Goal: Task Accomplishment & Management: Complete application form

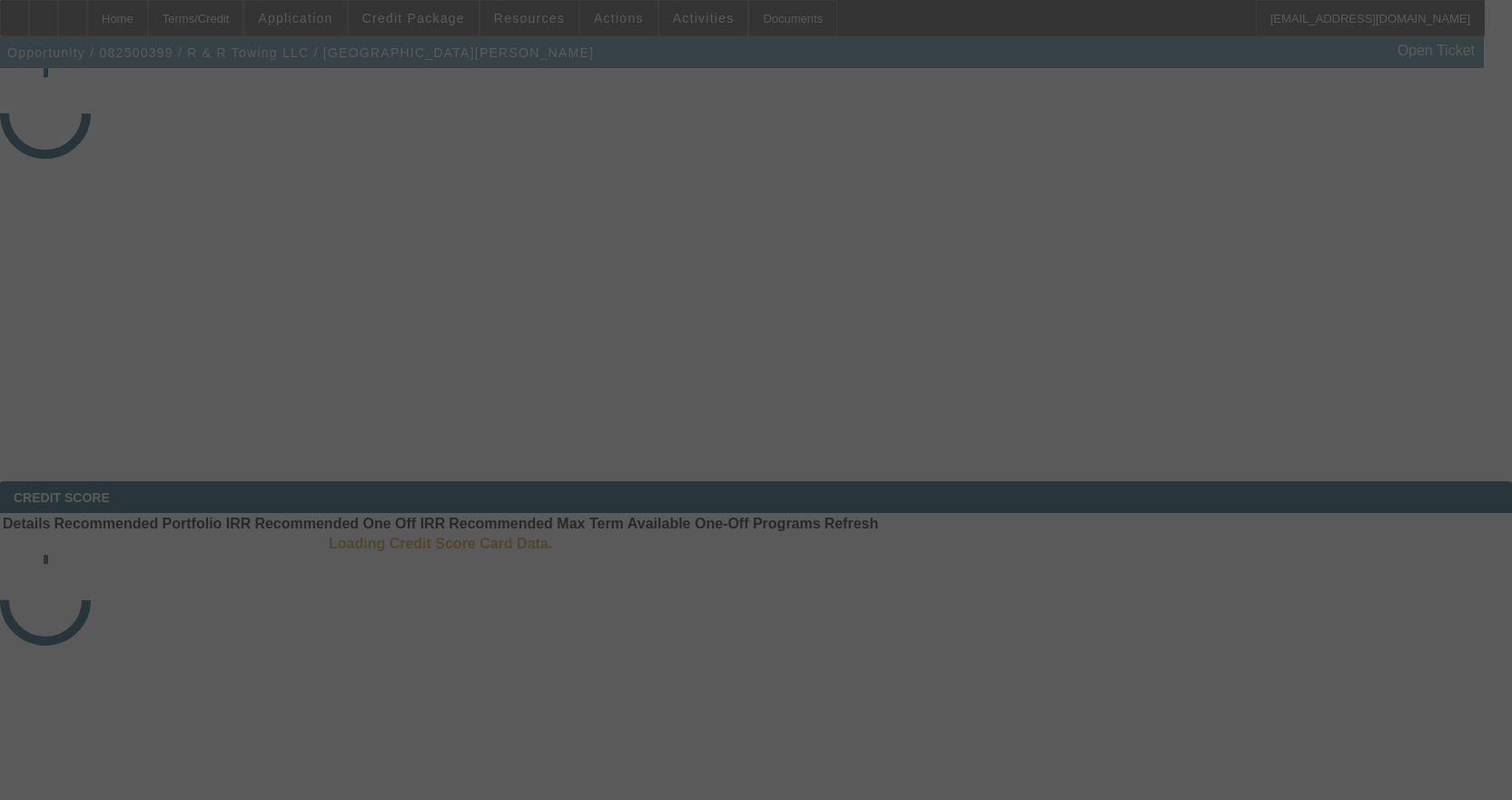
select select "3"
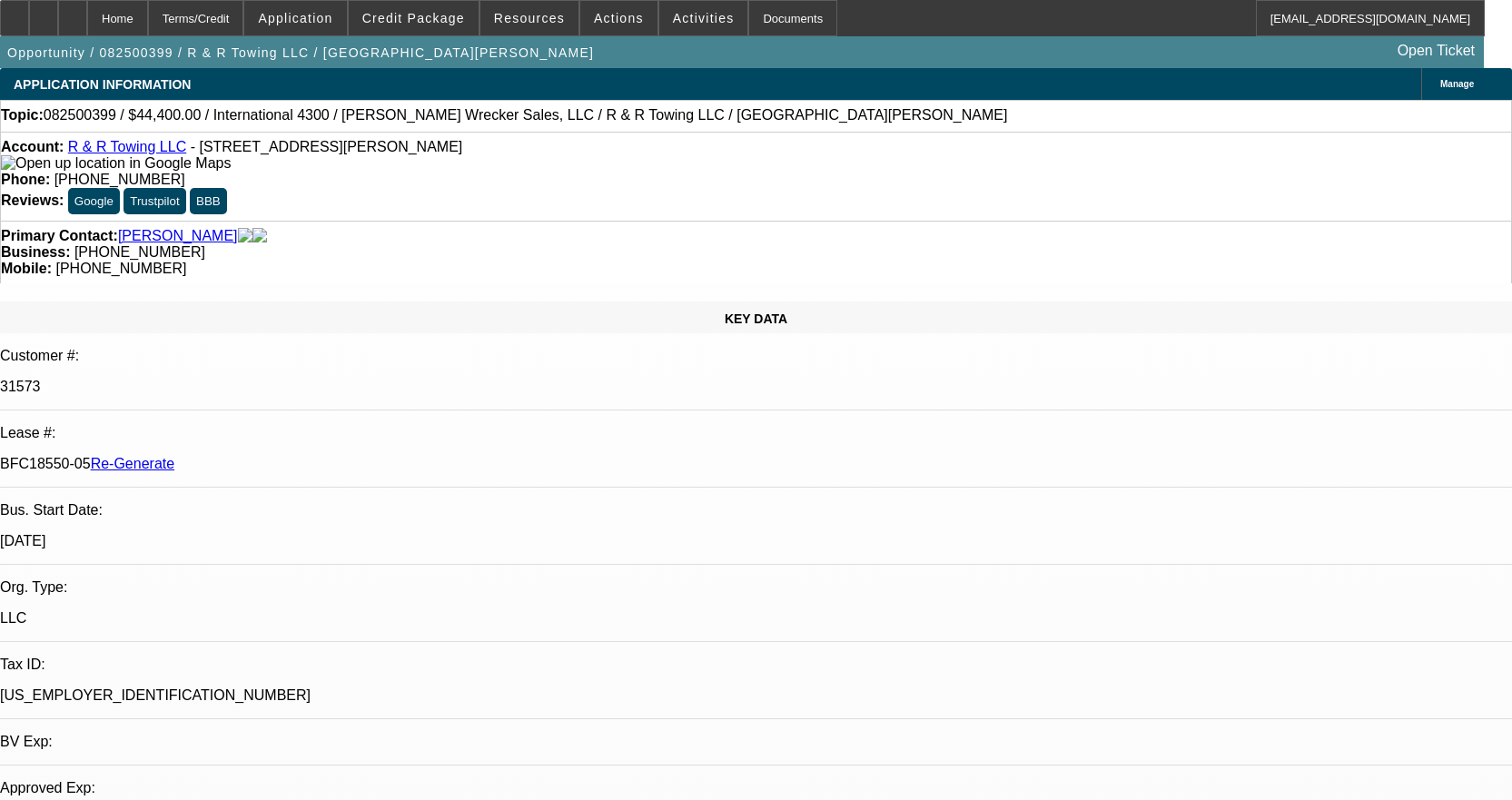
select select "0"
select select "6"
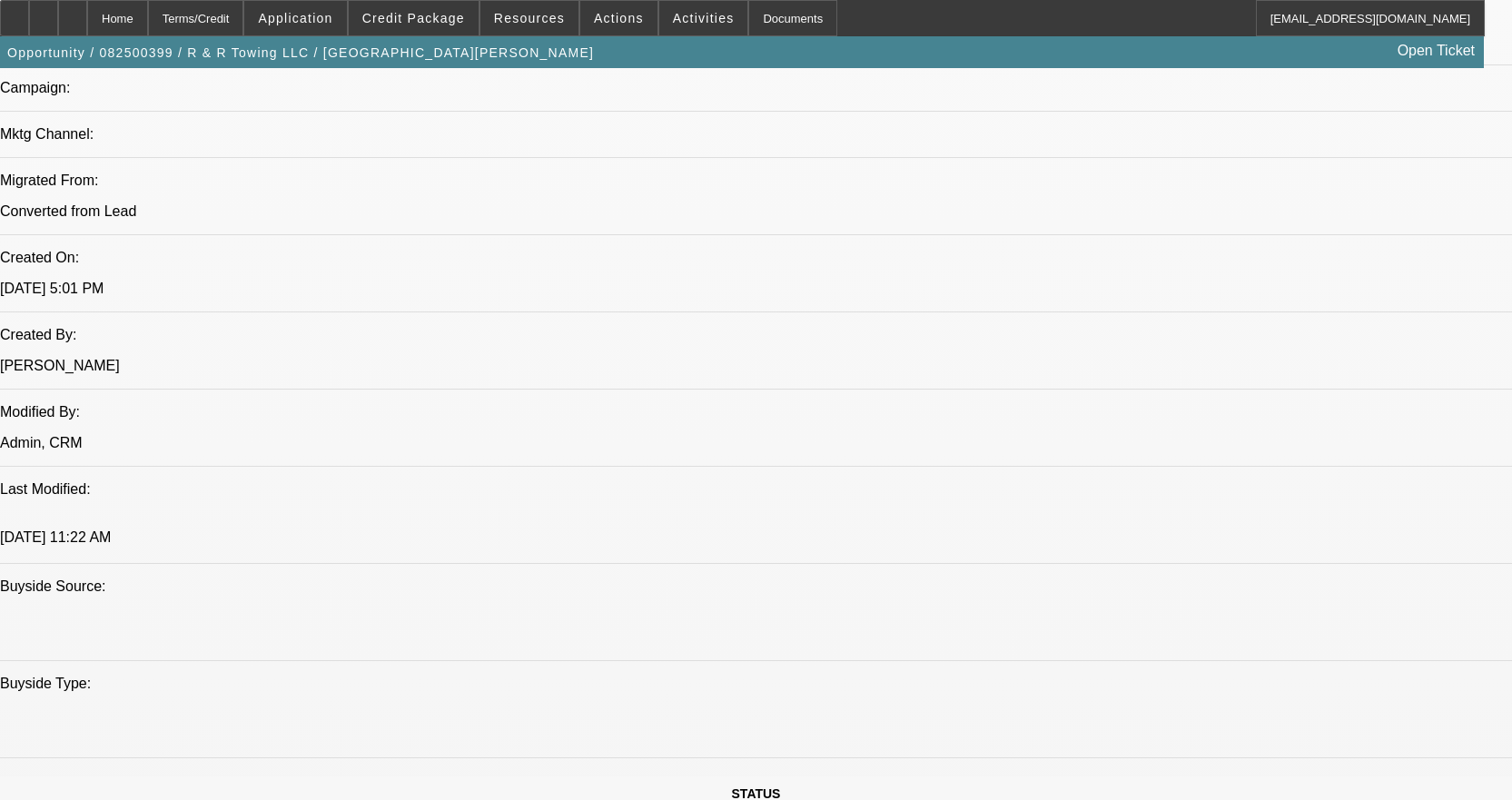
scroll to position [1362, 0]
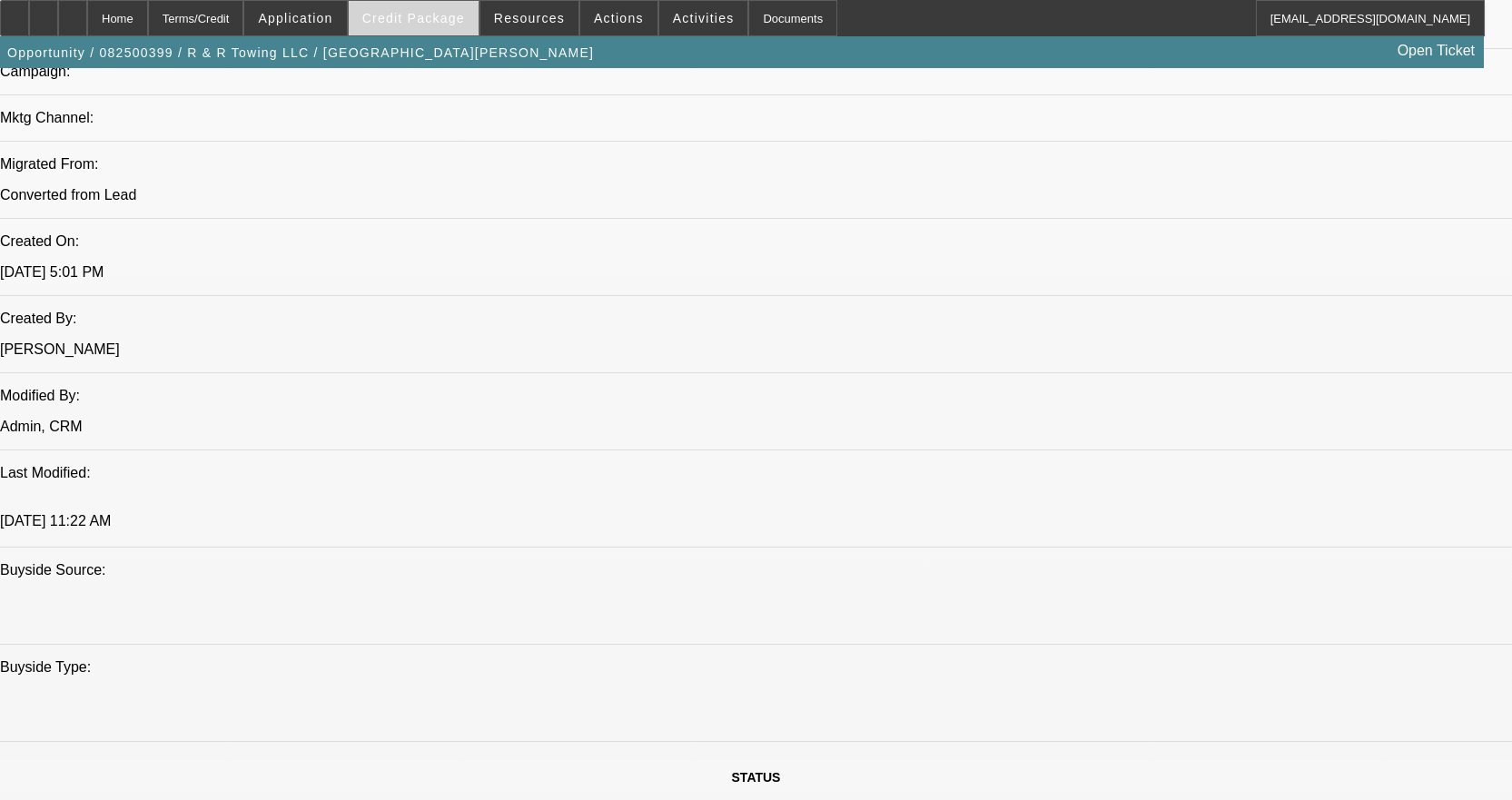
click at [435, 17] on span "Credit Package" at bounding box center [414, 18] width 103 height 15
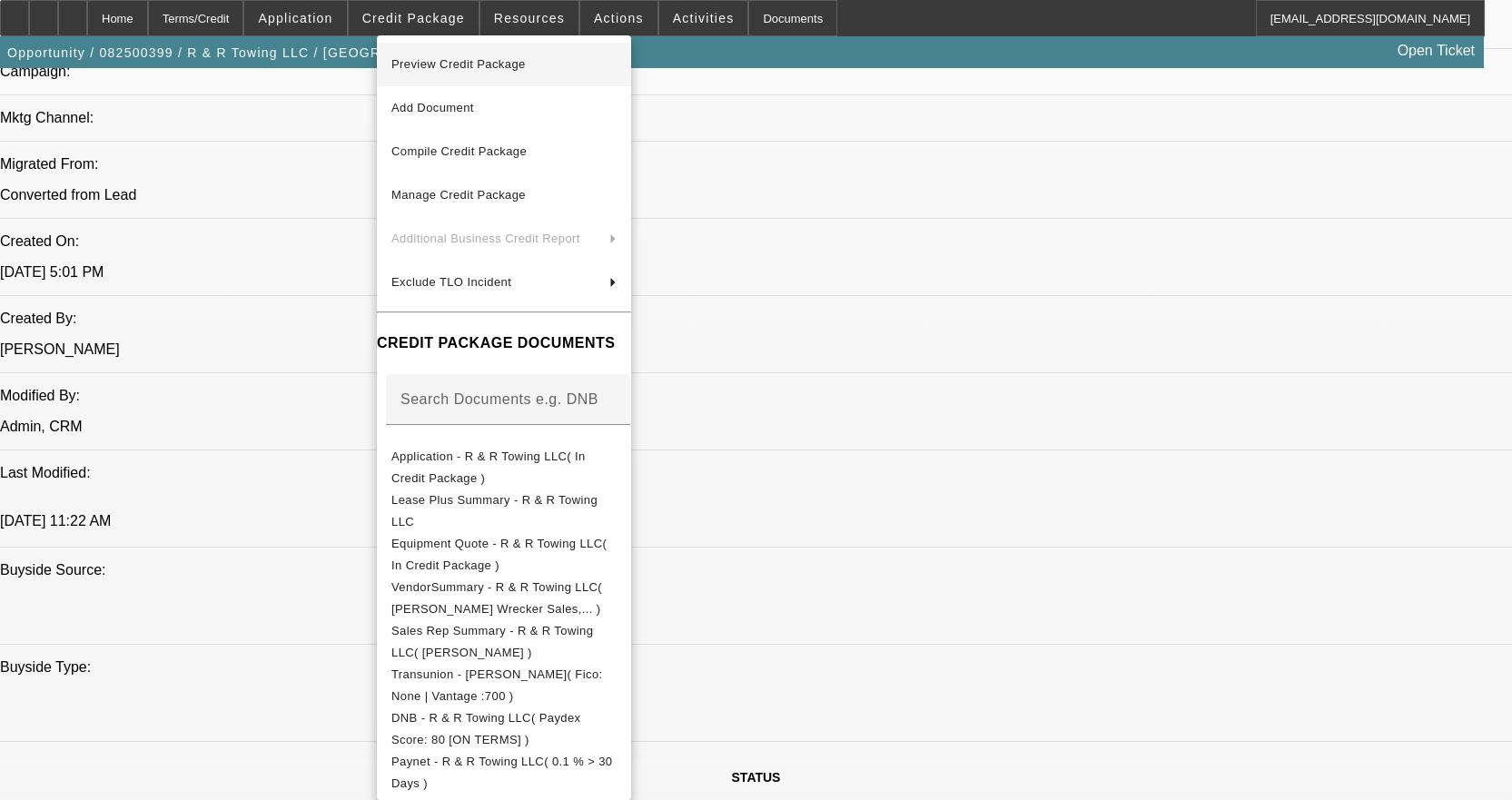
click at [481, 74] on span "Preview Credit Package" at bounding box center [504, 64] width 225 height 22
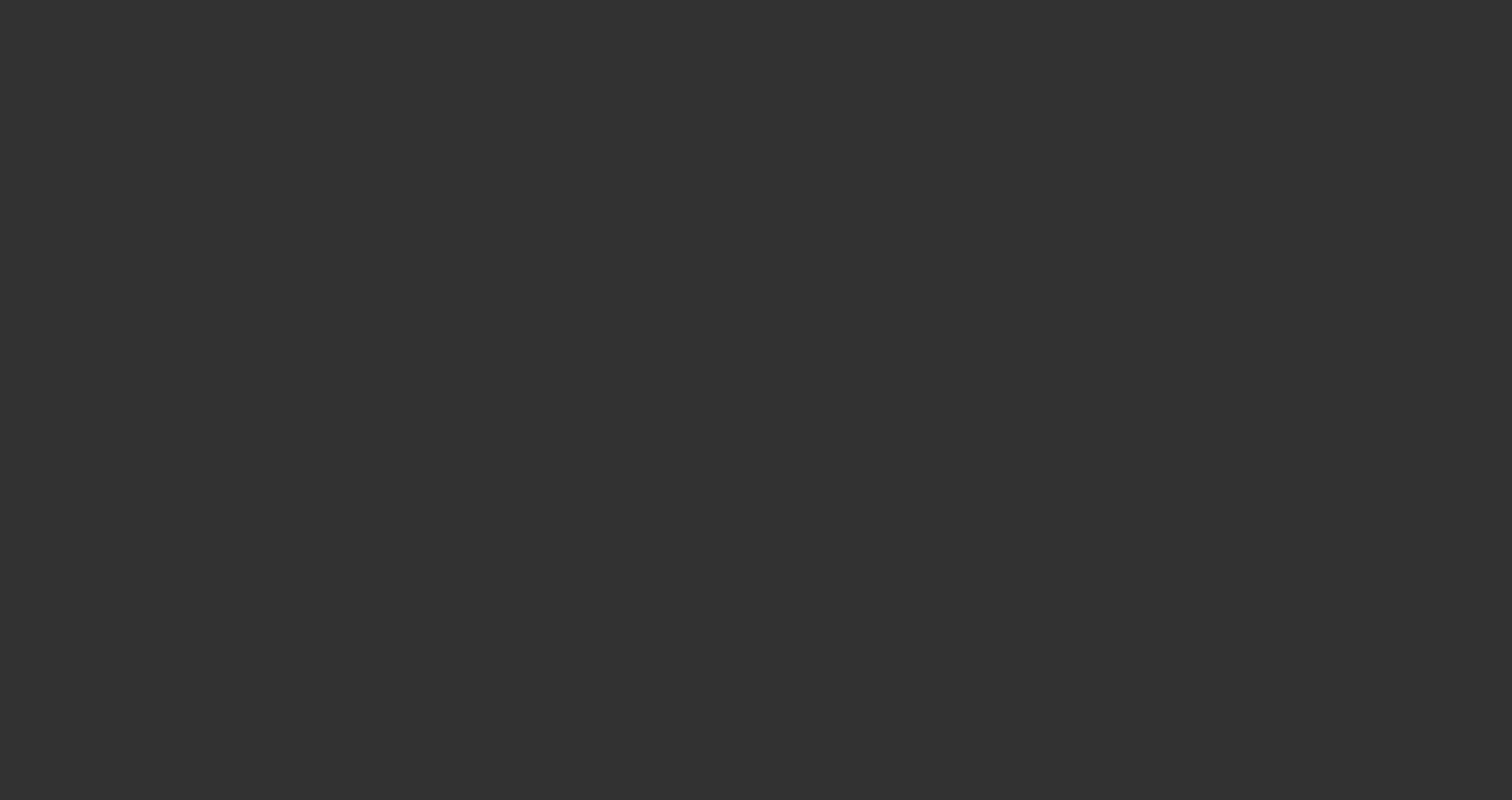
select select "3"
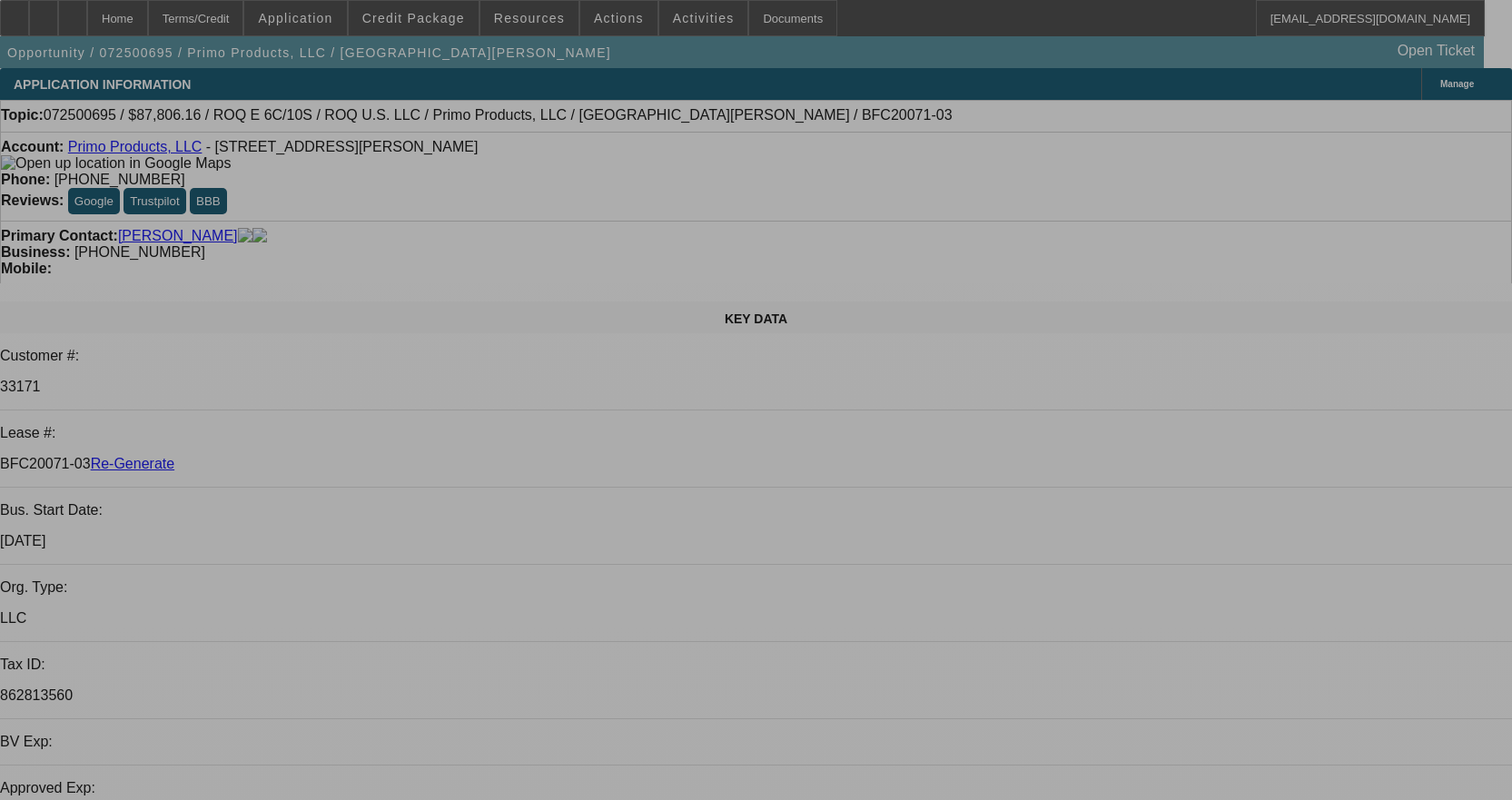
select select "0"
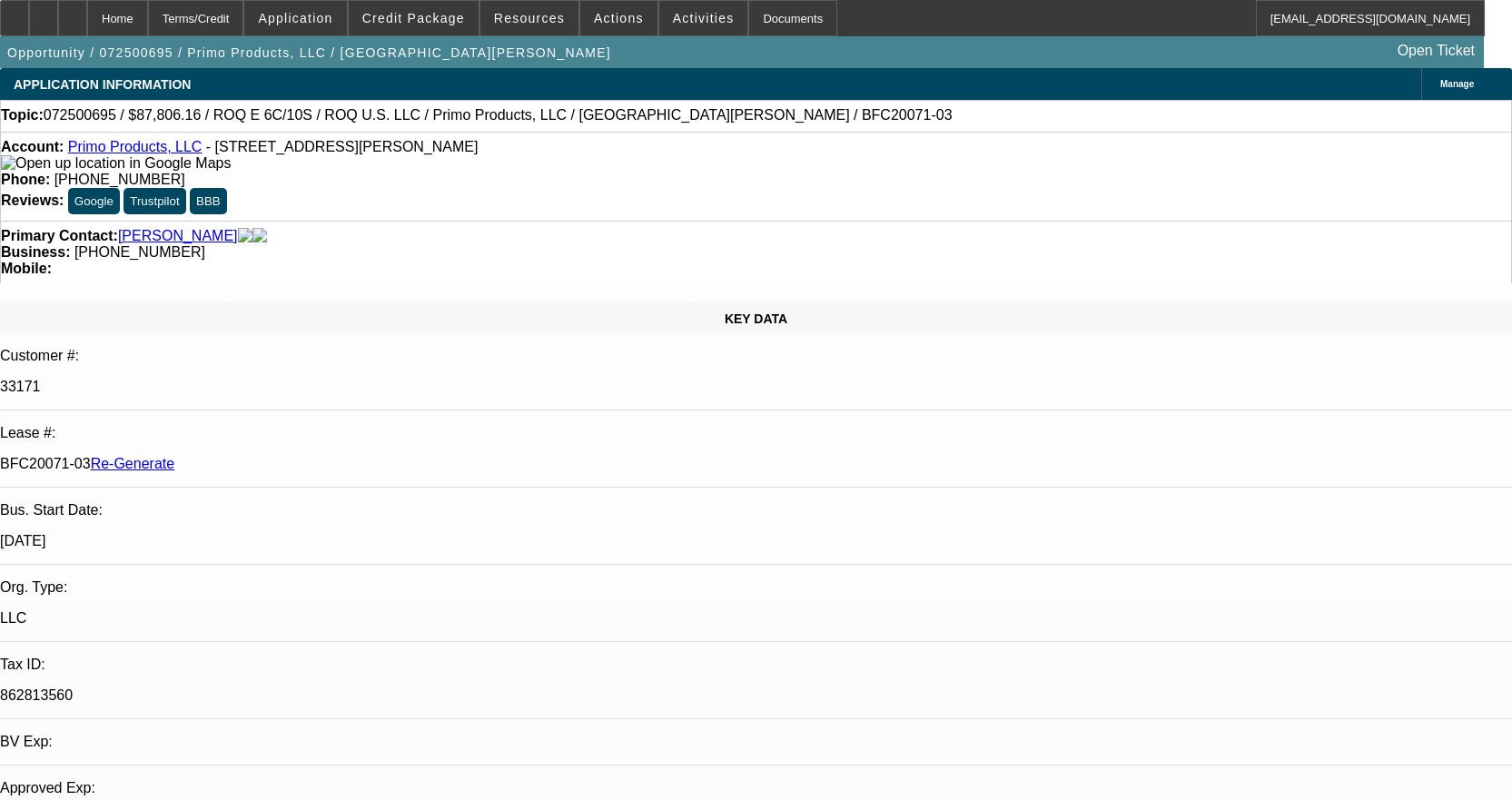
select select "2"
select select "0.1"
select select "4"
click at [759, 22] on div "Documents" at bounding box center [793, 18] width 89 height 36
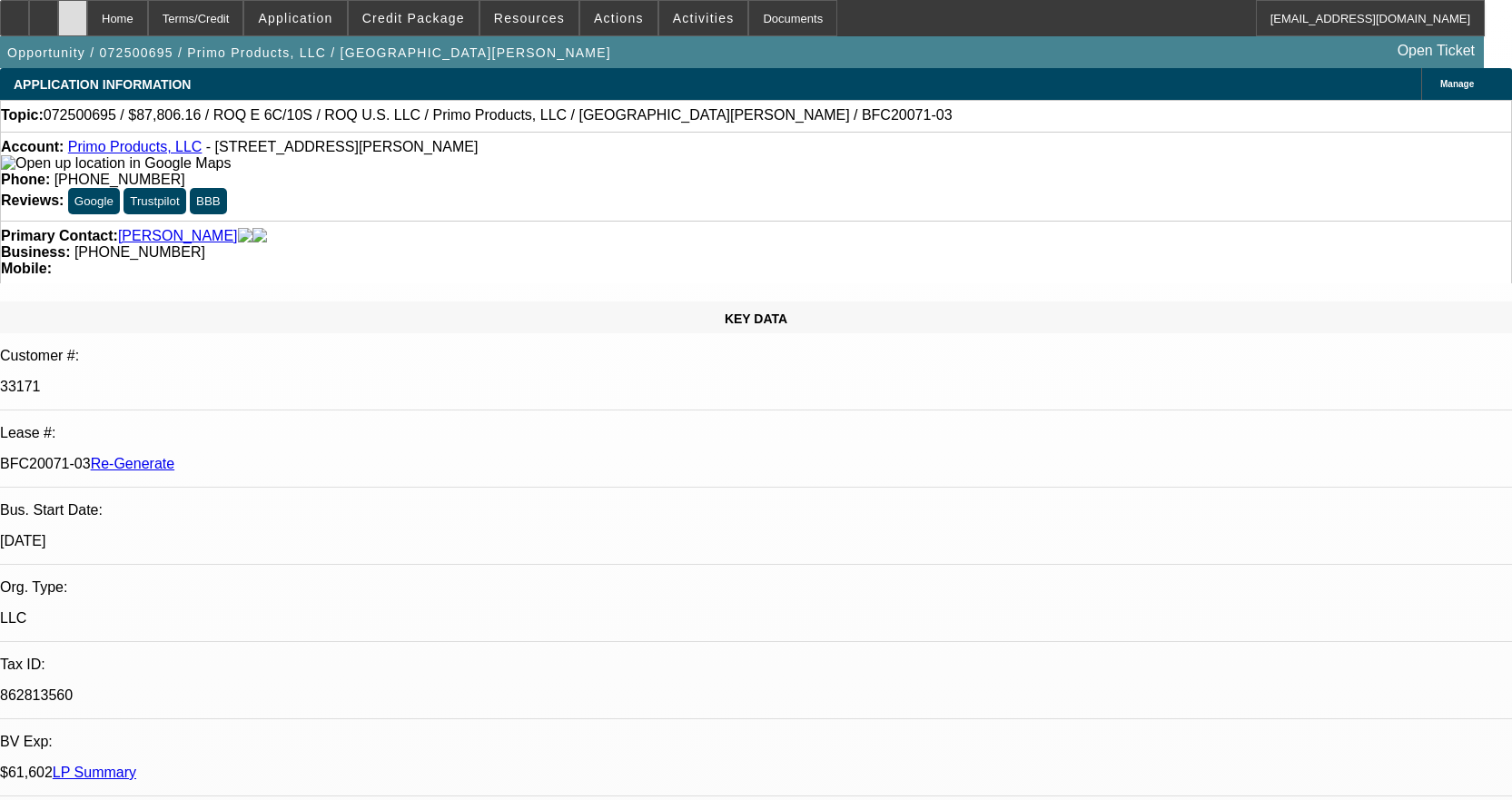
click at [73, 12] on icon at bounding box center [73, 12] width 0 height 0
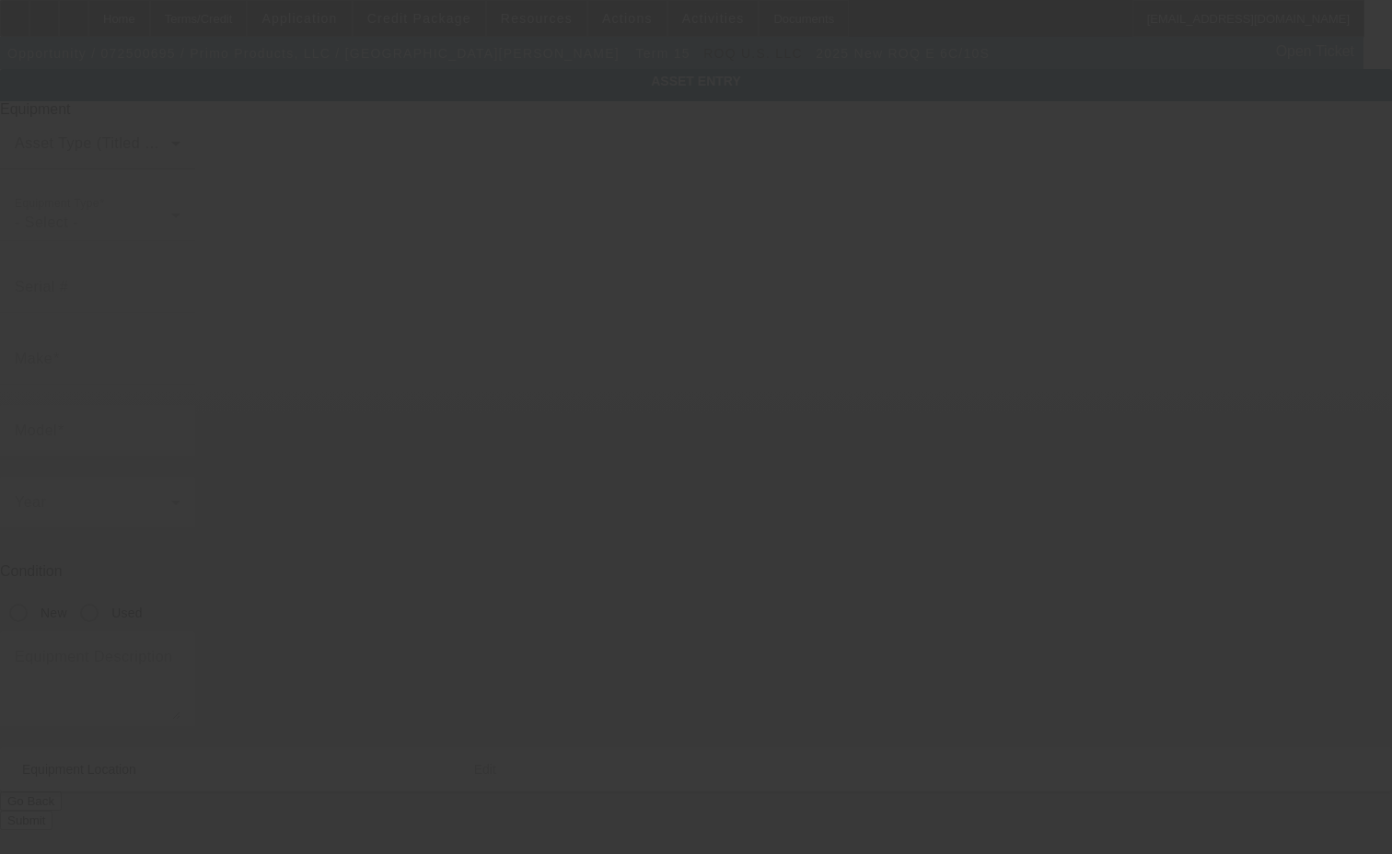
type input "ROQ"
type input "E 6C/10S"
radio input "true"
type textarea "new screen print press"
type input "[STREET_ADDRESS][PERSON_NAME]"
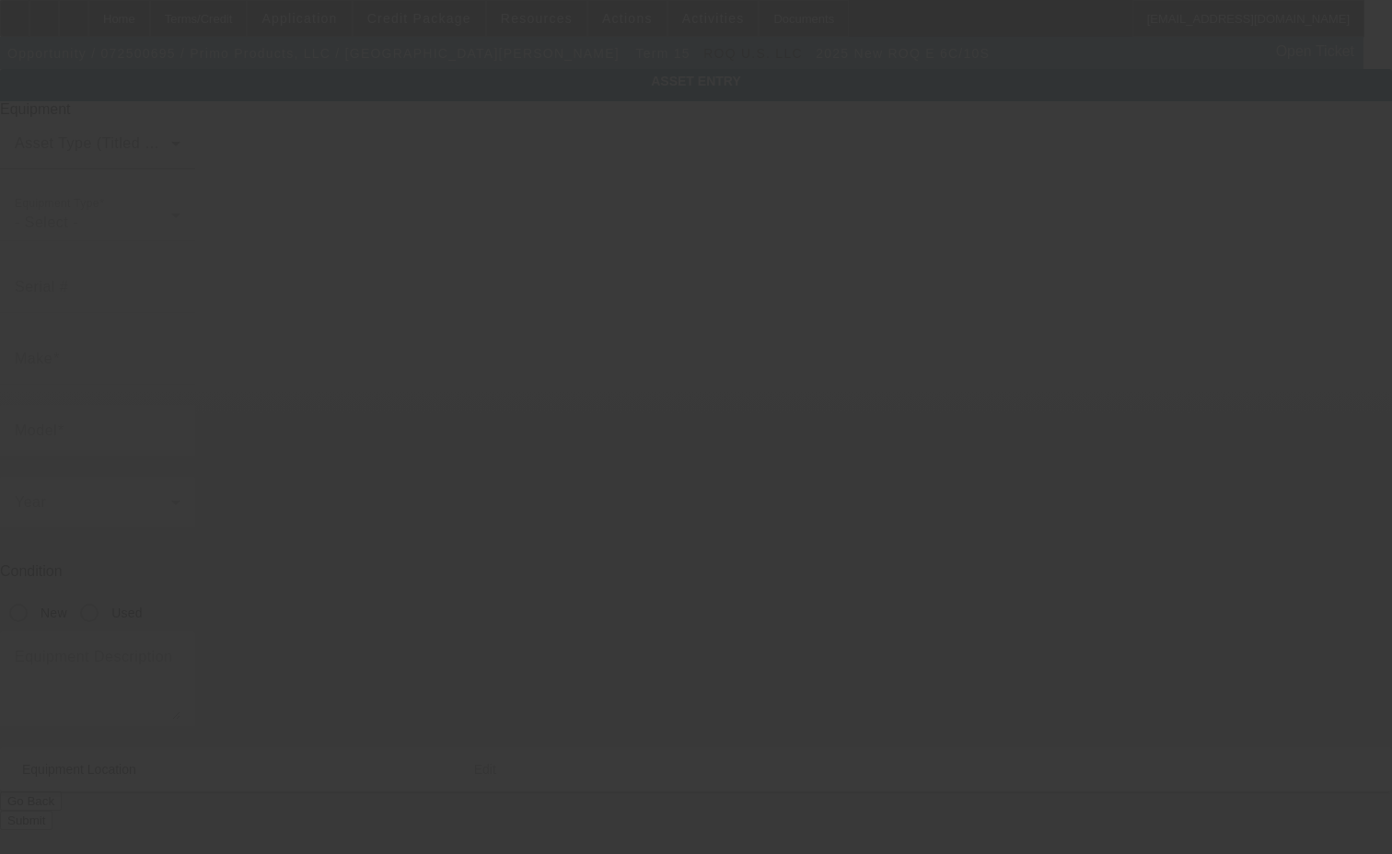
type input "[GEOGRAPHIC_DATA]"
type input "01201"
type input "[GEOGRAPHIC_DATA]"
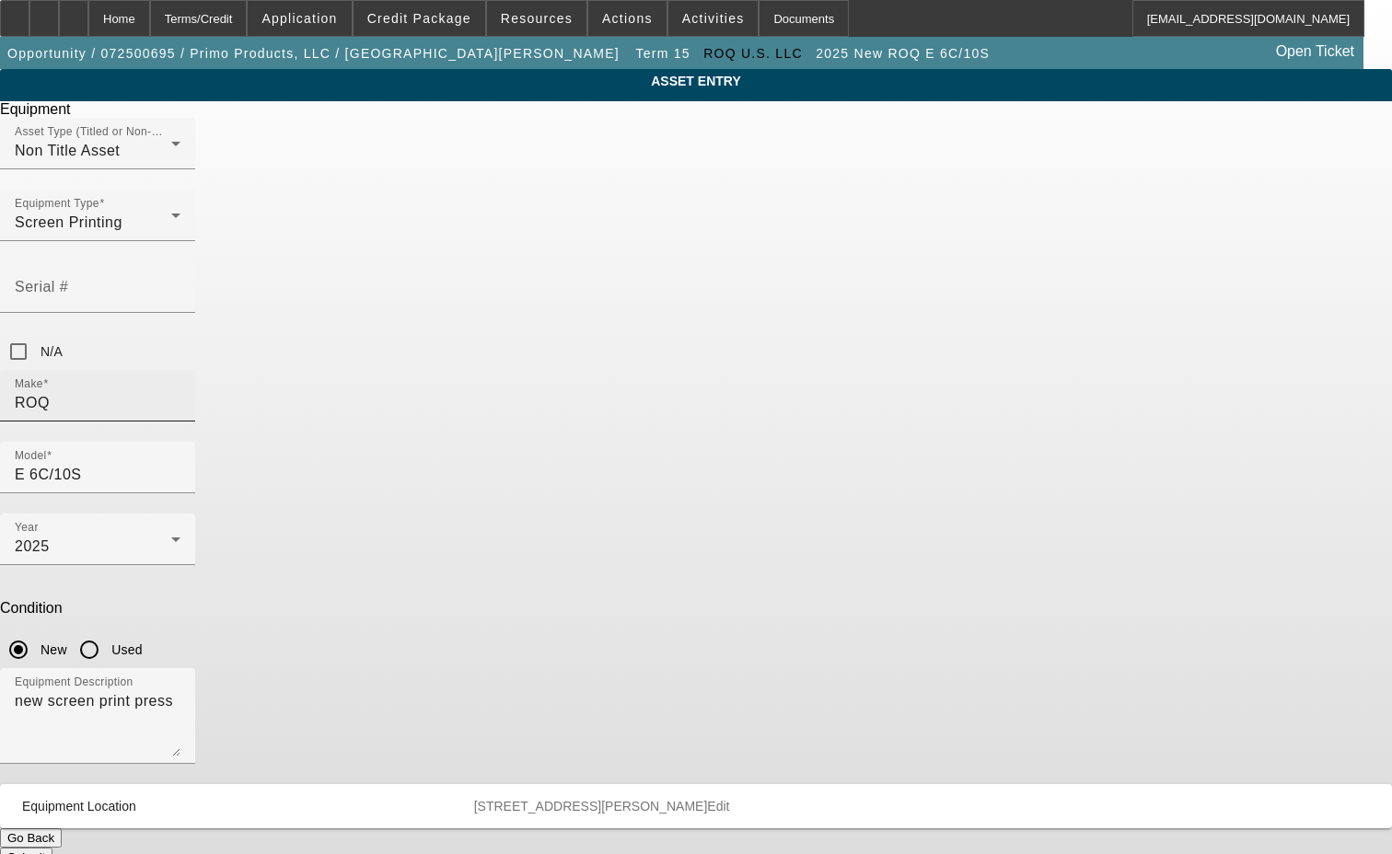
click at [180, 392] on input "ROQ" at bounding box center [98, 403] width 166 height 22
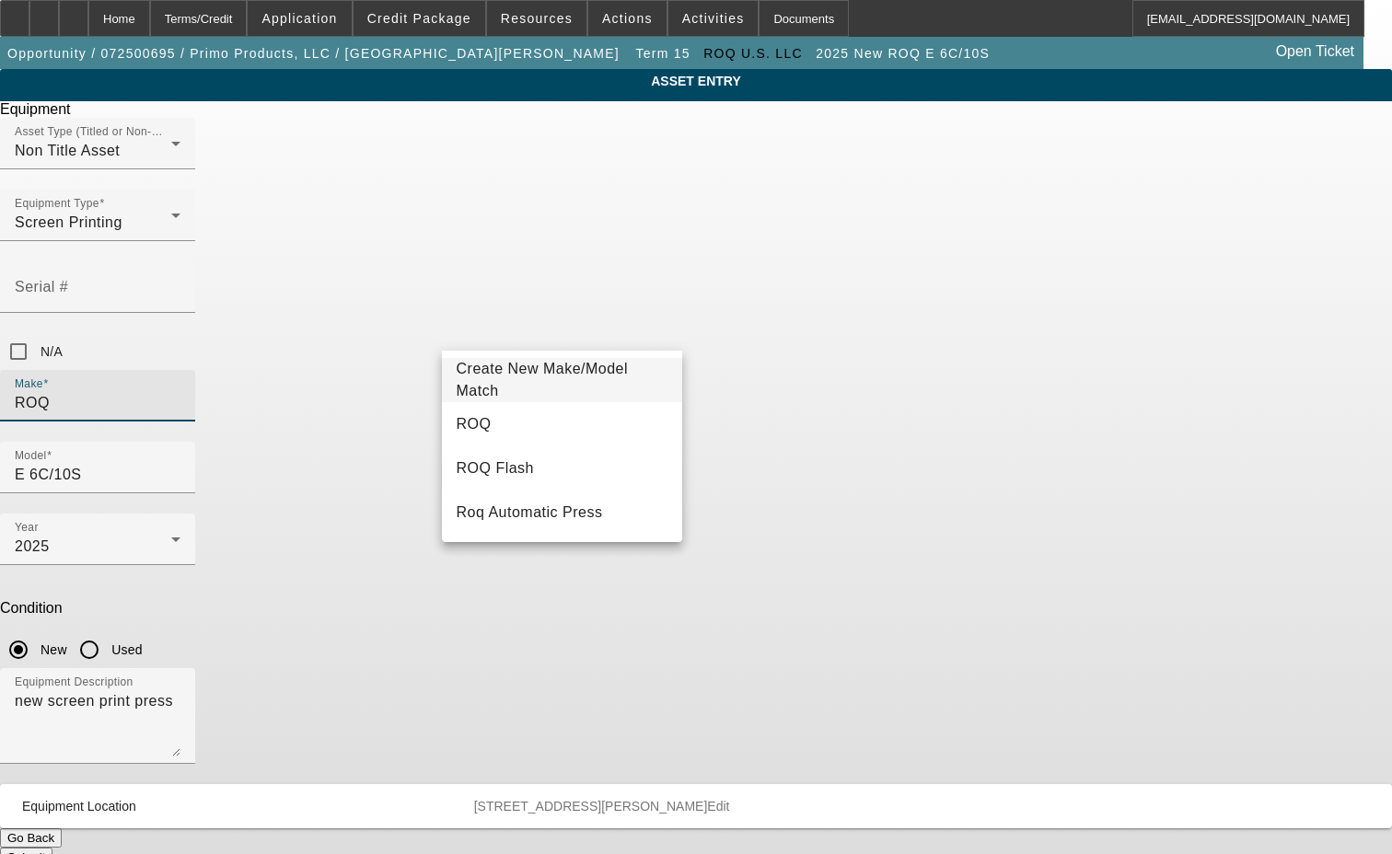
click at [552, 383] on span "Create New Make/Model Match" at bounding box center [543, 380] width 172 height 38
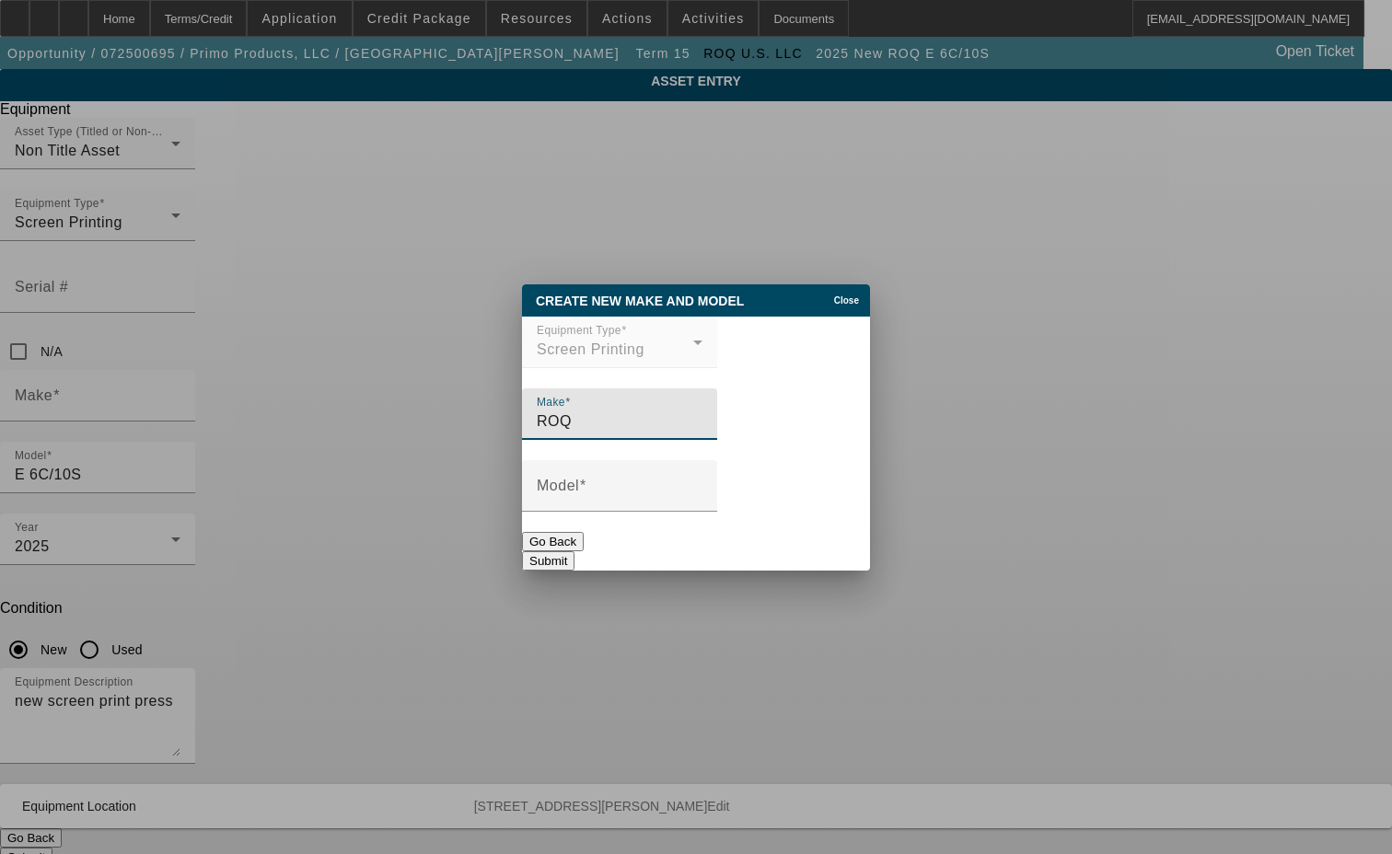
type input "ROQ"
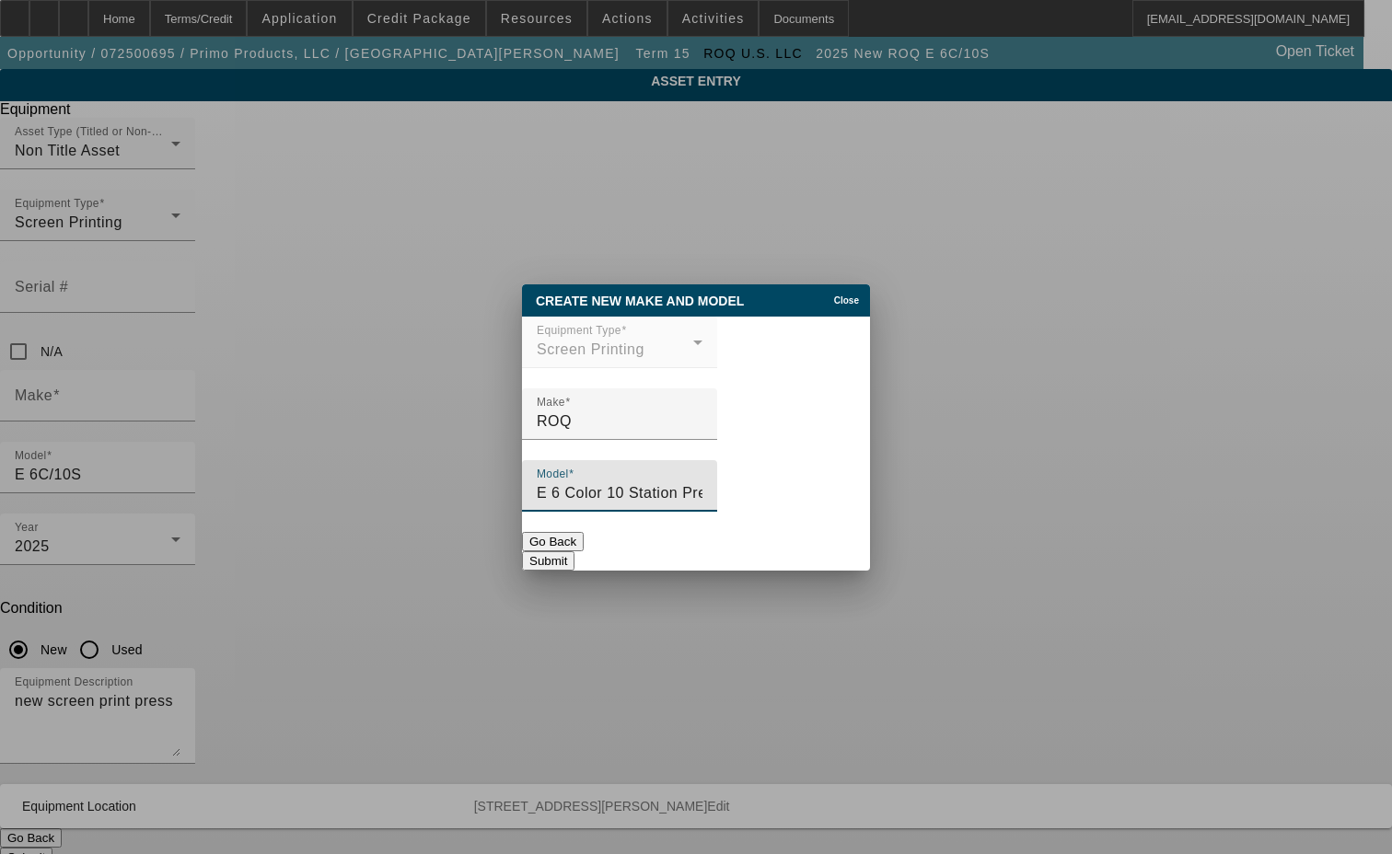
type input "E 6 Color 10 Station Press"
click at [574, 554] on button "Submit" at bounding box center [548, 560] width 52 height 19
type input "ROQ"
type input "E 6 Color 10 Station Press"
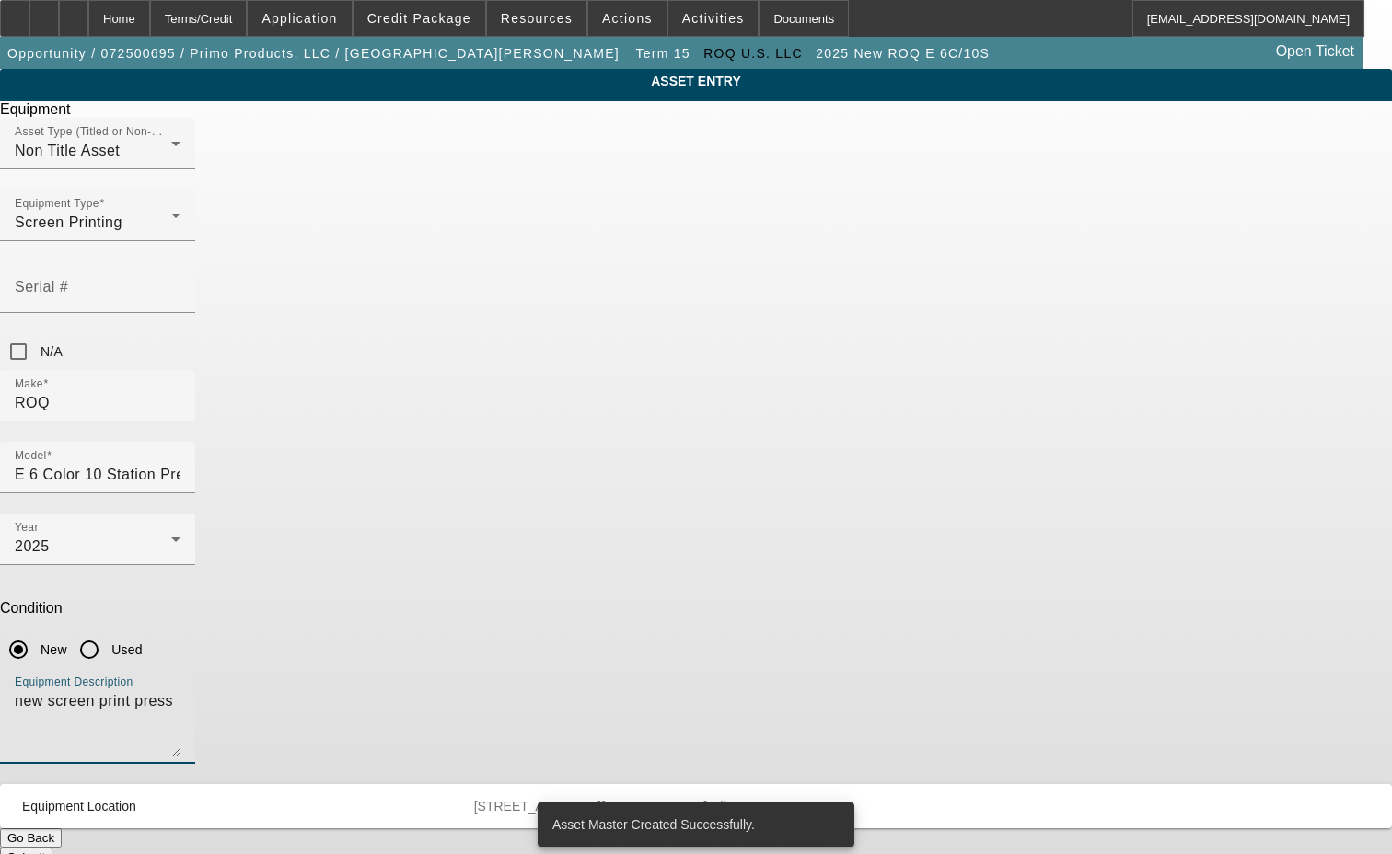
drag, startPoint x: 582, startPoint y: 478, endPoint x: 417, endPoint y: 484, distance: 164.9
click at [417, 484] on div "ASSET ENTRY Delete asset Equipment Asset Type (Titled or Non-Titled) Non Title …" at bounding box center [696, 468] width 1392 height 798
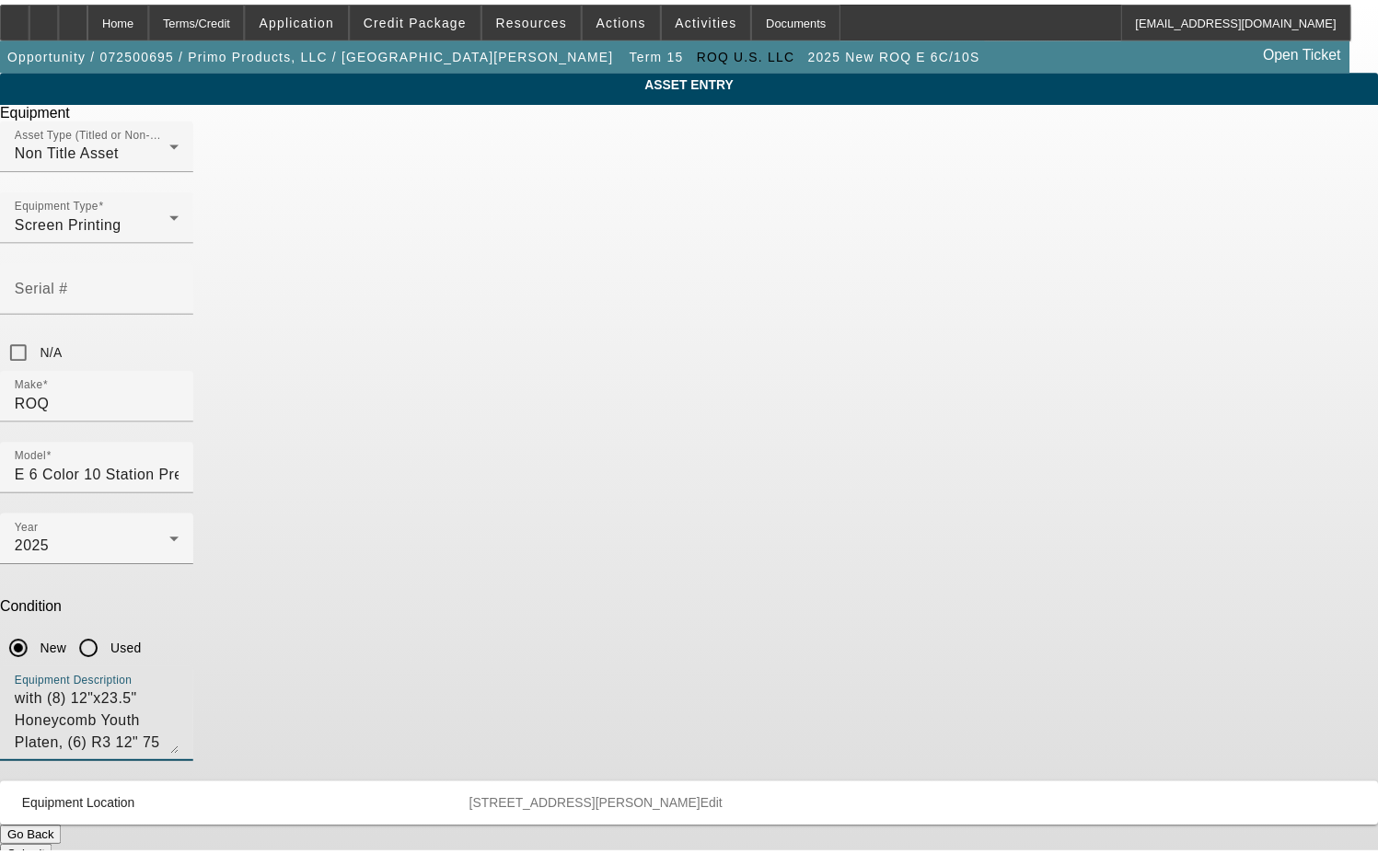
scroll to position [17, 0]
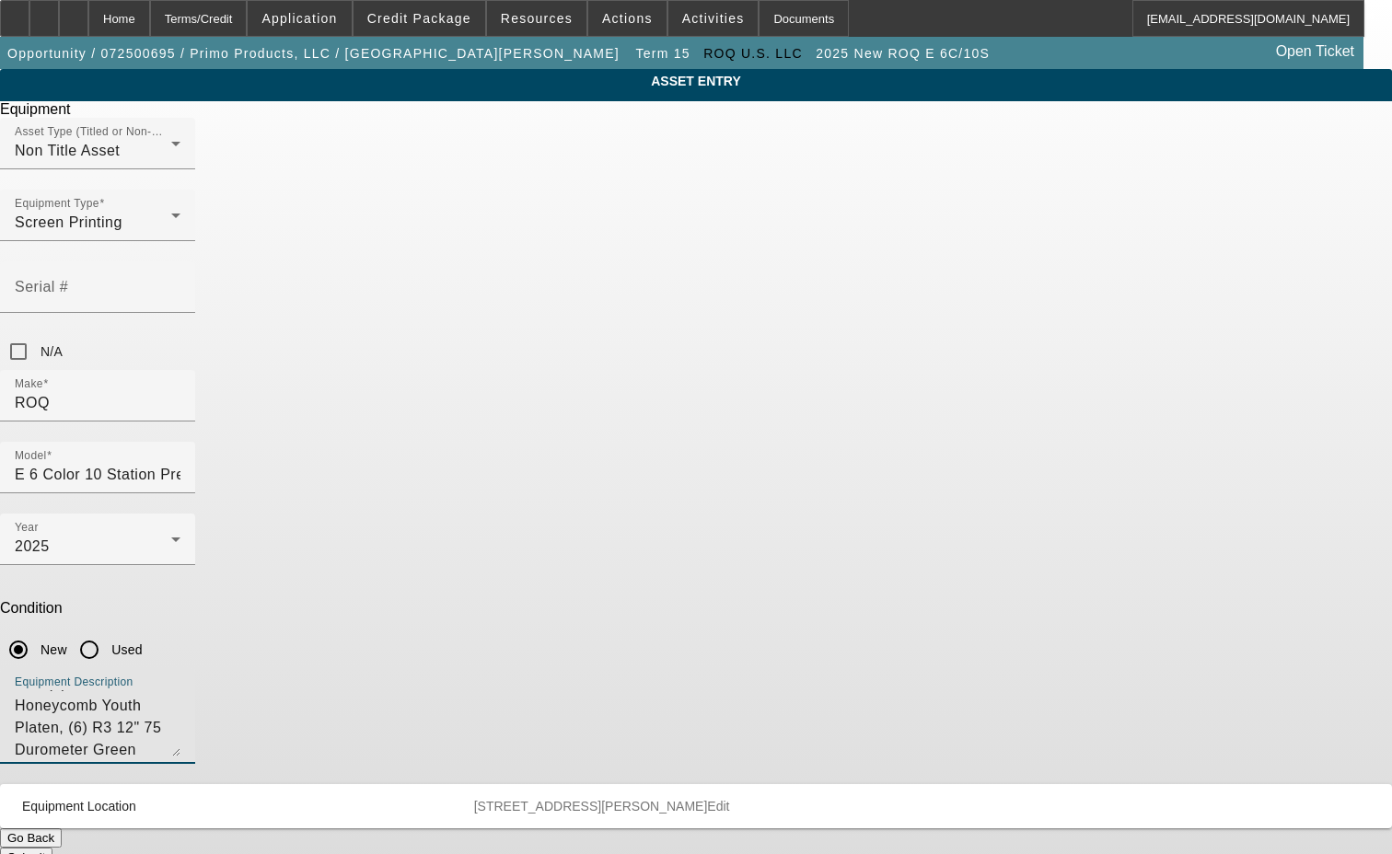
type textarea "with (8) 12"x23.5" Honeycomb Youth Platen, (6) R3 12" 75 Durometer Green Rubber…"
click at [52, 848] on button "Submit" at bounding box center [26, 857] width 52 height 19
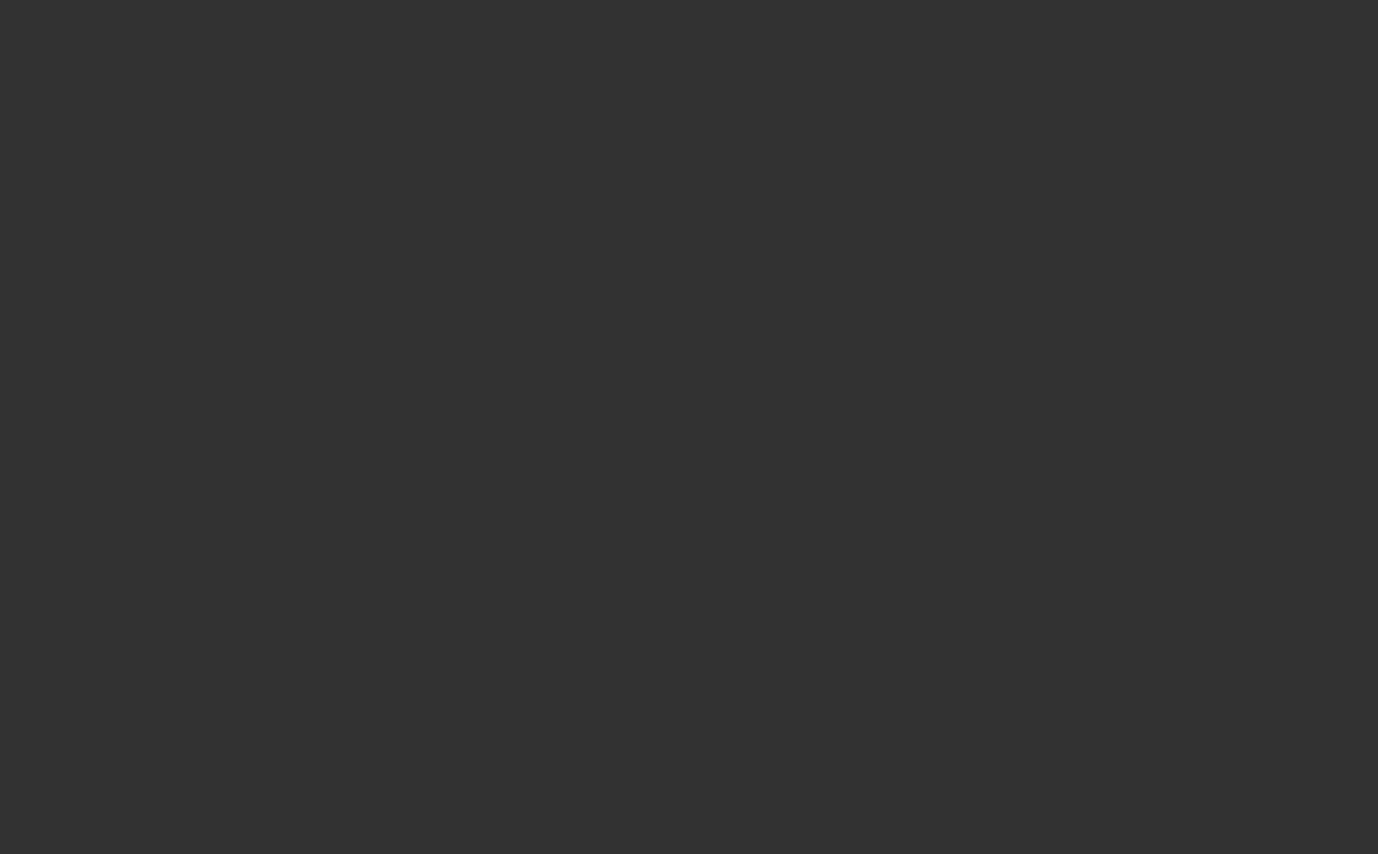
select select "3"
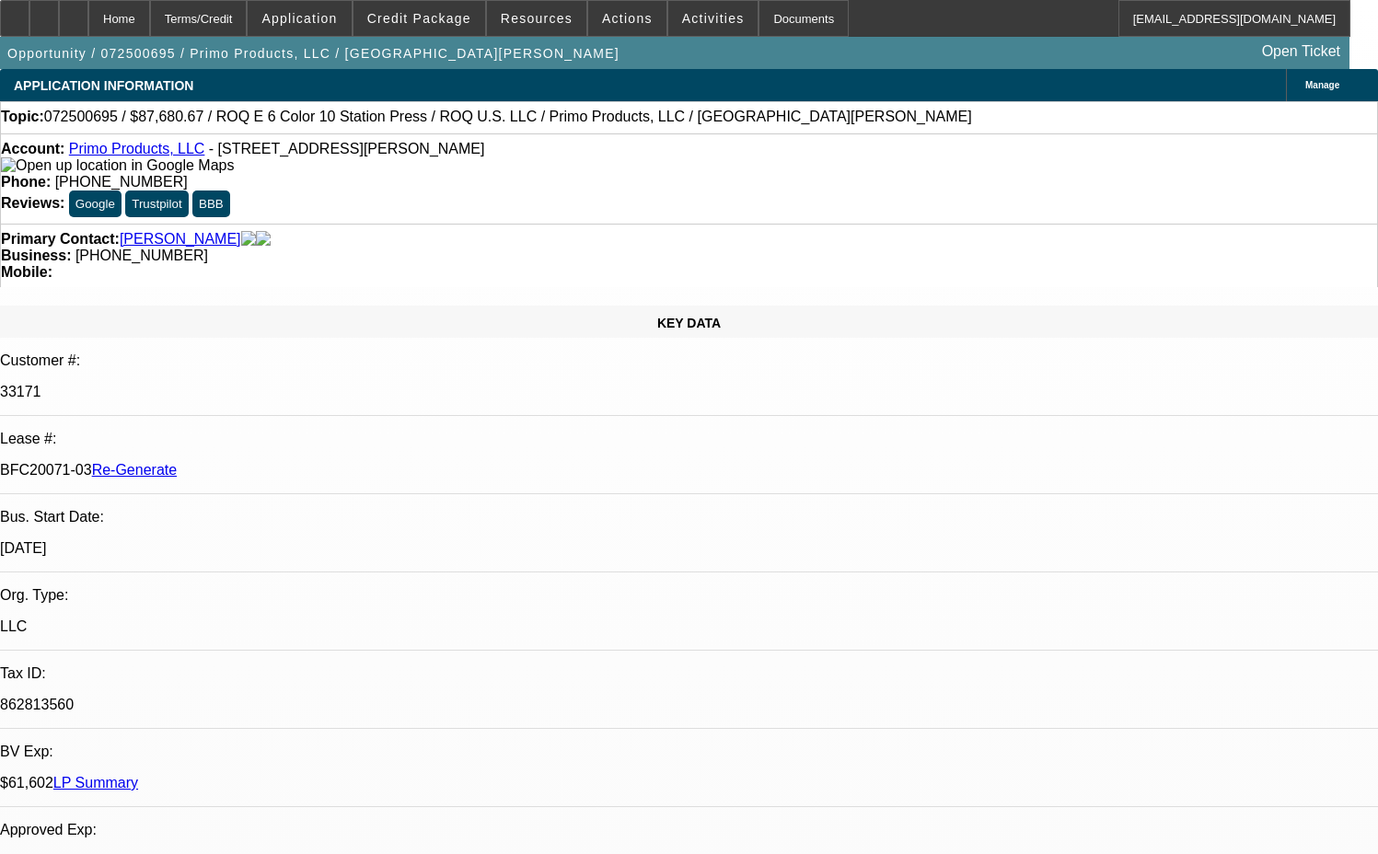
select select "0"
select select "2"
select select "0.1"
select select "4"
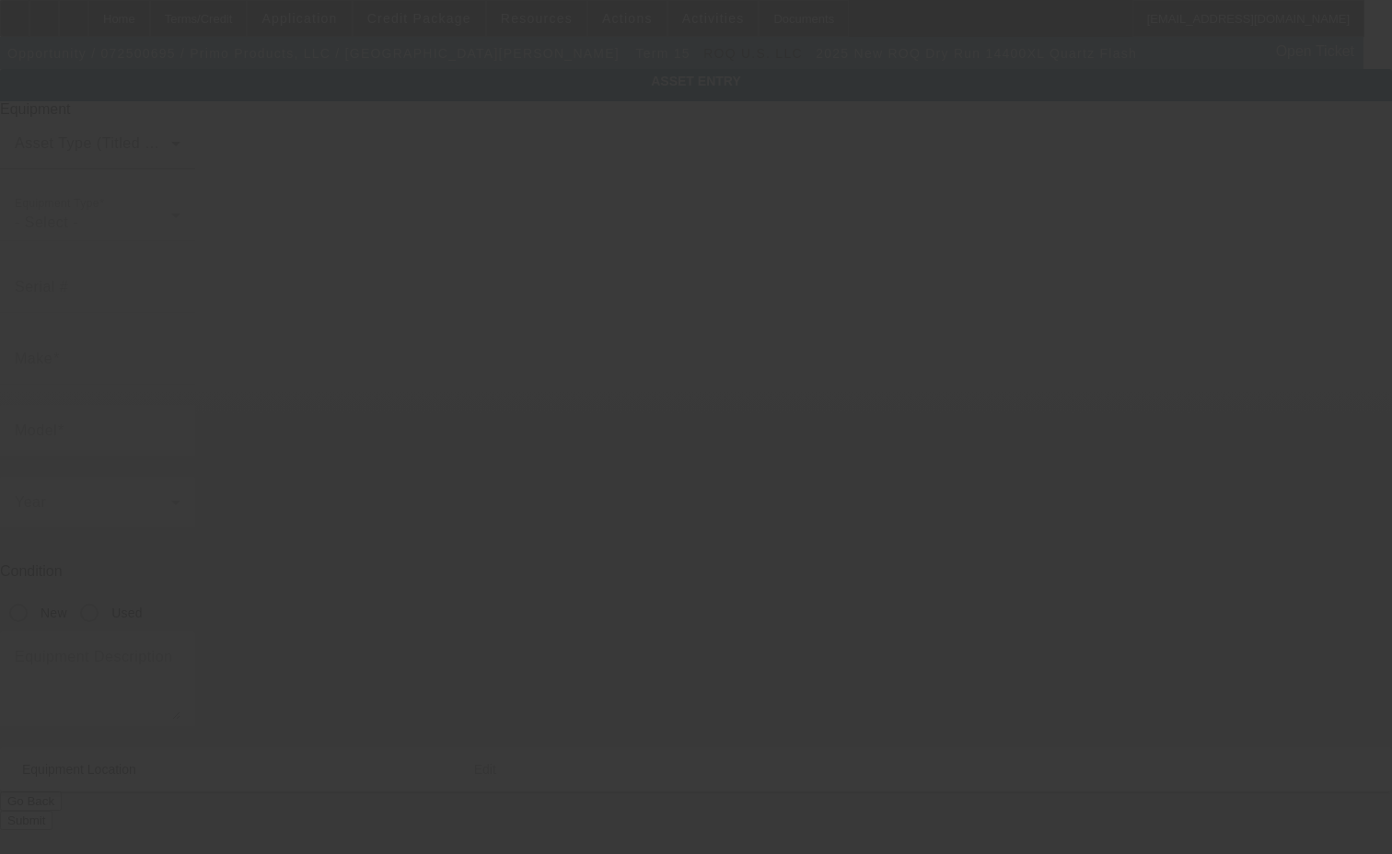
type input "ROQ"
type input "Dry Run 14400XL Quartz Flash"
radio input "true"
type textarea "new flash dryer"
type input "[STREET_ADDRESS][PERSON_NAME]"
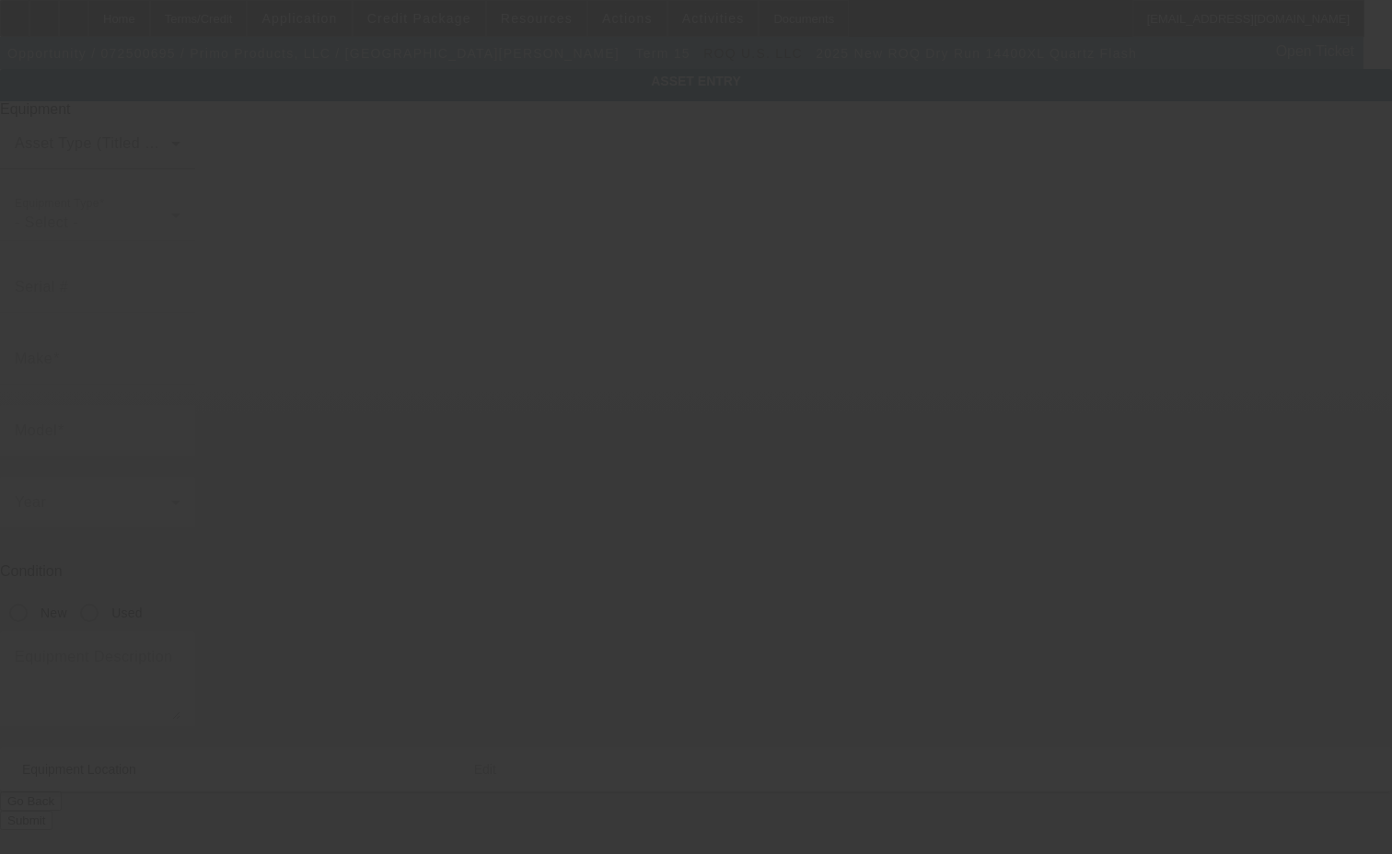
type input "[GEOGRAPHIC_DATA]"
type input "01201"
type input "[GEOGRAPHIC_DATA]"
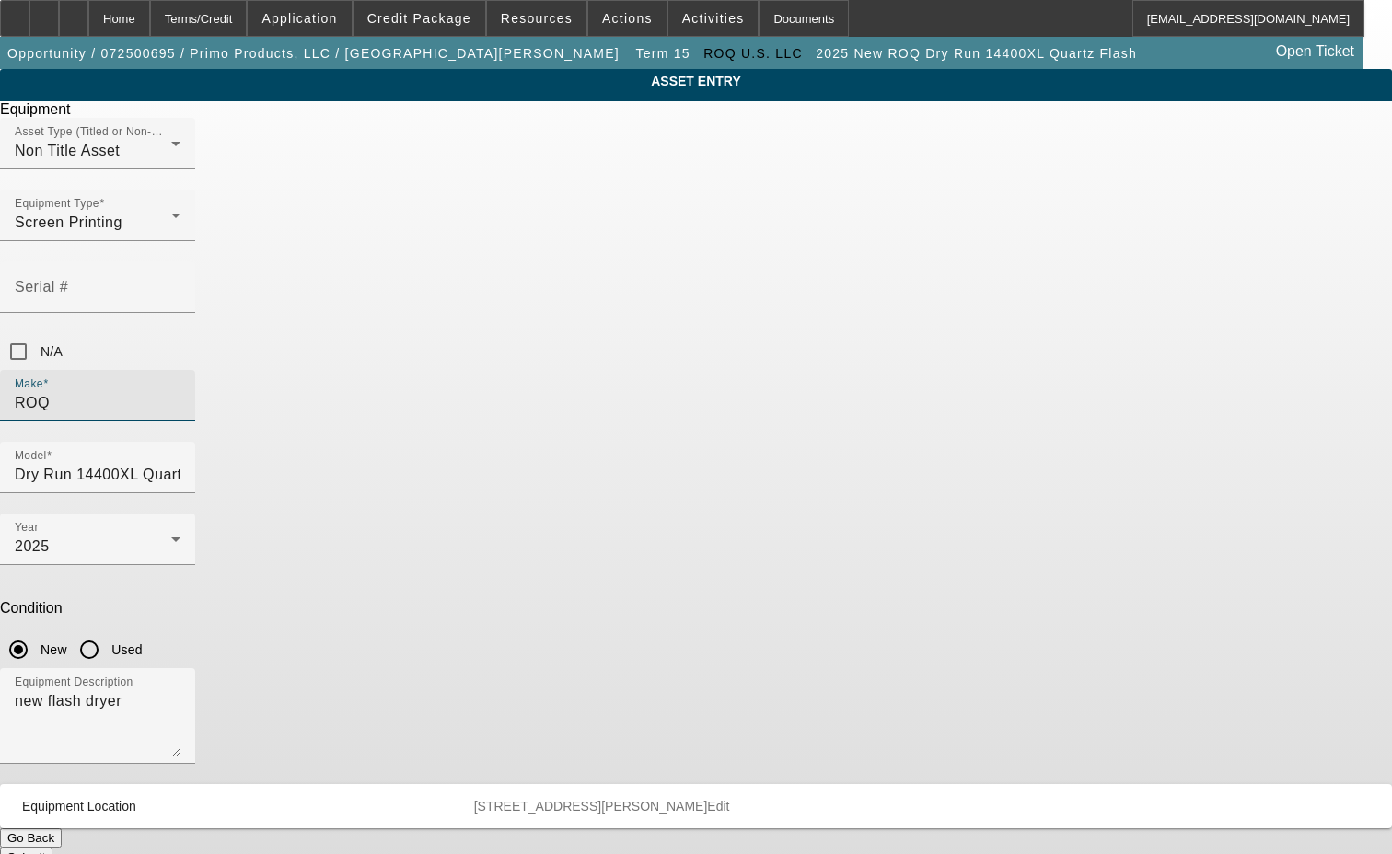
click at [180, 392] on input "ROQ" at bounding box center [98, 403] width 166 height 22
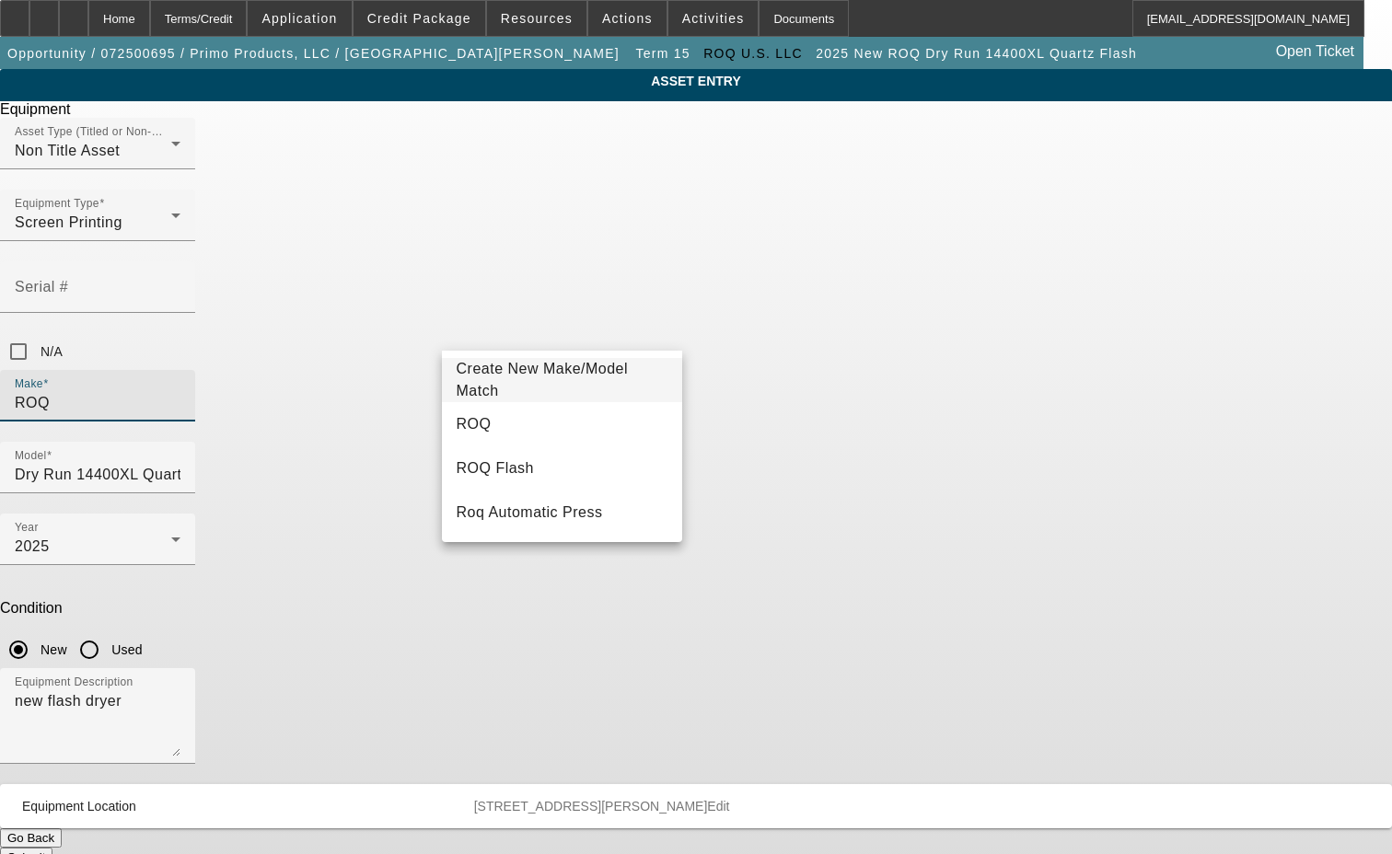
click at [521, 387] on span "Create New Make/Model Match" at bounding box center [563, 380] width 212 height 44
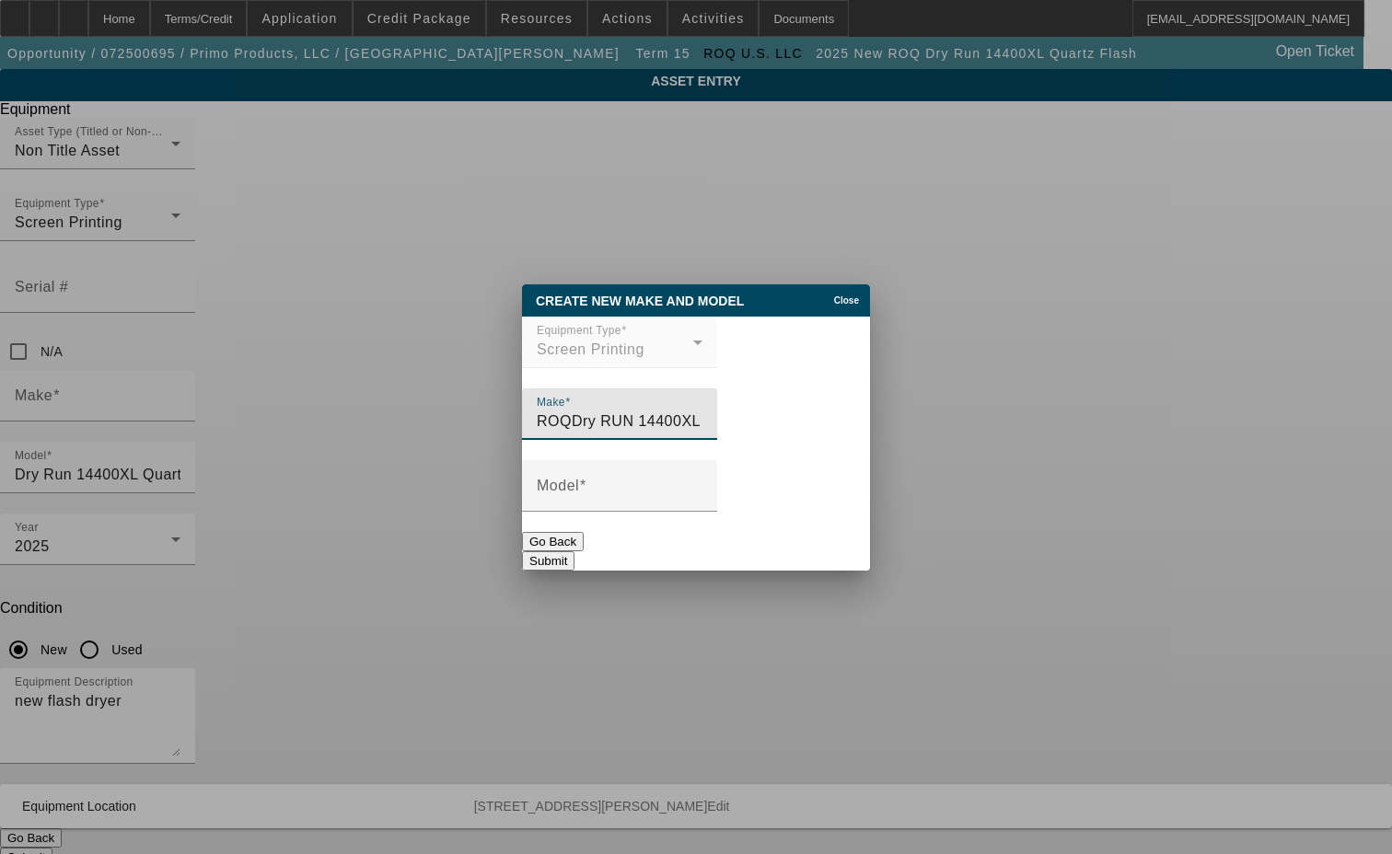
drag, startPoint x: 806, startPoint y: 422, endPoint x: 602, endPoint y: 424, distance: 204.3
click at [602, 424] on input "ROQDry RUN 14400XL 20"x28" Quartz Flash" at bounding box center [620, 421] width 166 height 22
click at [702, 429] on input "ROQDry RUN 14400XL 20"x28" Quartz Flash" at bounding box center [620, 421] width 166 height 22
click at [702, 421] on input "ROQDry RUN 14400XL 20"x28" Quartz Flash" at bounding box center [620, 421] width 166 height 22
click at [673, 414] on input "ROQDry RUN 14400XL 20"x28" Quartz Flash" at bounding box center [620, 421] width 166 height 22
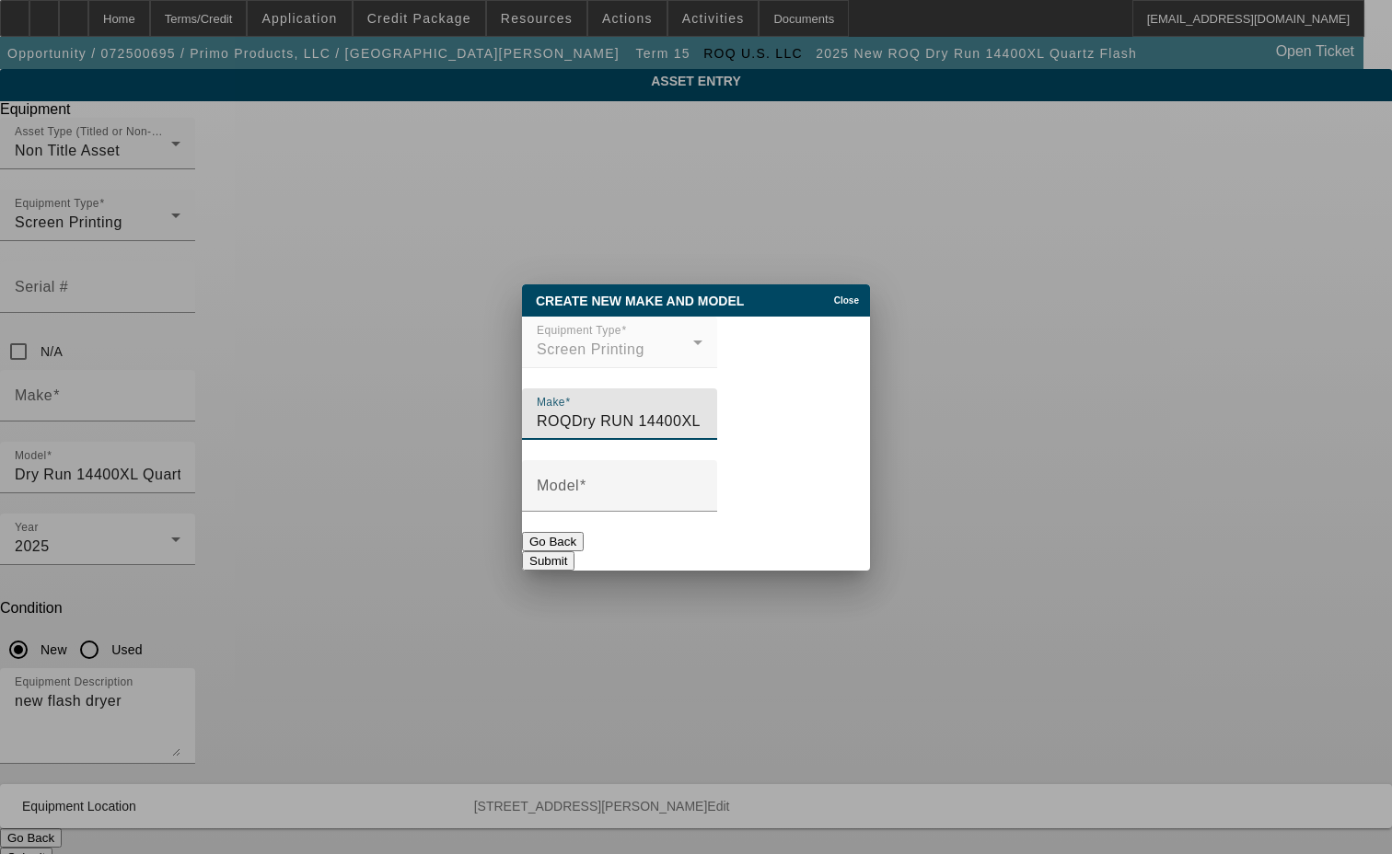
drag, startPoint x: 630, startPoint y: 420, endPoint x: 803, endPoint y: 418, distance: 173.0
click at [702, 418] on input "ROQDry RUN 14400XL 20"x28" Quartz Flash" at bounding box center [620, 421] width 166 height 22
type input "ROQDry RUN 14400XL 20"x28" Quartz Flash"
click at [608, 483] on div "Model" at bounding box center [620, 486] width 166 height 52
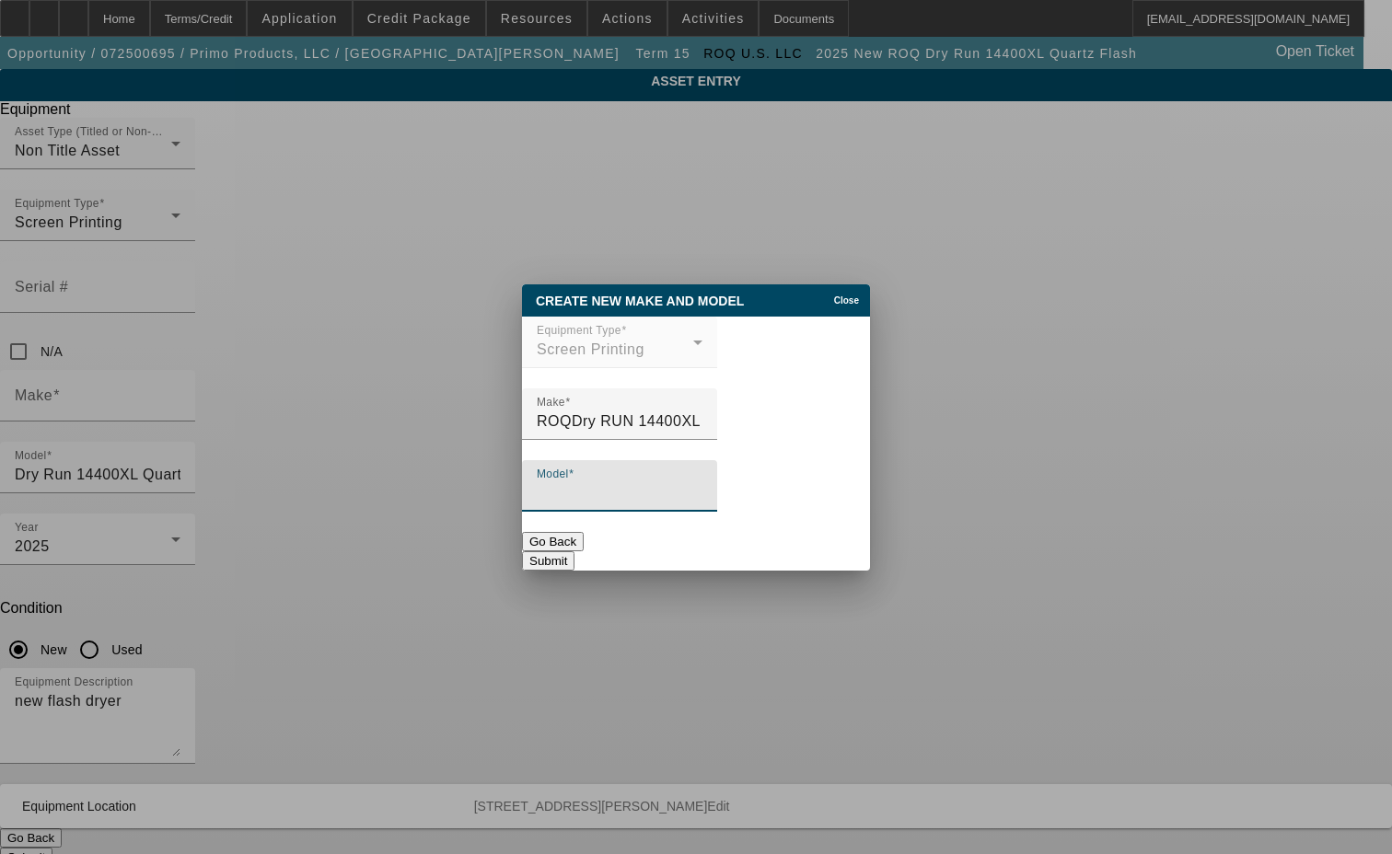
paste input "14400XL 20"x28" Quartz Flash"
type input "14400XL 20"x28" Quartz Flash"
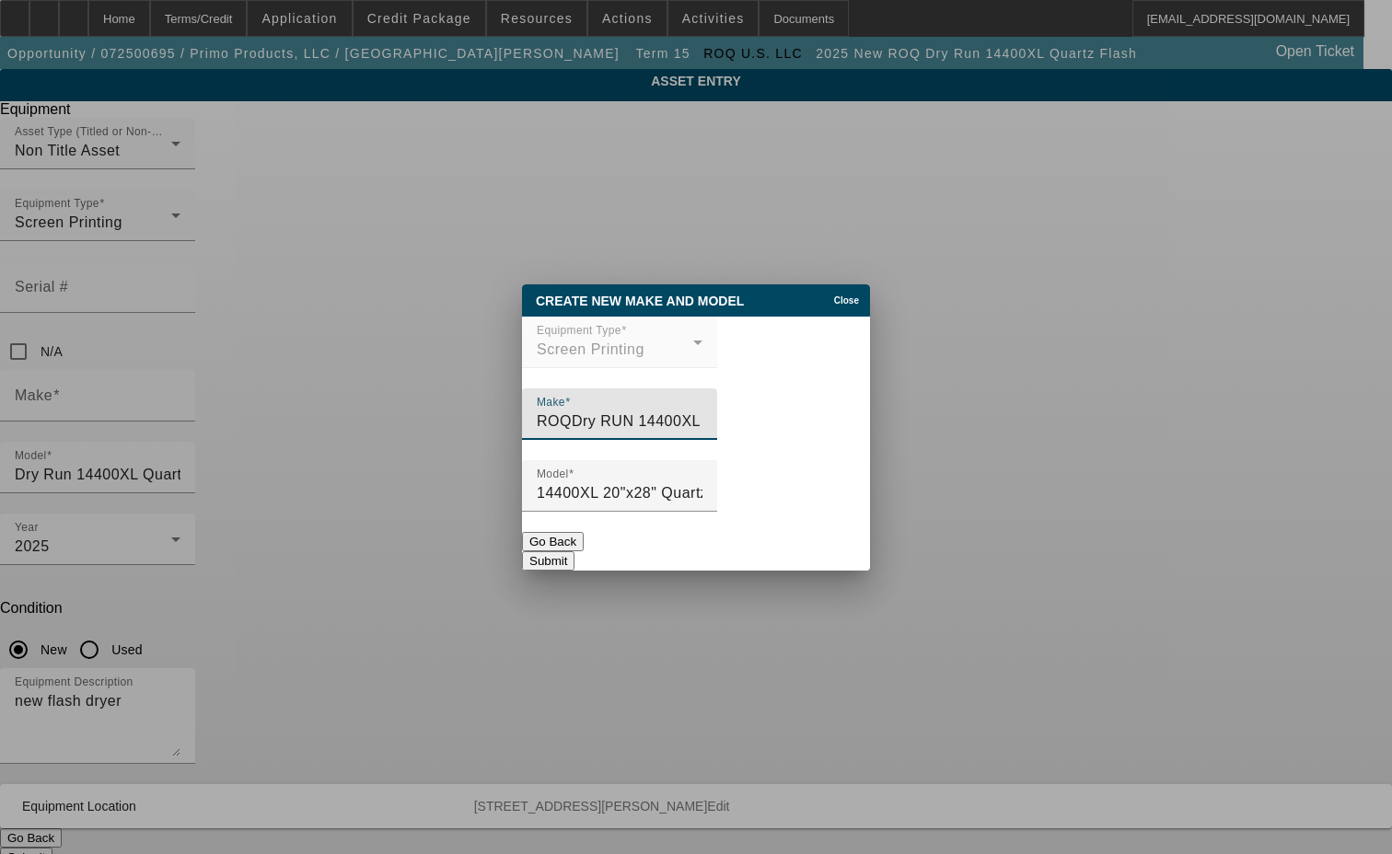
drag, startPoint x: 795, startPoint y: 425, endPoint x: 628, endPoint y: 421, distance: 167.6
click at [628, 421] on input "ROQDry RUN 14400XL 20"x28" Quartz Flash" at bounding box center [620, 421] width 166 height 22
type input "ROQDry RUN"
click at [574, 551] on button "Submit" at bounding box center [548, 560] width 52 height 19
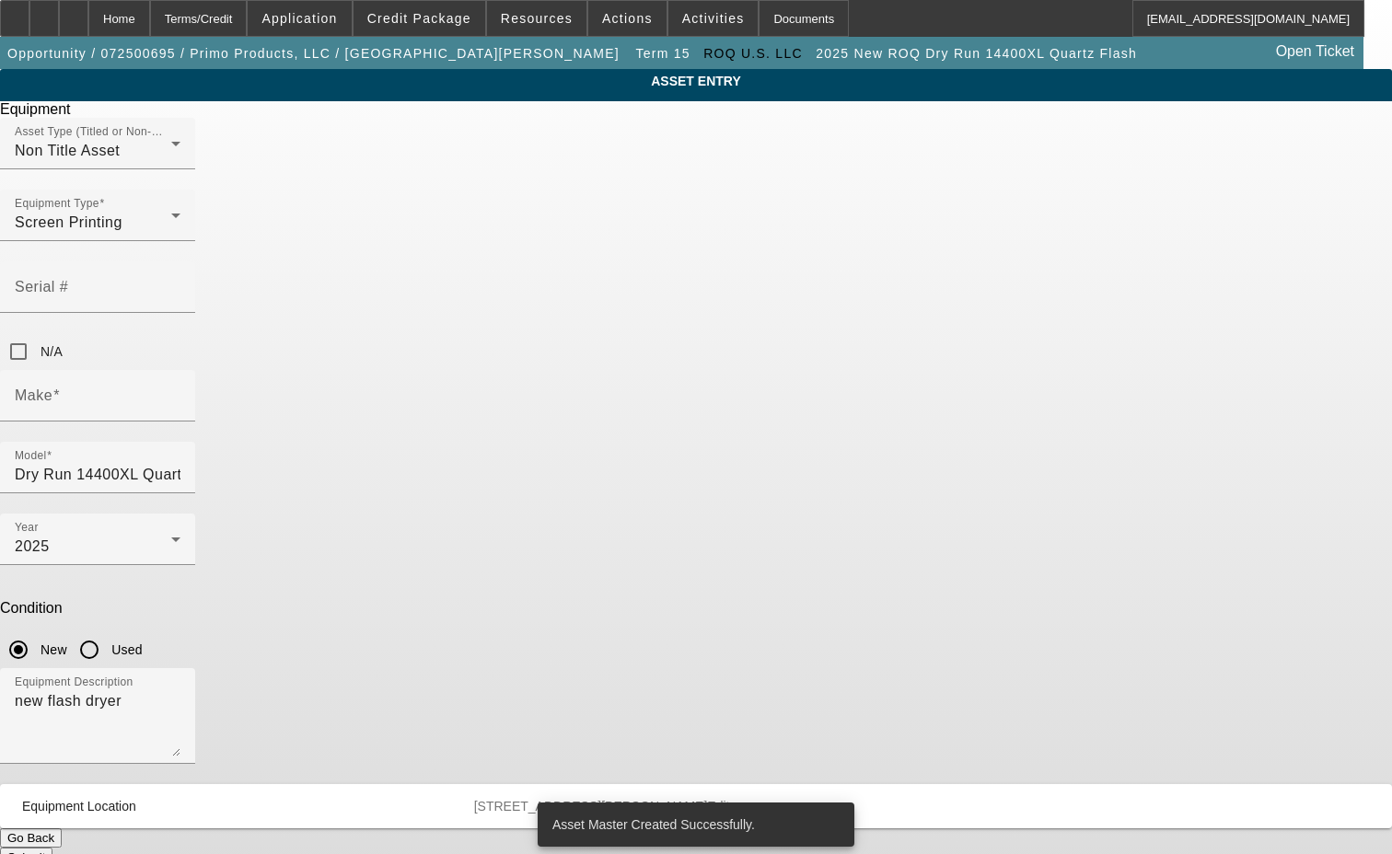
type input "ROQDry RUN"
type input "14400XL 20"x28" Quartz Flash"
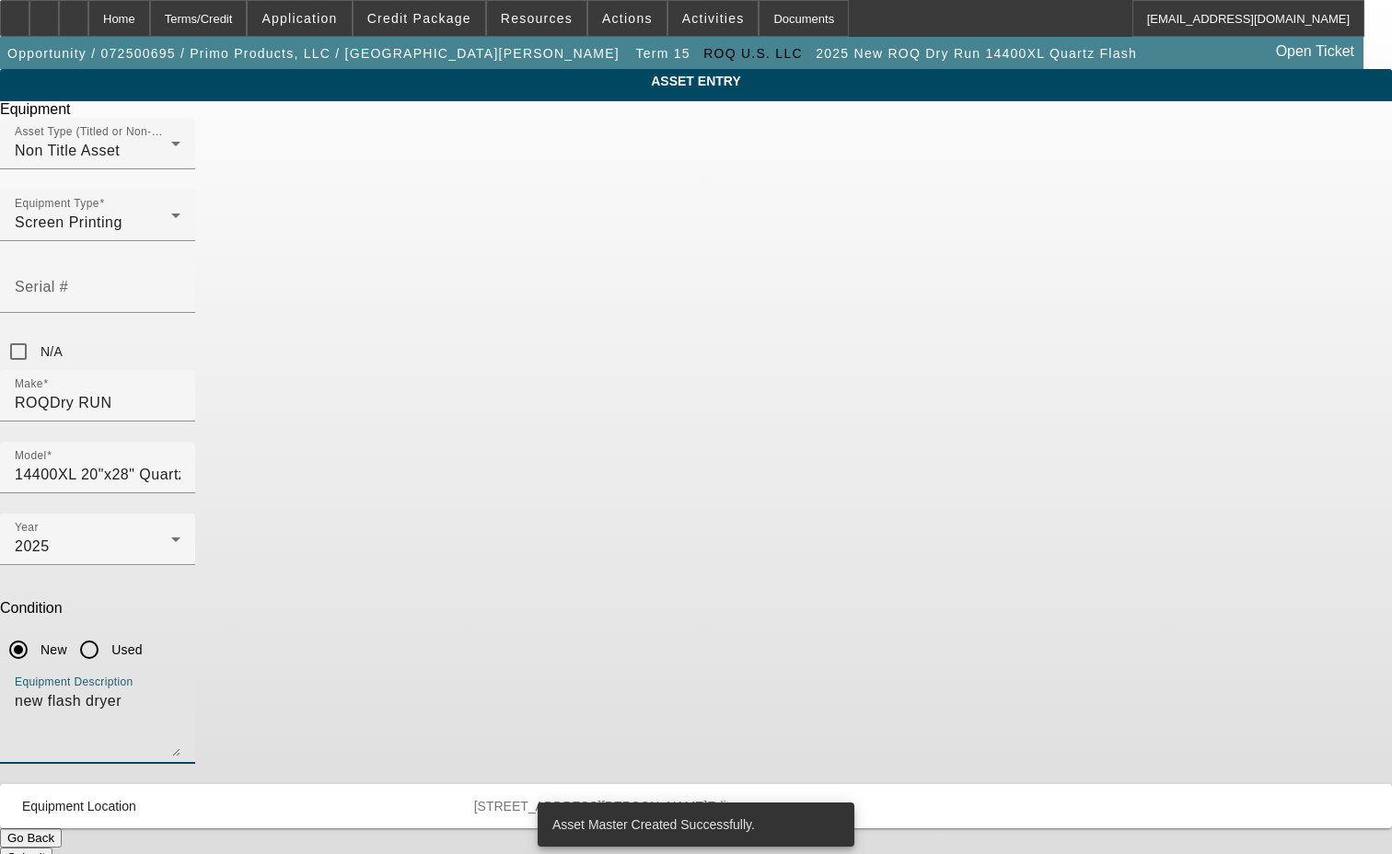
drag, startPoint x: 582, startPoint y: 471, endPoint x: 387, endPoint y: 474, distance: 195.1
click at [387, 474] on div "ASSET ENTRY Delete asset Equipment Asset Type (Titled or Non-Titled) Non Title …" at bounding box center [696, 468] width 1392 height 798
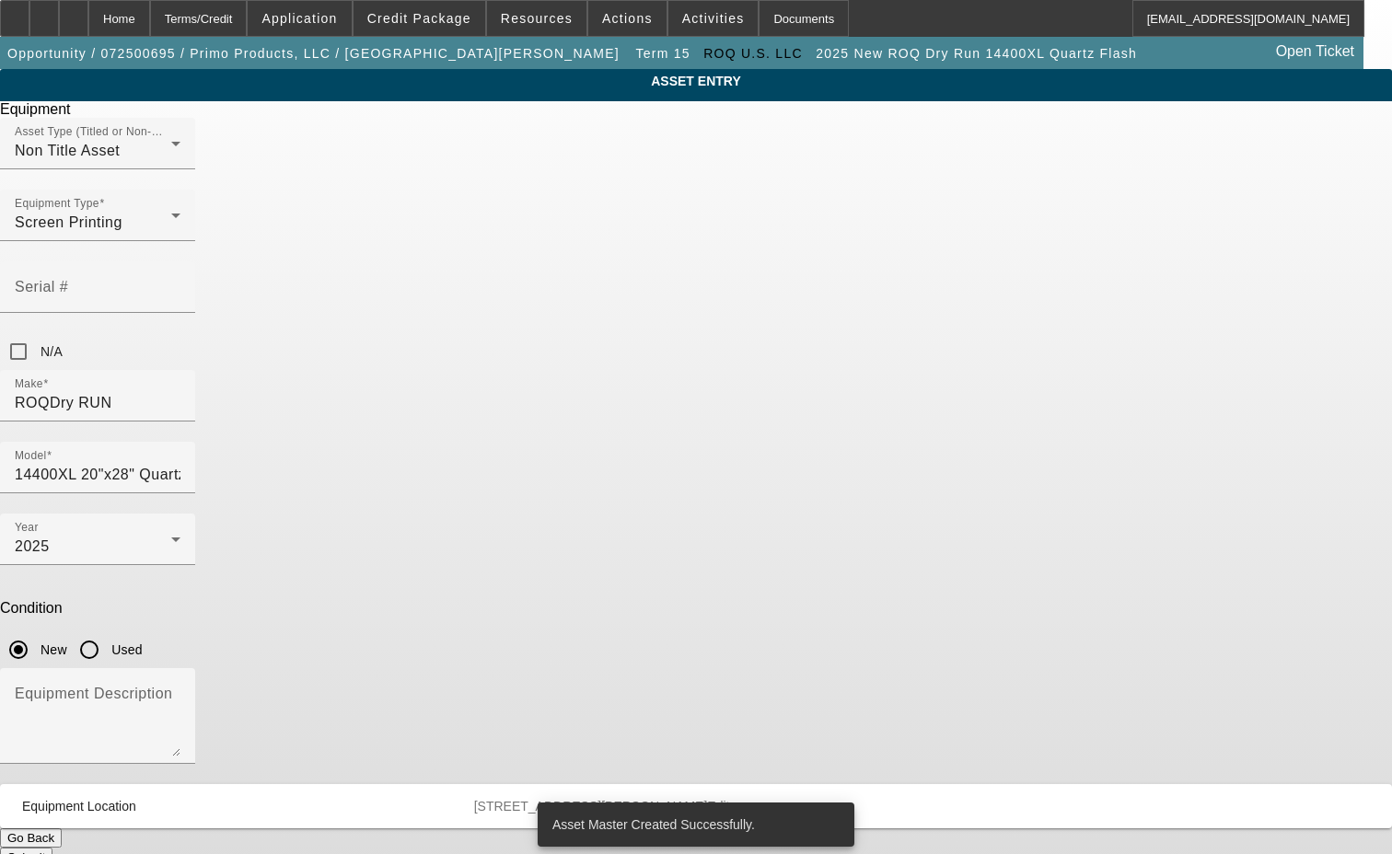
click at [52, 848] on button "Submit" at bounding box center [26, 857] width 52 height 19
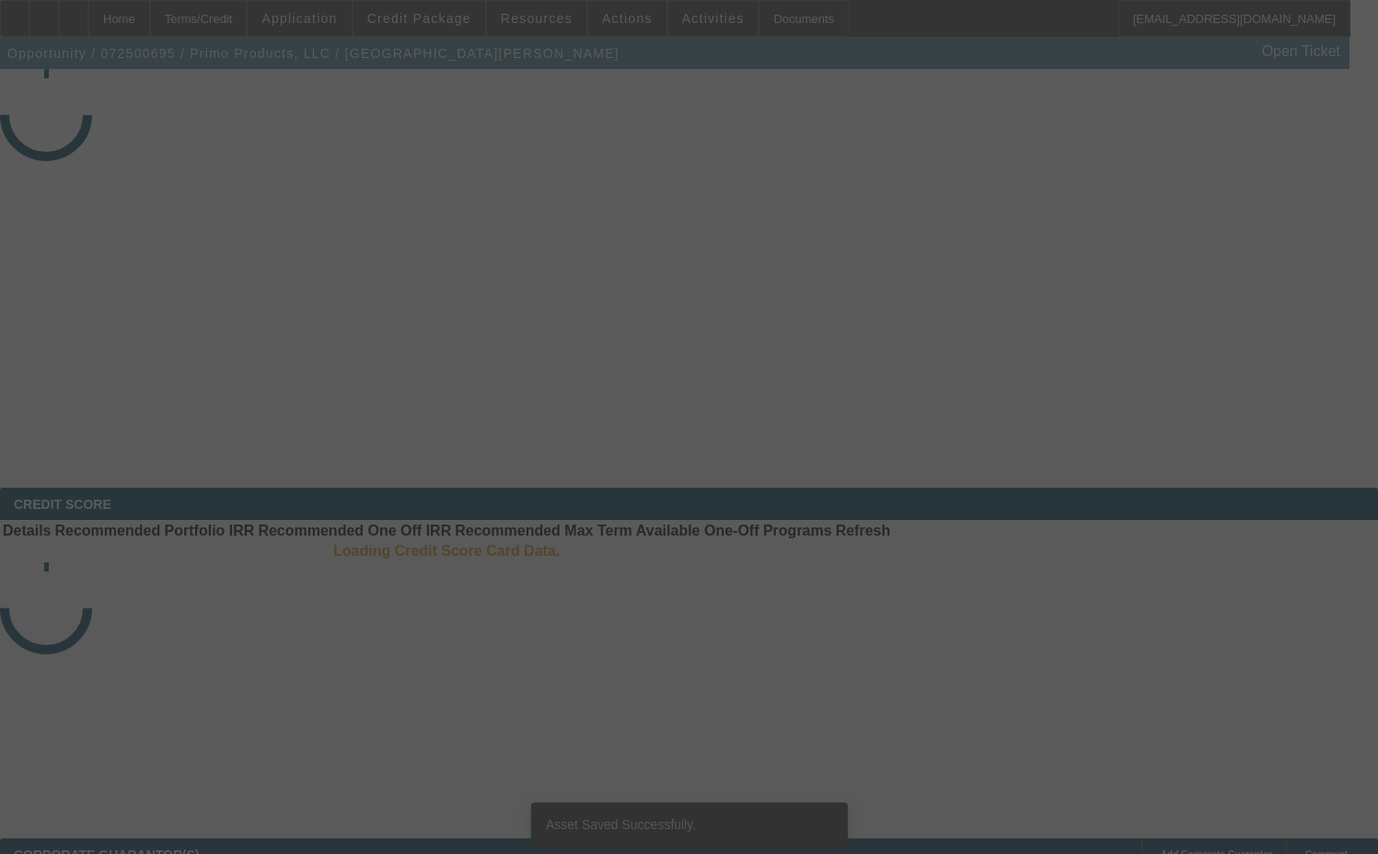
select select "3"
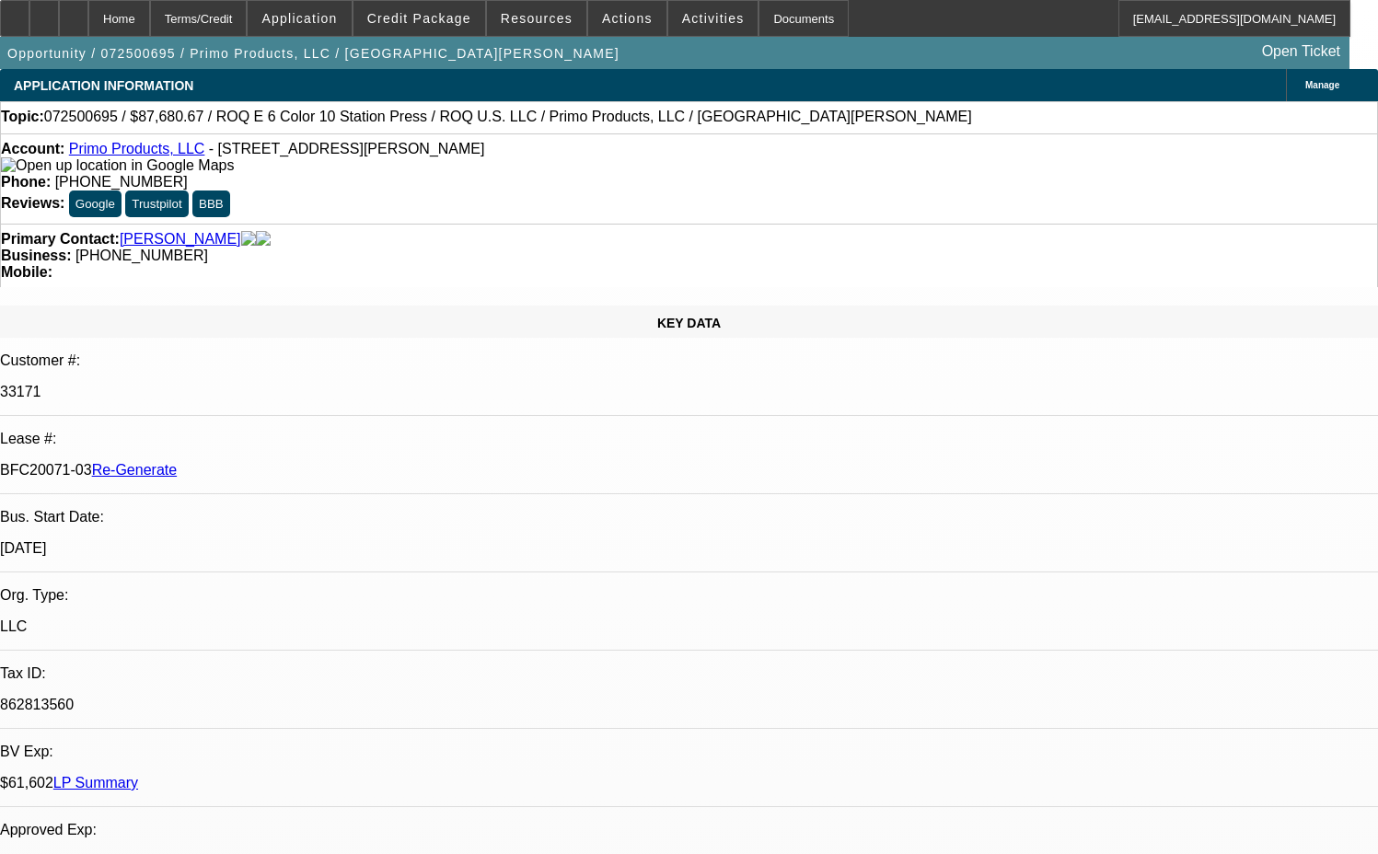
select select "0"
select select "2"
select select "0.1"
select select "4"
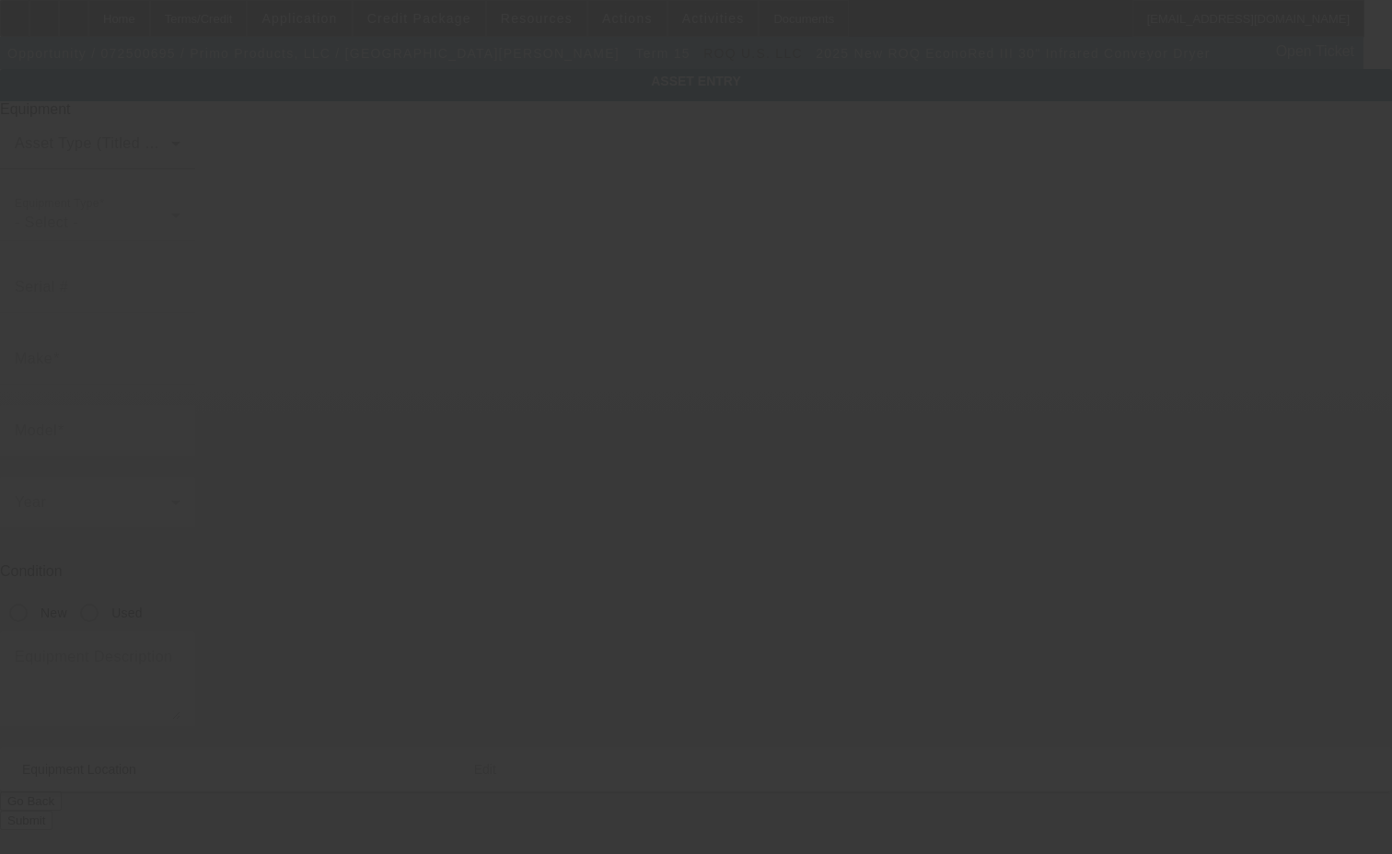
type input "ROQ"
type input "EconoRed III 30" Infrared Conveyor Dryer"
radio input "true"
type textarea "preowned conveyor dryer"
type input "[STREET_ADDRESS][PERSON_NAME]"
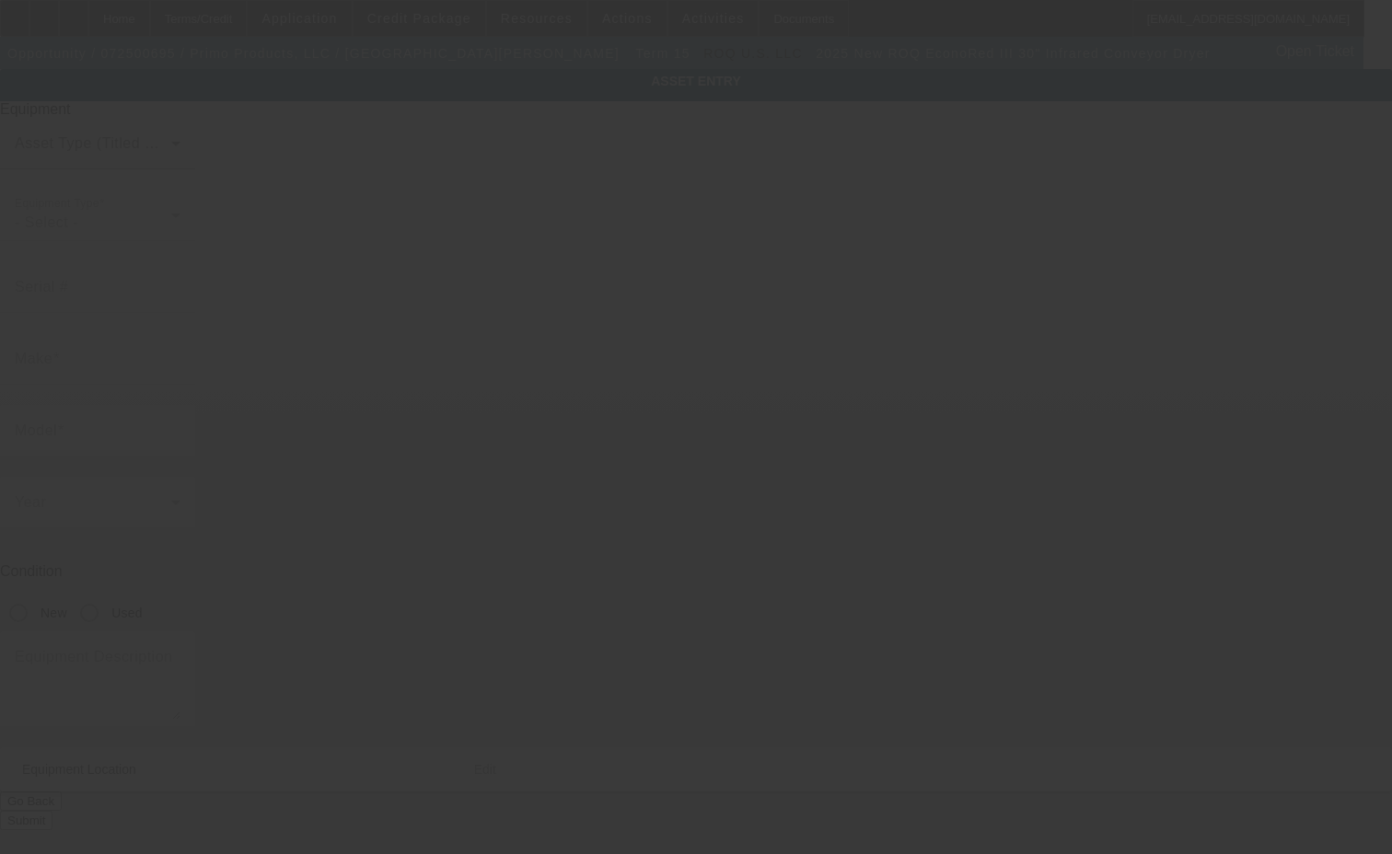
type input "[GEOGRAPHIC_DATA]"
type input "01201"
type input "[GEOGRAPHIC_DATA]"
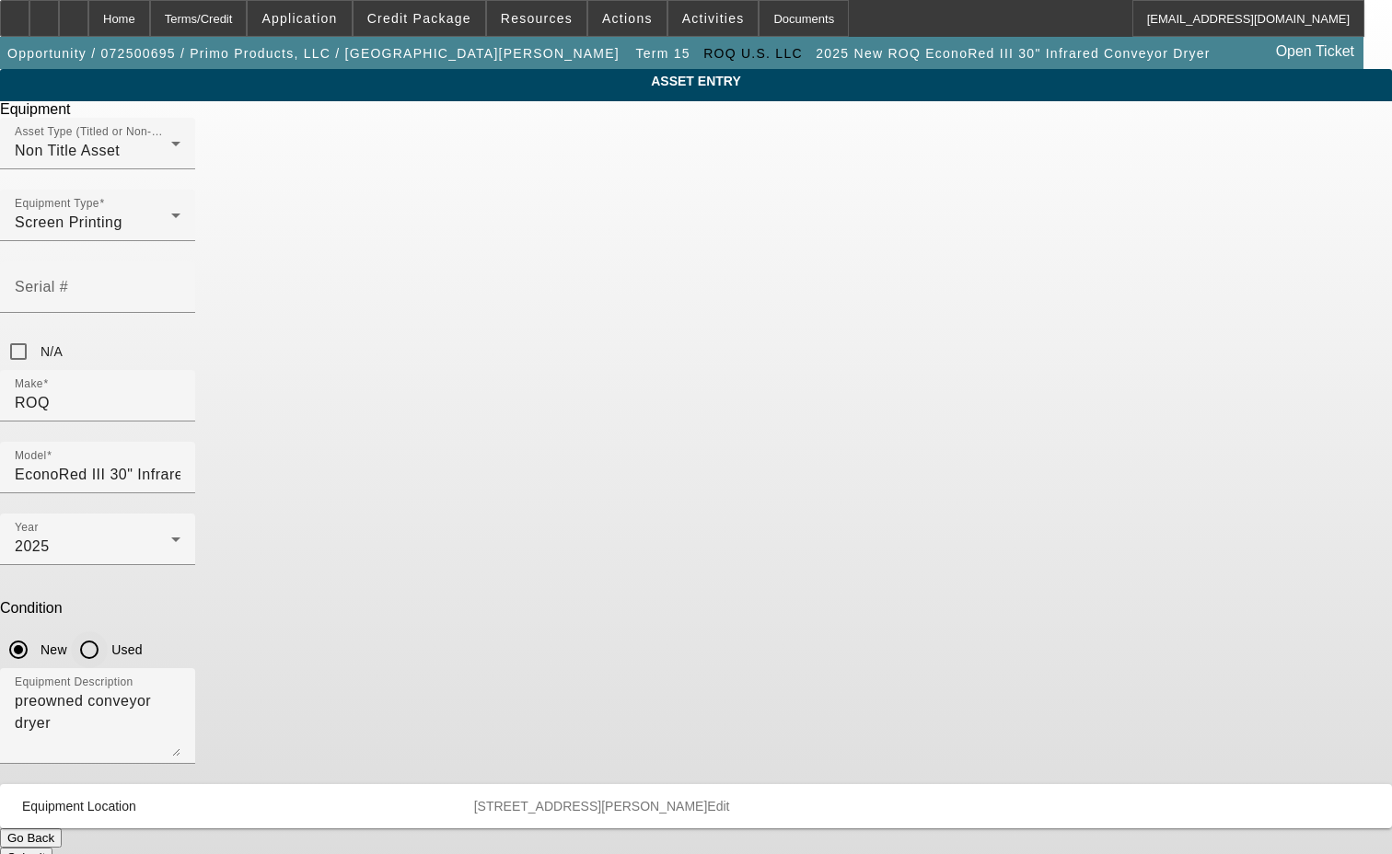
click at [108, 631] on input "Used" at bounding box center [89, 649] width 37 height 37
radio input "true"
click at [187, 528] on icon at bounding box center [176, 539] width 22 height 22
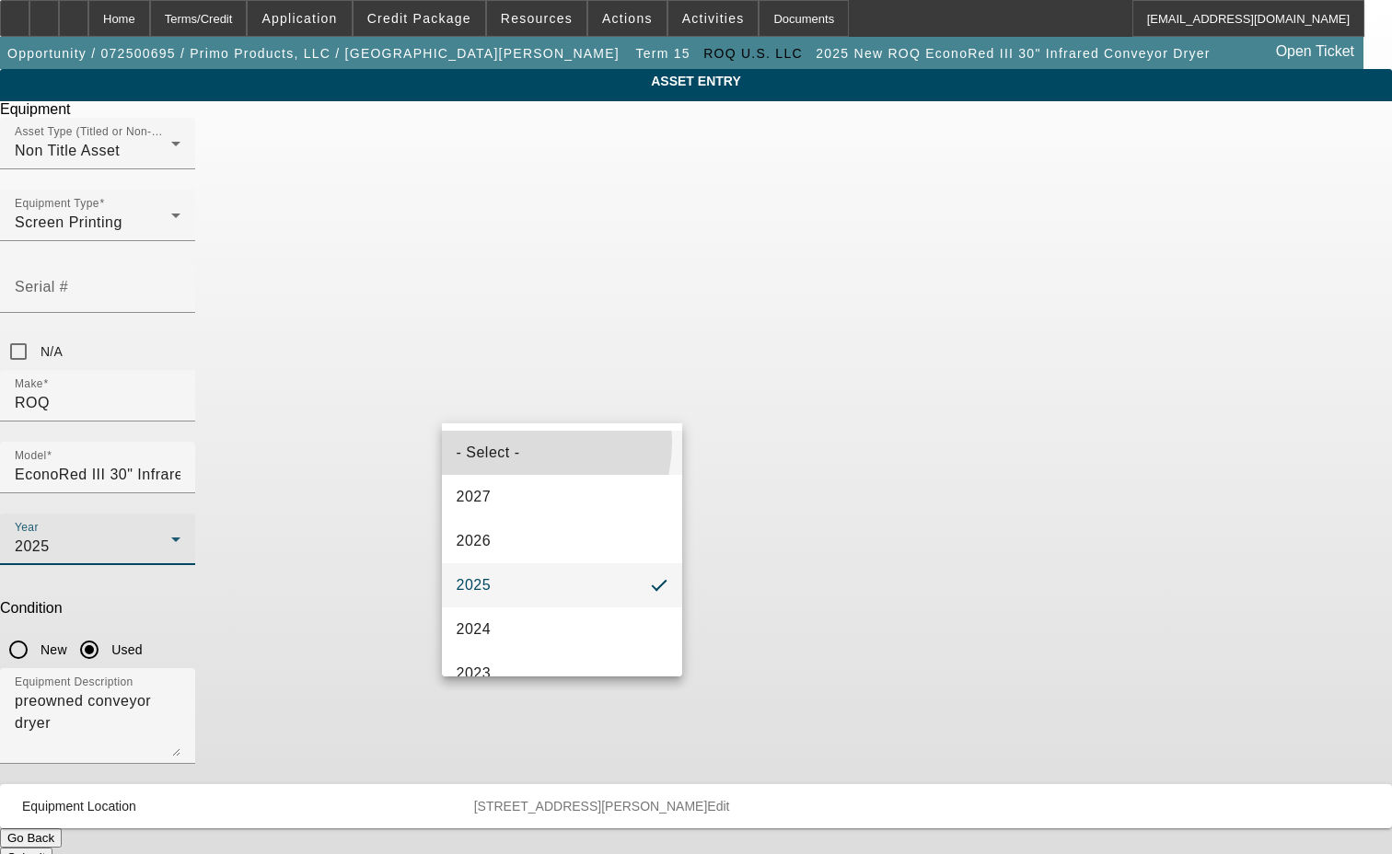
click at [512, 442] on span "- Select -" at bounding box center [489, 453] width 64 height 22
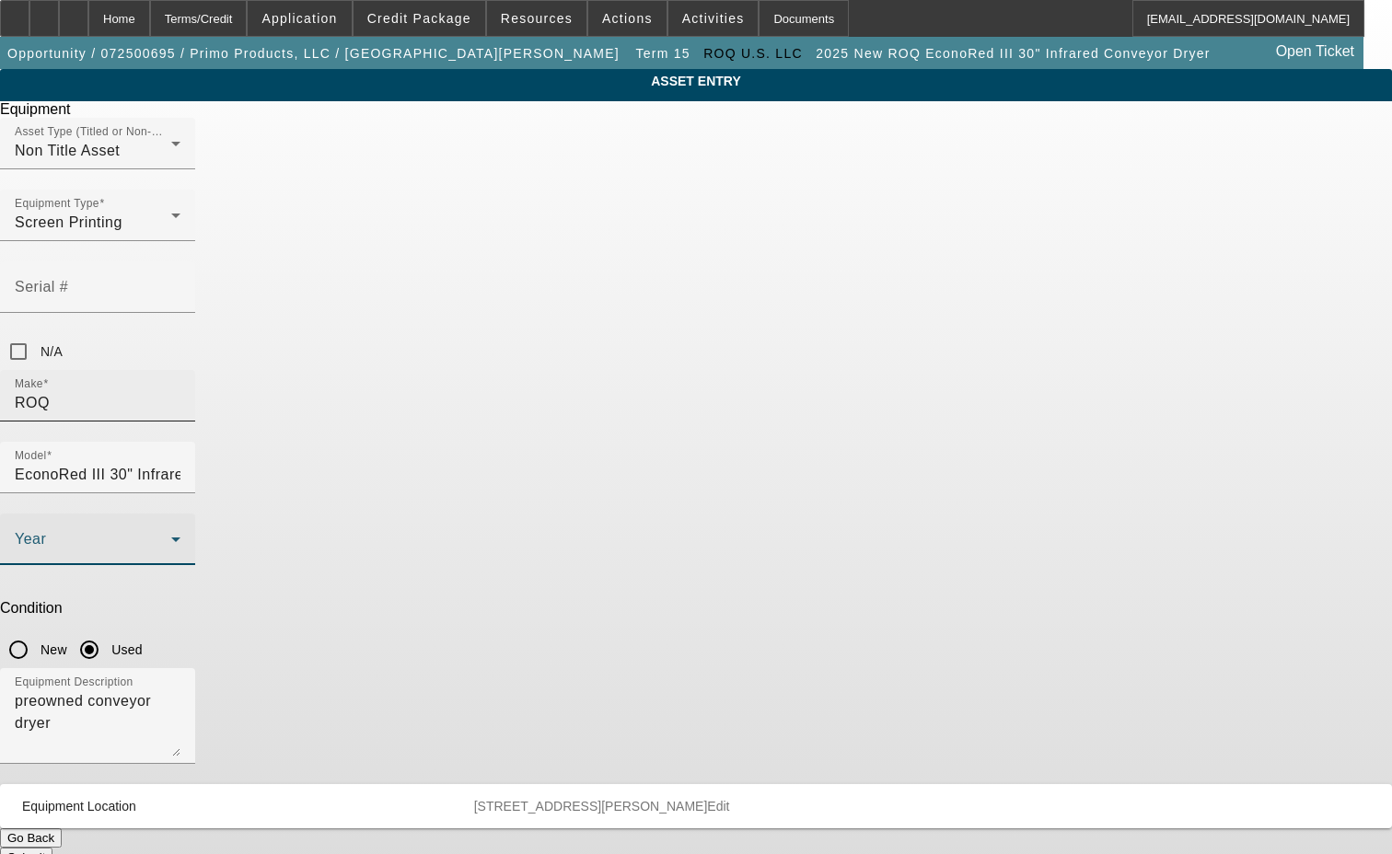
click at [180, 392] on input "ROQ" at bounding box center [98, 403] width 166 height 22
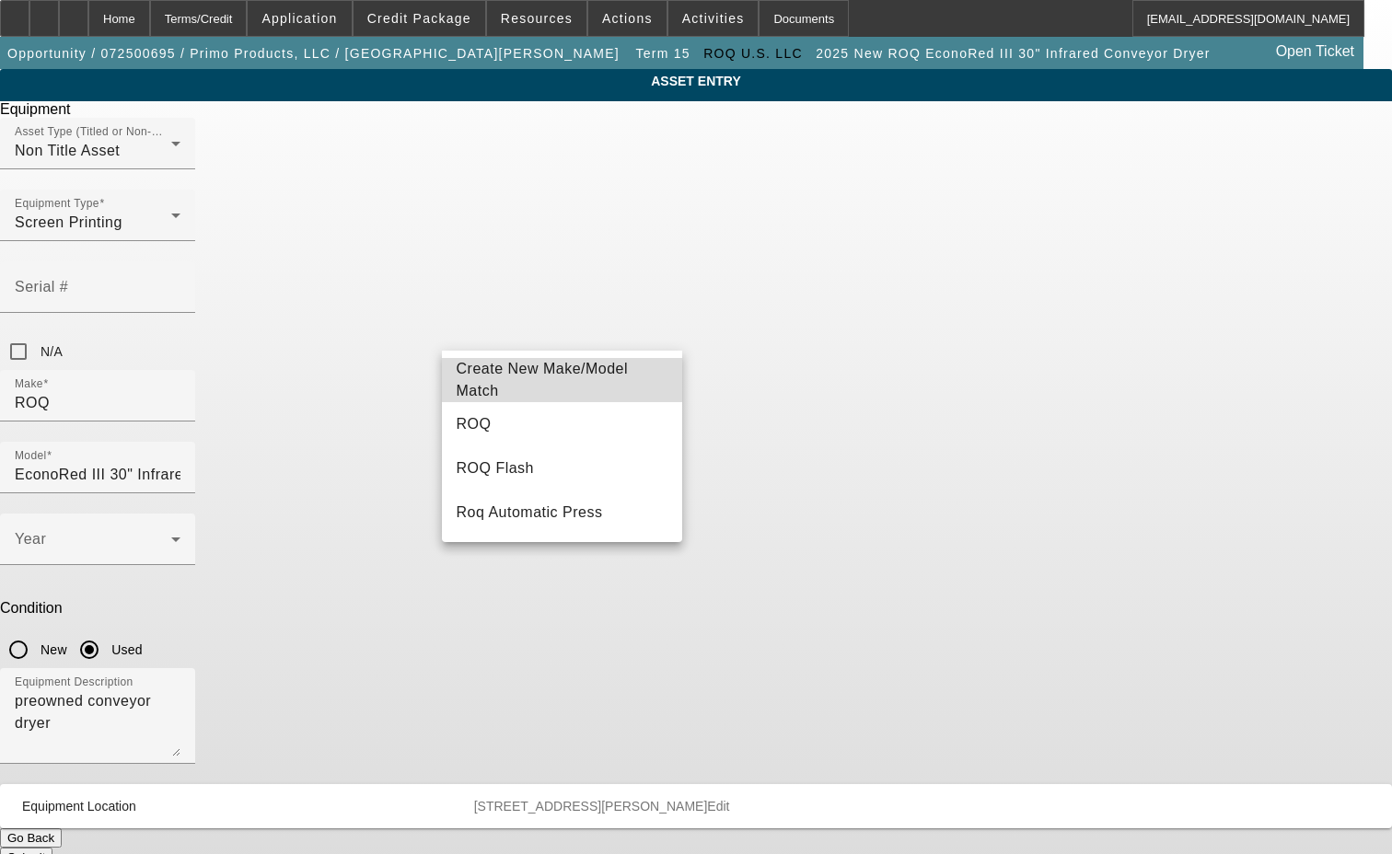
click at [541, 371] on span "Create New Make/Model Match" at bounding box center [563, 380] width 212 height 44
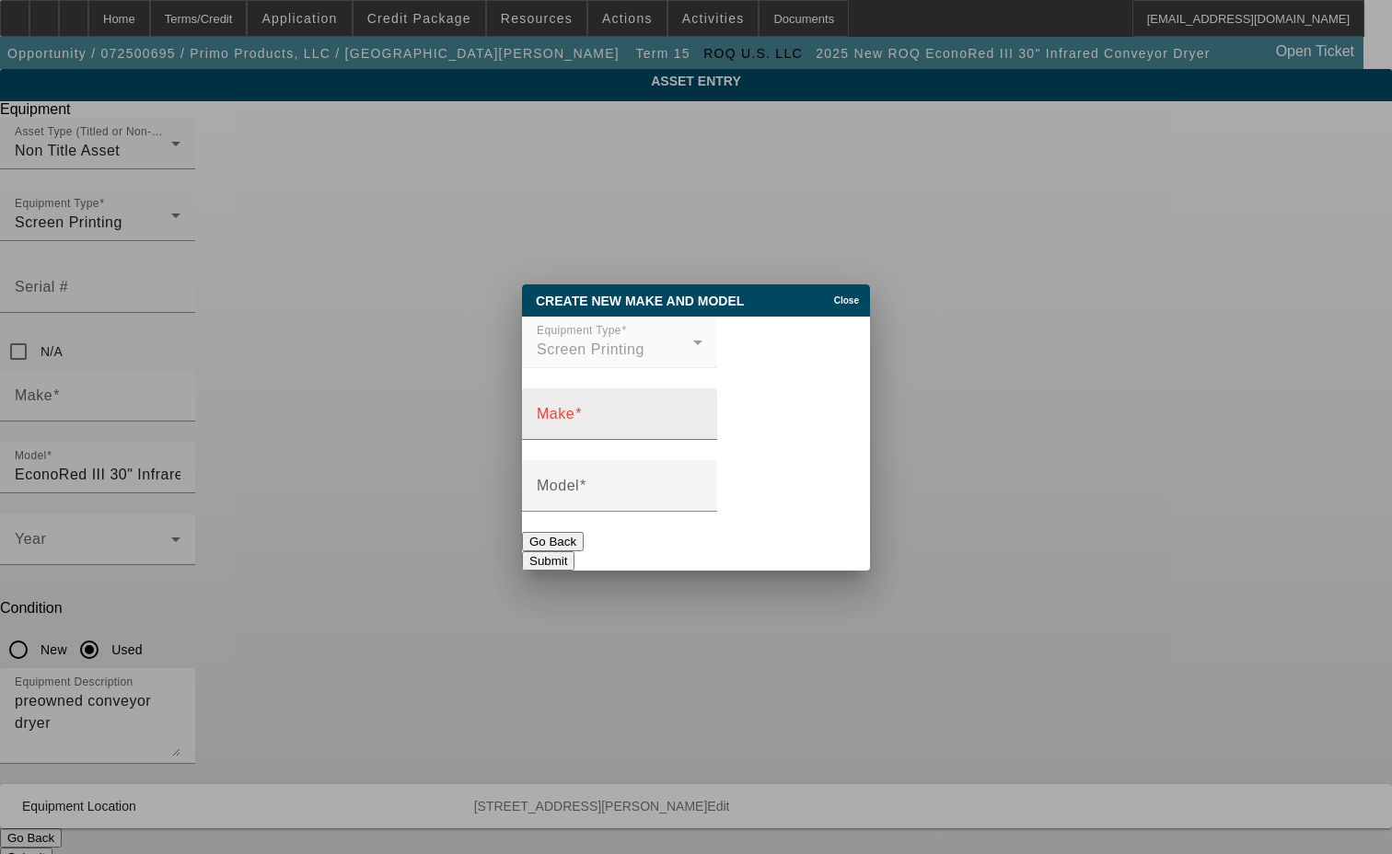
click at [596, 409] on div "Make" at bounding box center [620, 414] width 166 height 52
type input "ROQ"
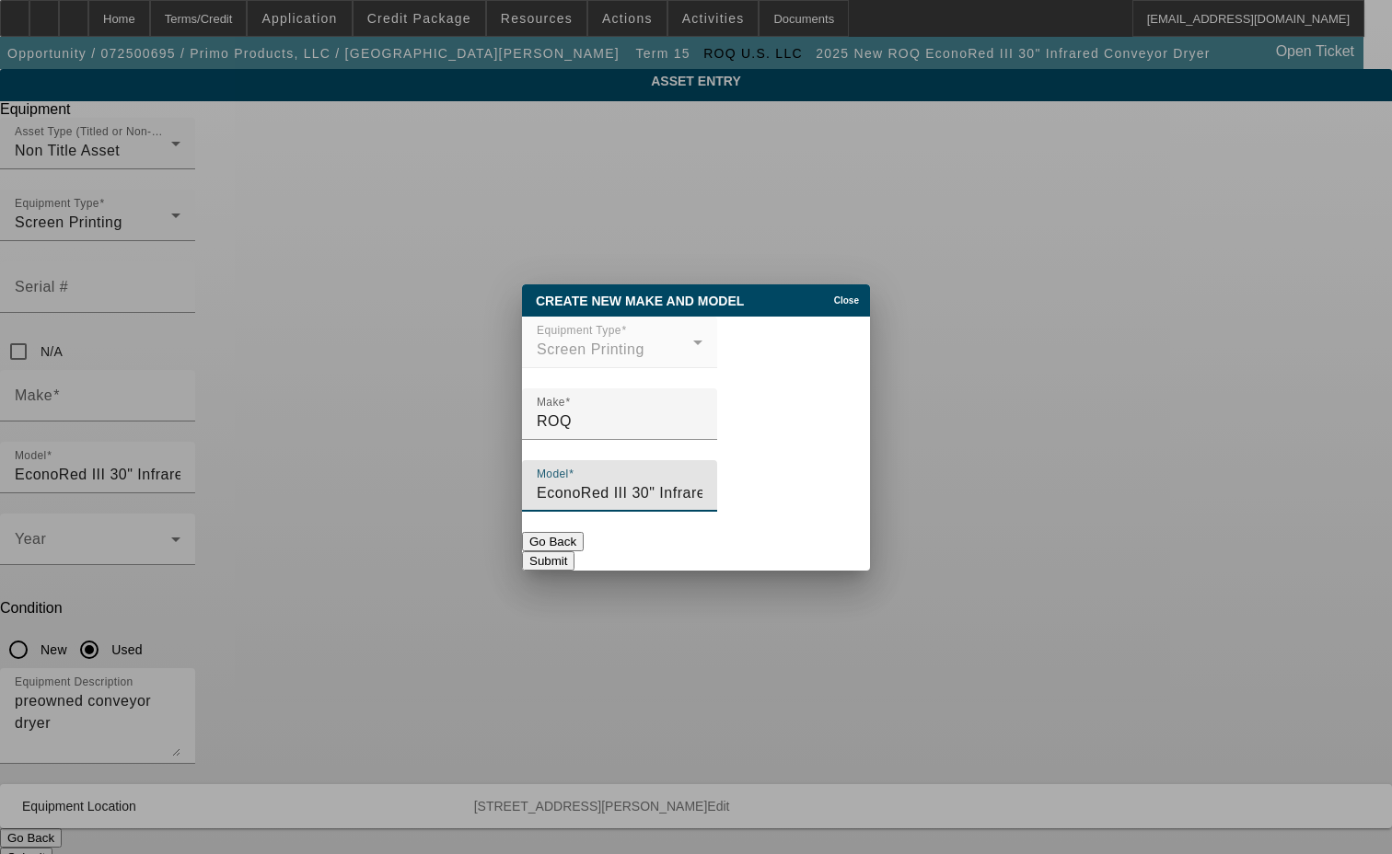
type input "EconoRed III 30" Infrared Conveyor Dryer"
click at [574, 551] on button "Submit" at bounding box center [548, 560] width 52 height 19
type input "ROQ"
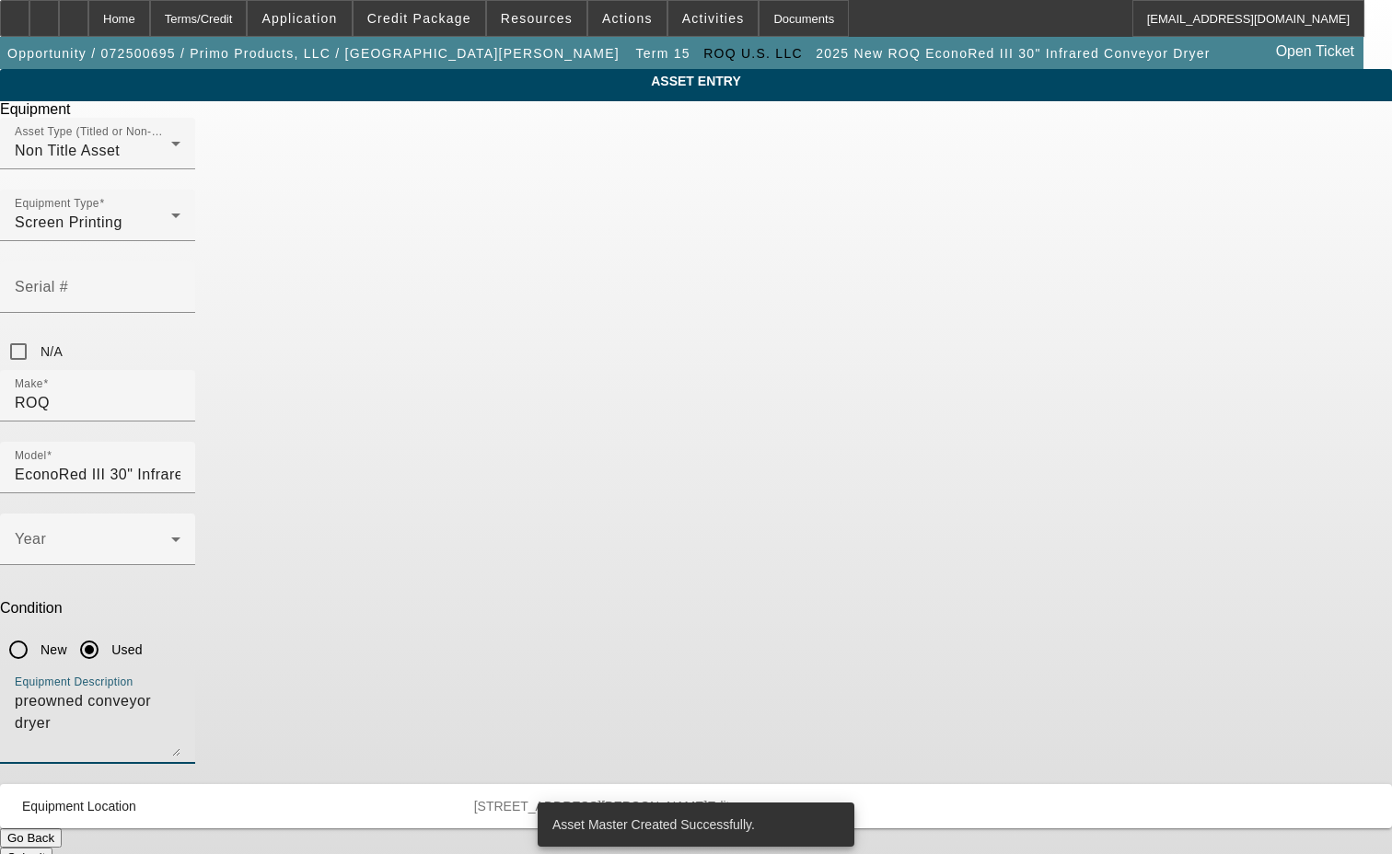
drag, startPoint x: 618, startPoint y: 475, endPoint x: 372, endPoint y: 480, distance: 245.8
click at [371, 481] on div "ASSET ENTRY Delete asset Equipment Asset Type (Titled or Non-Titled) Non Title …" at bounding box center [696, 468] width 1392 height 798
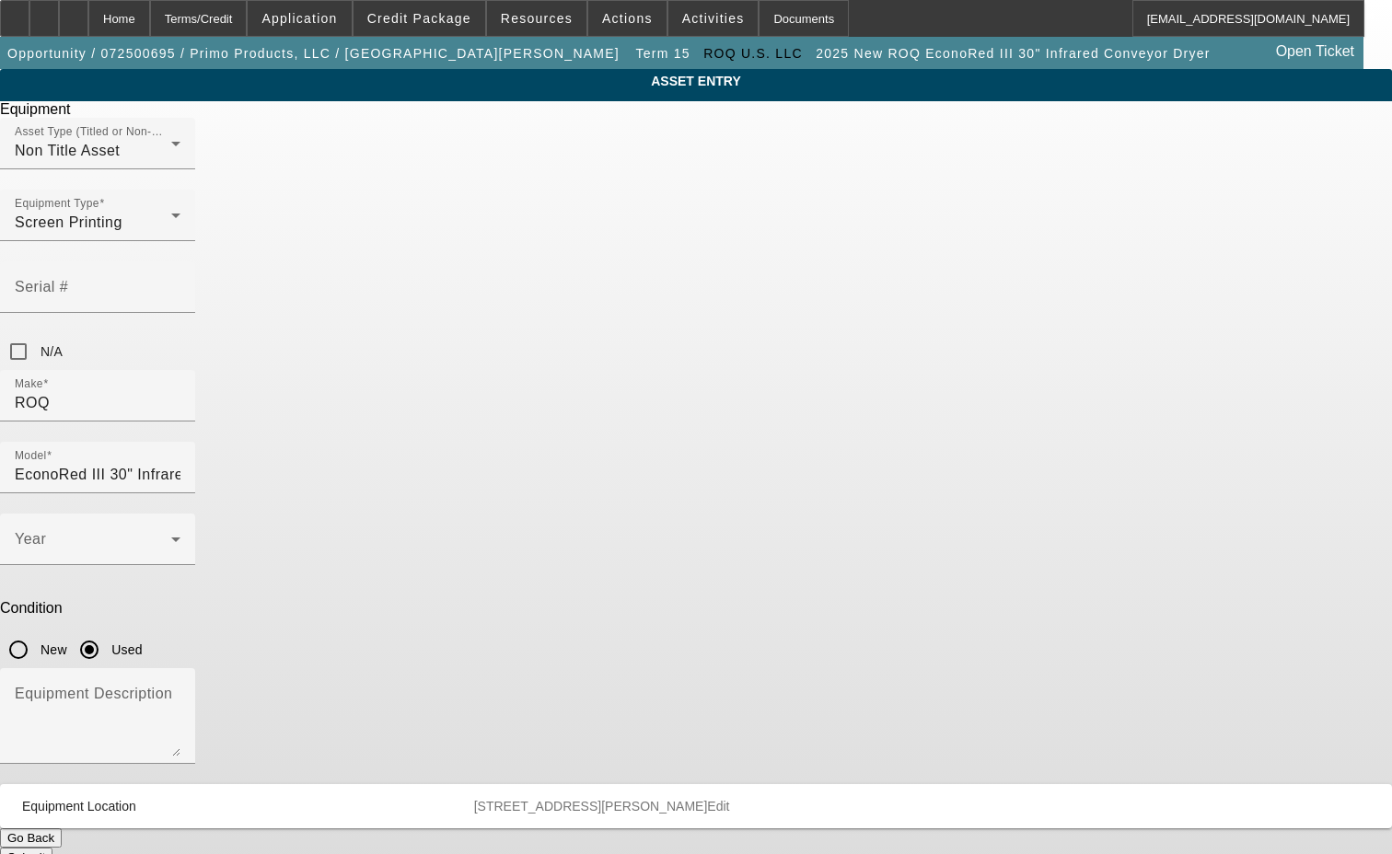
click at [52, 848] on button "Submit" at bounding box center [26, 857] width 52 height 19
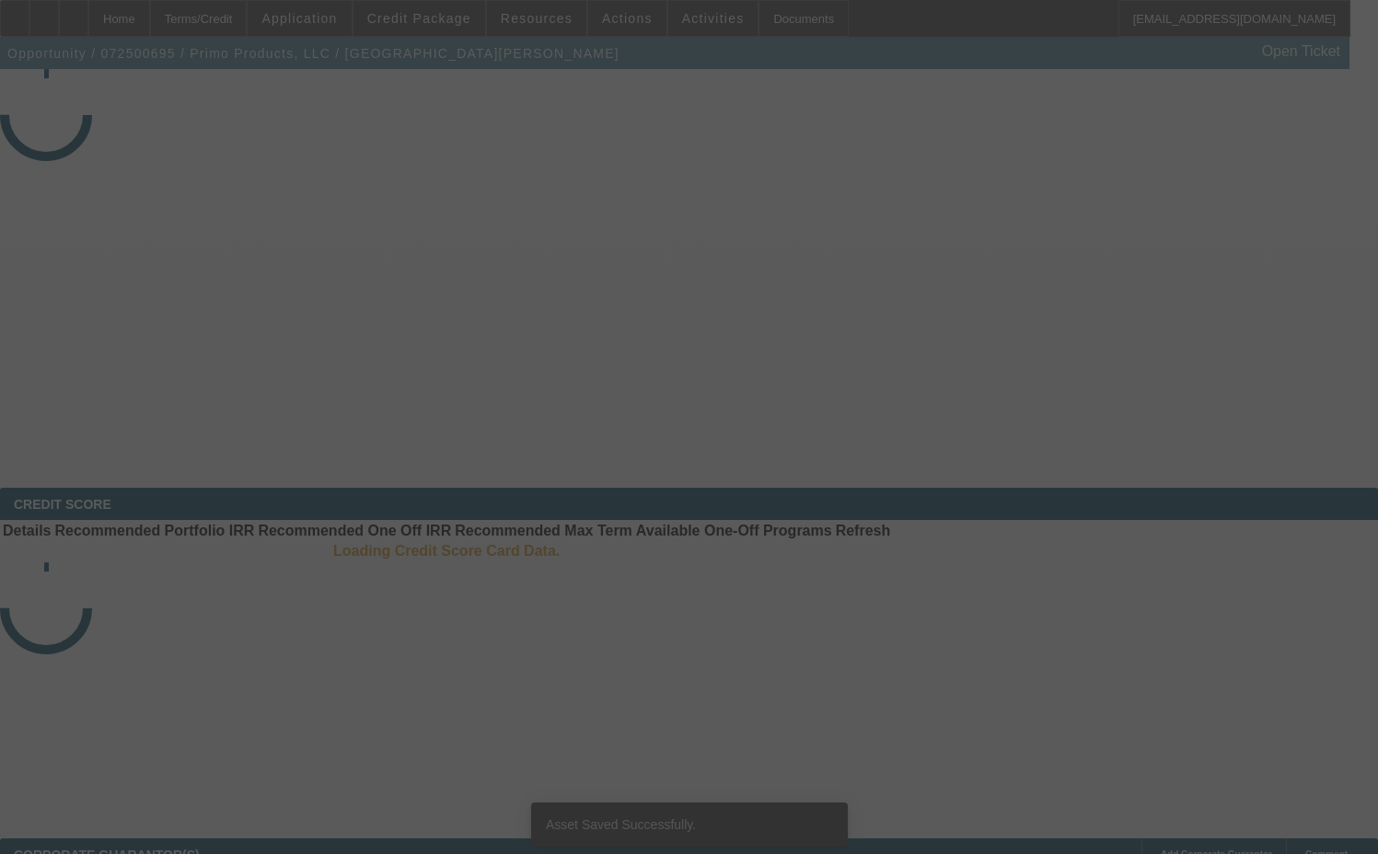
select select "3"
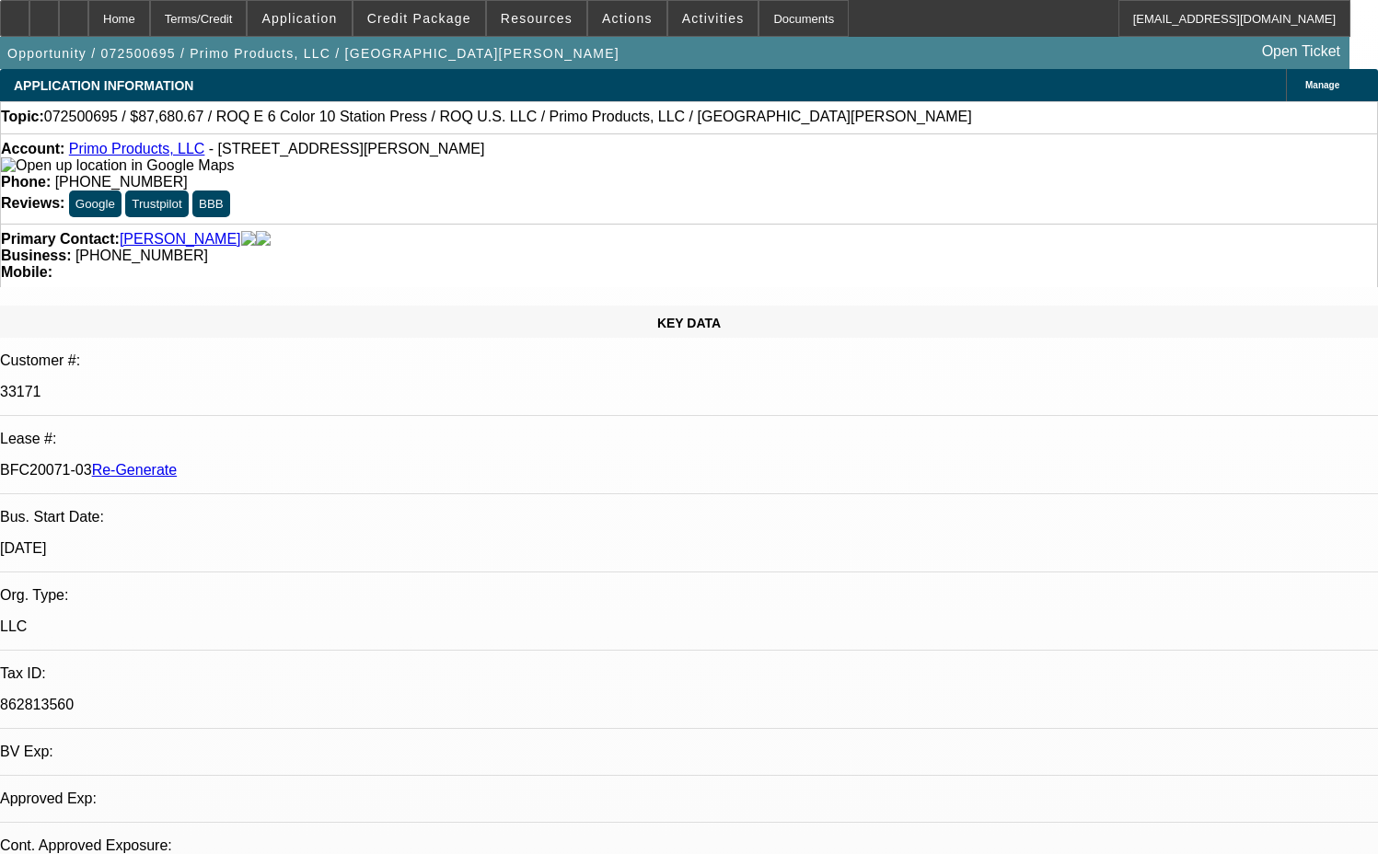
select select "0"
select select "2"
select select "0.1"
select select "4"
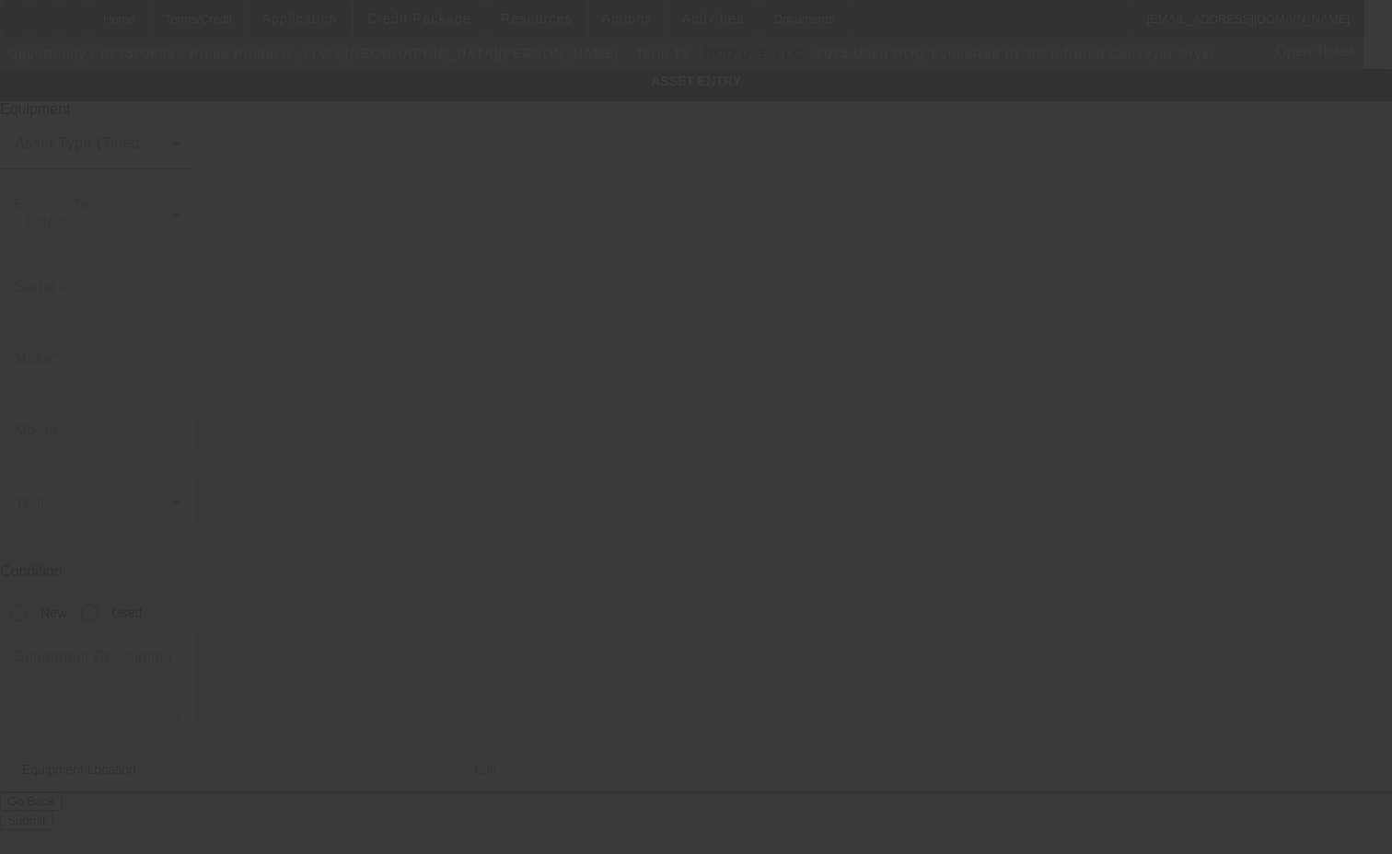
type input "ROQ"
type input "EconoRed III 30" Infrared Conveyor Dryer"
radio input "true"
type input "[STREET_ADDRESS][PERSON_NAME]"
type input "[GEOGRAPHIC_DATA]"
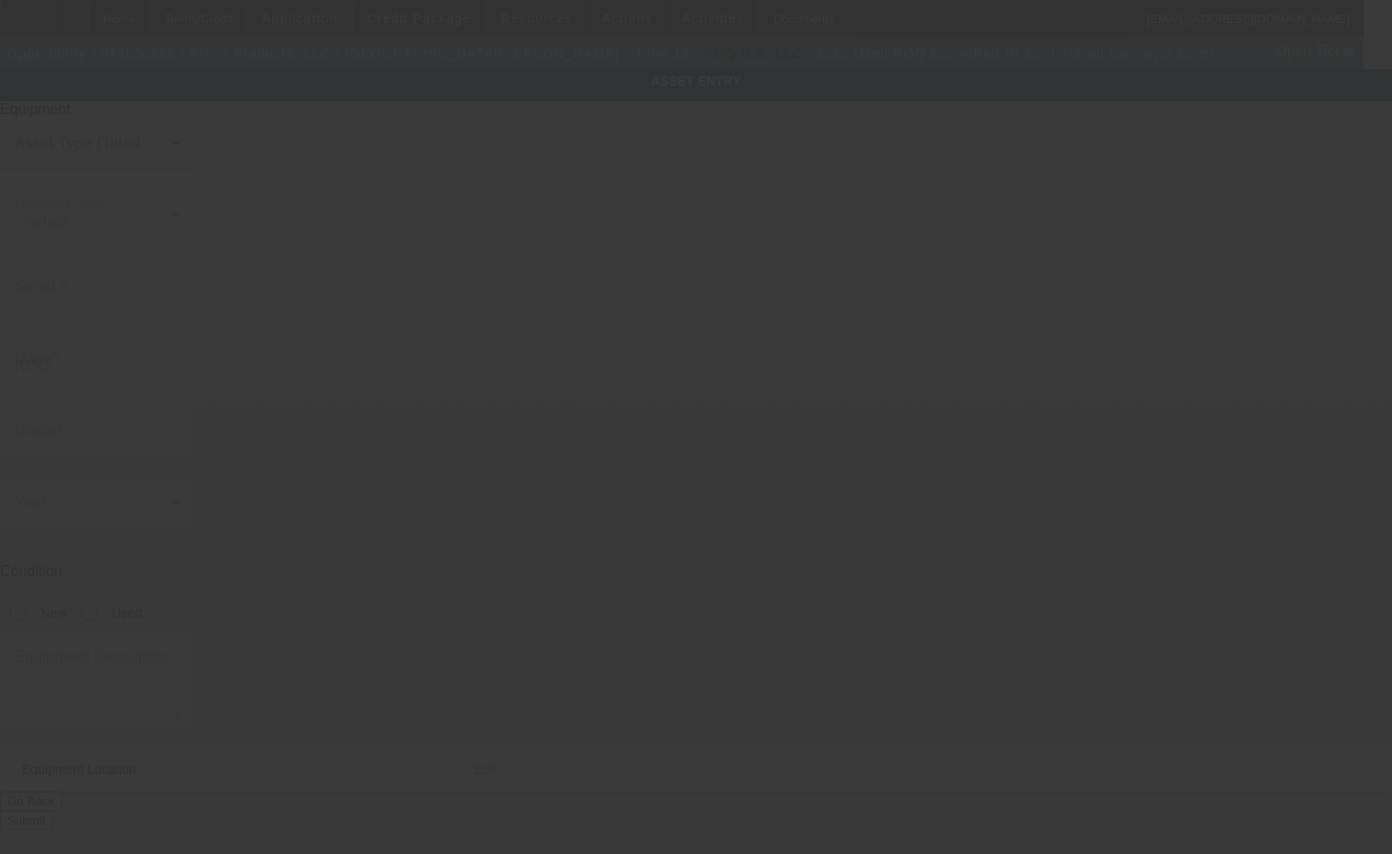
type input "01201"
type input "[GEOGRAPHIC_DATA]"
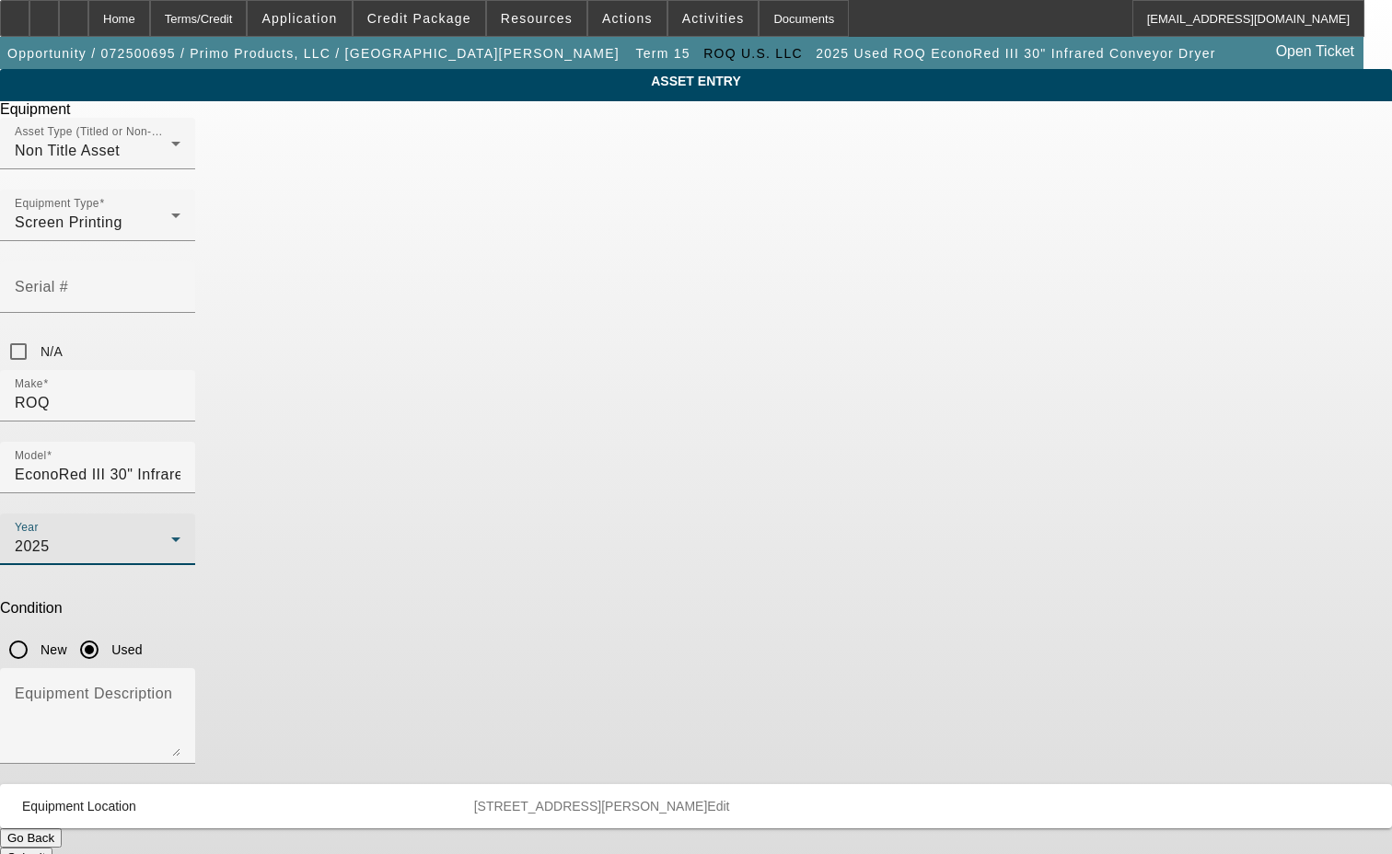
click at [187, 528] on icon at bounding box center [176, 539] width 22 height 22
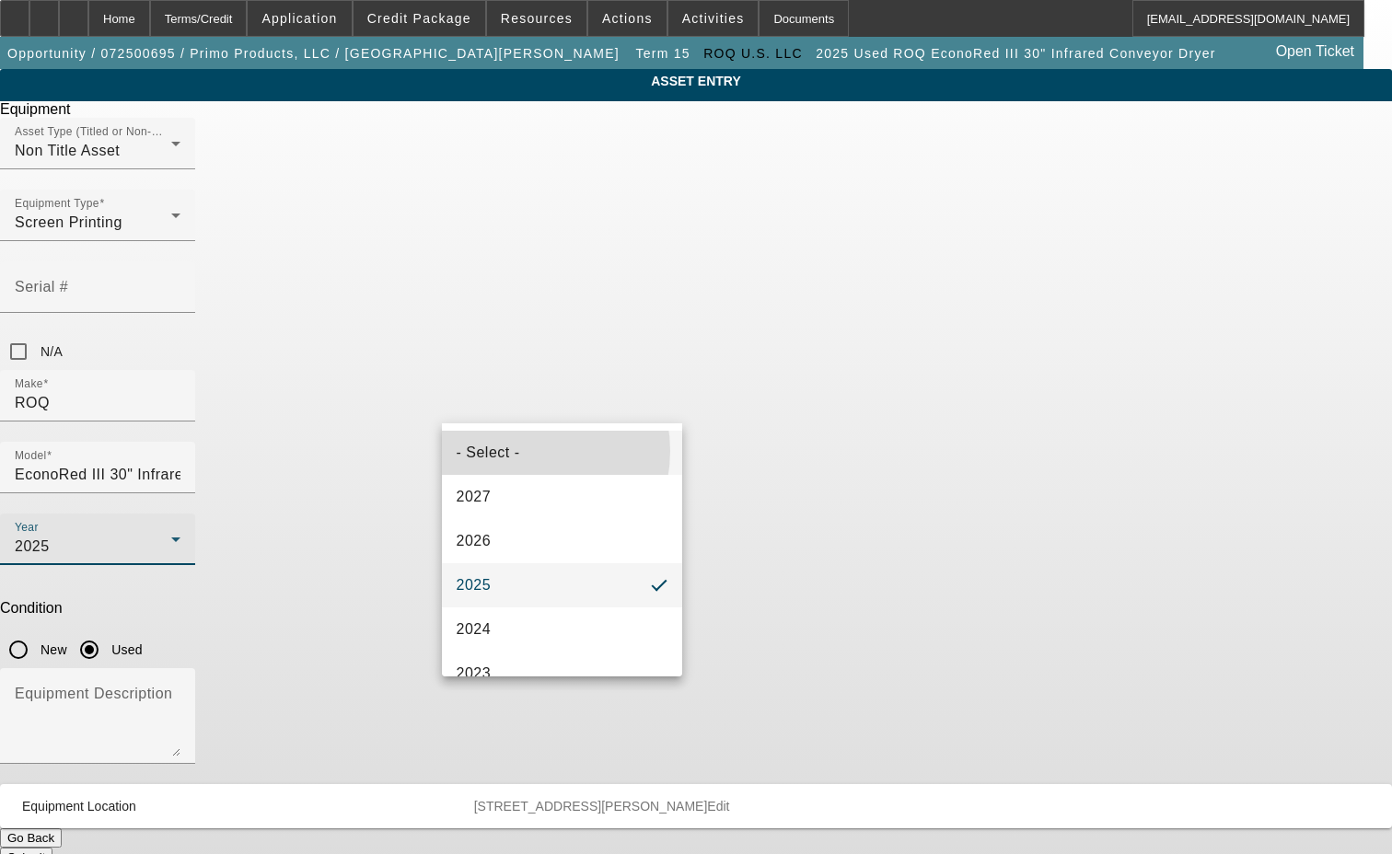
click at [515, 451] on span "- Select -" at bounding box center [489, 453] width 64 height 22
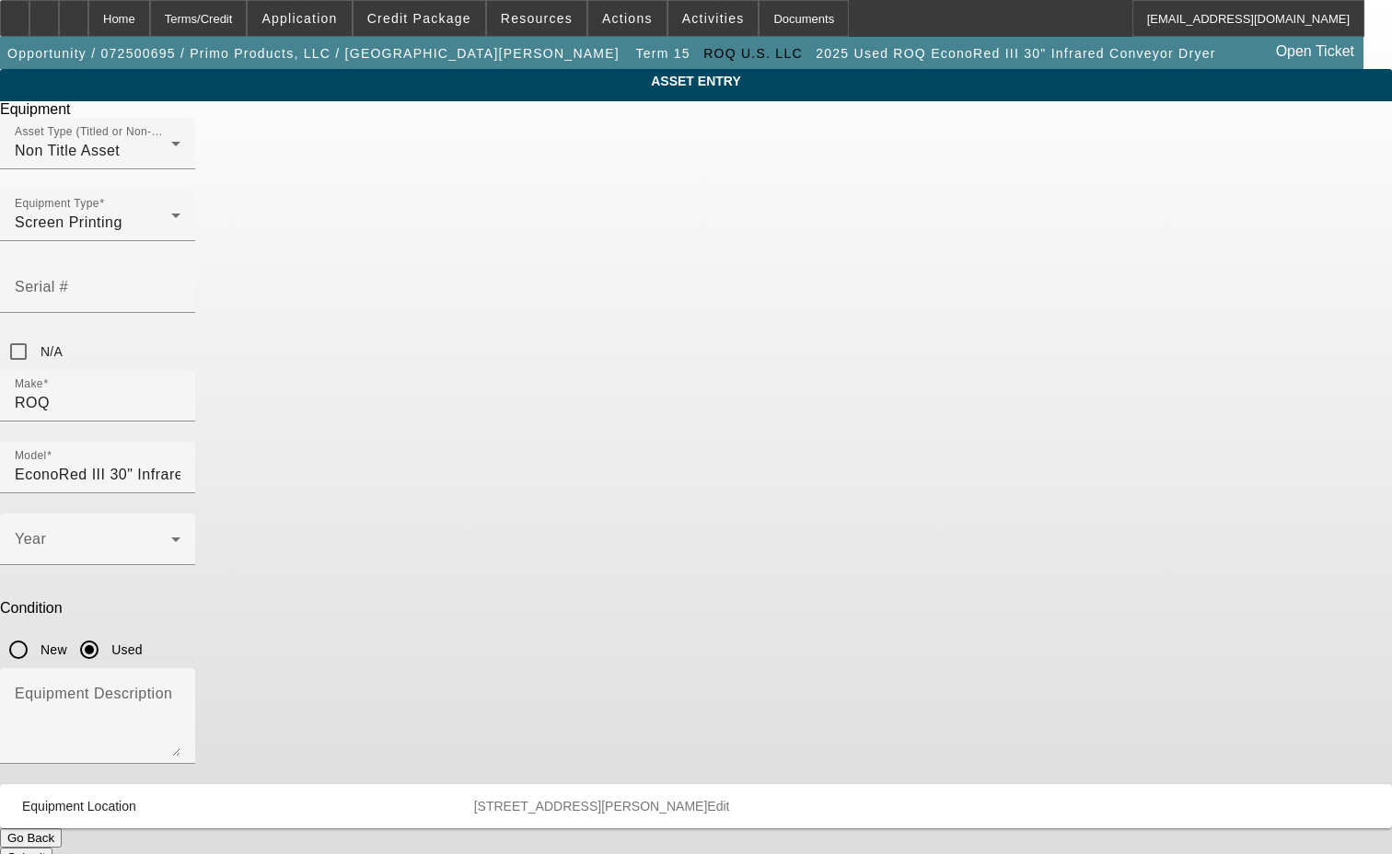
click at [52, 848] on button "Submit" at bounding box center [26, 857] width 52 height 19
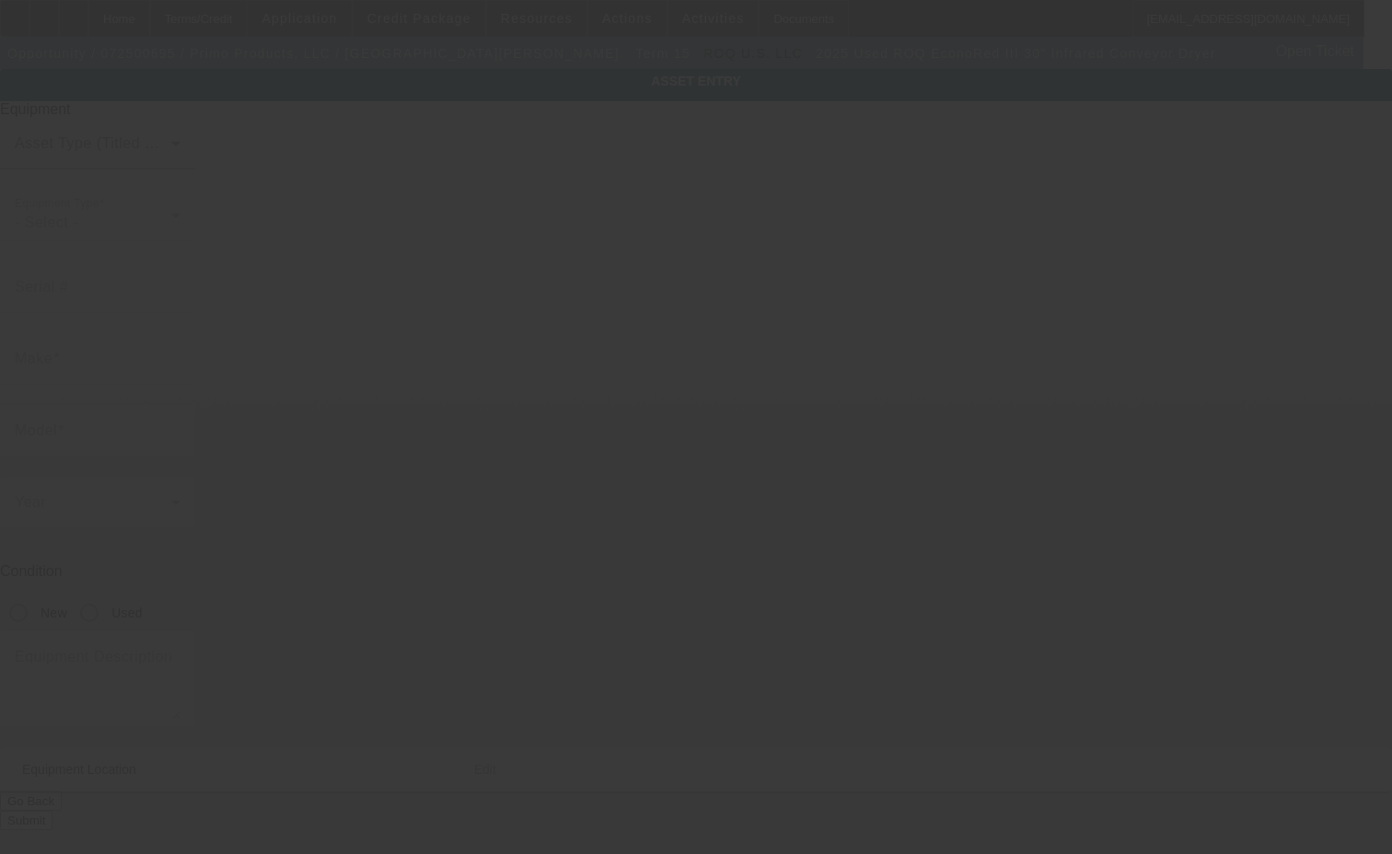
type input "ROQ"
type input "EconoRed III 30" Infrared Conveyor Dryer"
radio input "true"
type input "[STREET_ADDRESS][PERSON_NAME]"
type input "[GEOGRAPHIC_DATA]"
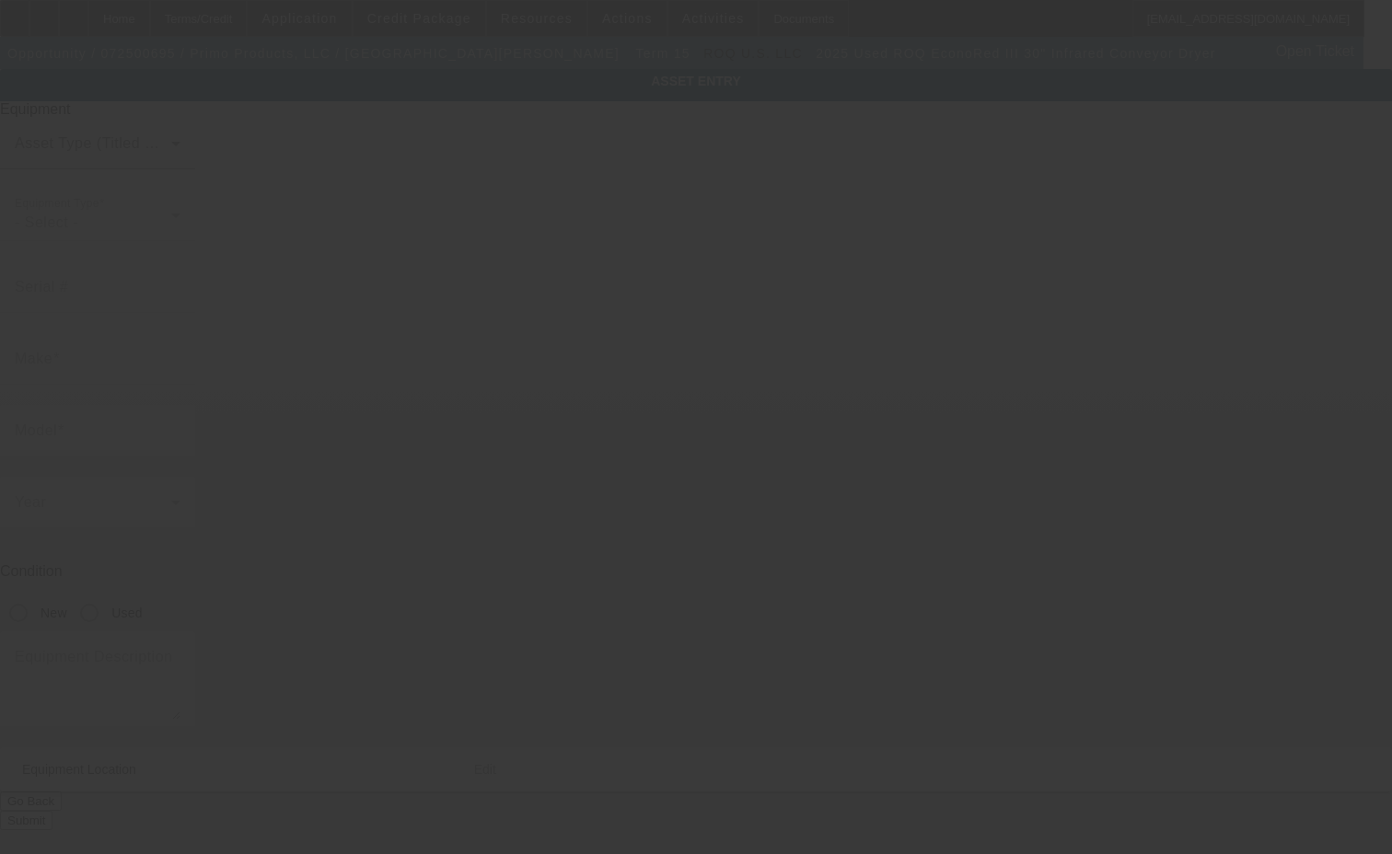
type input "01201"
type input "[GEOGRAPHIC_DATA]"
type input "ROQ"
type input "EconoRed III 30" Infrared Conveyor Dryer"
radio input "true"
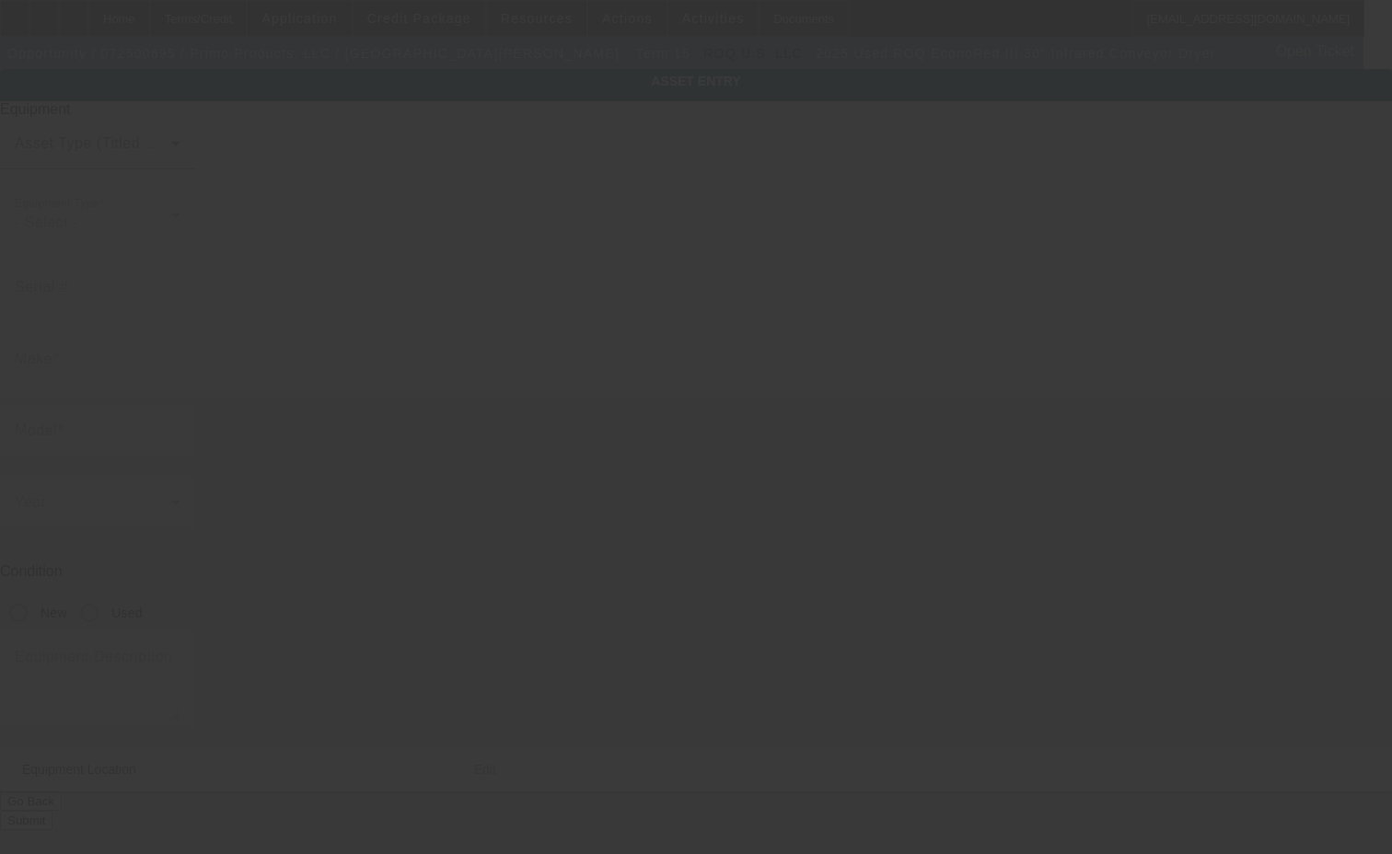
type input "[STREET_ADDRESS][PERSON_NAME]"
type input "[GEOGRAPHIC_DATA]"
type input "01201"
type input "[GEOGRAPHIC_DATA]"
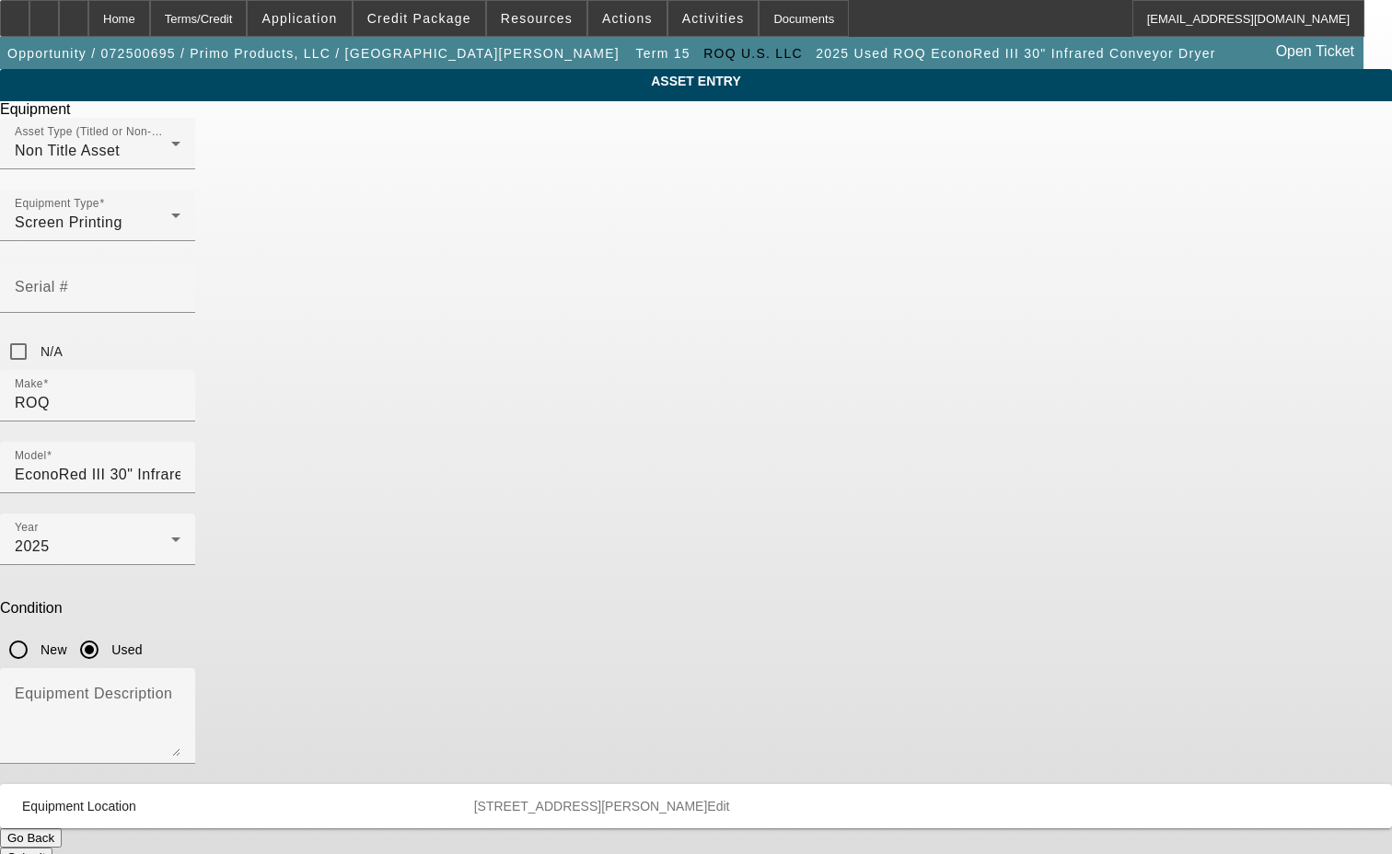
click at [1319, 21] on span "Delete asset" at bounding box center [1346, 16] width 55 height 10
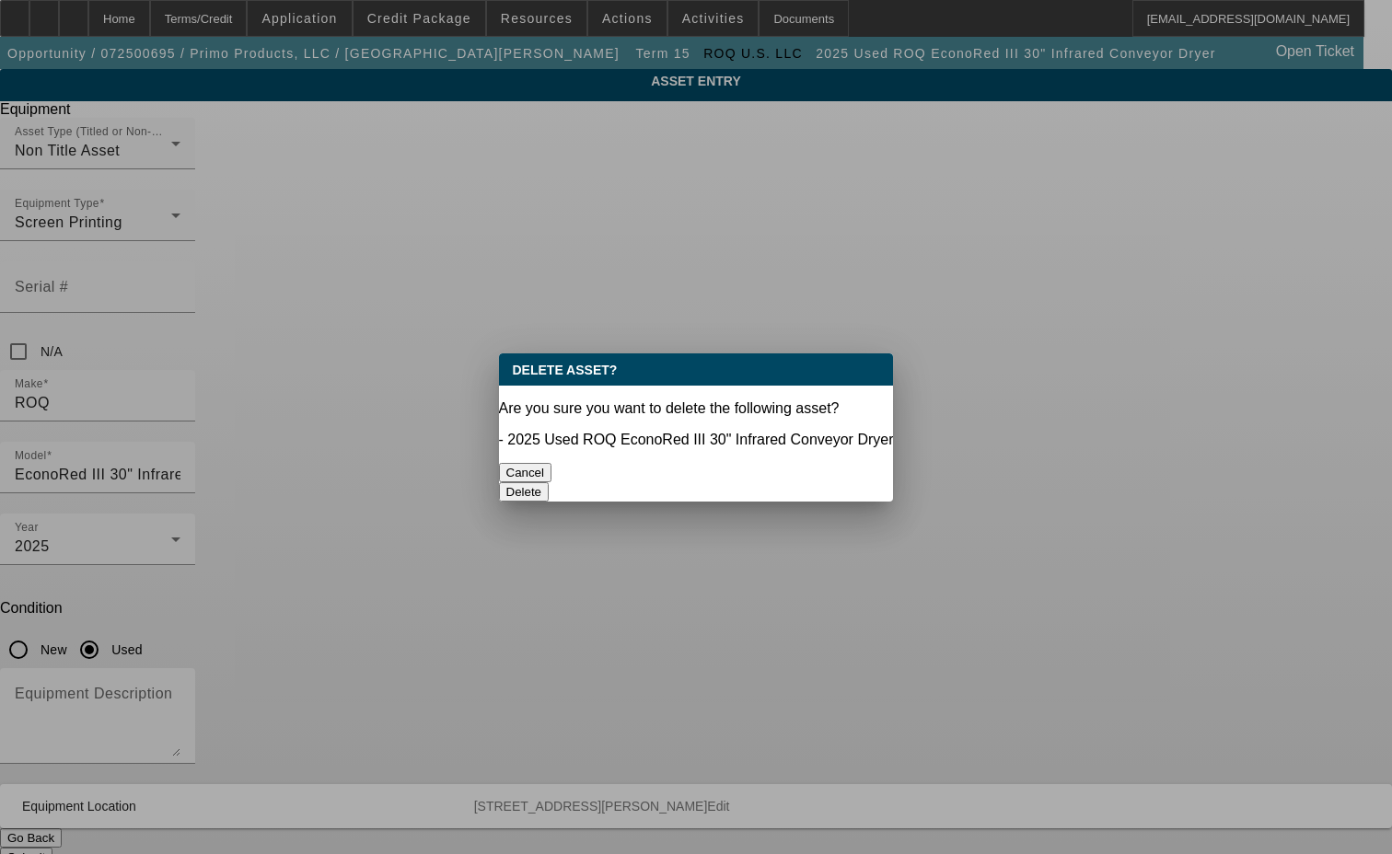
click at [549, 482] on button "Delete" at bounding box center [524, 491] width 51 height 19
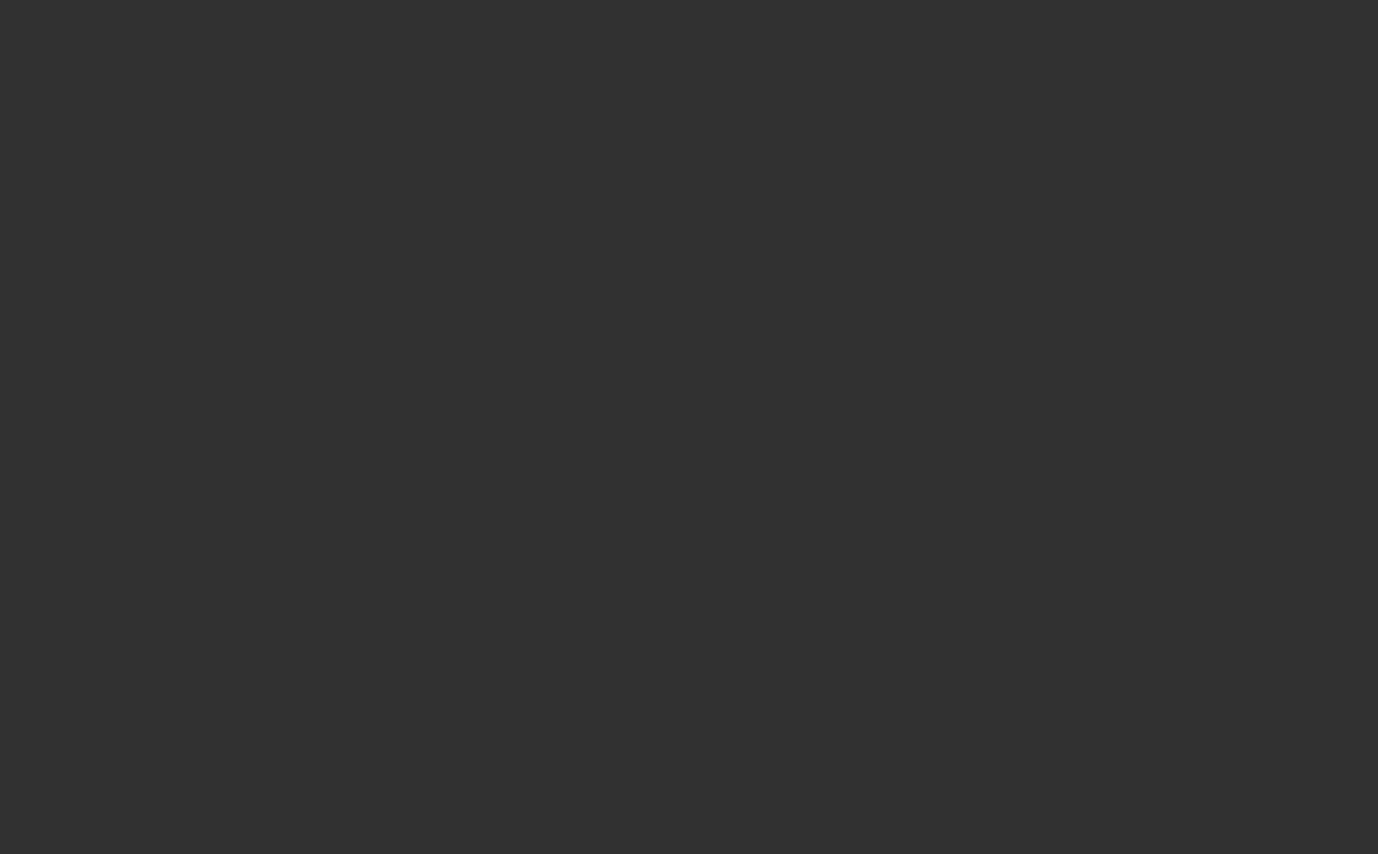
select select "3"
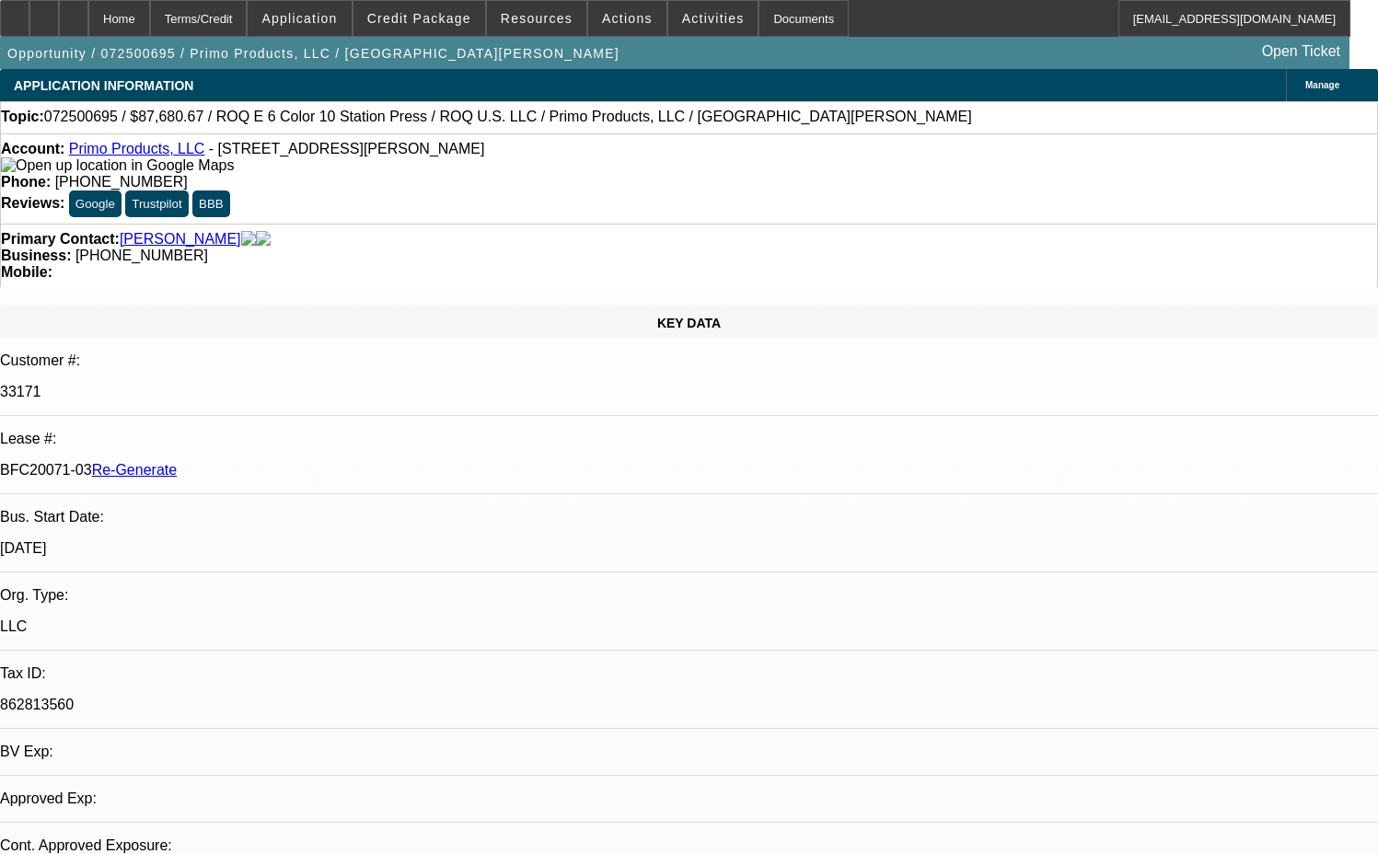
select select "0"
select select "2"
select select "0.1"
select select "4"
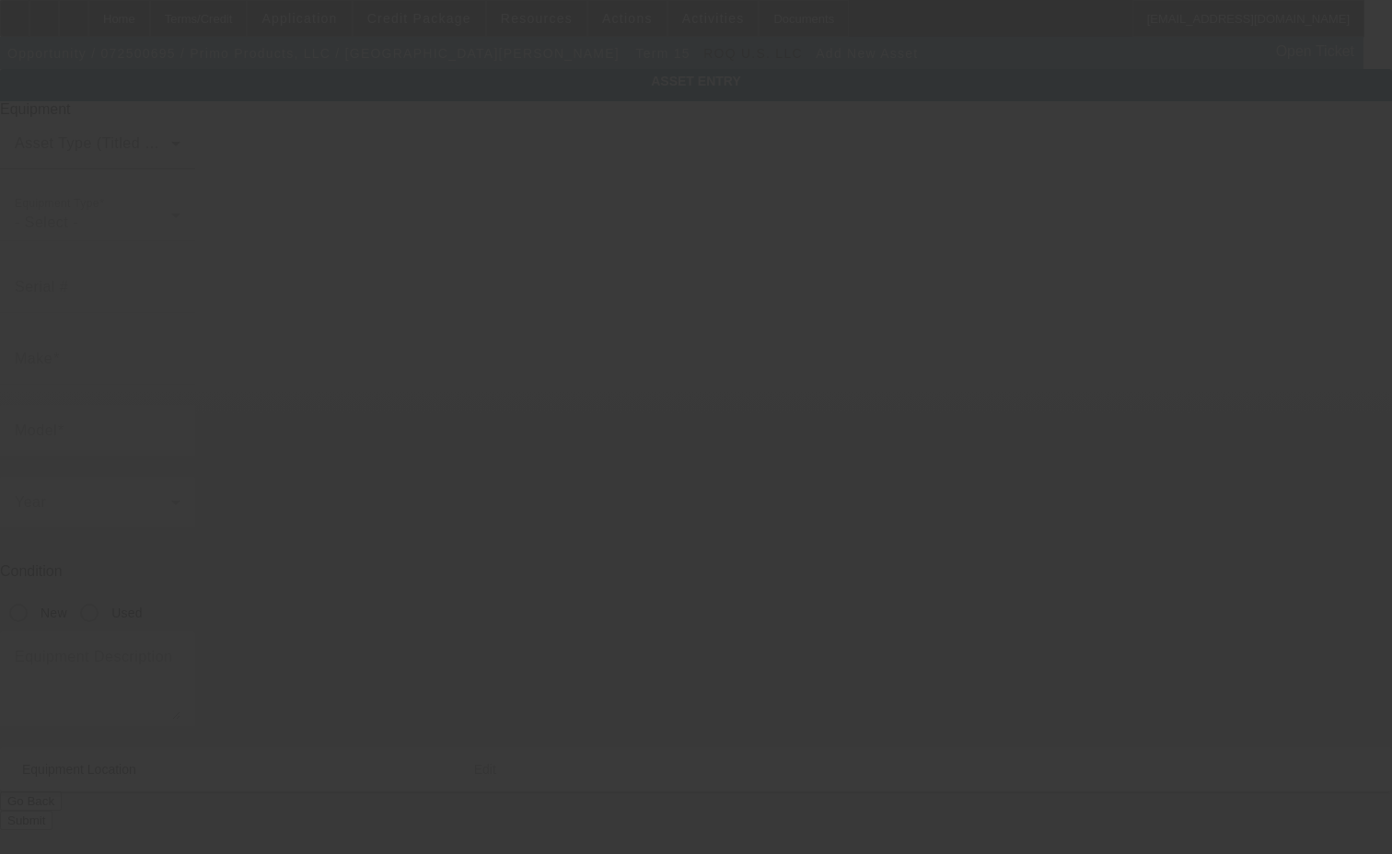
type input "[STREET_ADDRESS][PERSON_NAME]"
type input "[GEOGRAPHIC_DATA]"
type input "01201"
type input "[GEOGRAPHIC_DATA]"
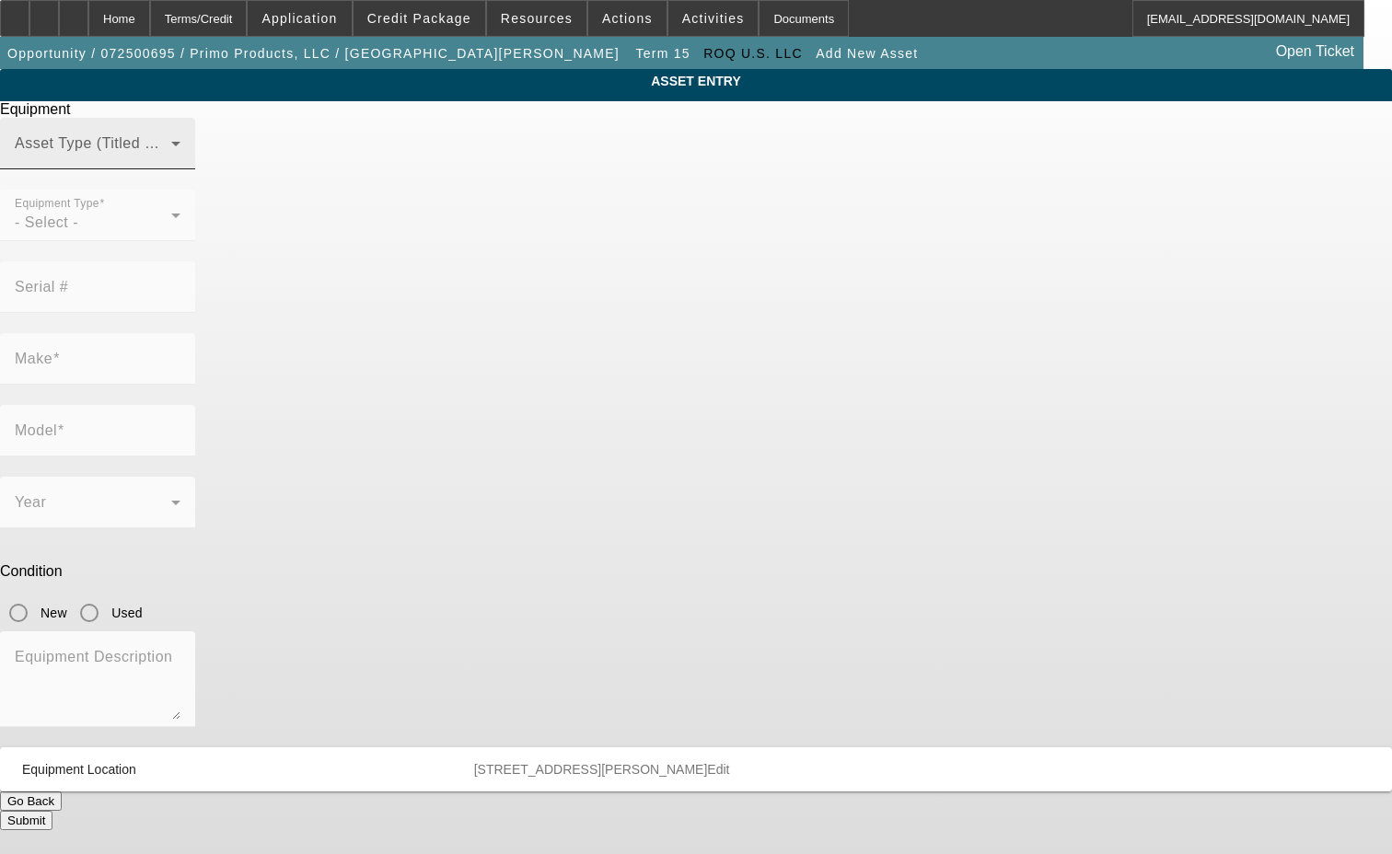
click at [171, 162] on span at bounding box center [93, 151] width 156 height 22
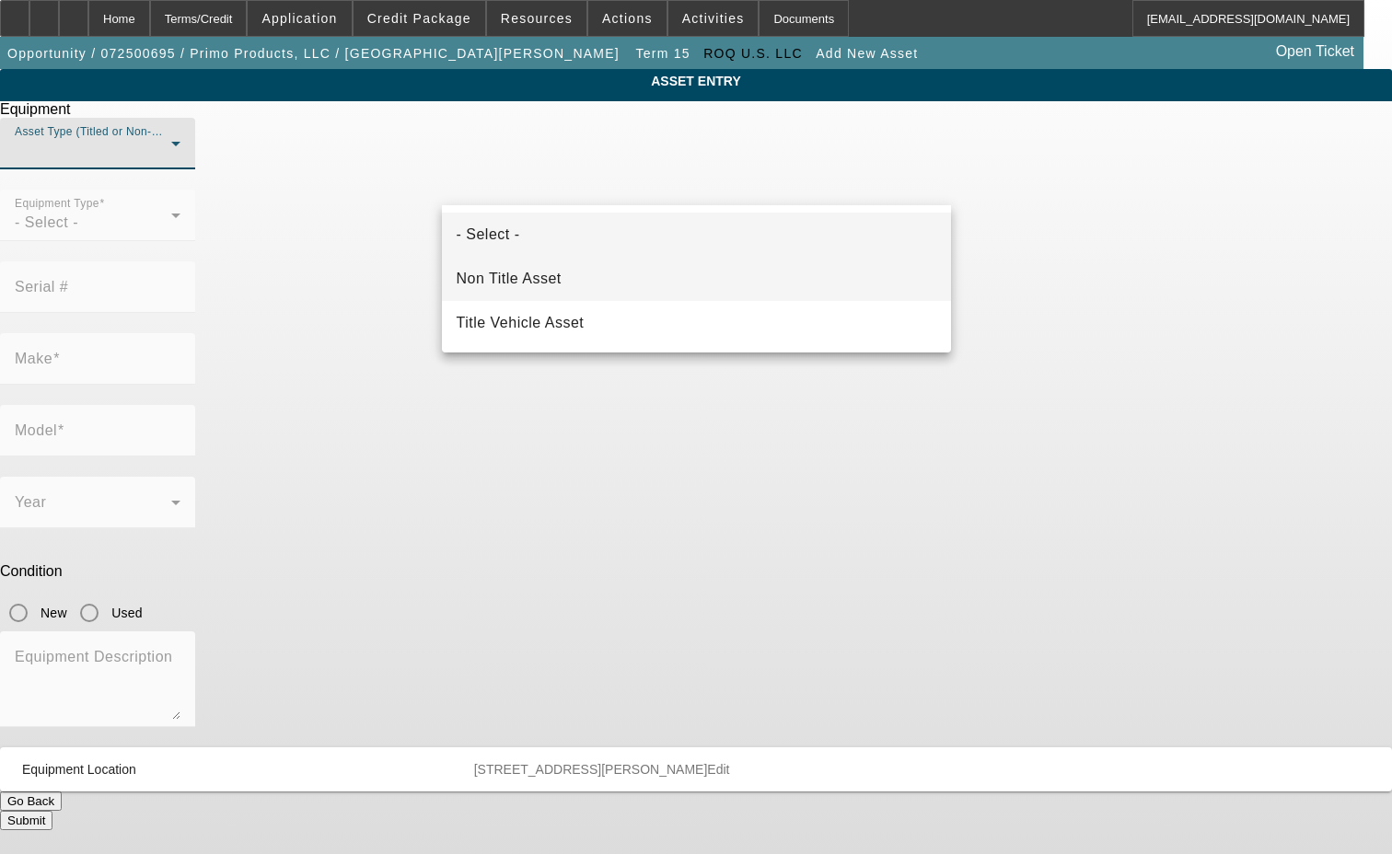
click at [530, 279] on span "Non Title Asset" at bounding box center [509, 279] width 105 height 22
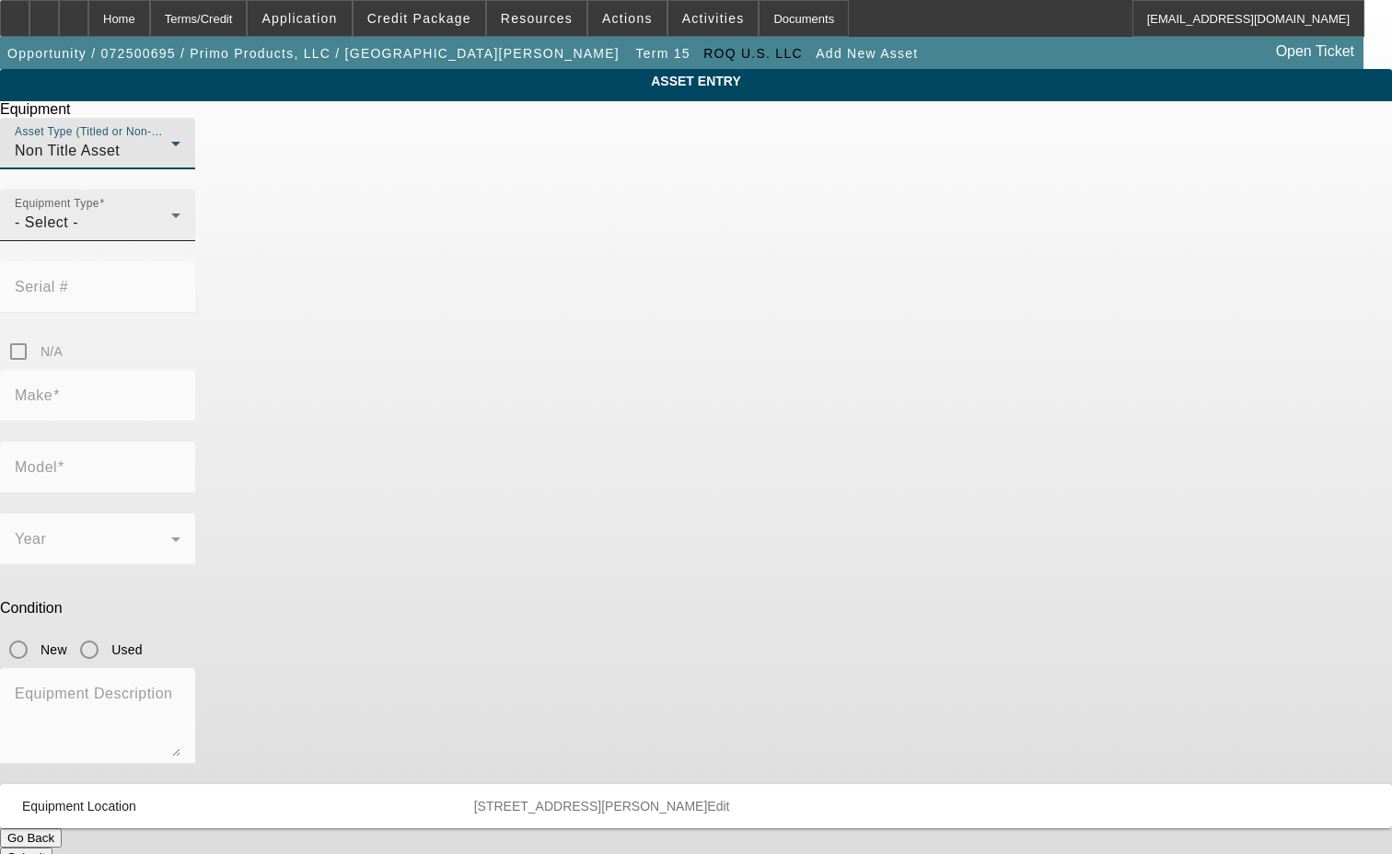
click at [78, 230] on span "- Select -" at bounding box center [47, 222] width 64 height 16
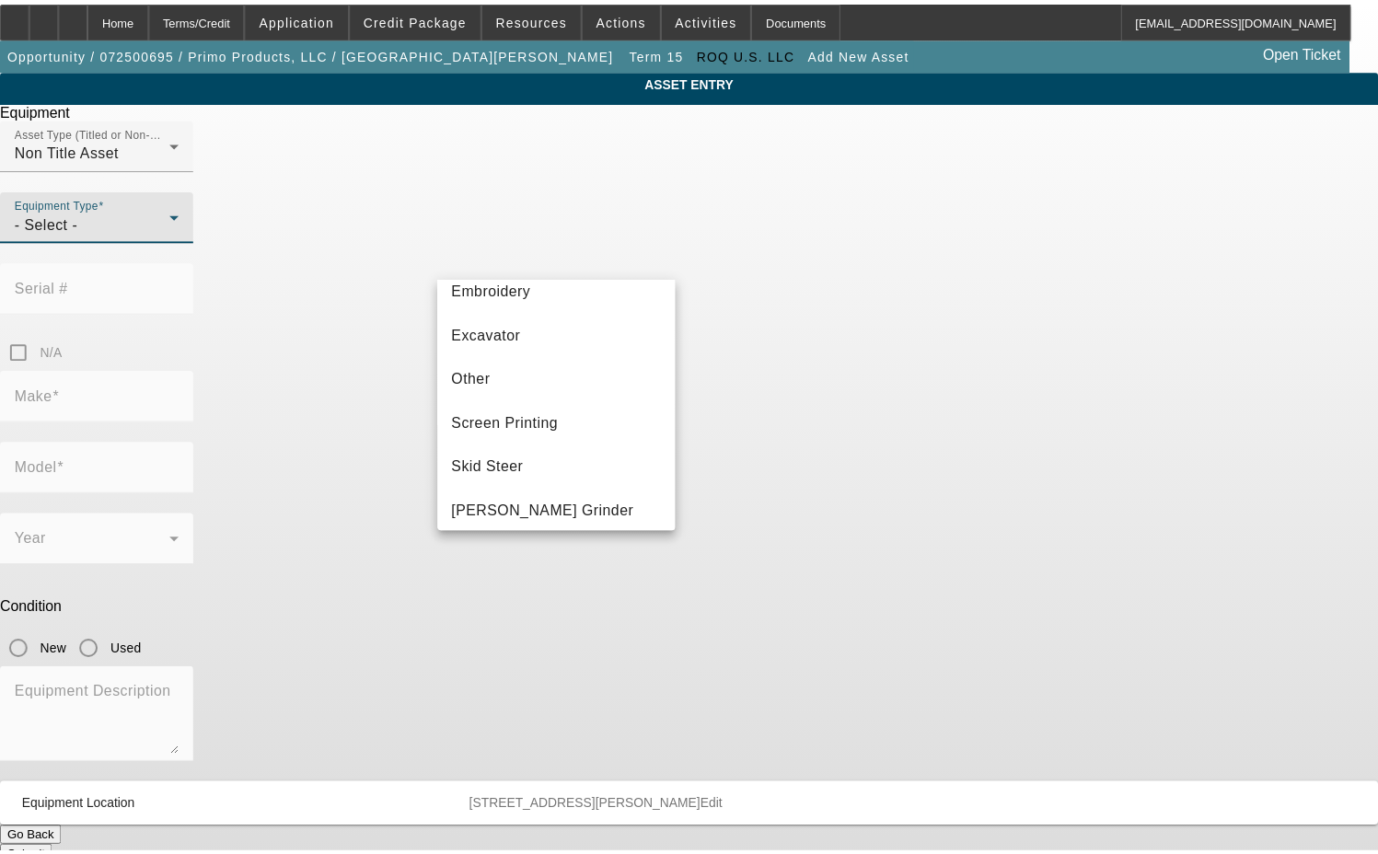
scroll to position [368, 0]
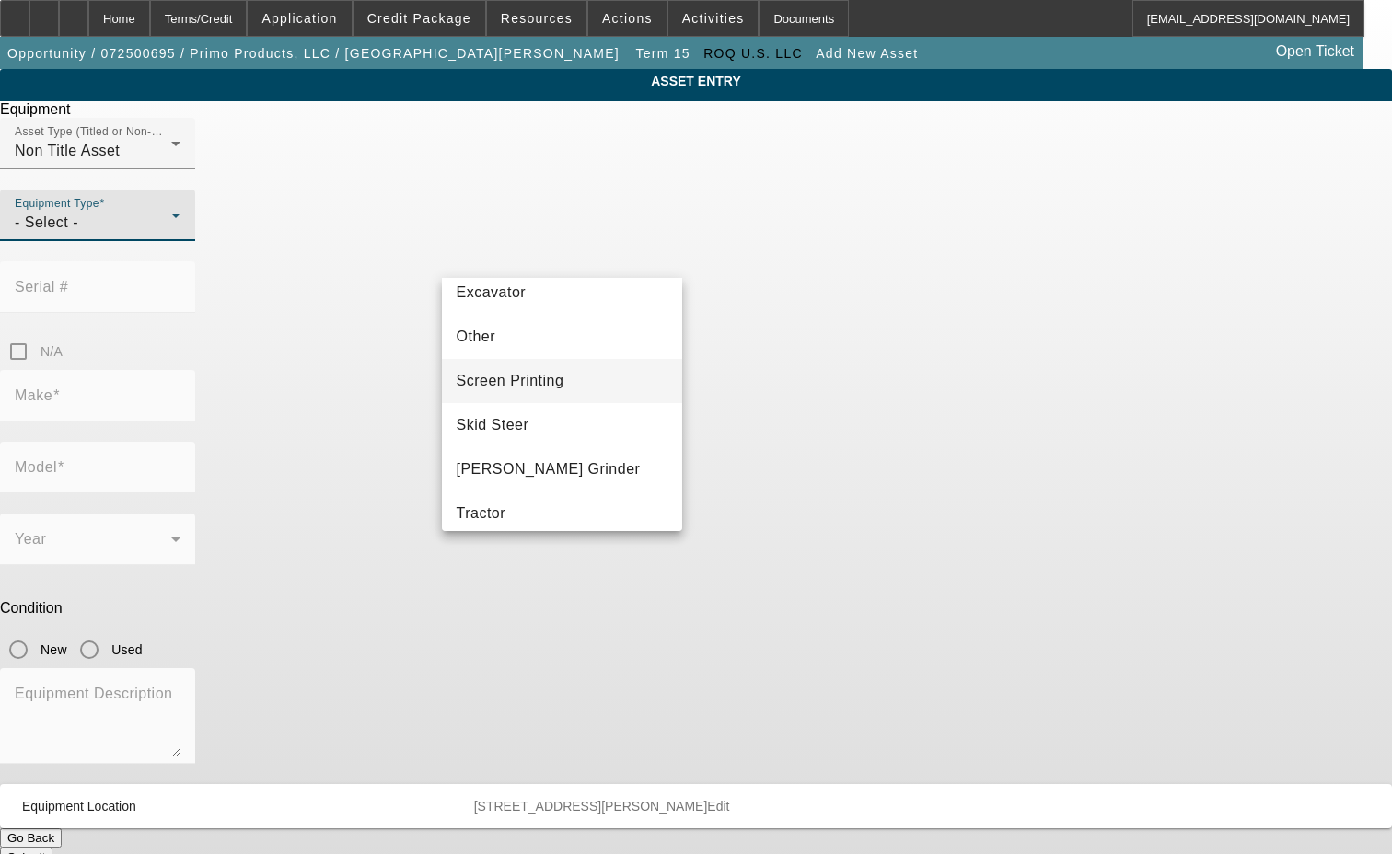
click at [515, 381] on span "Screen Printing" at bounding box center [511, 381] width 108 height 22
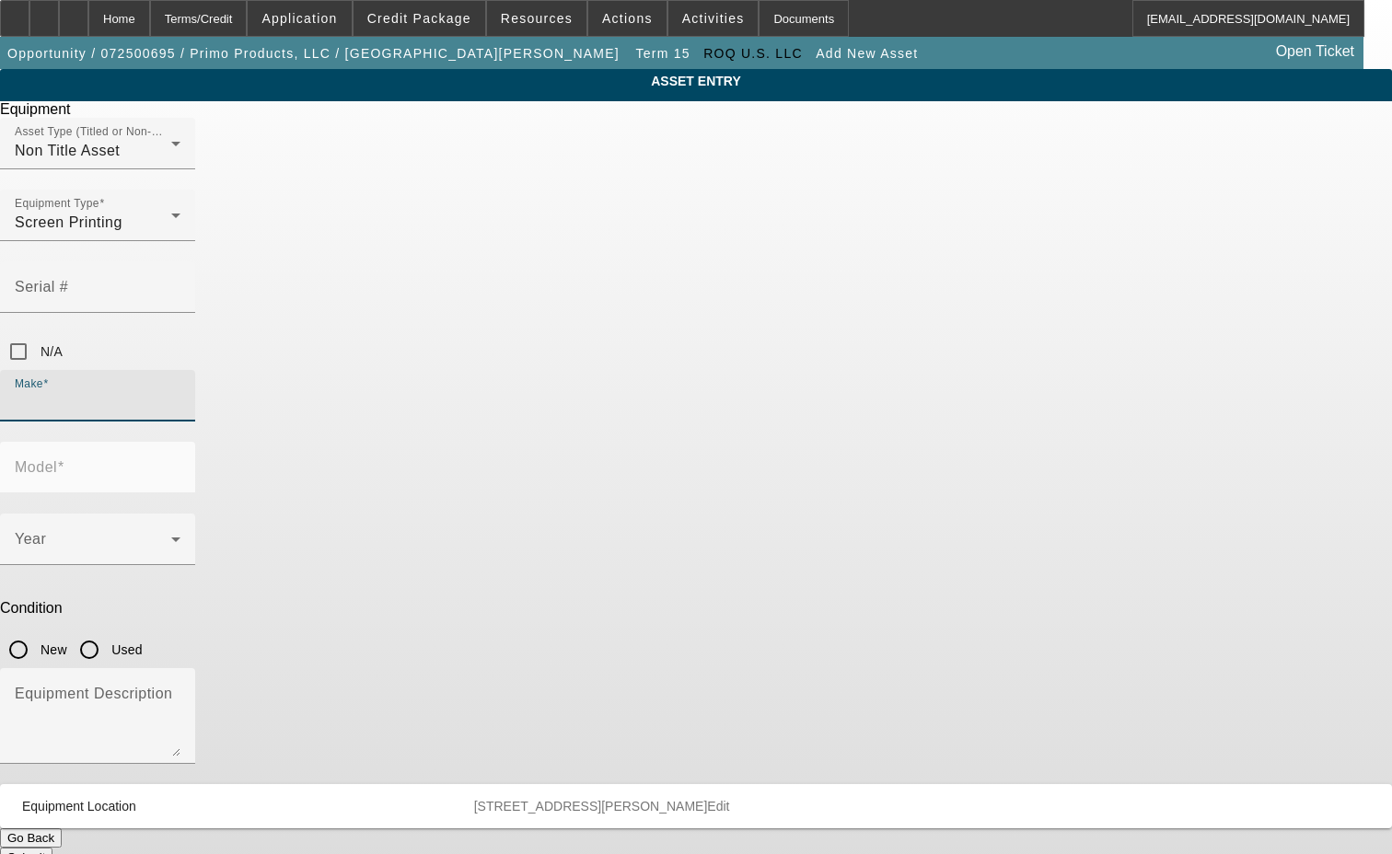
click at [180, 392] on input "Make" at bounding box center [98, 403] width 166 height 22
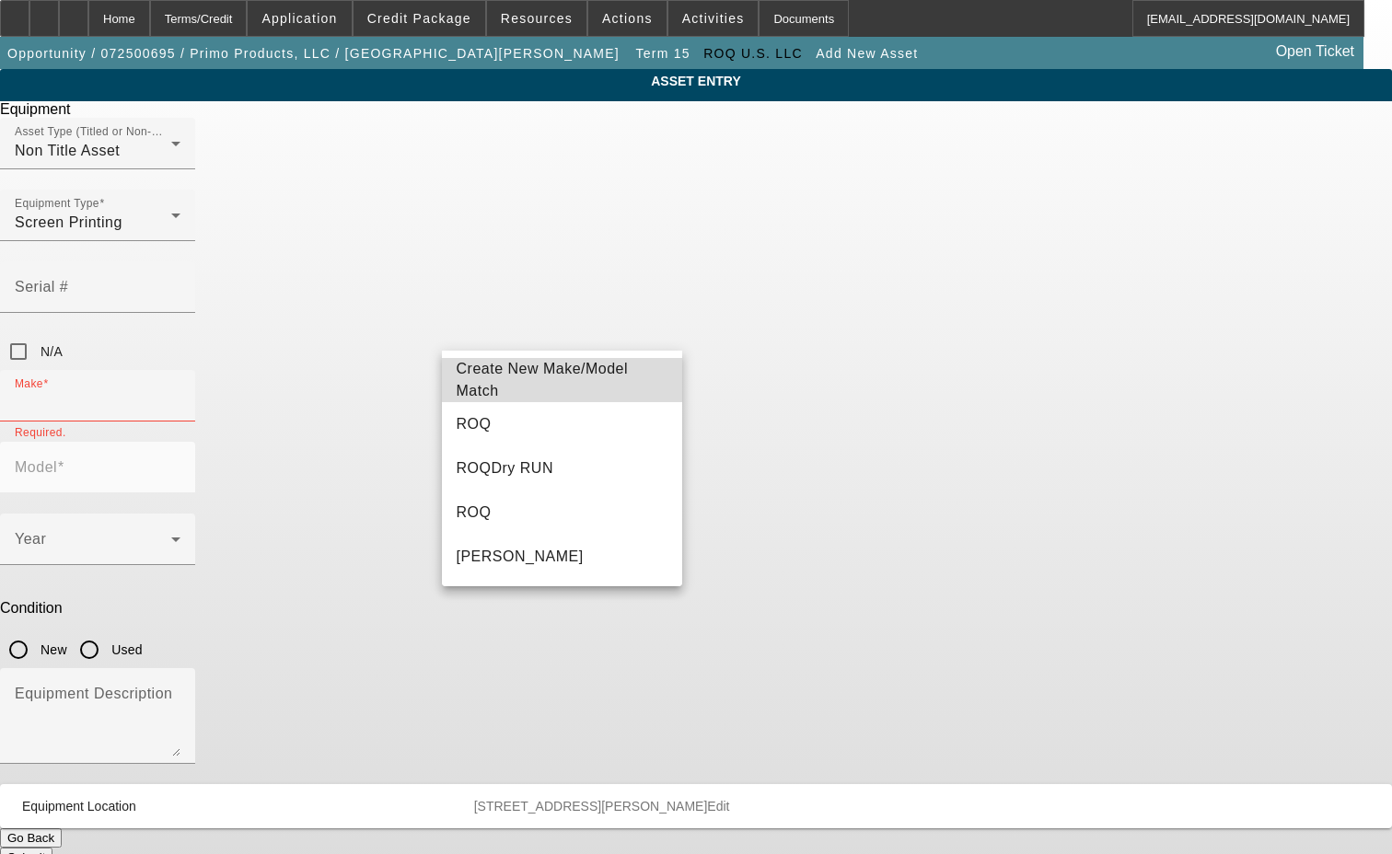
click at [588, 380] on span "Create New Make/Model Match" at bounding box center [543, 380] width 172 height 38
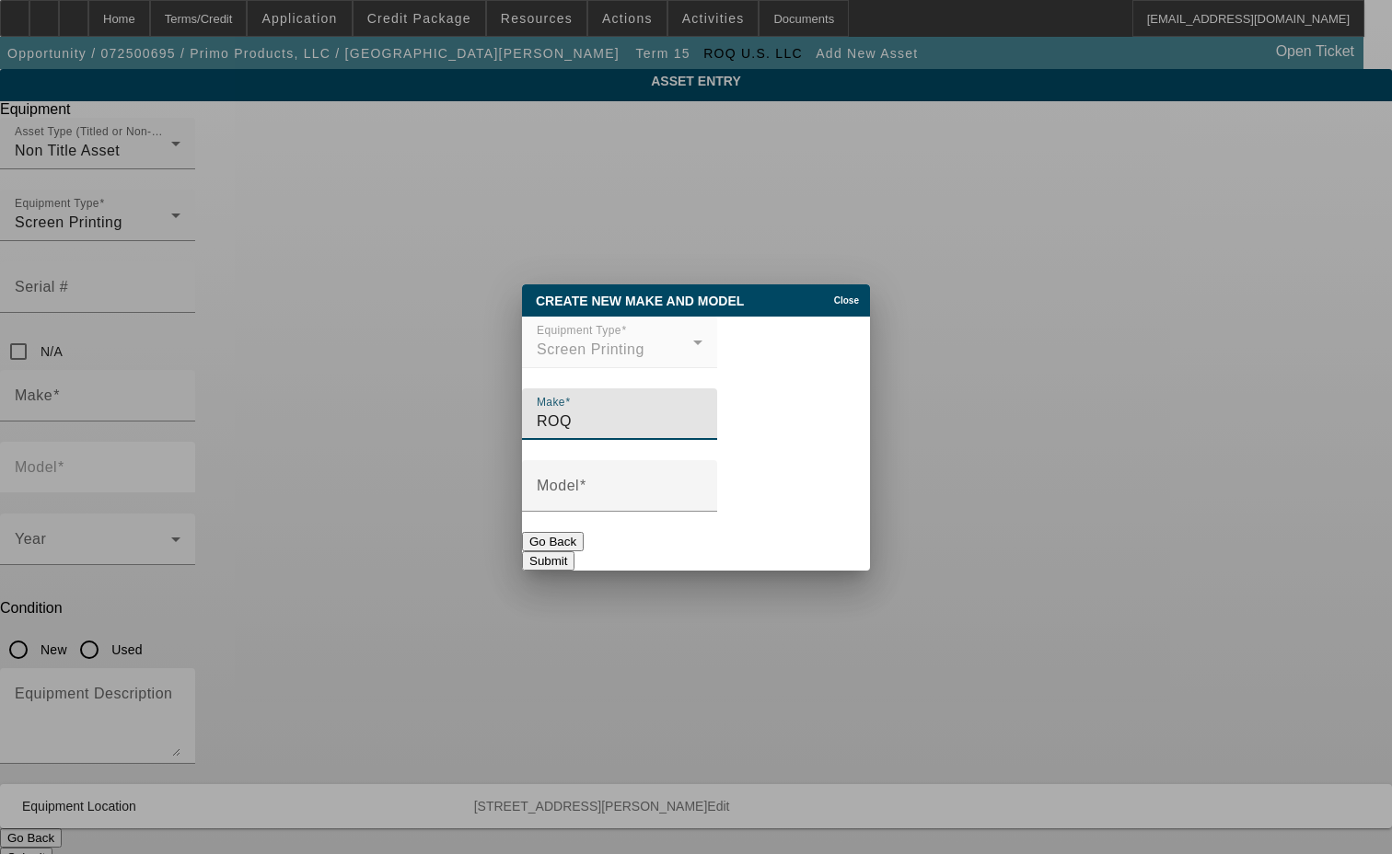
type input "ROQ"
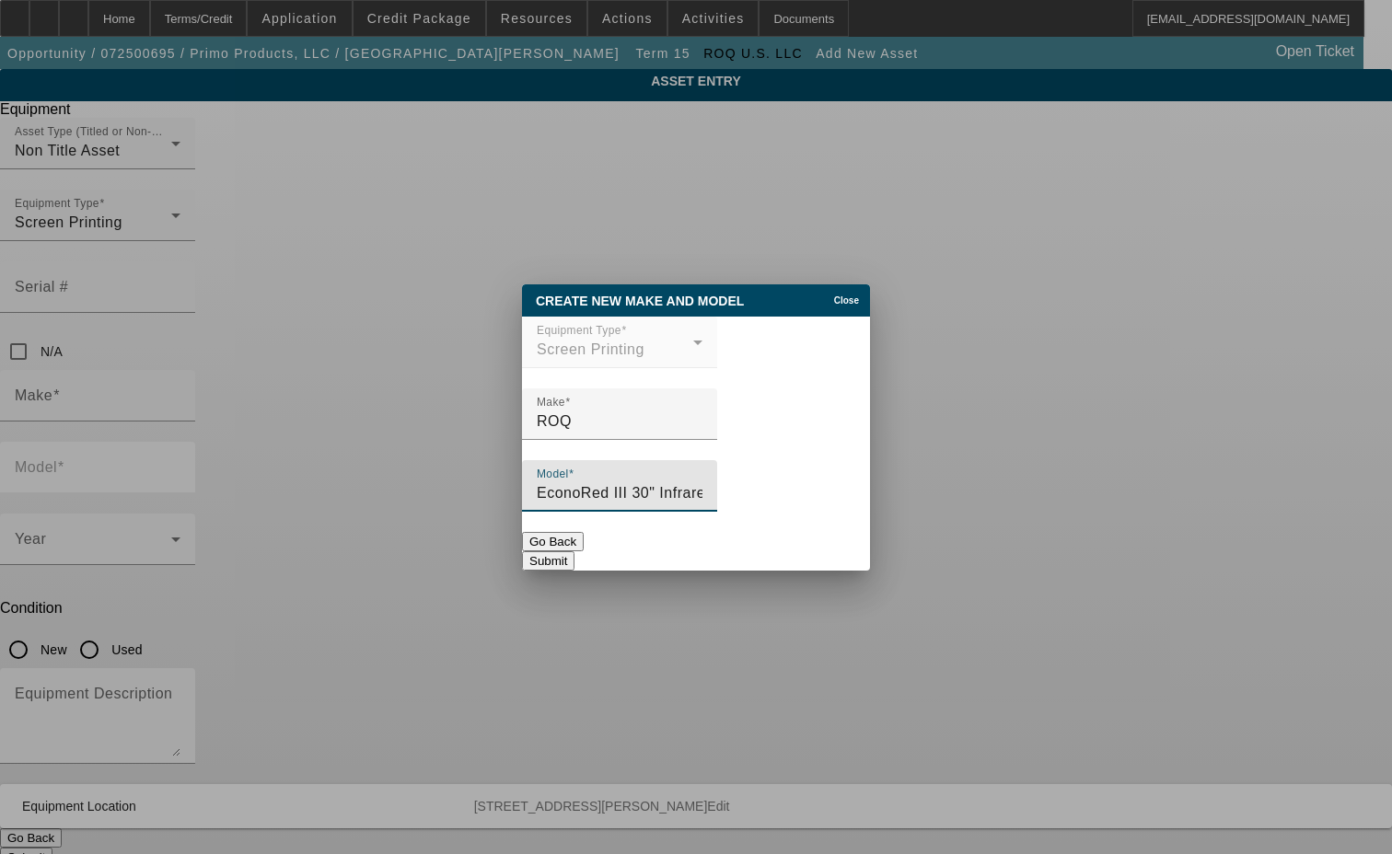
type input "EconoRed III 30" Infrared Conveyor Dryer 3 Phase"
click at [574, 561] on button "Submit" at bounding box center [548, 560] width 52 height 19
type input "ROQ"
type input "EconoRed III 30" Infrared Conveyor Dryer 3 Phase"
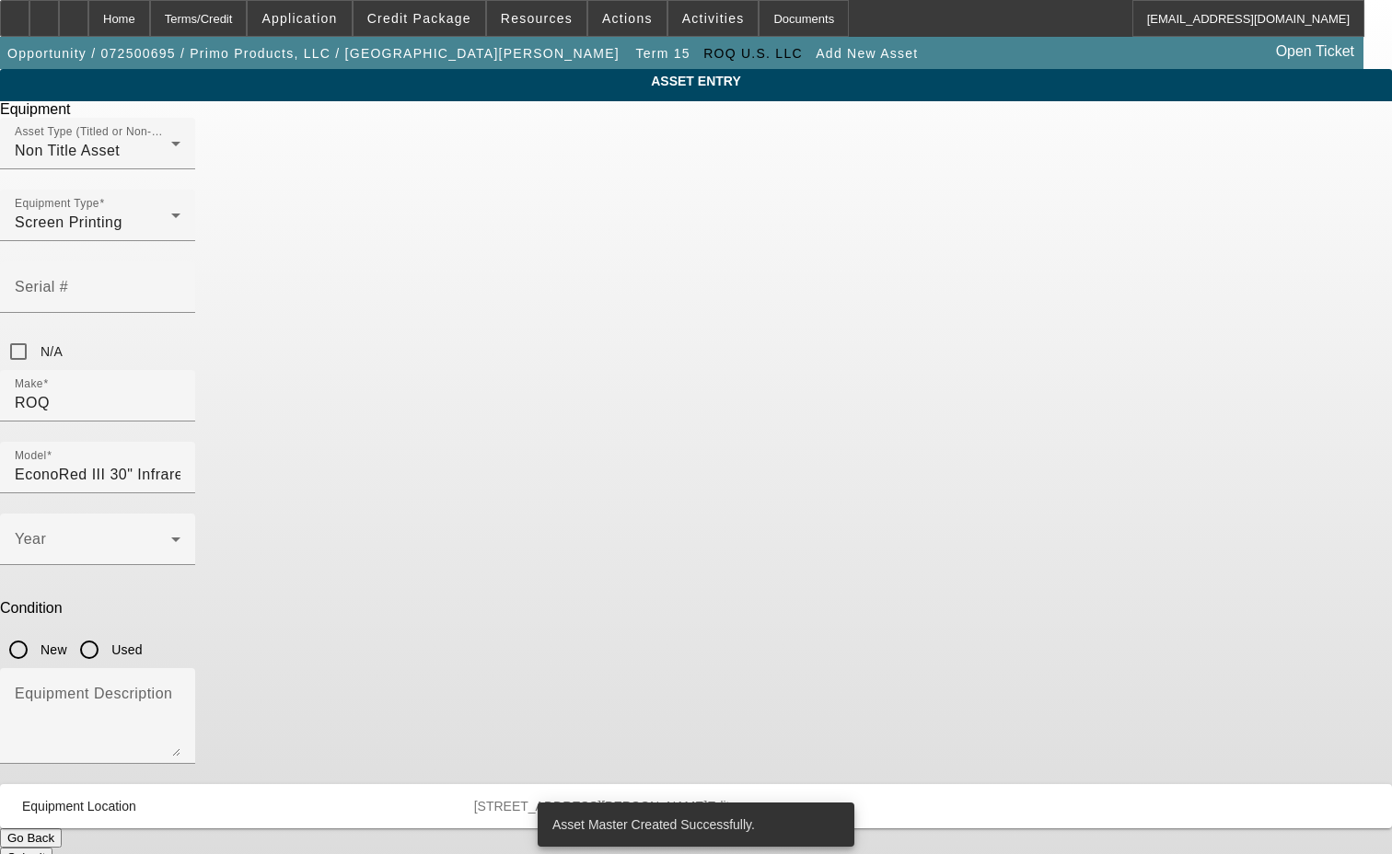
click at [108, 631] on input "Used" at bounding box center [89, 649] width 37 height 37
radio input "true"
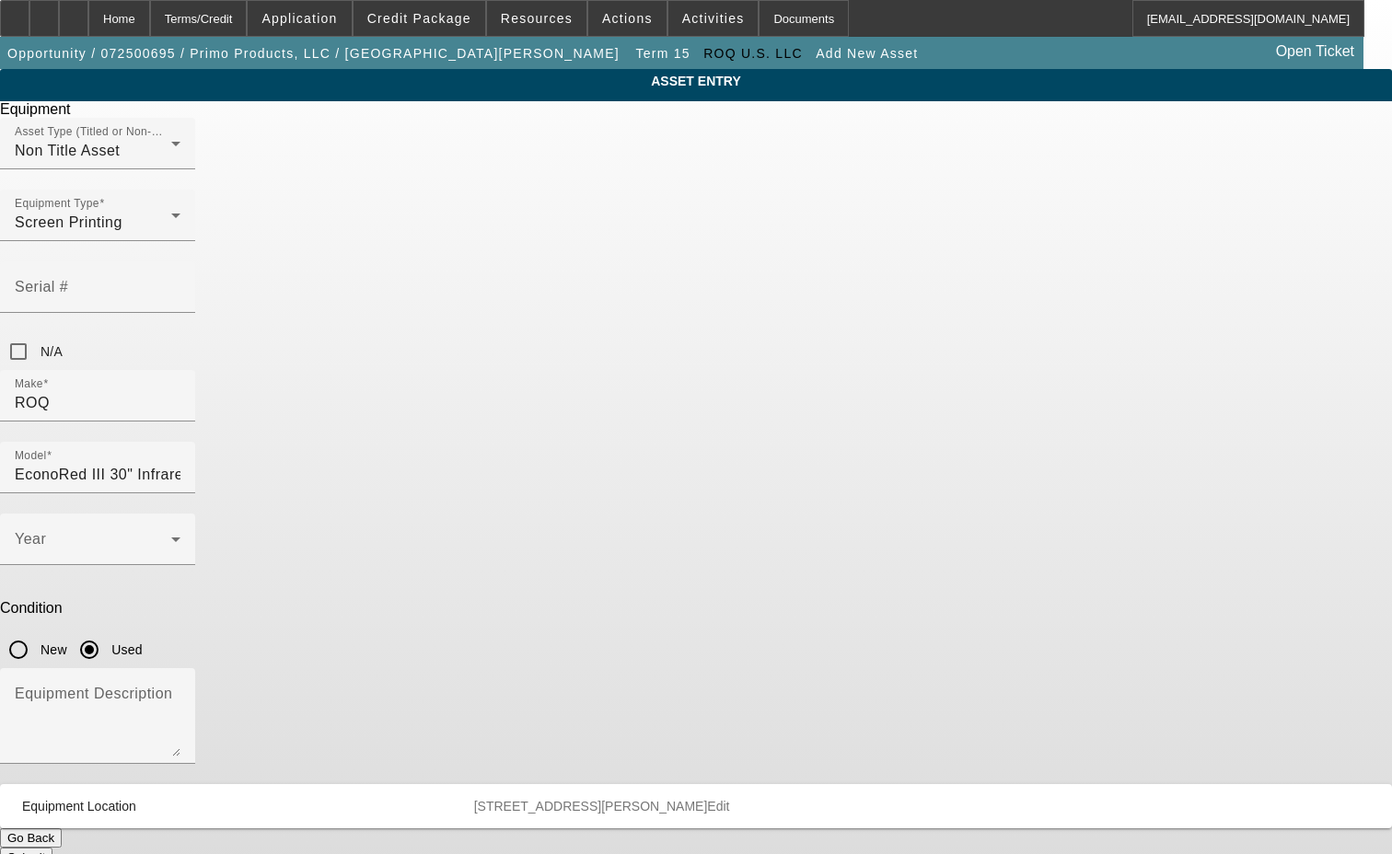
click at [52, 848] on button "Submit" at bounding box center [26, 857] width 52 height 19
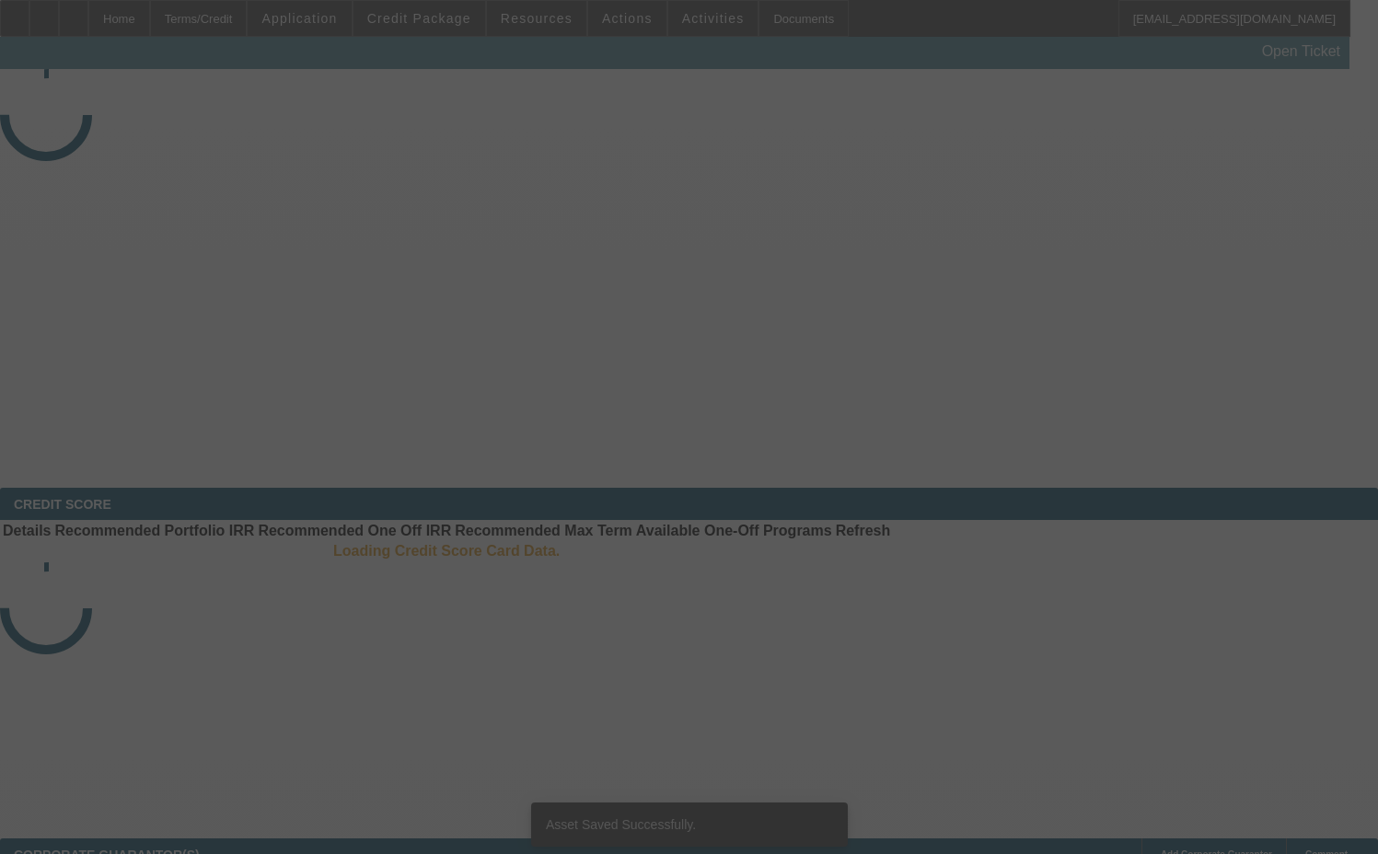
select select "3"
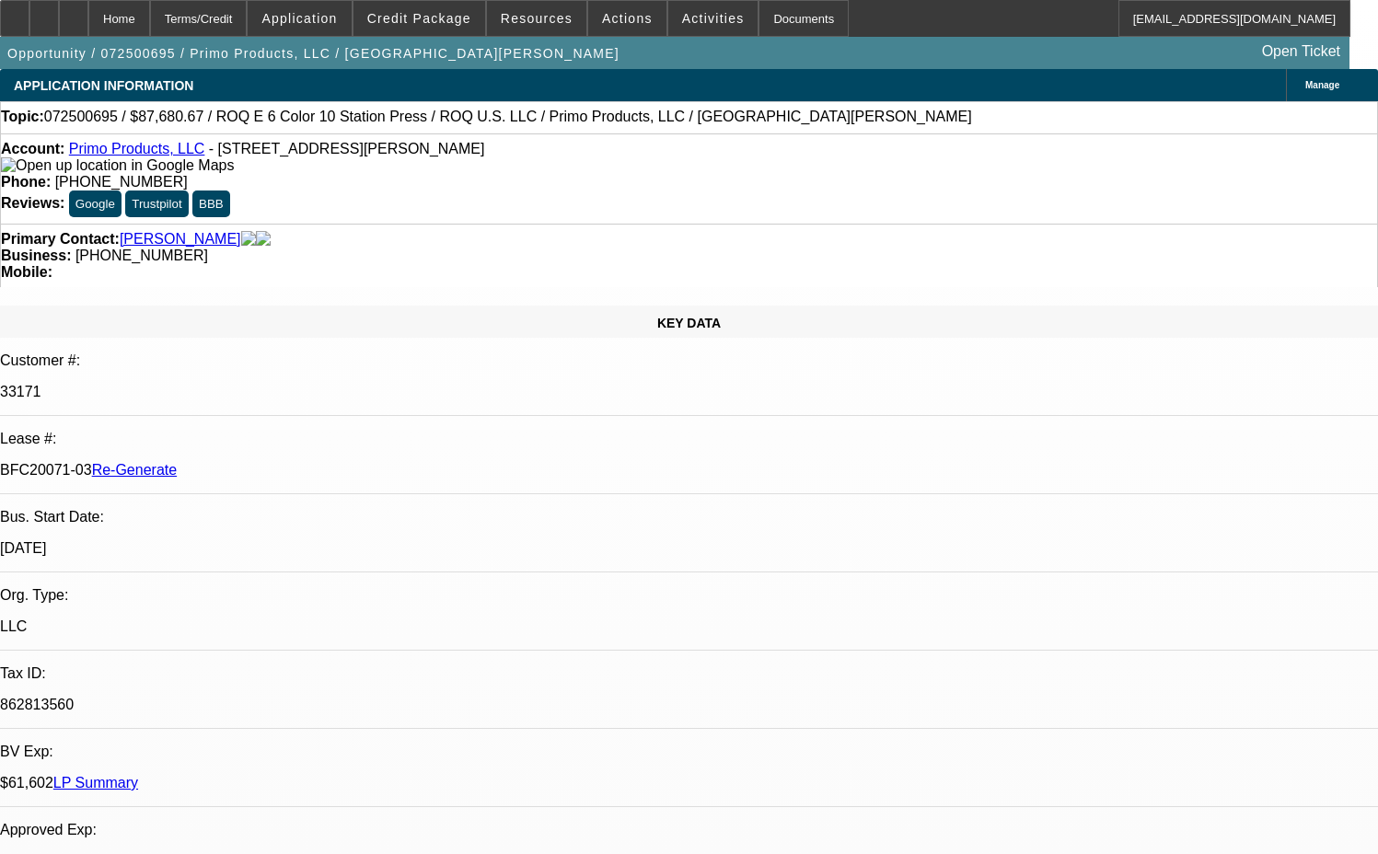
select select "0"
select select "2"
select select "0.1"
select select "4"
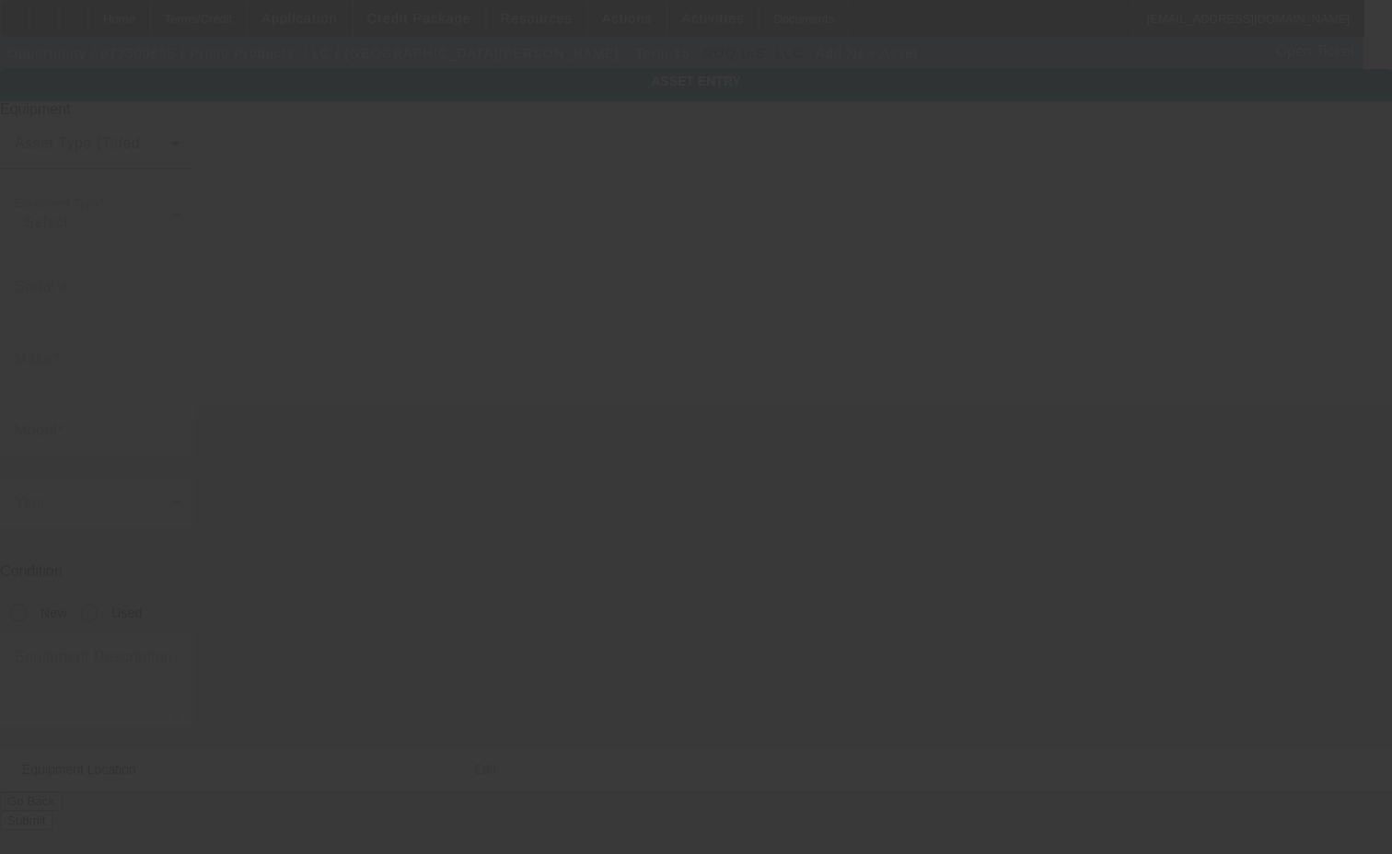
type input "[STREET_ADDRESS][PERSON_NAME]"
type input "[GEOGRAPHIC_DATA]"
type input "01201"
type input "[GEOGRAPHIC_DATA]"
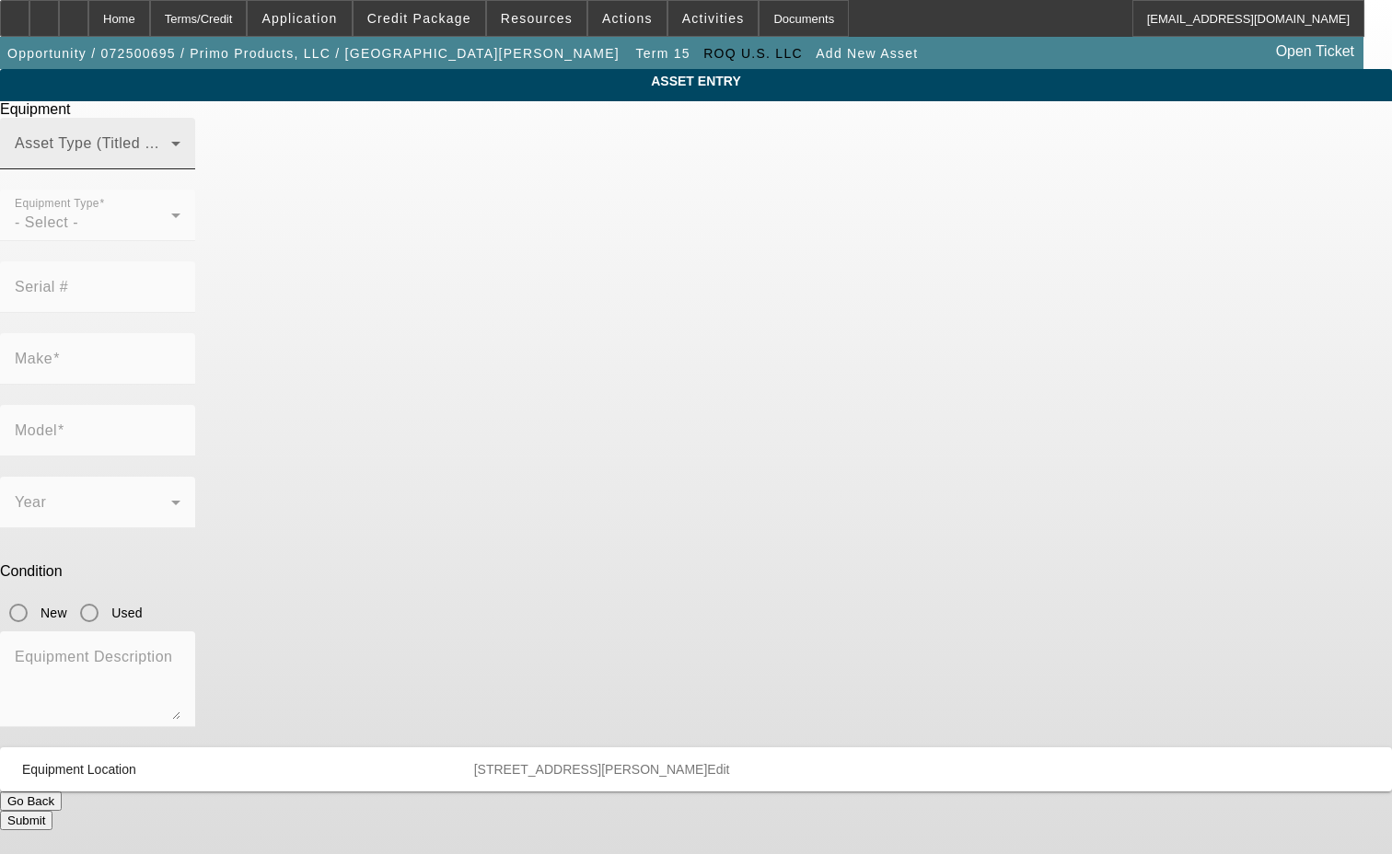
click at [171, 162] on span at bounding box center [93, 151] width 156 height 22
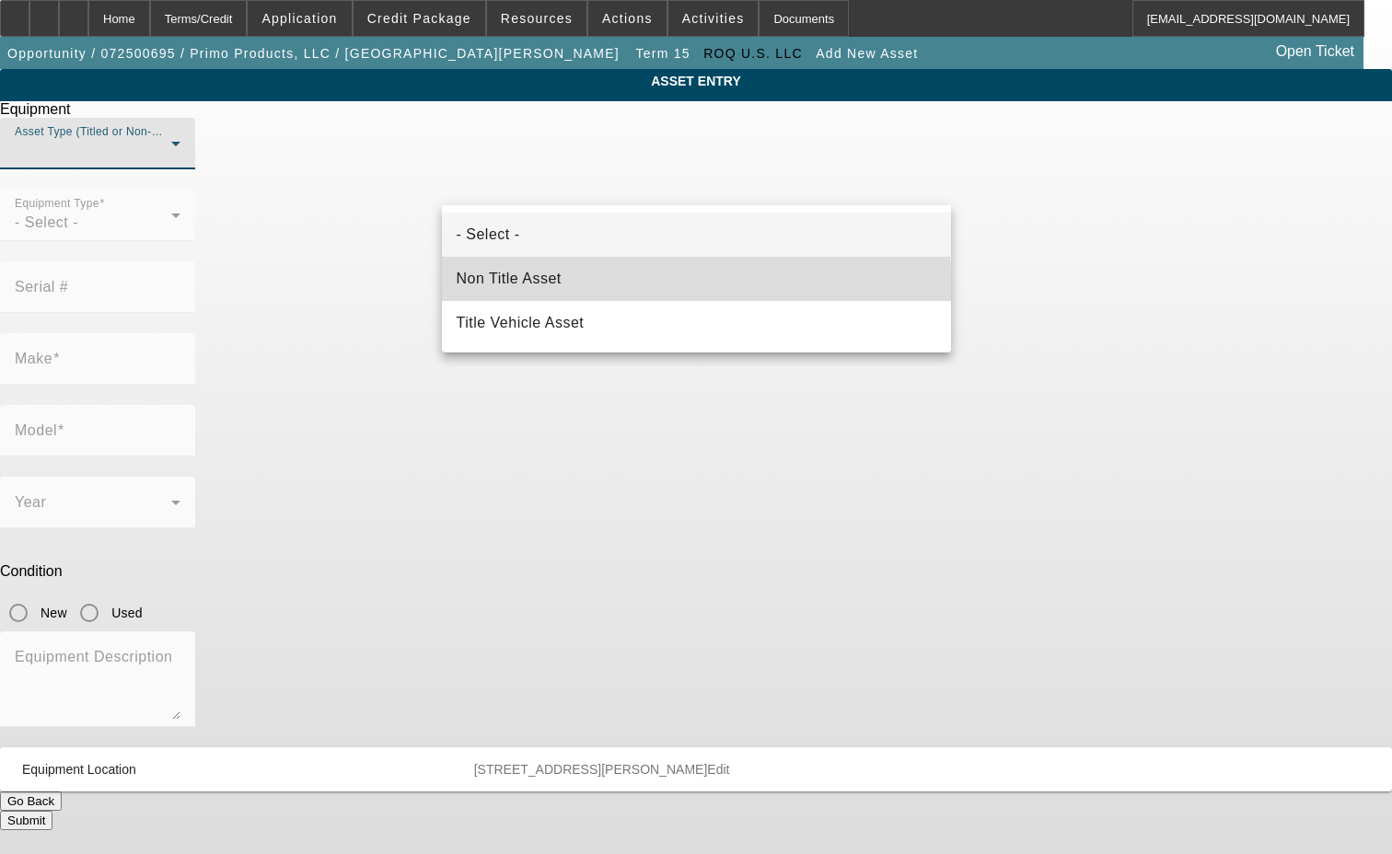
click at [553, 294] on mat-option "Non Title Asset" at bounding box center [696, 279] width 509 height 44
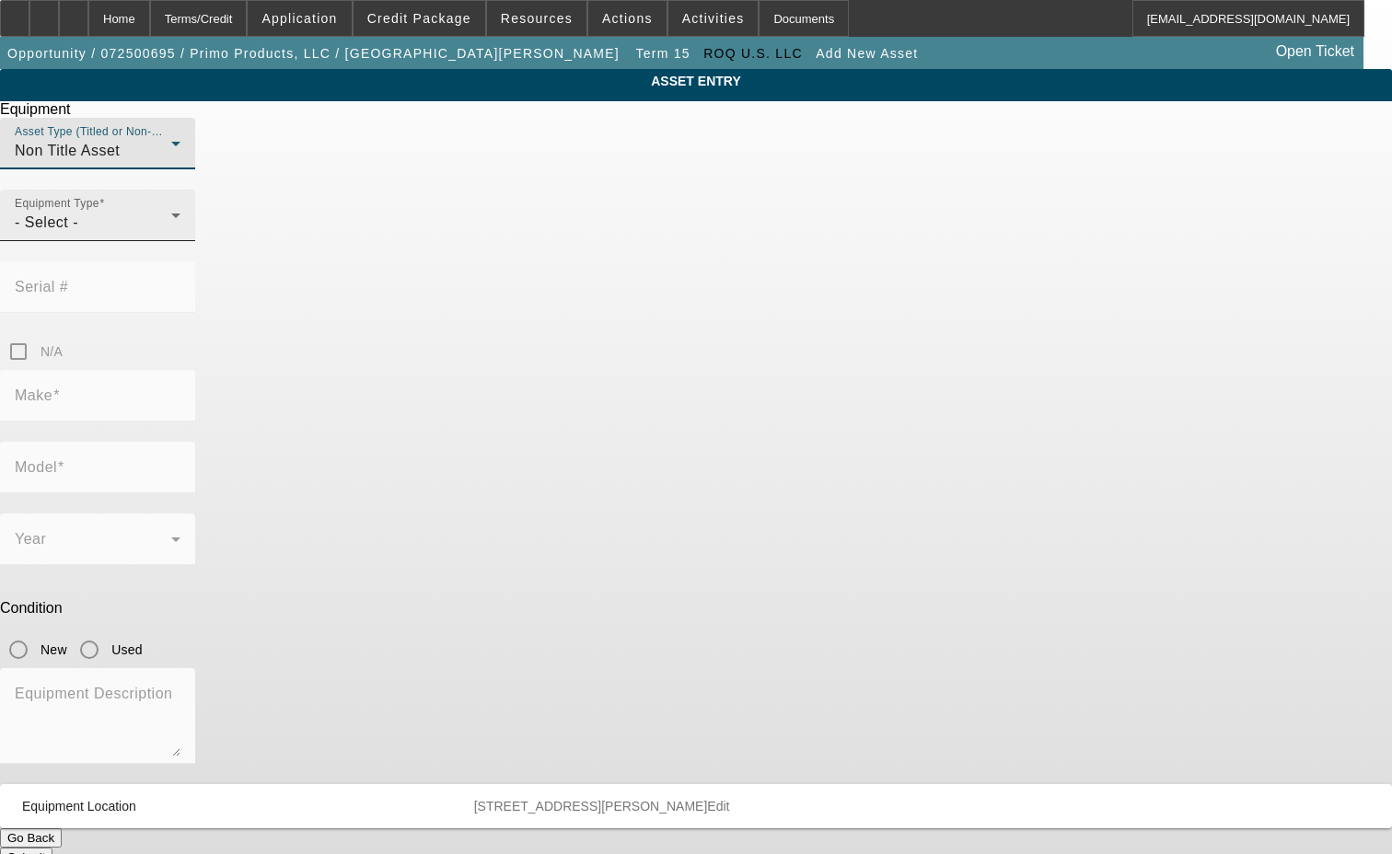
click at [171, 234] on div "- Select -" at bounding box center [93, 223] width 156 height 22
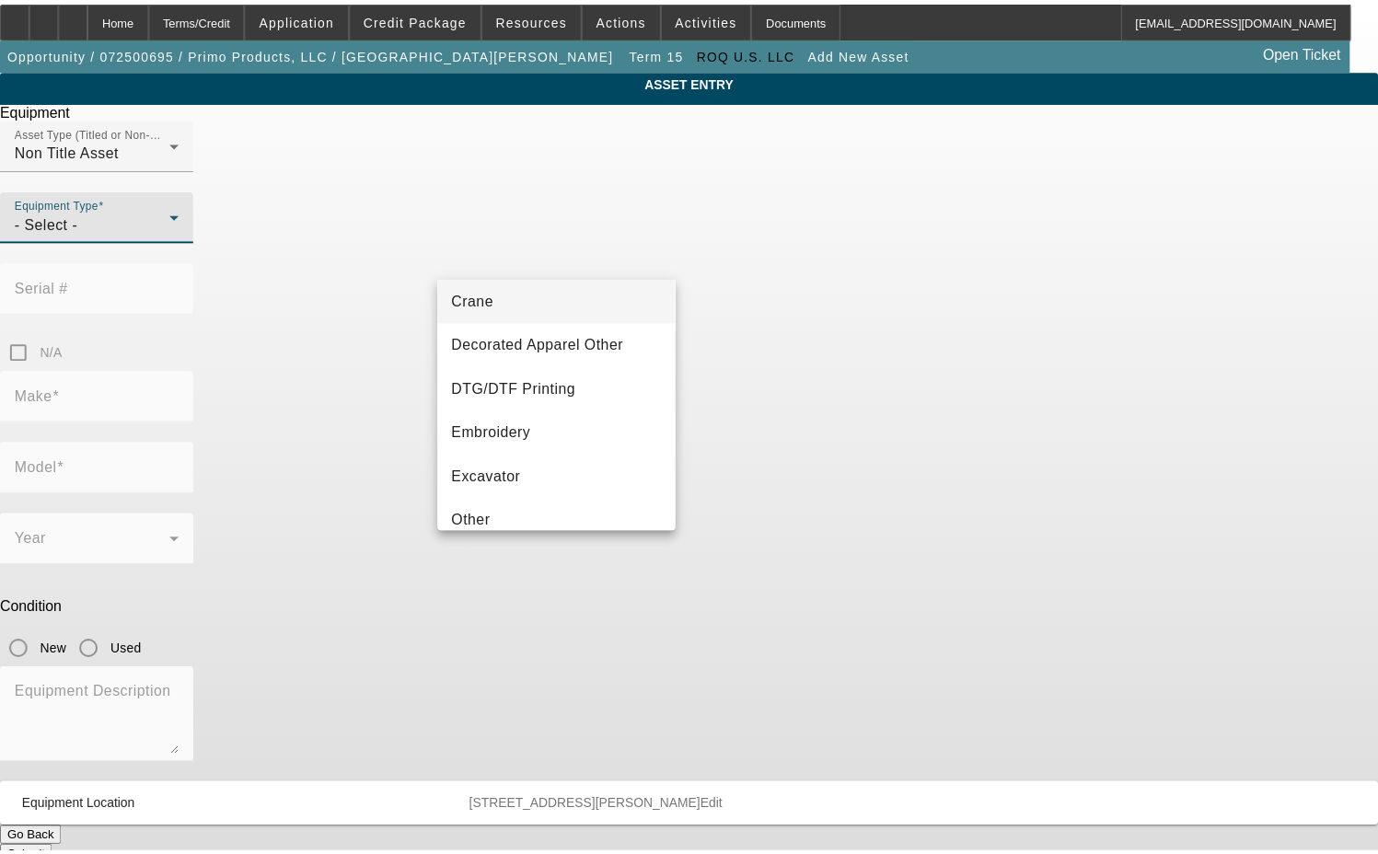
scroll to position [276, 0]
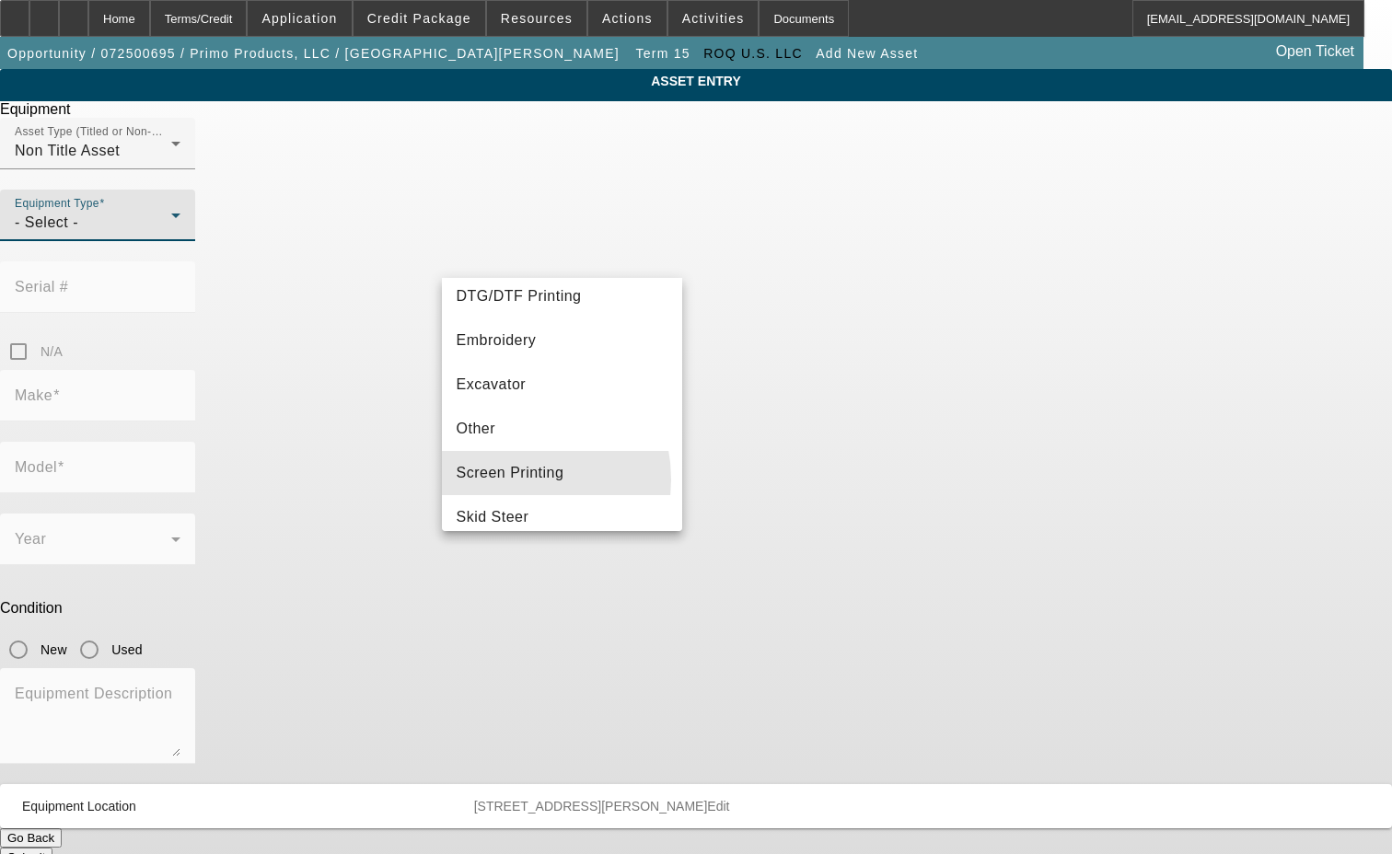
click at [503, 480] on span "Screen Printing" at bounding box center [511, 473] width 108 height 22
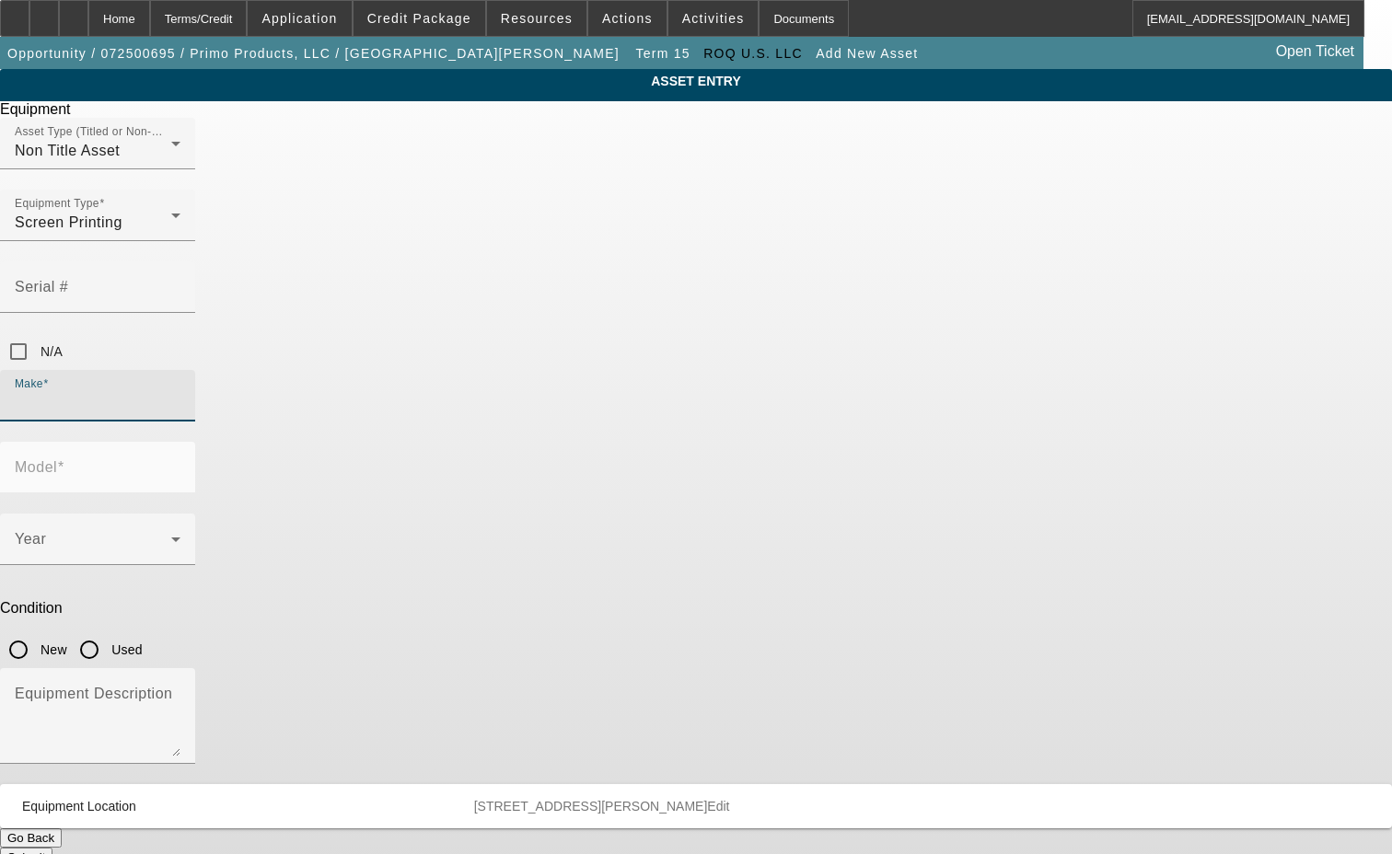
click at [180, 392] on input "Make" at bounding box center [98, 403] width 166 height 22
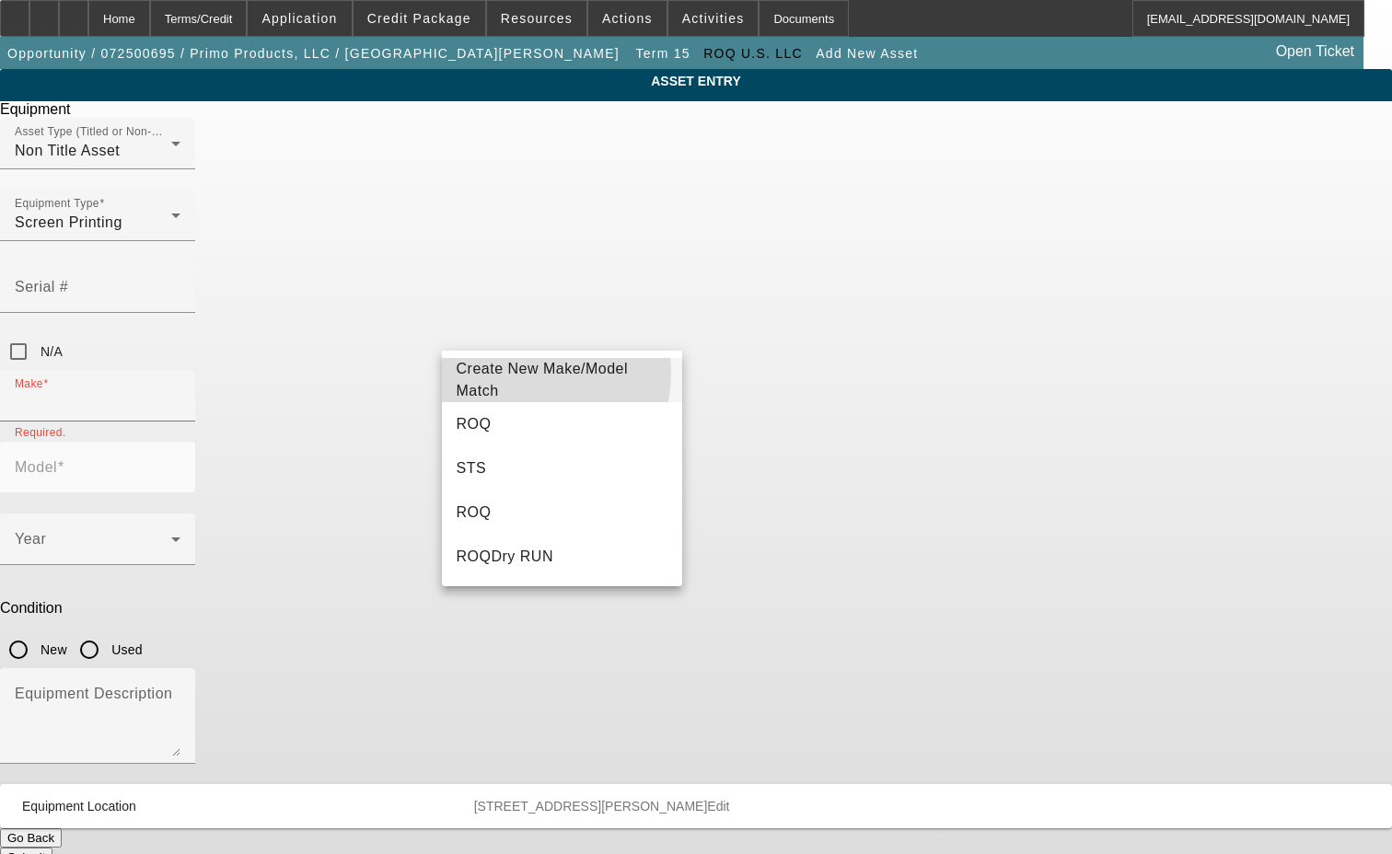
click at [518, 373] on span "Create New Make/Model Match" at bounding box center [563, 380] width 212 height 44
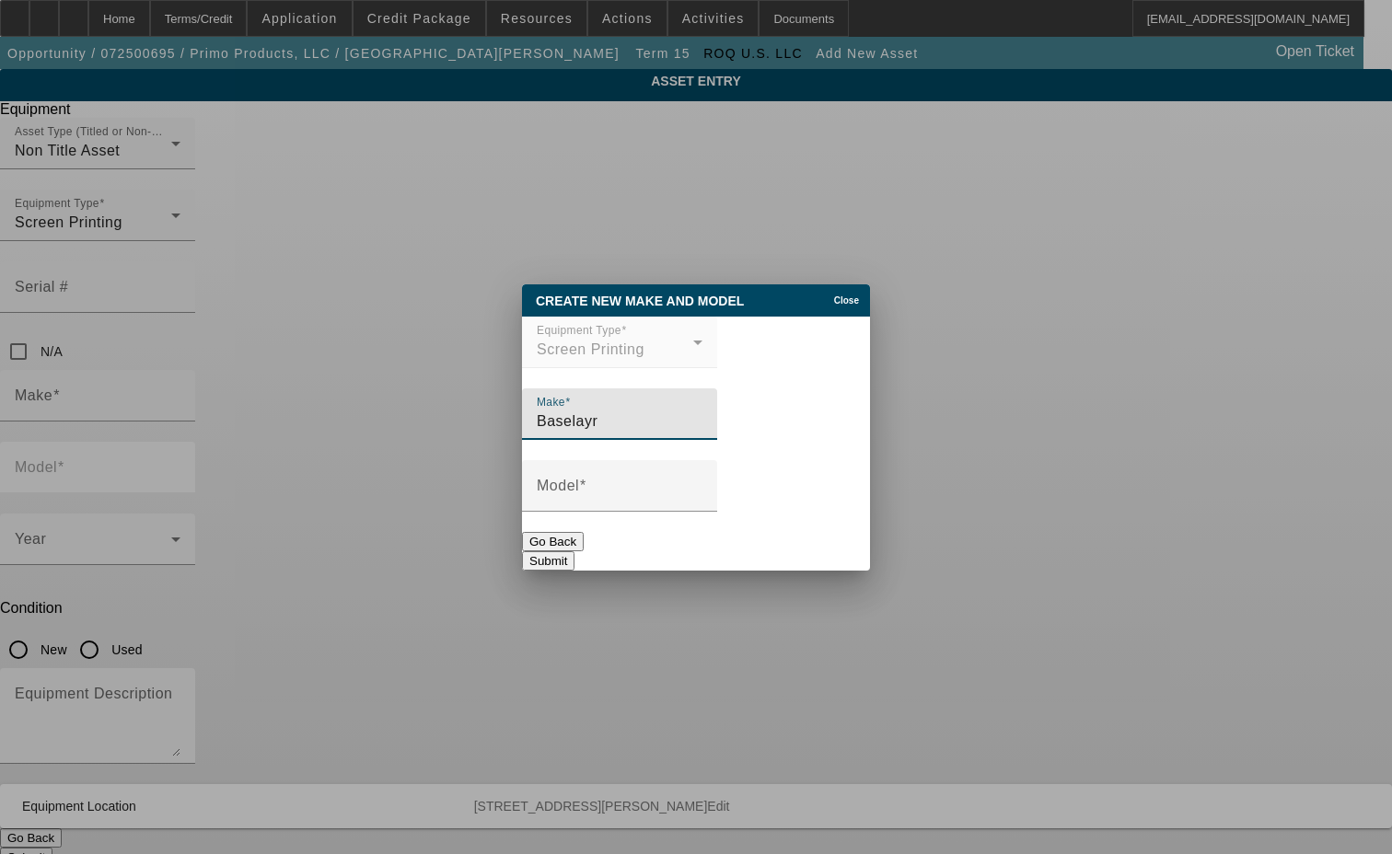
type input "Baselayr"
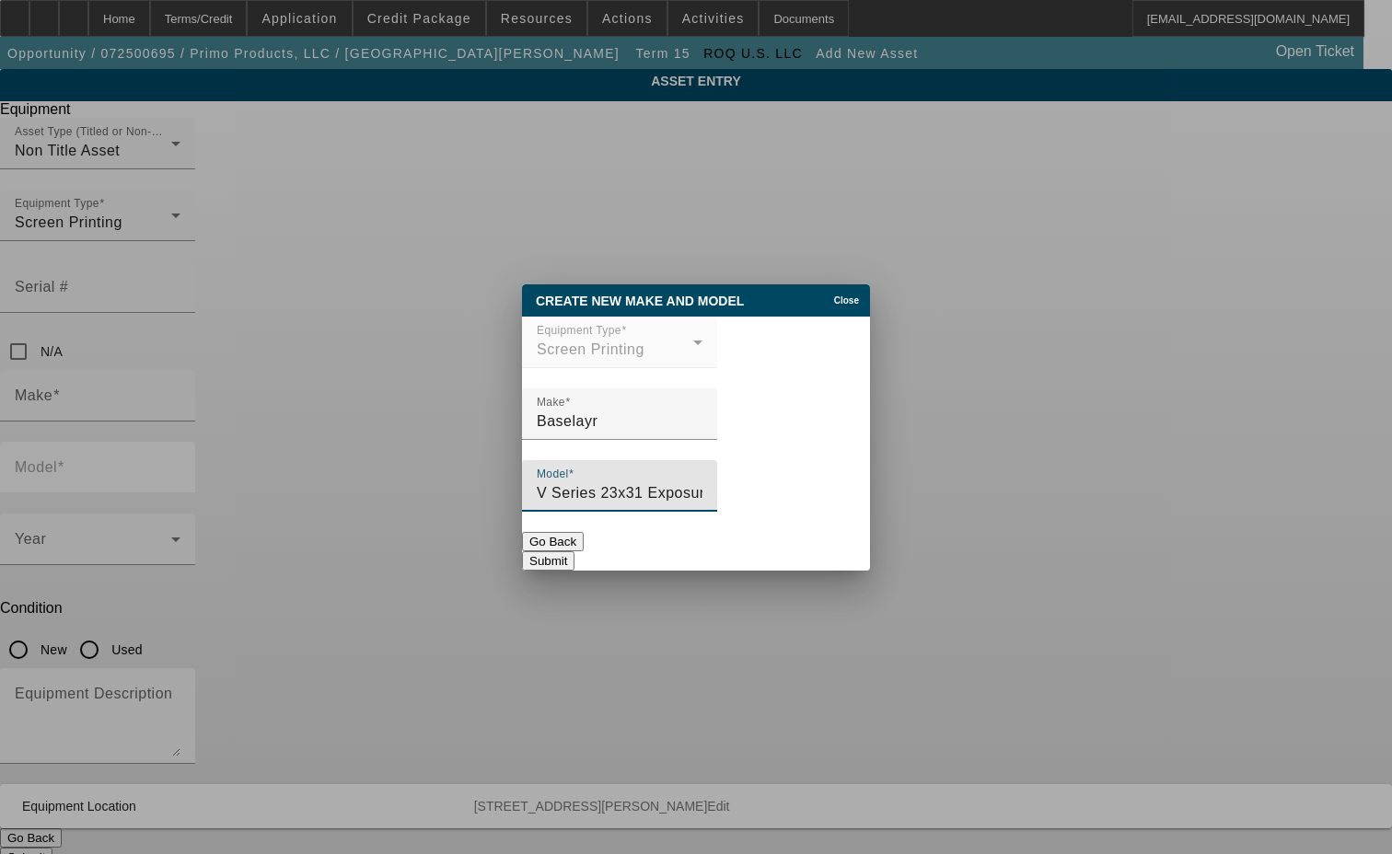
type input "V Series 23x31 Exposure Unit"
click at [574, 554] on button "Submit" at bounding box center [548, 560] width 52 height 19
type input "Baselayr"
type input "V Series 23x31 Exposure Unit"
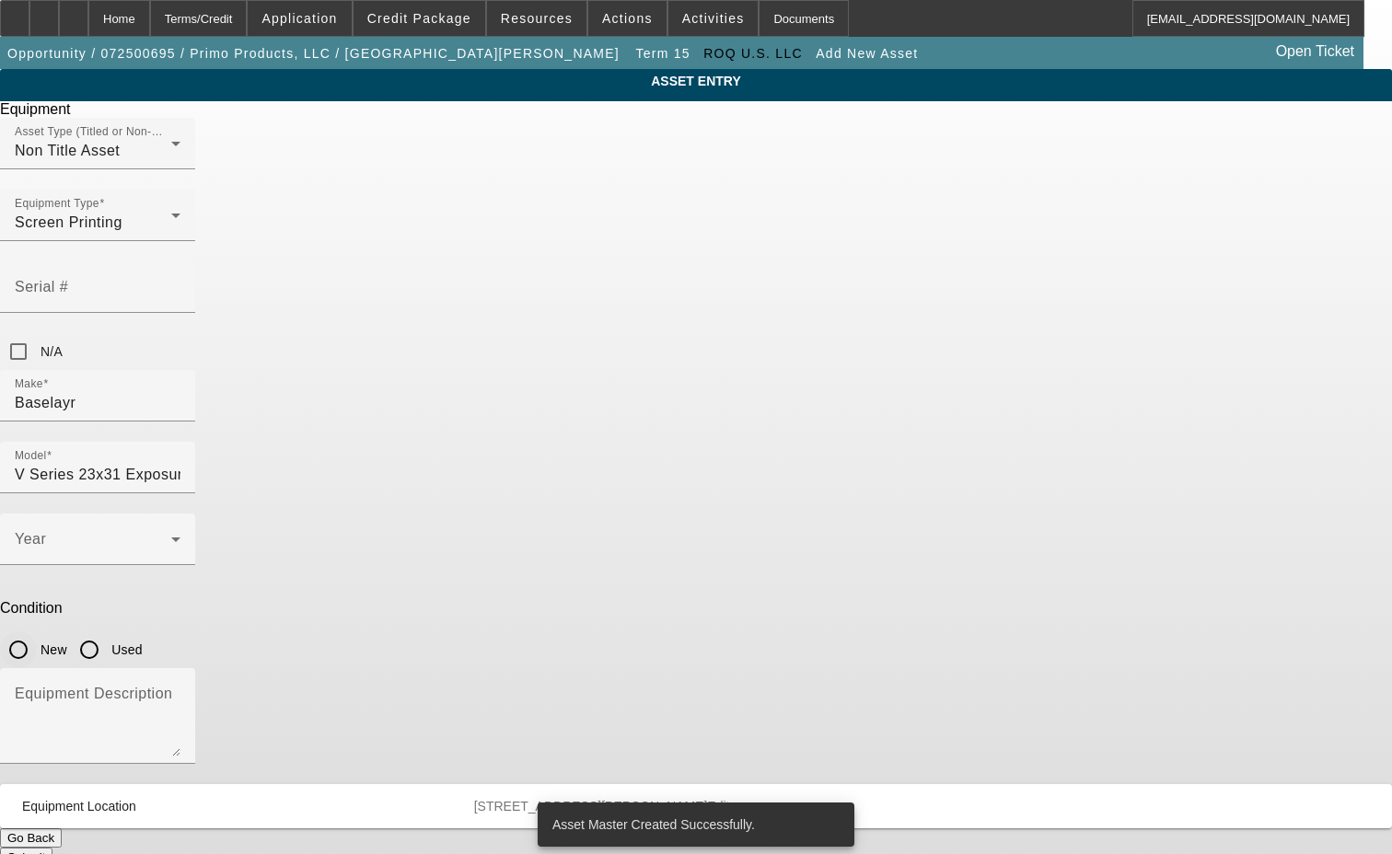
drag, startPoint x: 731, startPoint y: 417, endPoint x: 599, endPoint y: 401, distance: 132.5
click at [37, 631] on input "New" at bounding box center [18, 649] width 37 height 37
radio input "true"
click at [171, 536] on span at bounding box center [93, 547] width 156 height 22
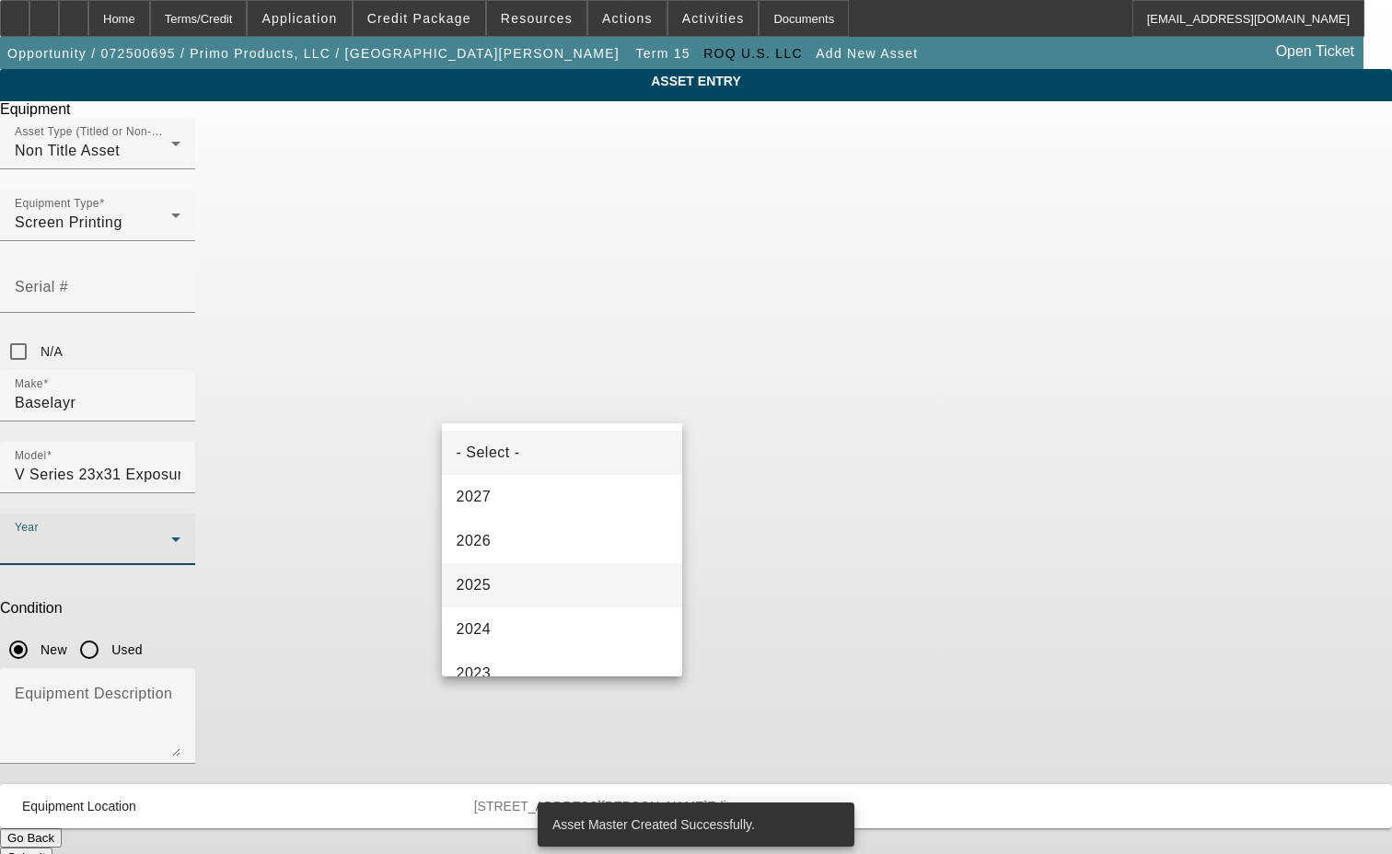
click at [502, 586] on mat-option "2025" at bounding box center [562, 585] width 241 height 44
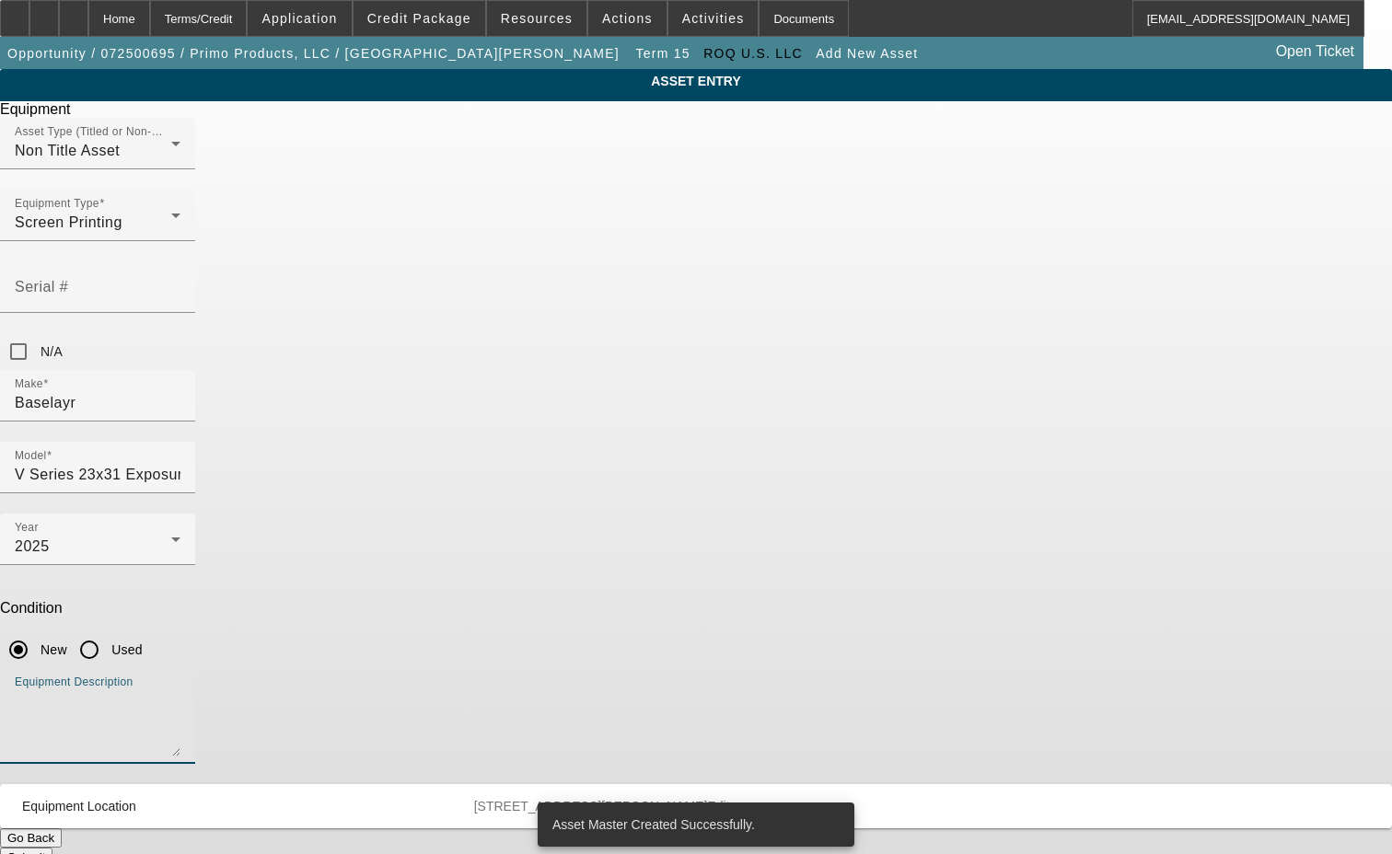
click at [180, 690] on textarea "Equipment Description" at bounding box center [98, 723] width 166 height 66
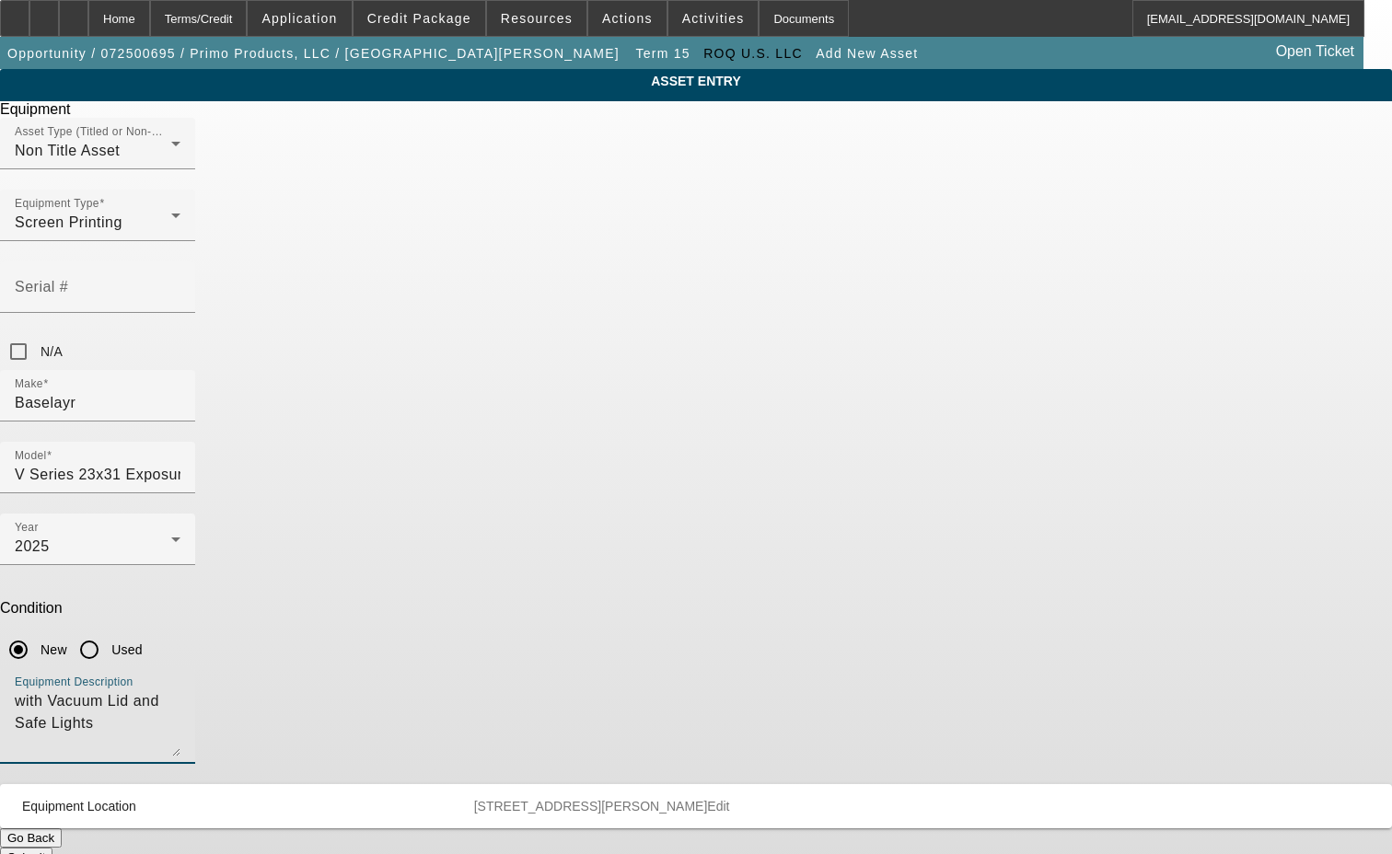
type textarea "with Vacuum Lid and Safe Lights"
click at [52, 848] on button "Submit" at bounding box center [26, 857] width 52 height 19
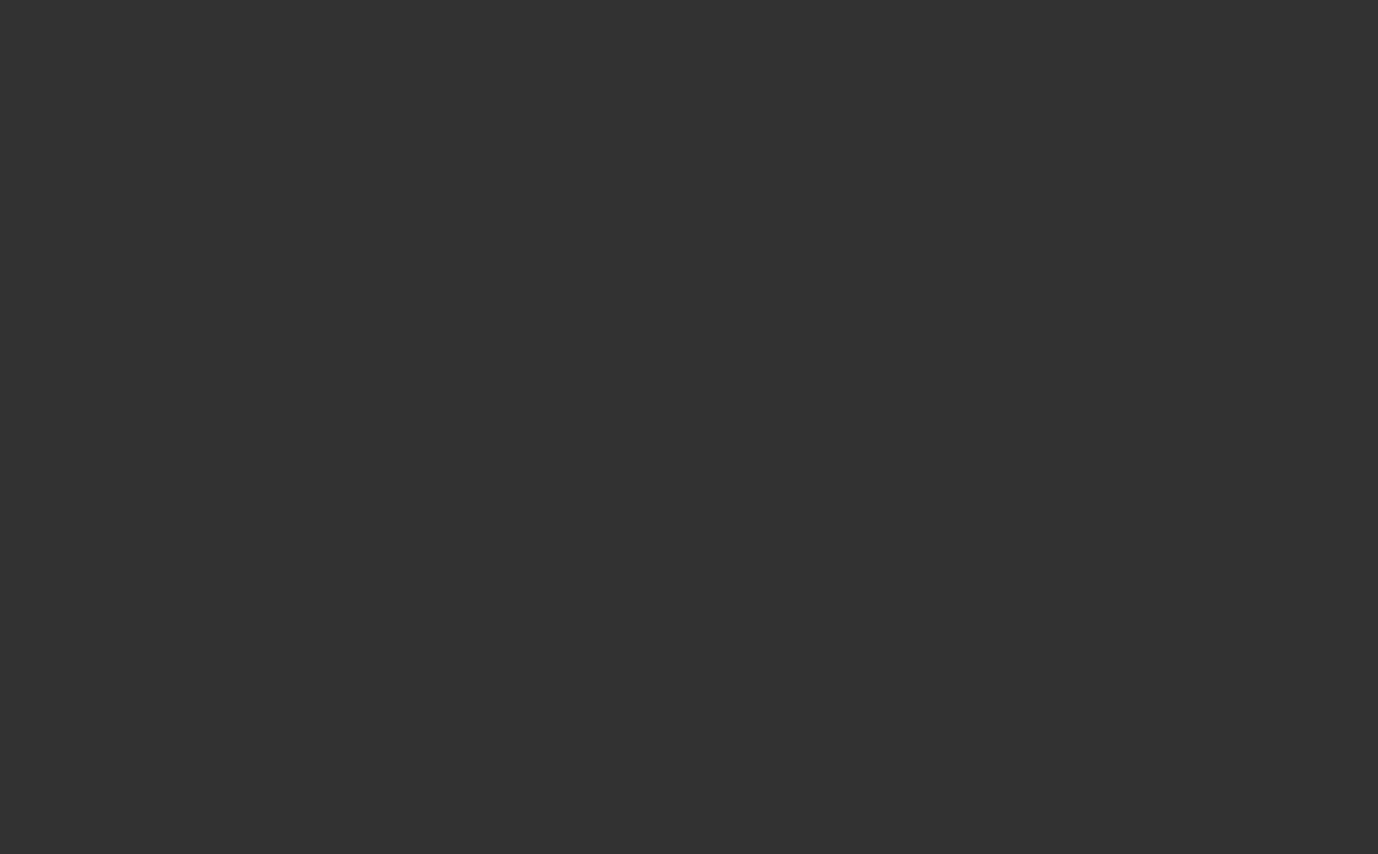
select select "3"
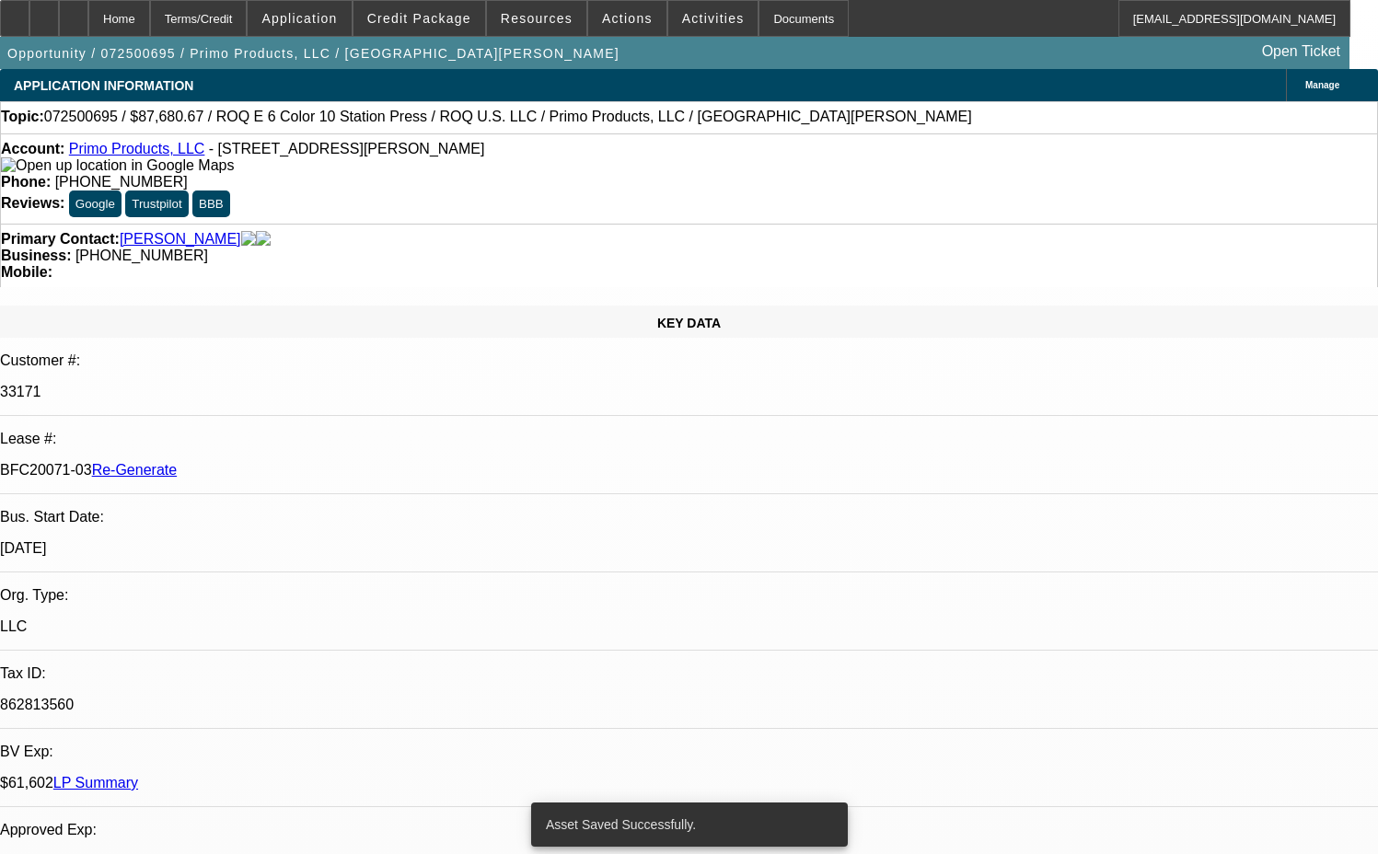
select select "0"
select select "2"
select select "0.1"
select select "4"
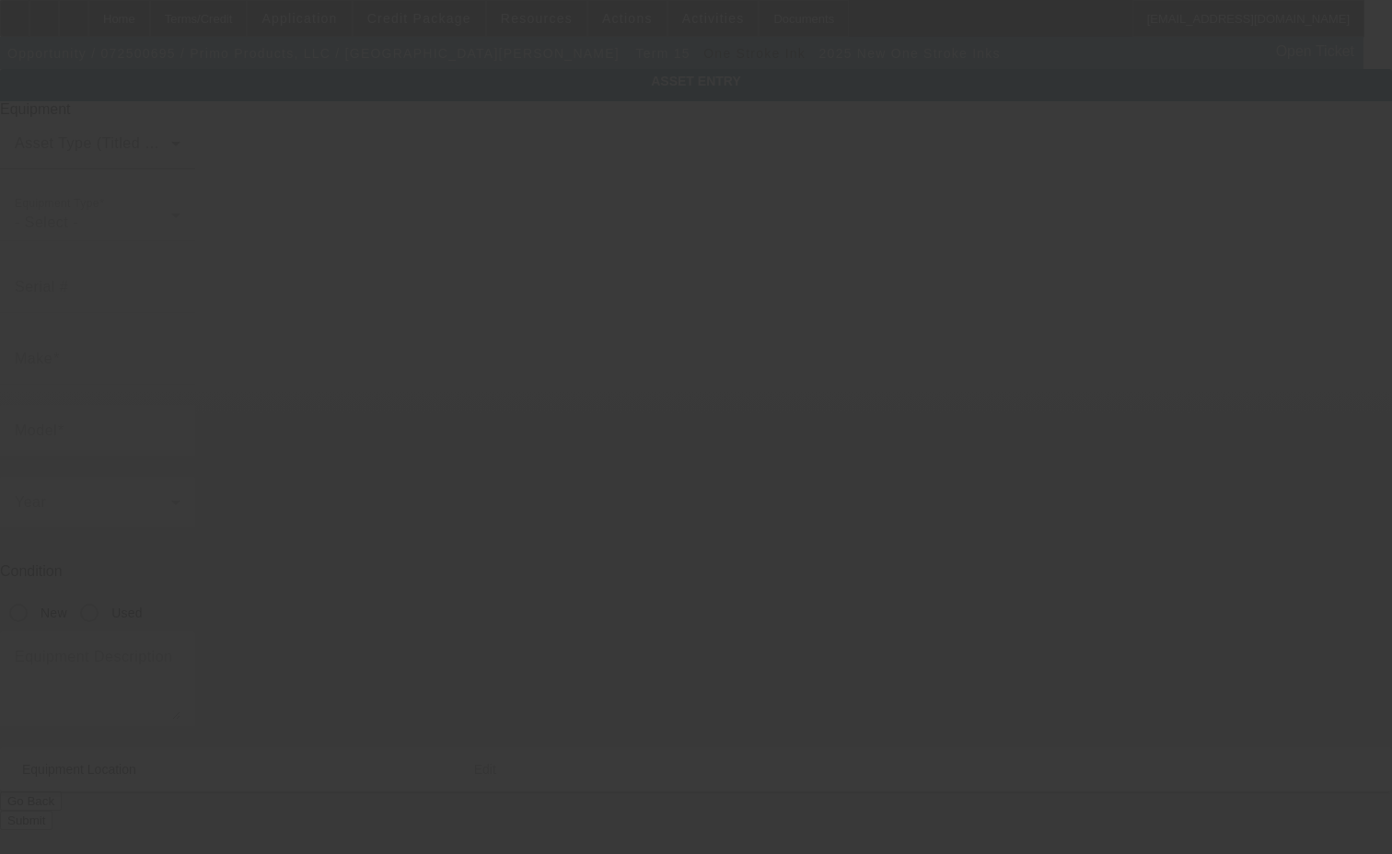
type input "One Stroke"
type input "Inks"
radio input "true"
type textarea "new inks"
type input "75 Sampson Pkwy"
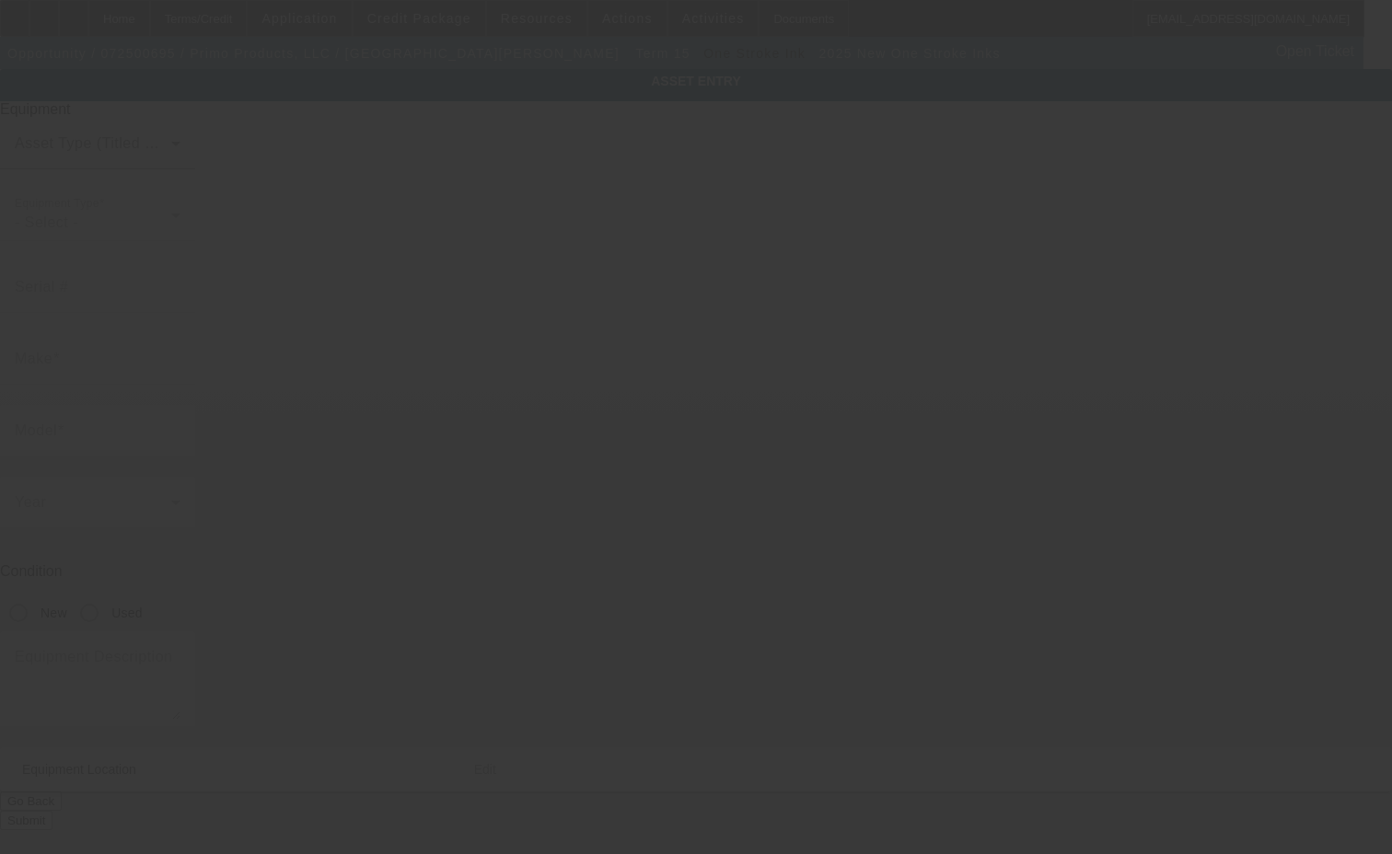
type input "Pittsfield"
type input "01201"
type input "Berkshire"
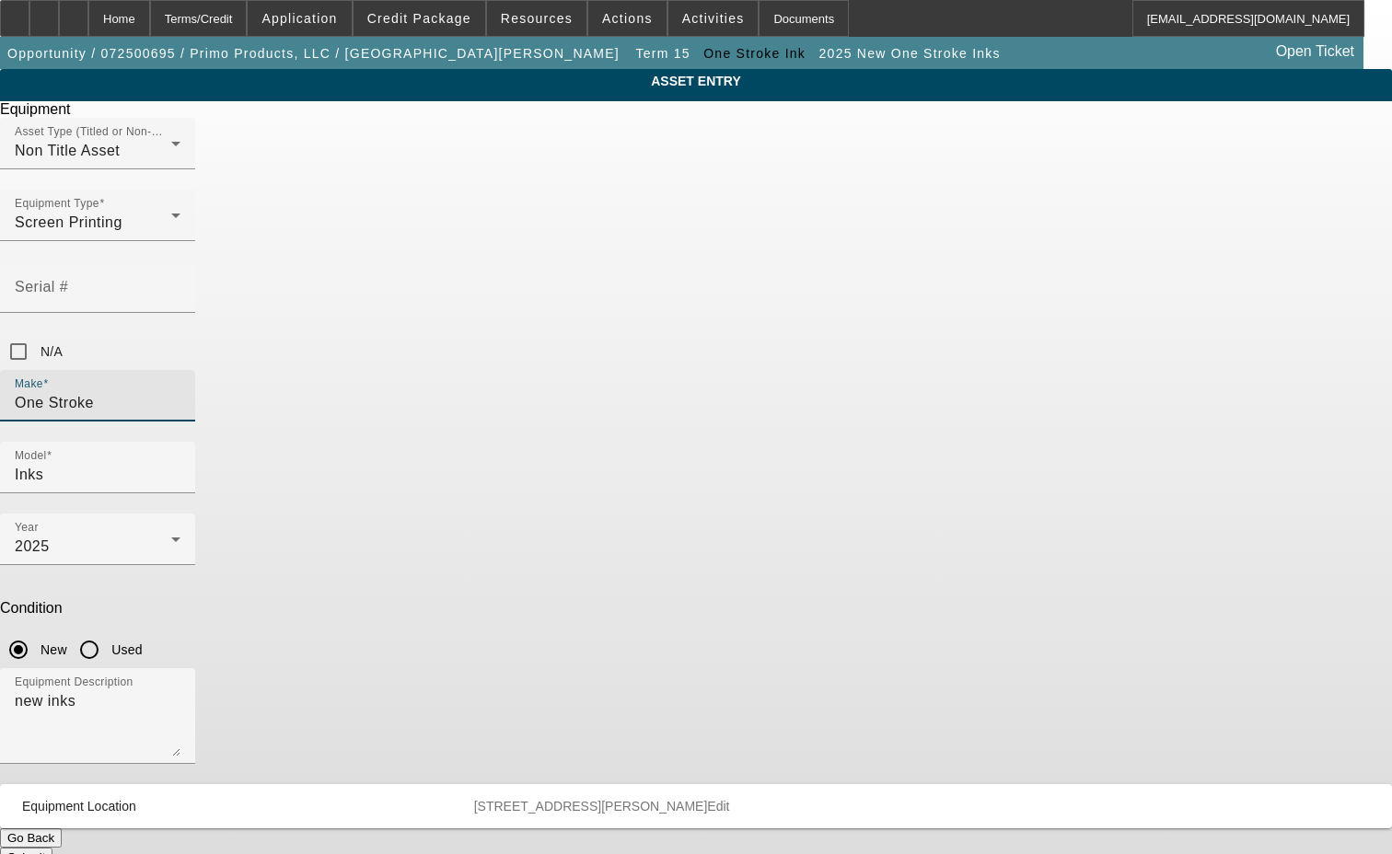
click at [180, 392] on input "One Stroke" at bounding box center [98, 403] width 166 height 22
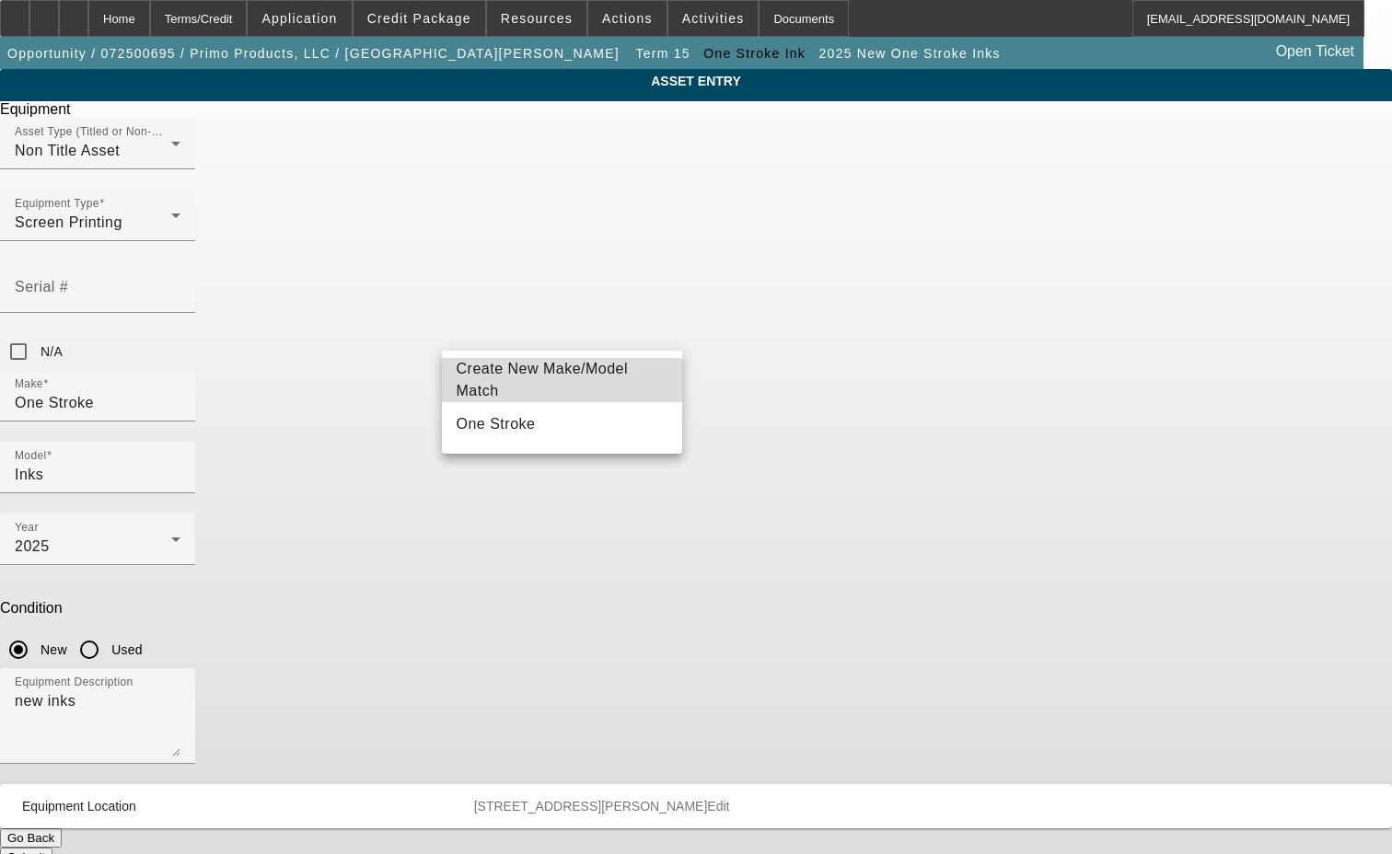
click at [563, 368] on span "Create New Make/Model Match" at bounding box center [563, 380] width 212 height 44
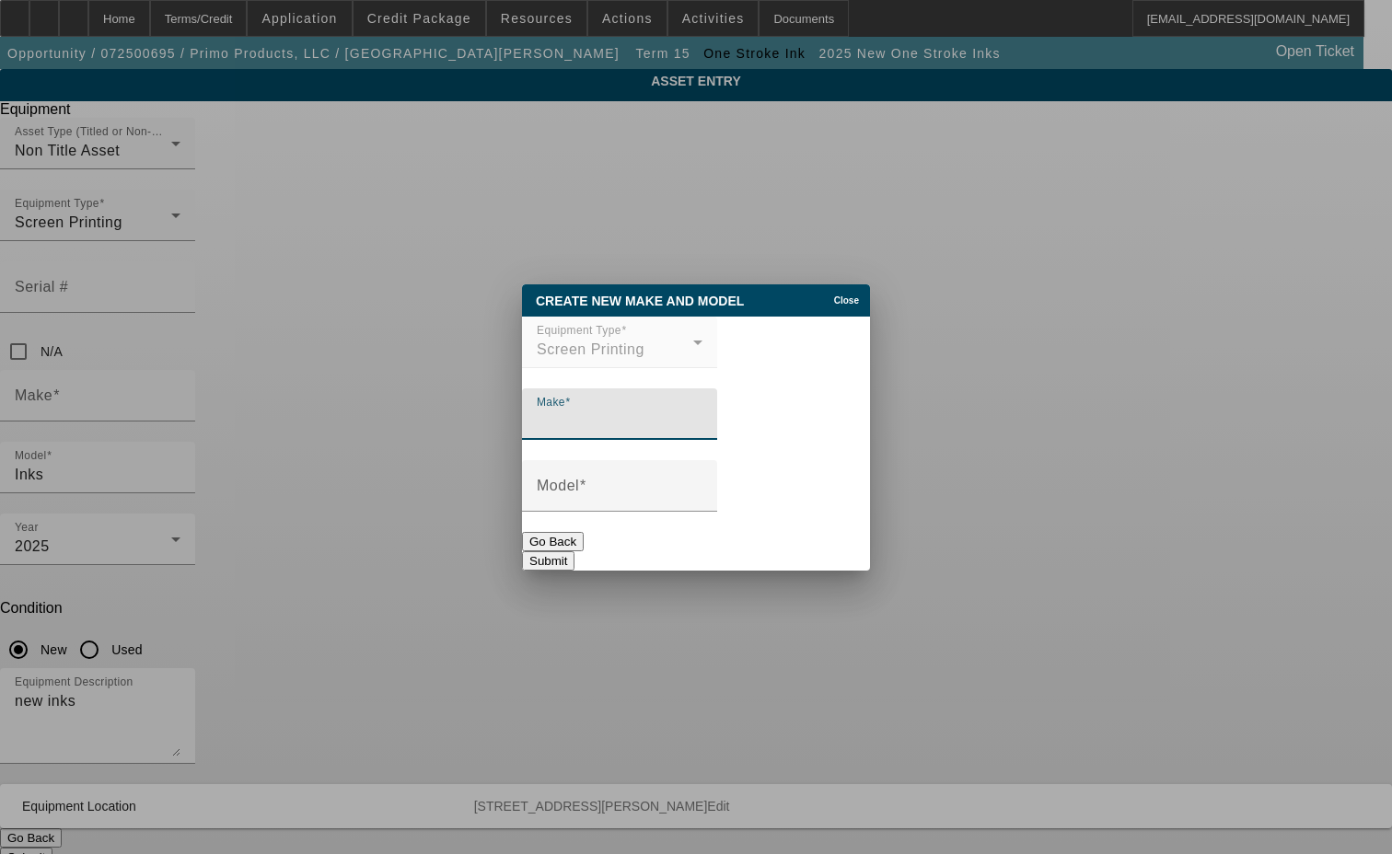
click at [619, 421] on input "Make" at bounding box center [620, 421] width 166 height 22
type input "One Stroke"
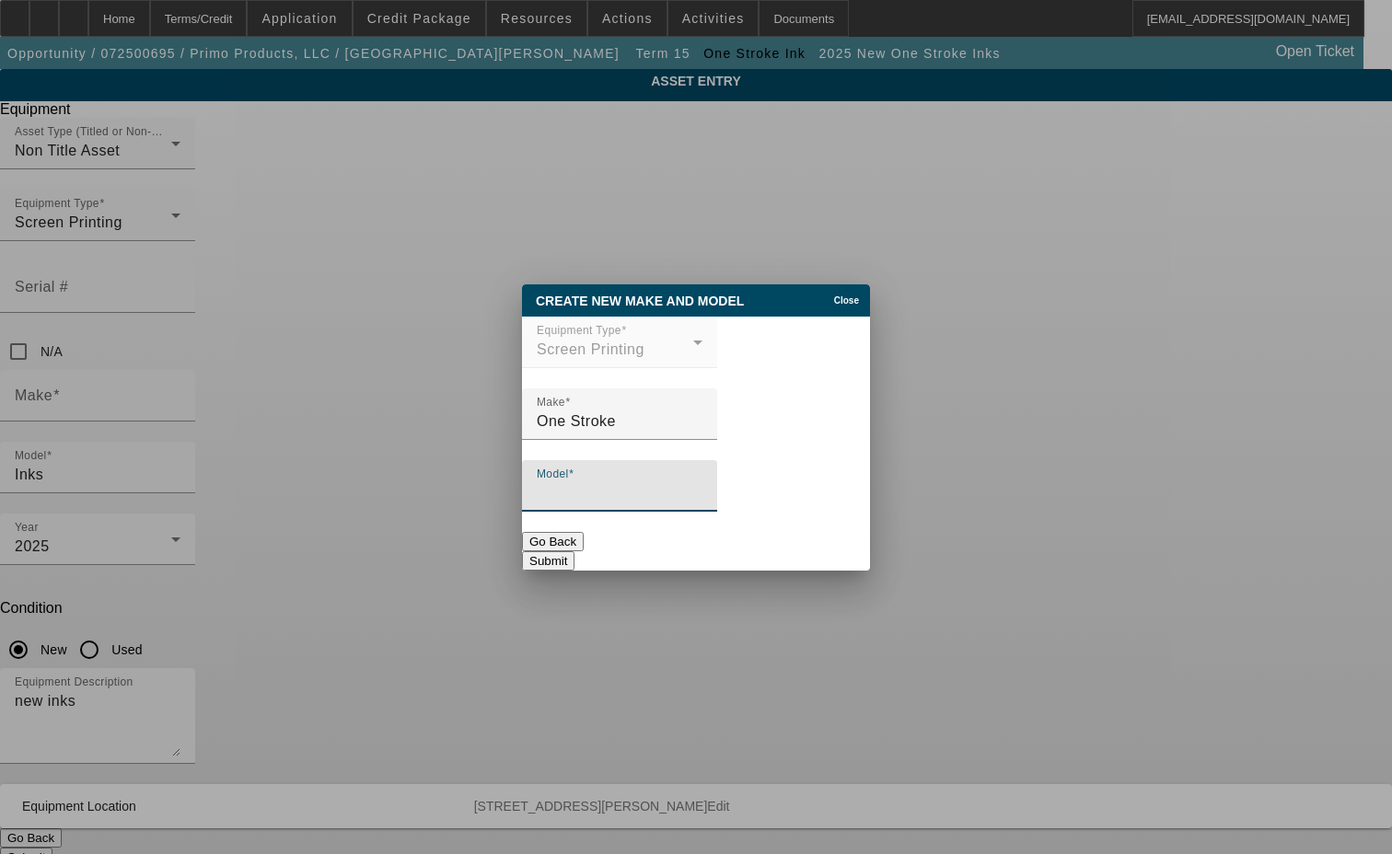
click at [578, 503] on input "Model" at bounding box center [620, 493] width 166 height 22
type input "E"
type input "L"
type input "ELT-S Black Ink"
click at [574, 551] on button "Submit" at bounding box center [548, 560] width 52 height 19
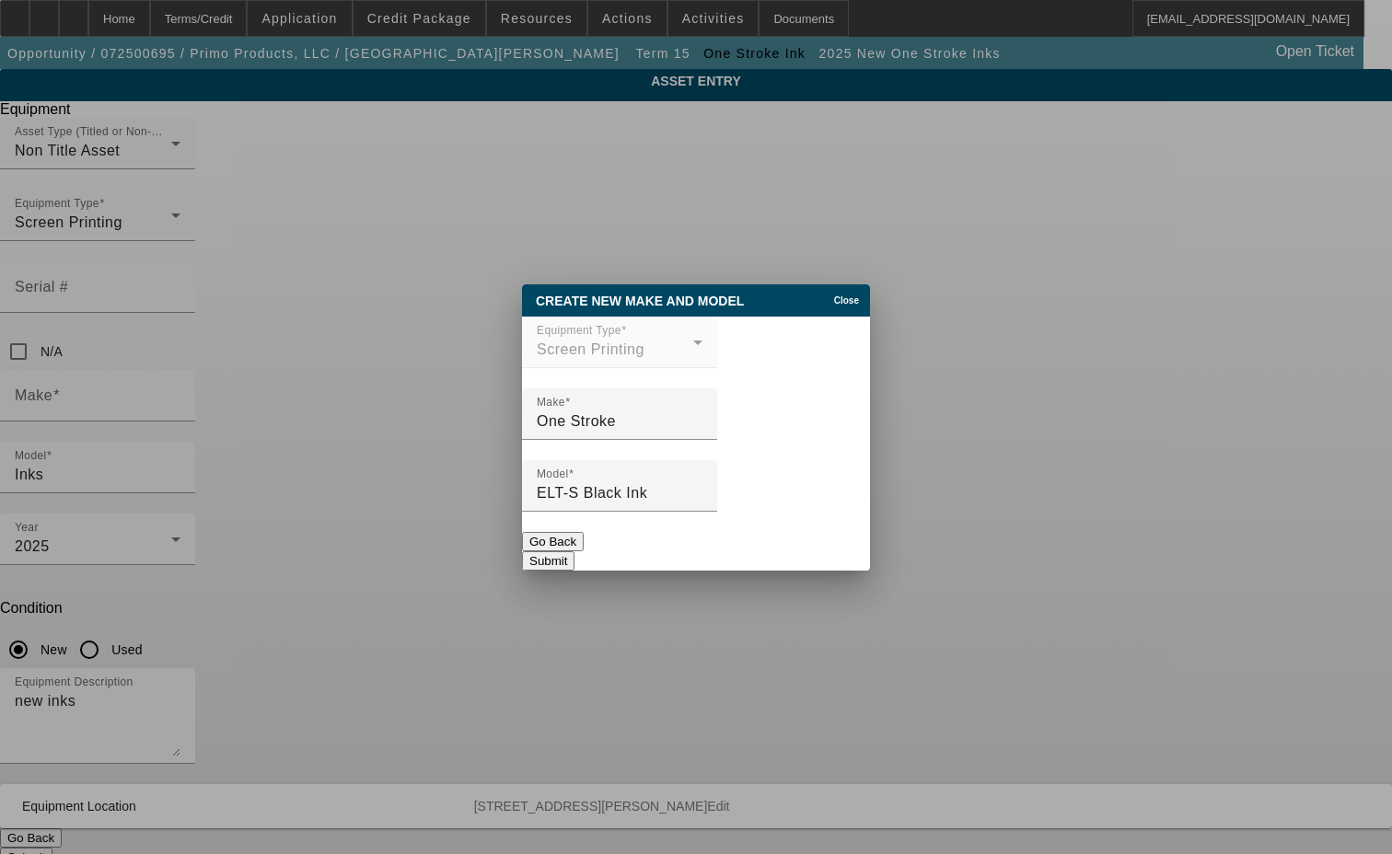
type input "One Stroke"
type input "ELT-S Black Ink"
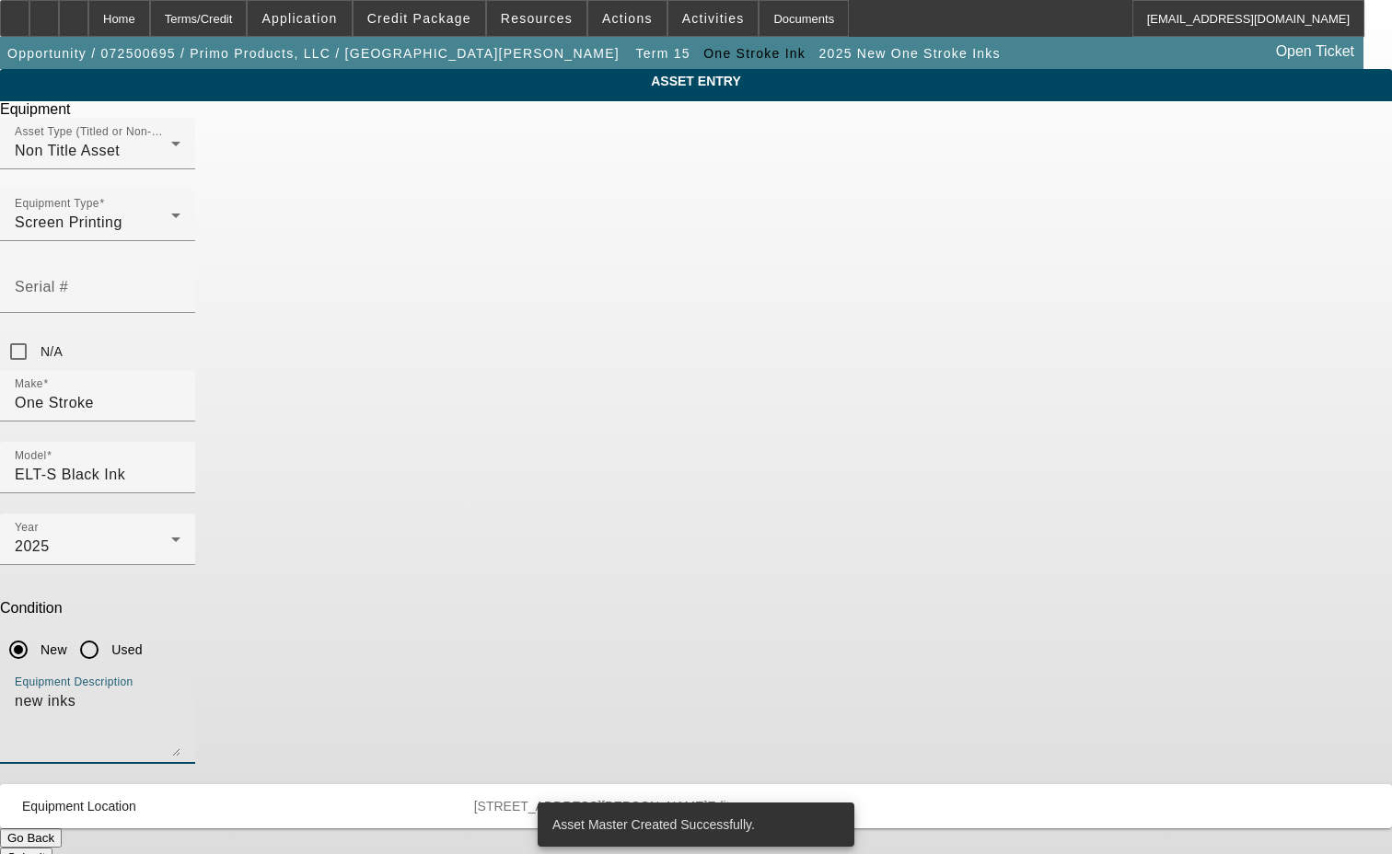
drag, startPoint x: 534, startPoint y: 475, endPoint x: 417, endPoint y: 460, distance: 117.8
click at [417, 460] on div "ASSET ENTRY Delete asset Equipment Asset Type (Titled or Non-Titled) Non Title …" at bounding box center [696, 468] width 1392 height 798
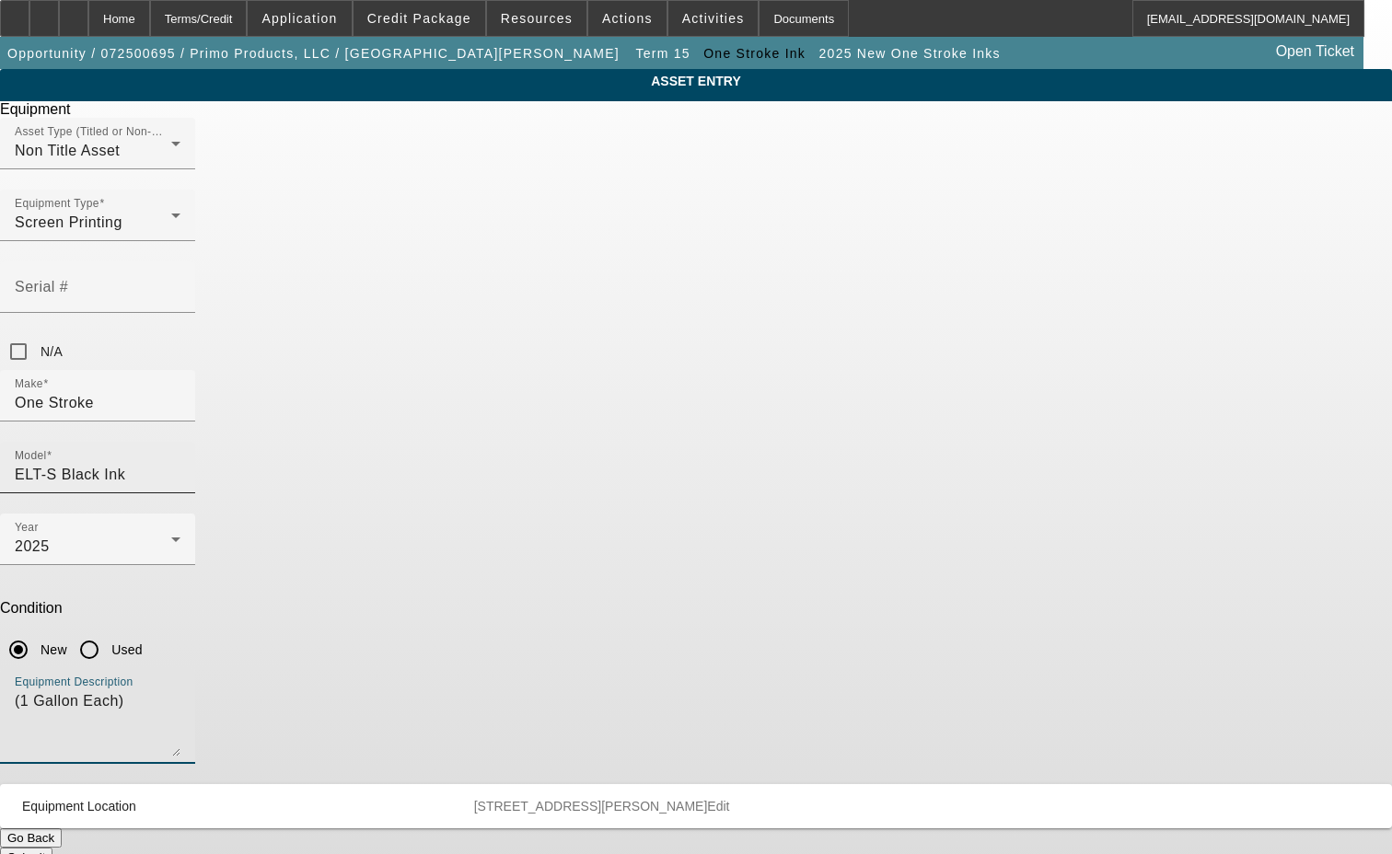
type textarea "(1 Gallon Each)"
click at [180, 442] on div "Model ELT-S Black Ink" at bounding box center [98, 468] width 166 height 52
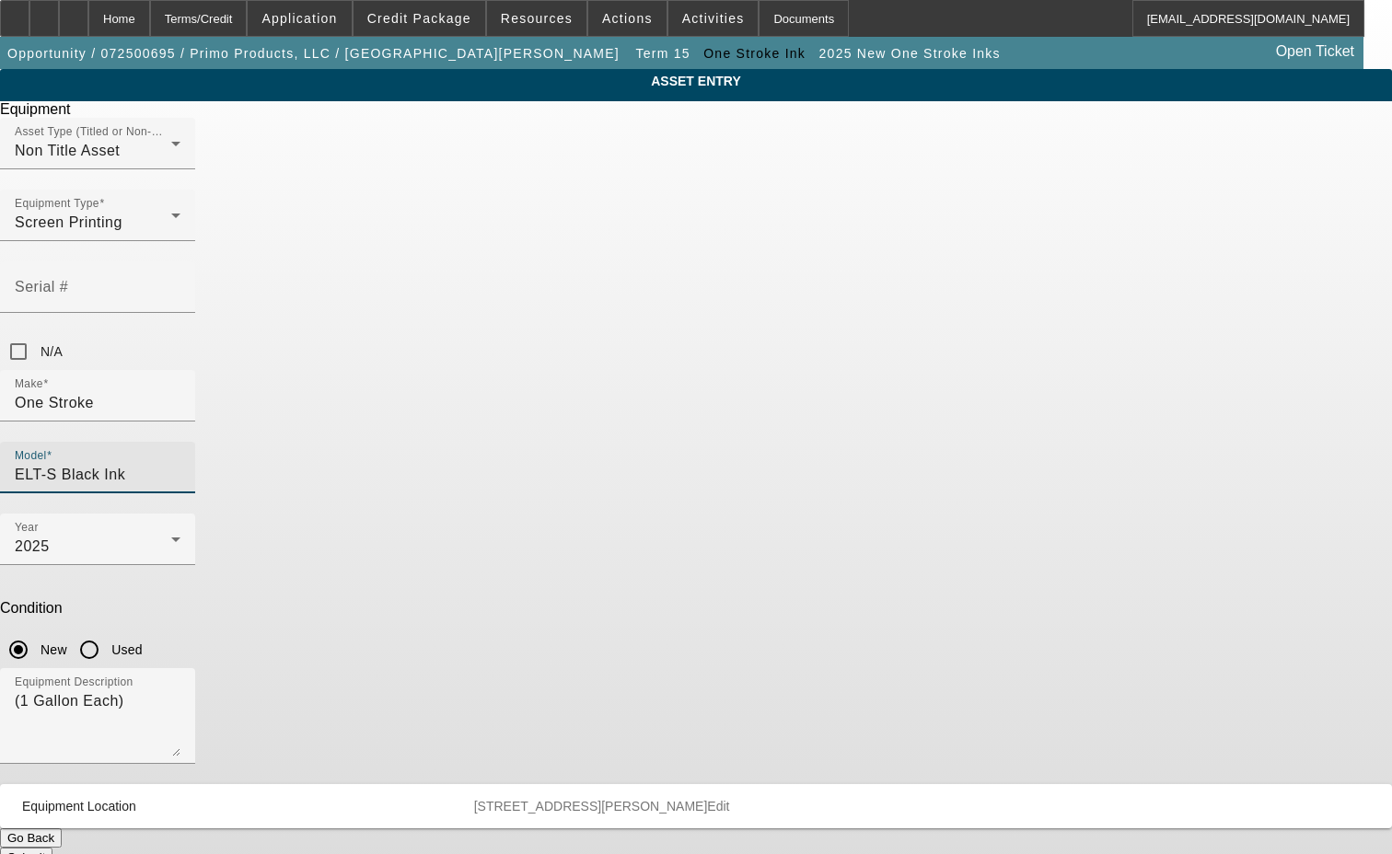
click at [180, 464] on input "ELT-S Black Ink" at bounding box center [98, 475] width 166 height 22
click at [826, 370] on span "Create New Make/Model Match" at bounding box center [830, 380] width 212 height 44
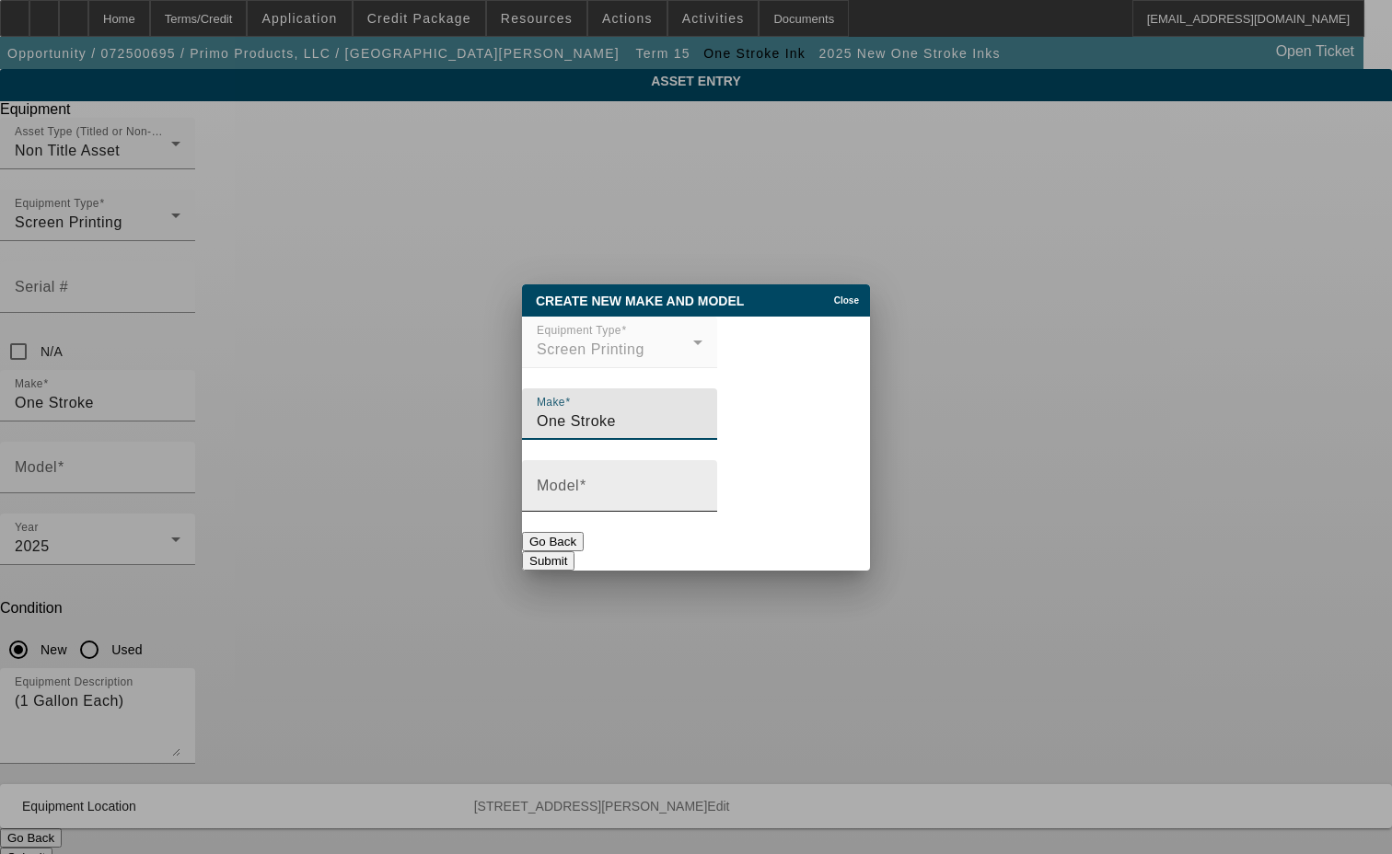
click at [577, 504] on input "Model" at bounding box center [620, 493] width 166 height 22
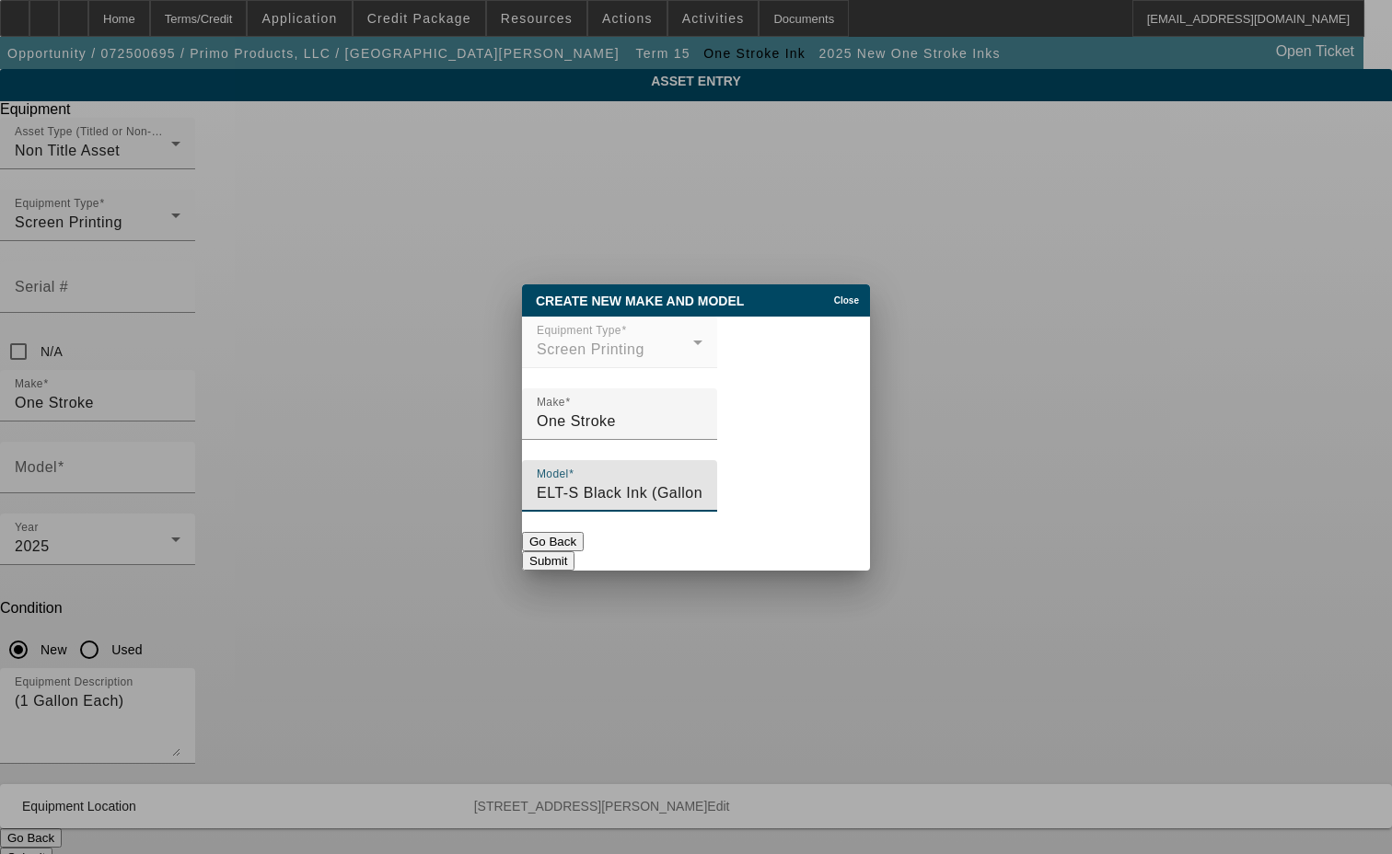
type input "ELT-S Black Ink (Gallon)"
click at [574, 551] on button "Submit" at bounding box center [548, 560] width 52 height 19
type input "ELT-S Black Ink (Gallon)"
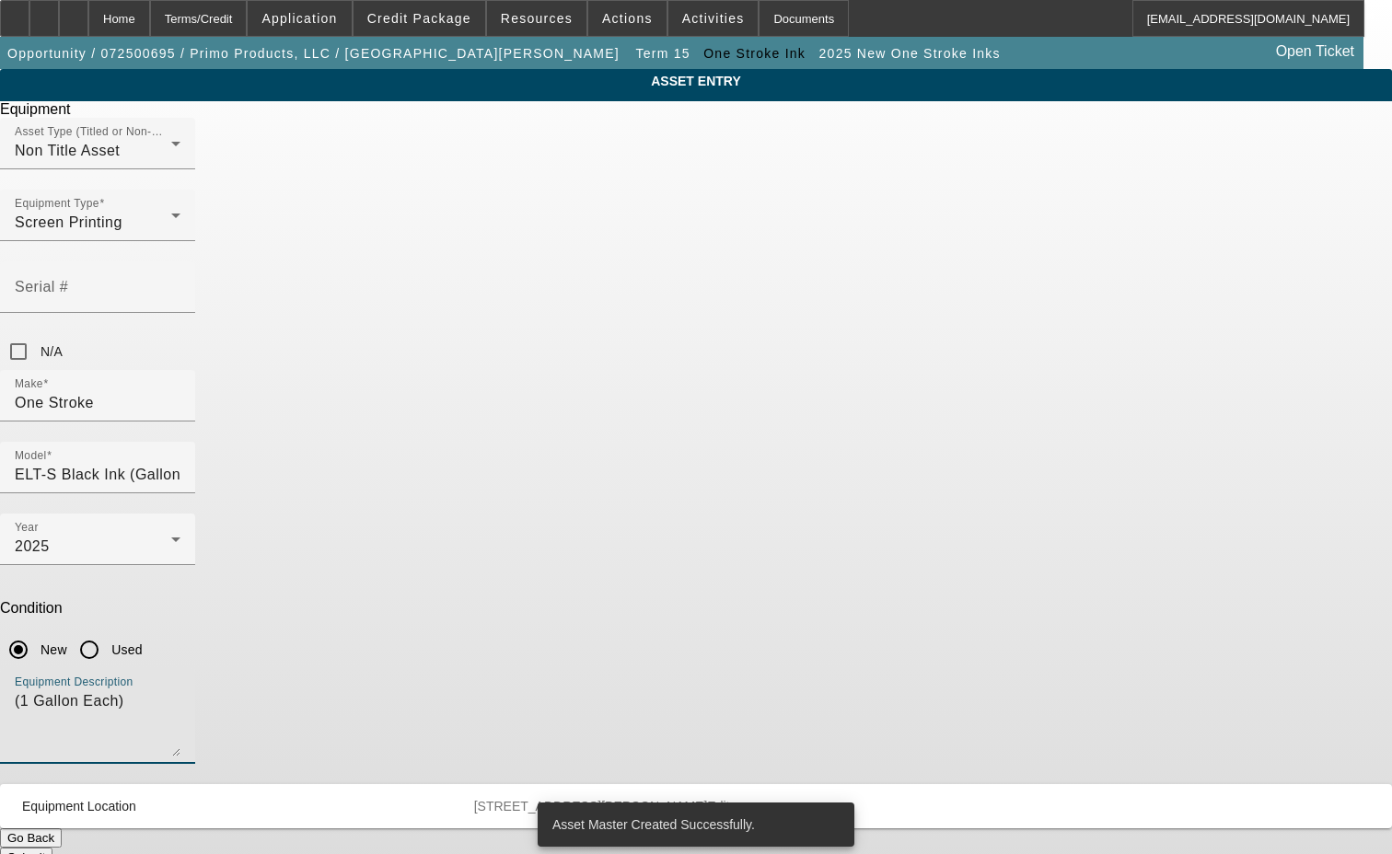
click at [180, 690] on textarea "(1 Gallon Each)" at bounding box center [98, 723] width 166 height 66
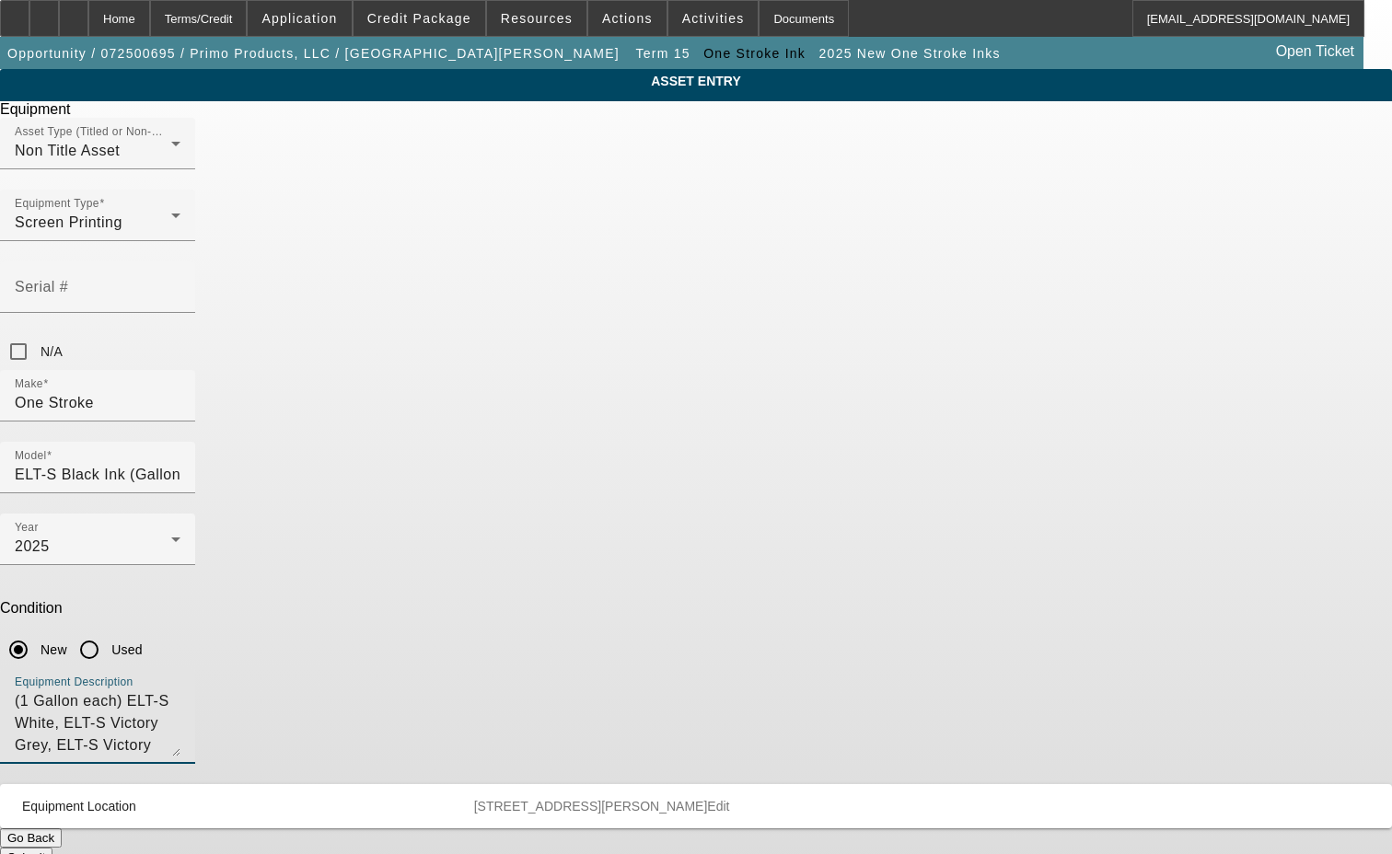
type textarea "(1 Gallon each) ELT-S White, ELT-S Victory Grey, ELT-S Victory Navy, ELT-S Vict…"
click at [52, 848] on button "Submit" at bounding box center [26, 857] width 52 height 19
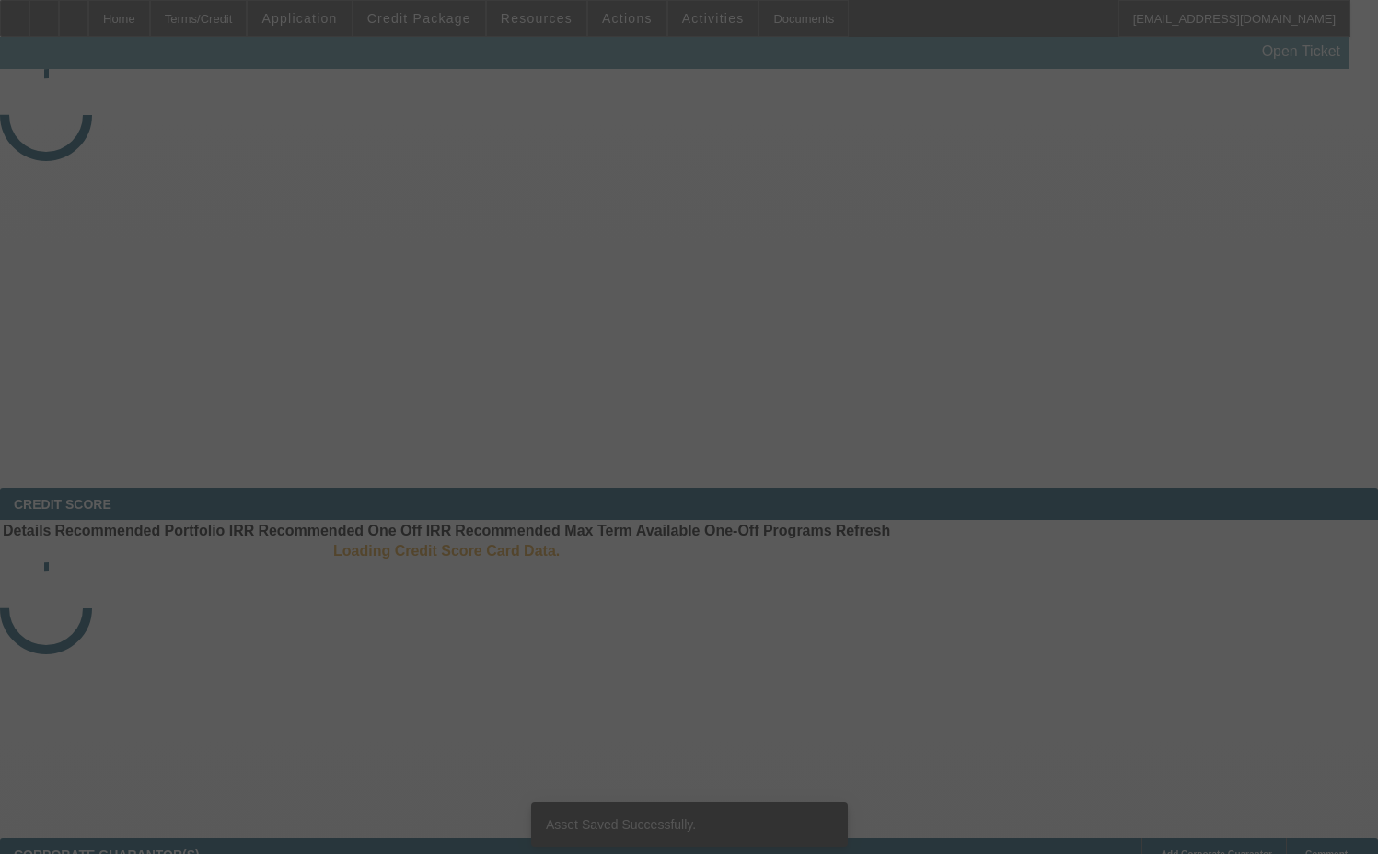
select select "3"
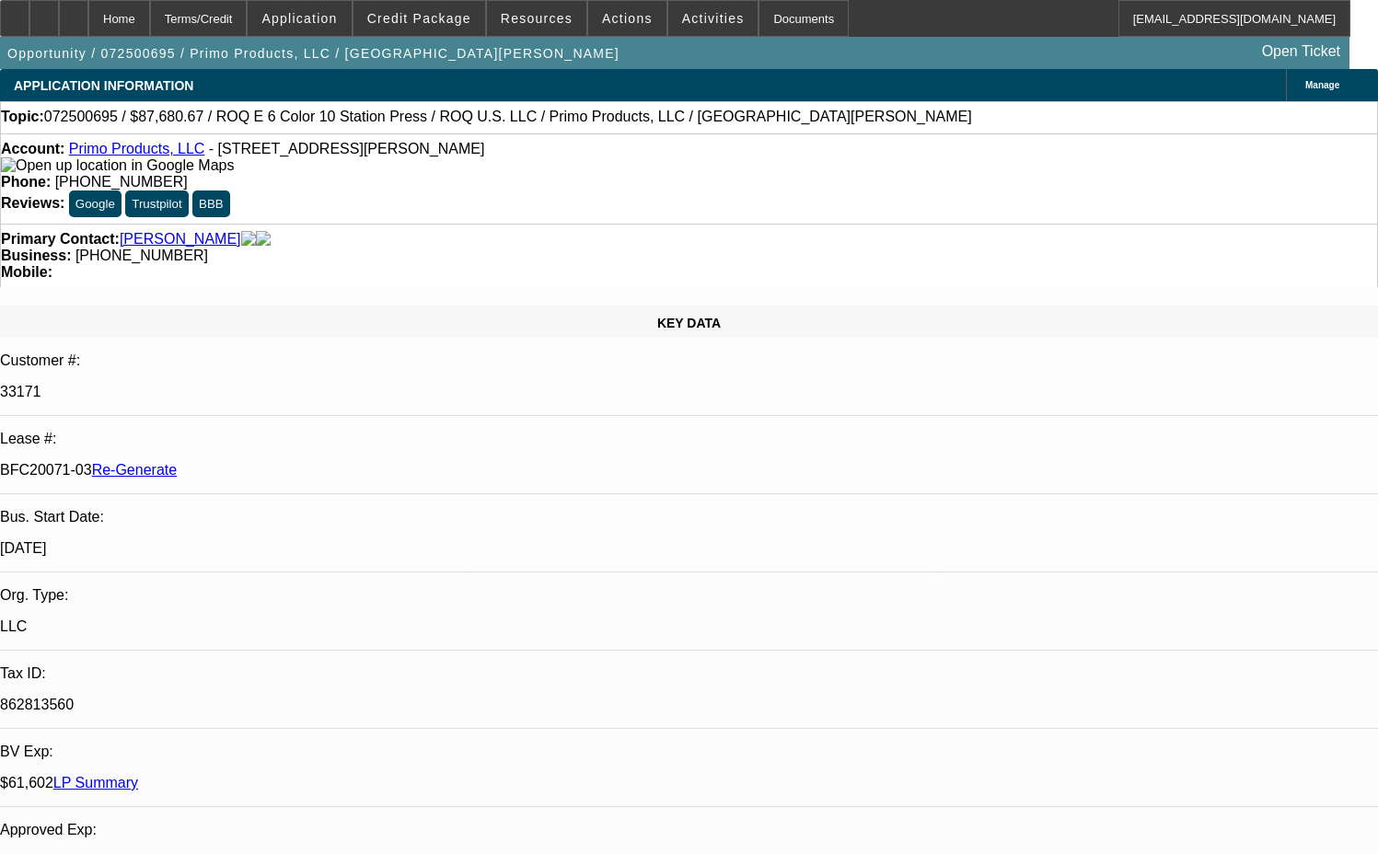
select select "0"
select select "2"
select select "0.1"
select select "4"
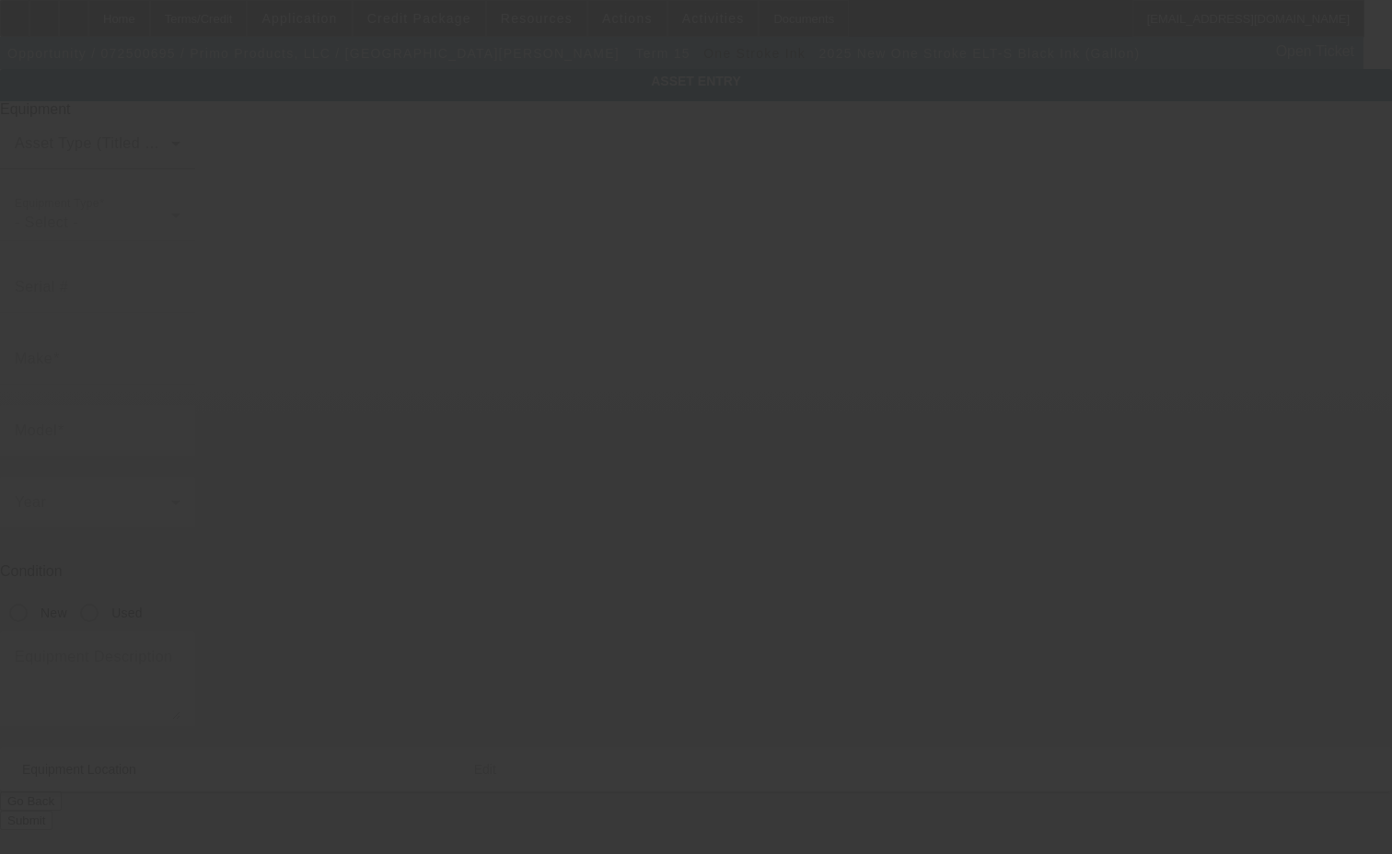
type input "One Stroke"
type input "ELT-S Black Ink (Gallon)"
radio input "true"
type textarea "(1 Gallon each) ELT-S White, ELT-S Victory Grey, ELT-S Victory Navy, ELT-S Vict…"
type input "75 Sampson Pkwy"
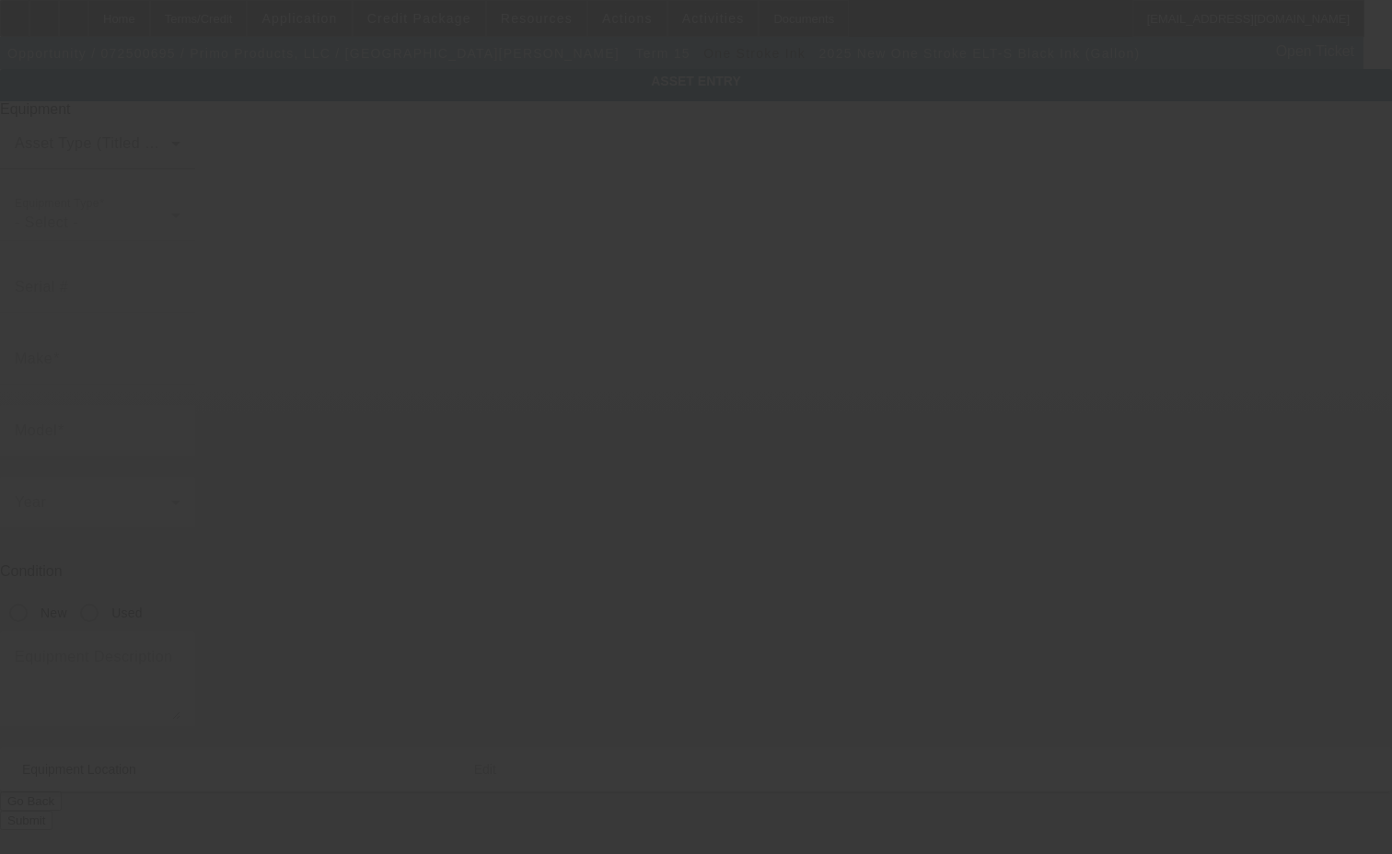
type input "Pittsfield"
type input "01201"
type input "Berkshire"
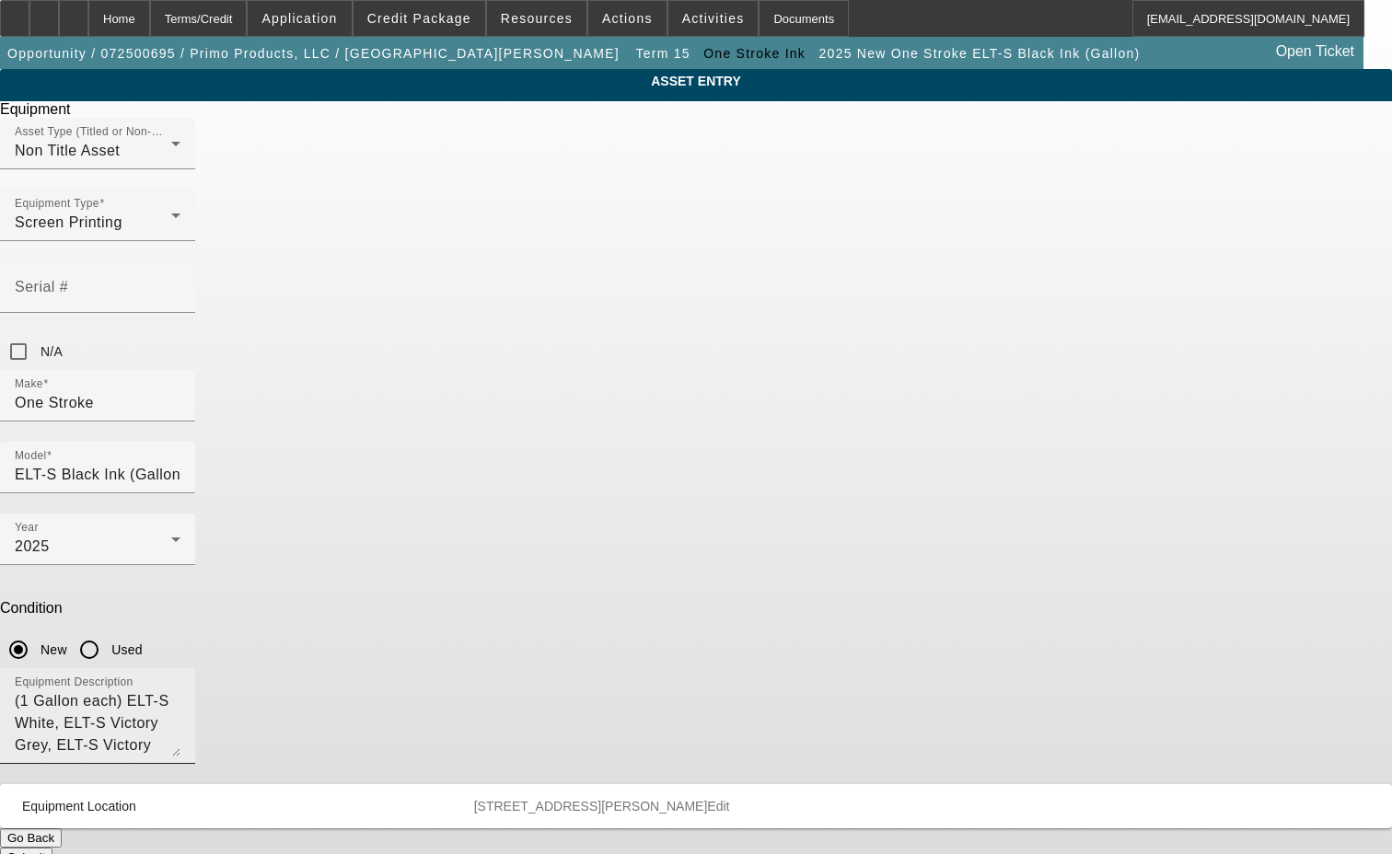
click at [180, 690] on textarea "(1 Gallon each) ELT-S White, ELT-S Victory Grey, ELT-S Victory Navy, ELT-S Vict…" at bounding box center [98, 723] width 166 height 66
type textarea ", (1 Gallon each) ELT-S White, ELT-S Victory Grey, ELT-S Victory Navy, ELT-S Vi…"
click at [52, 848] on button "Submit" at bounding box center [26, 857] width 52 height 19
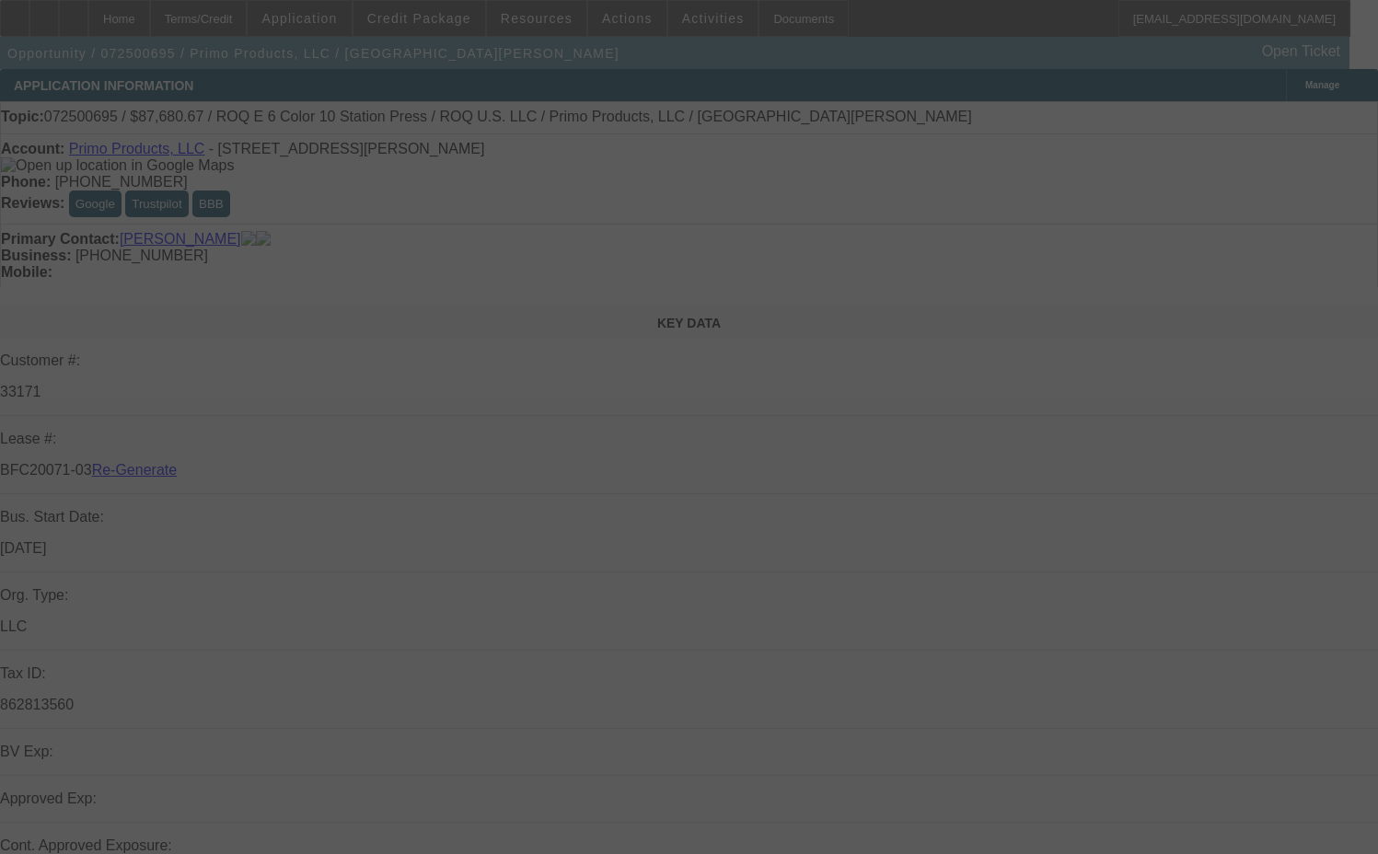
select select "3"
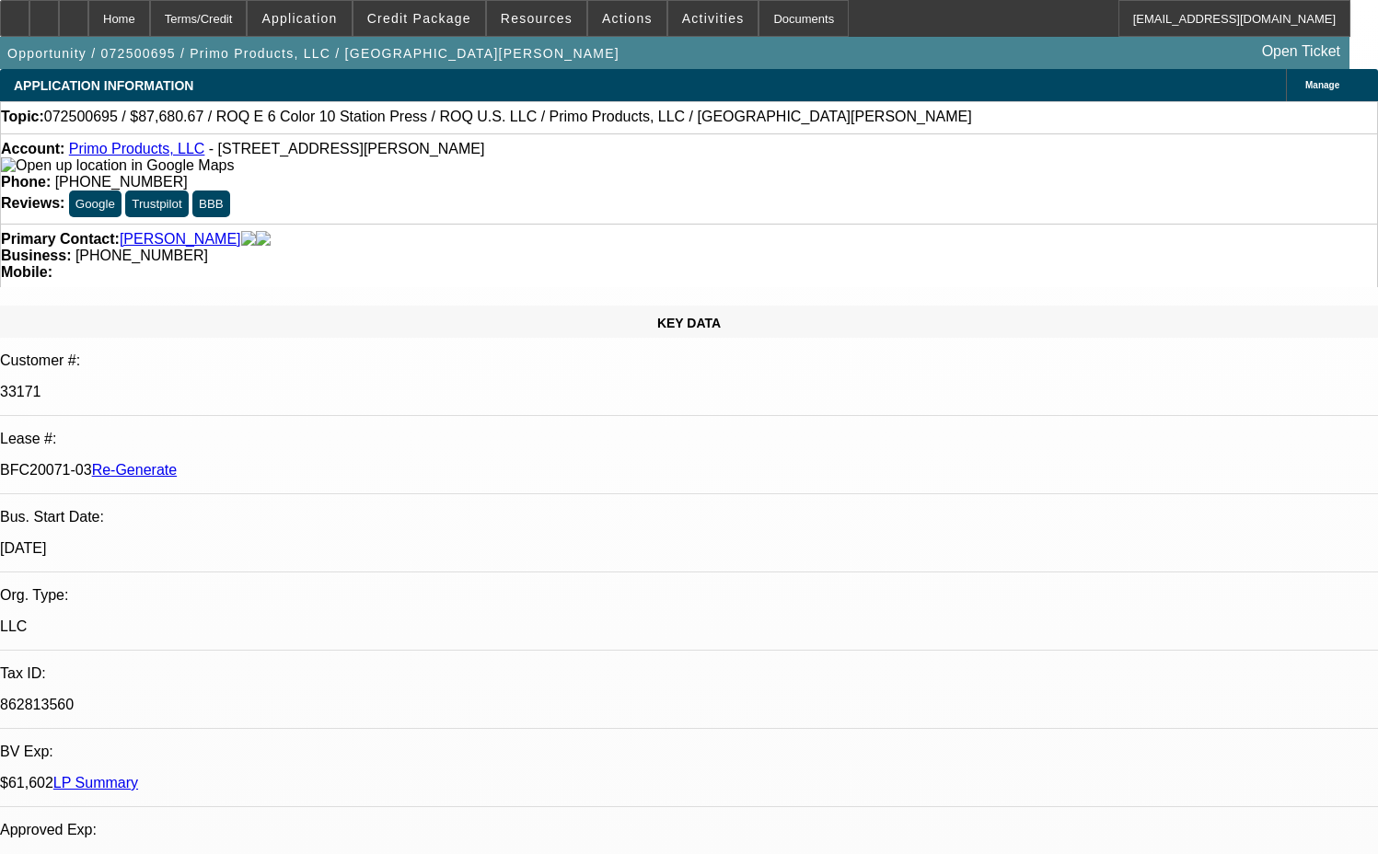
select select "0"
select select "2"
select select "0.1"
select select "4"
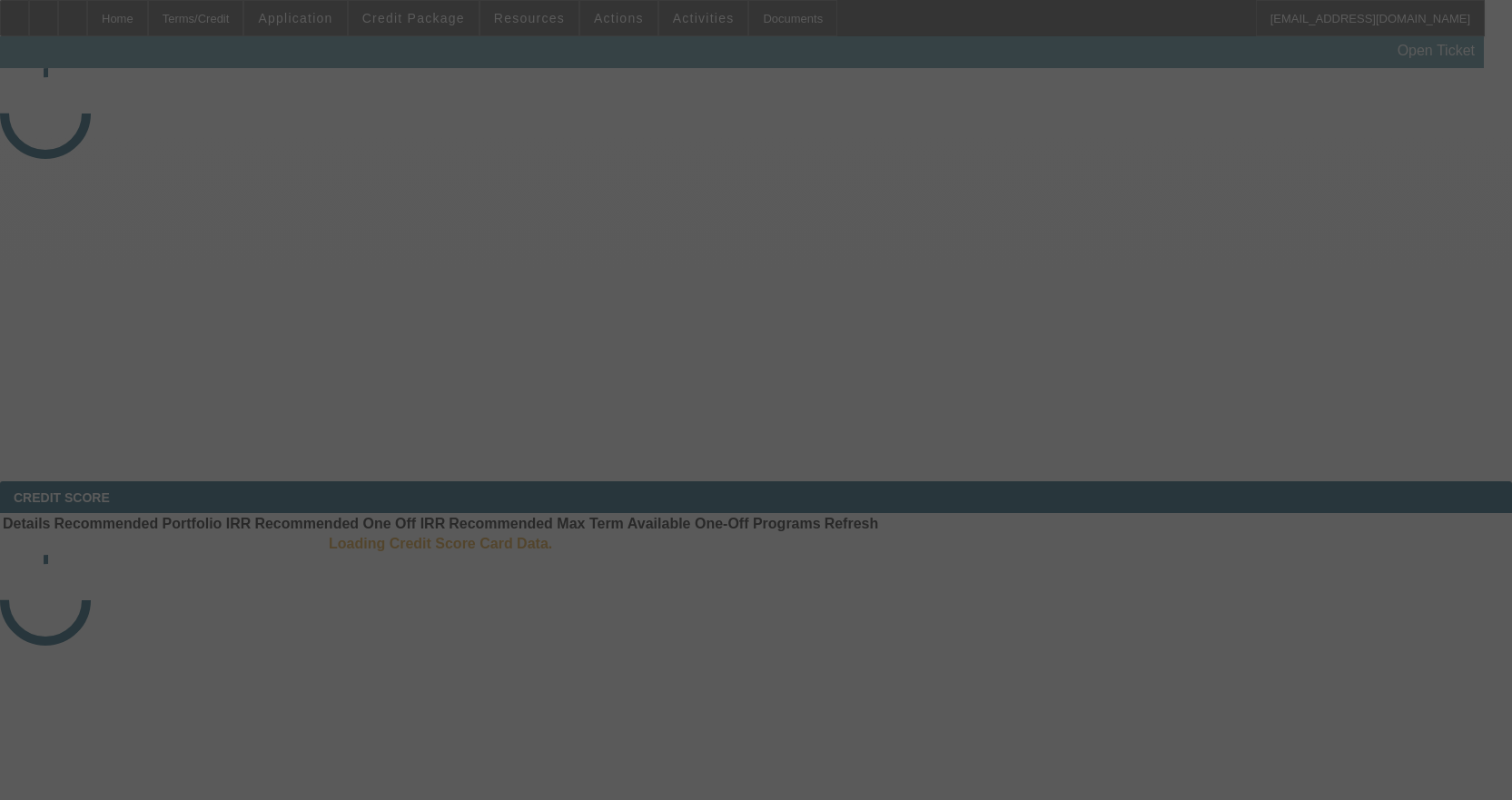
select select "3"
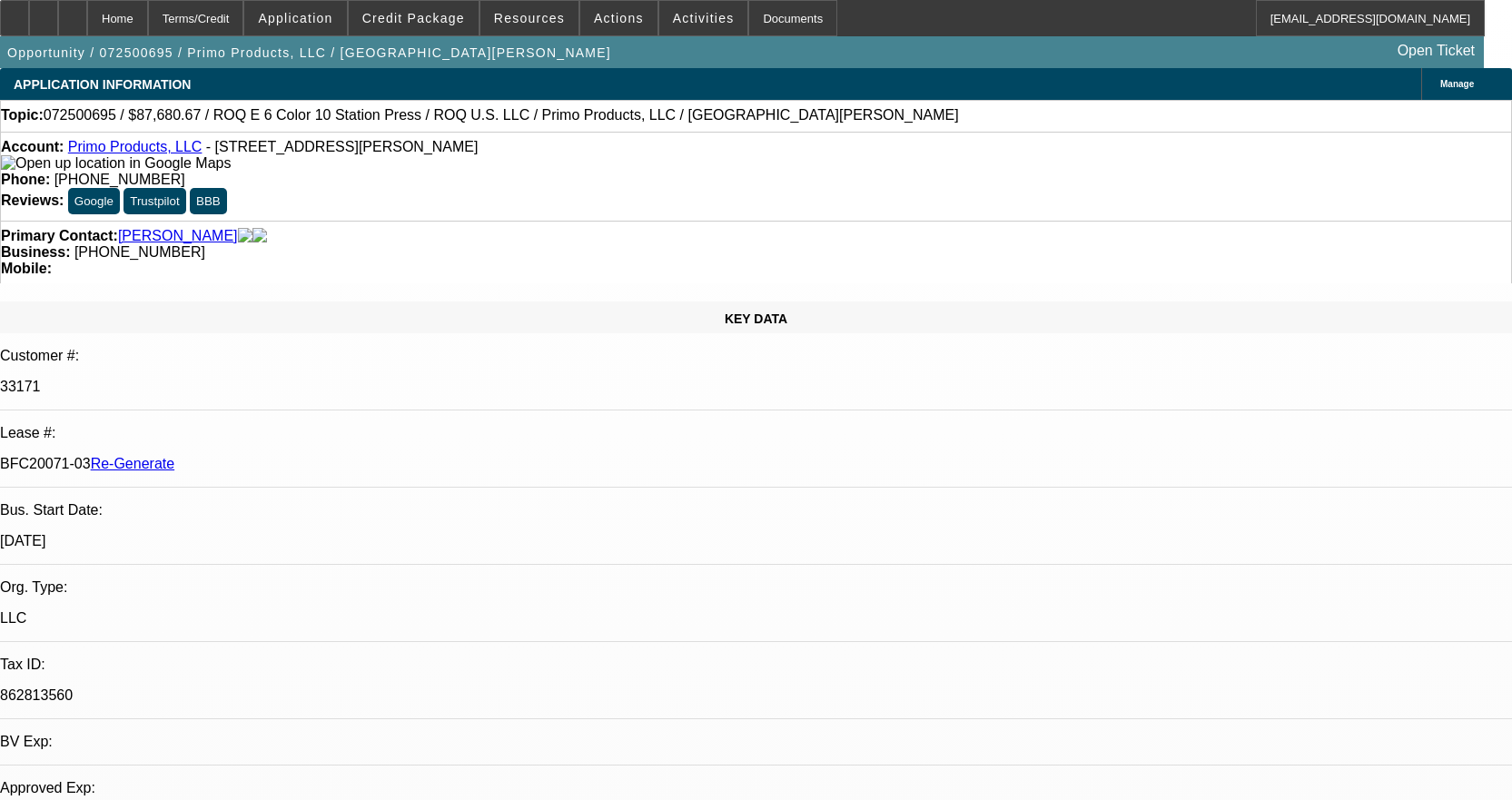
select select "0"
select select "2"
select select "0.1"
select select "4"
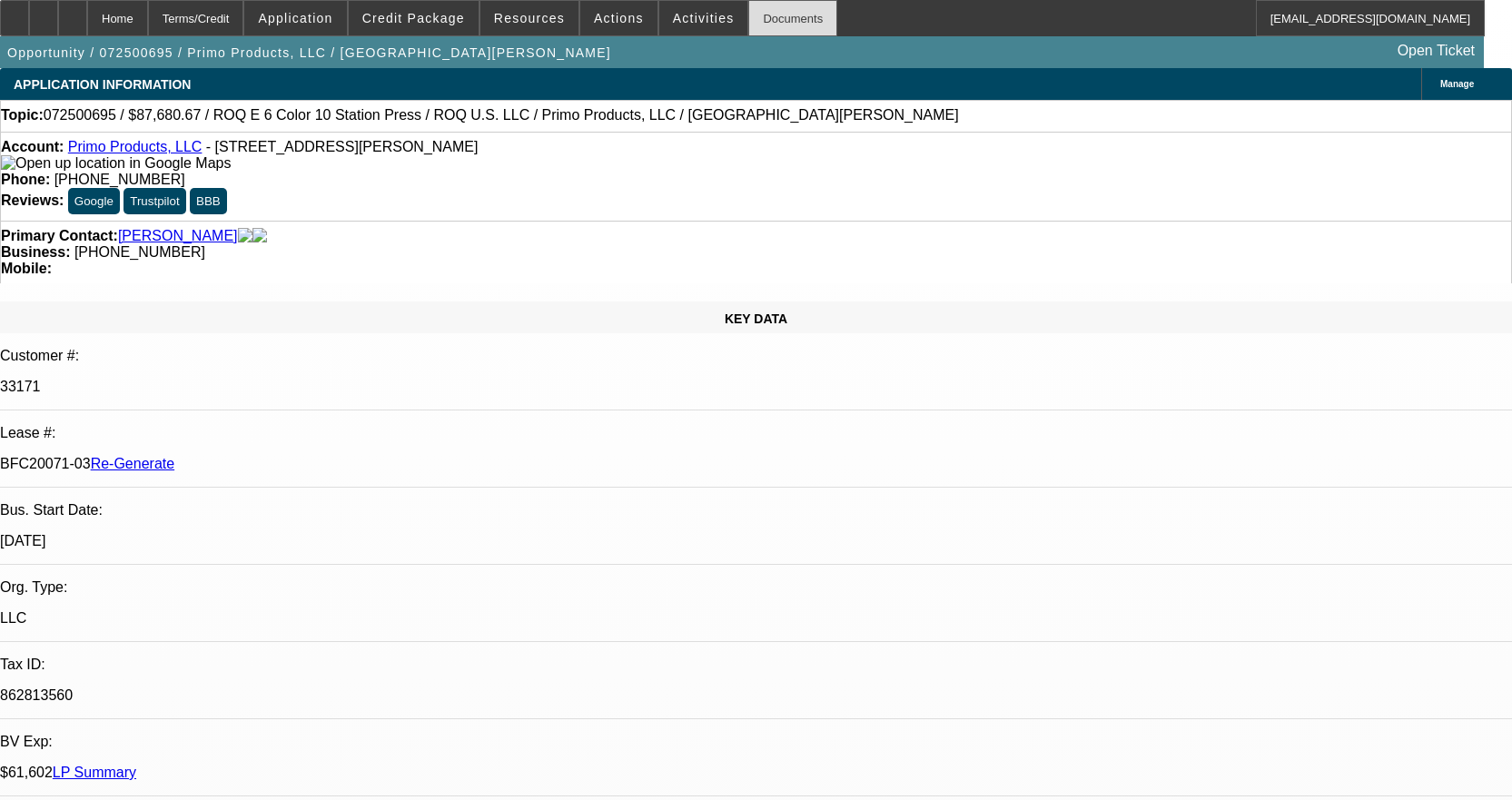
click at [762, 27] on div "Documents" at bounding box center [793, 18] width 89 height 36
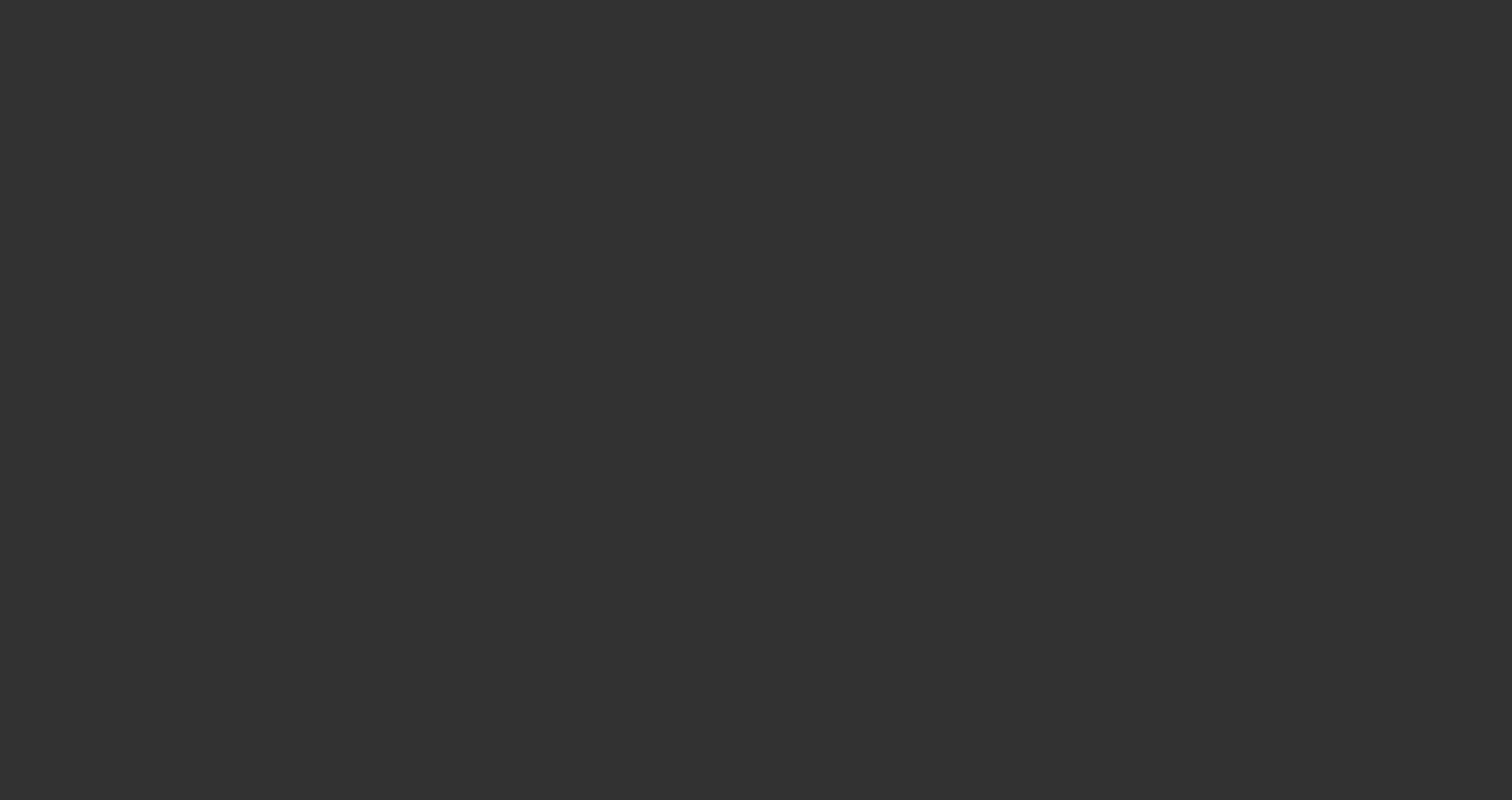
select select "3"
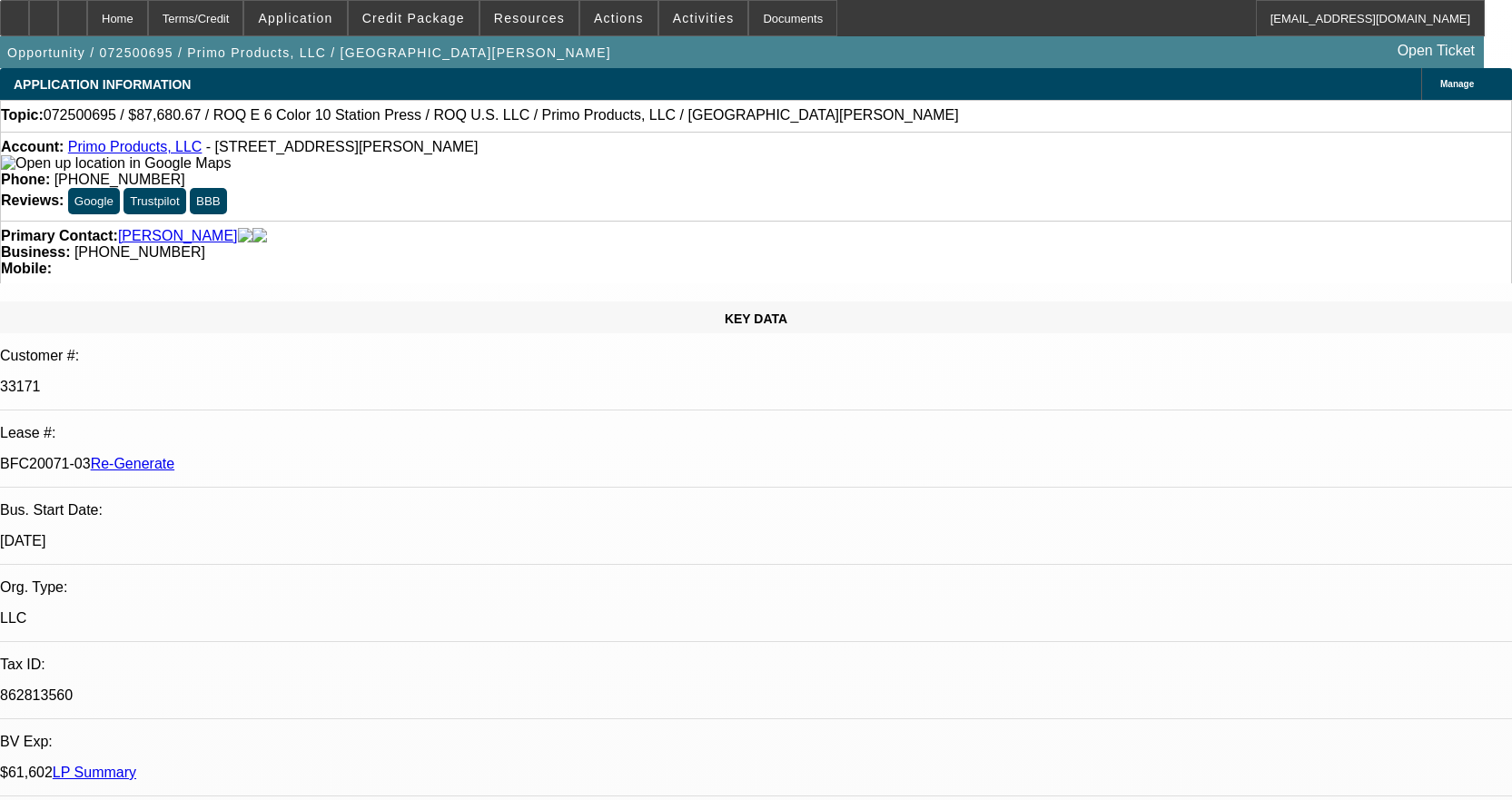
select select "0"
select select "2"
select select "0.1"
select select "4"
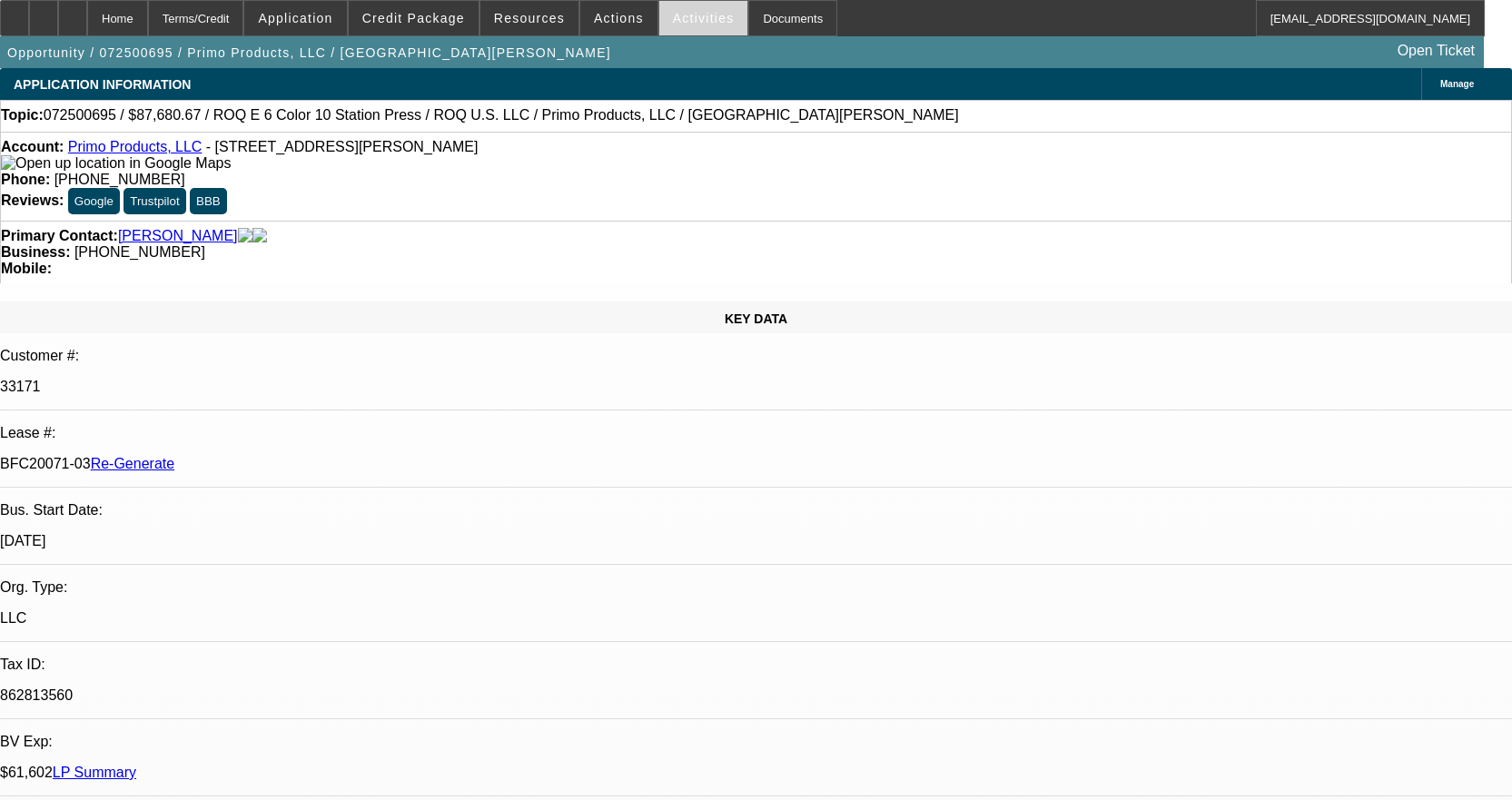
click at [674, 13] on span "Activities" at bounding box center [704, 18] width 62 height 15
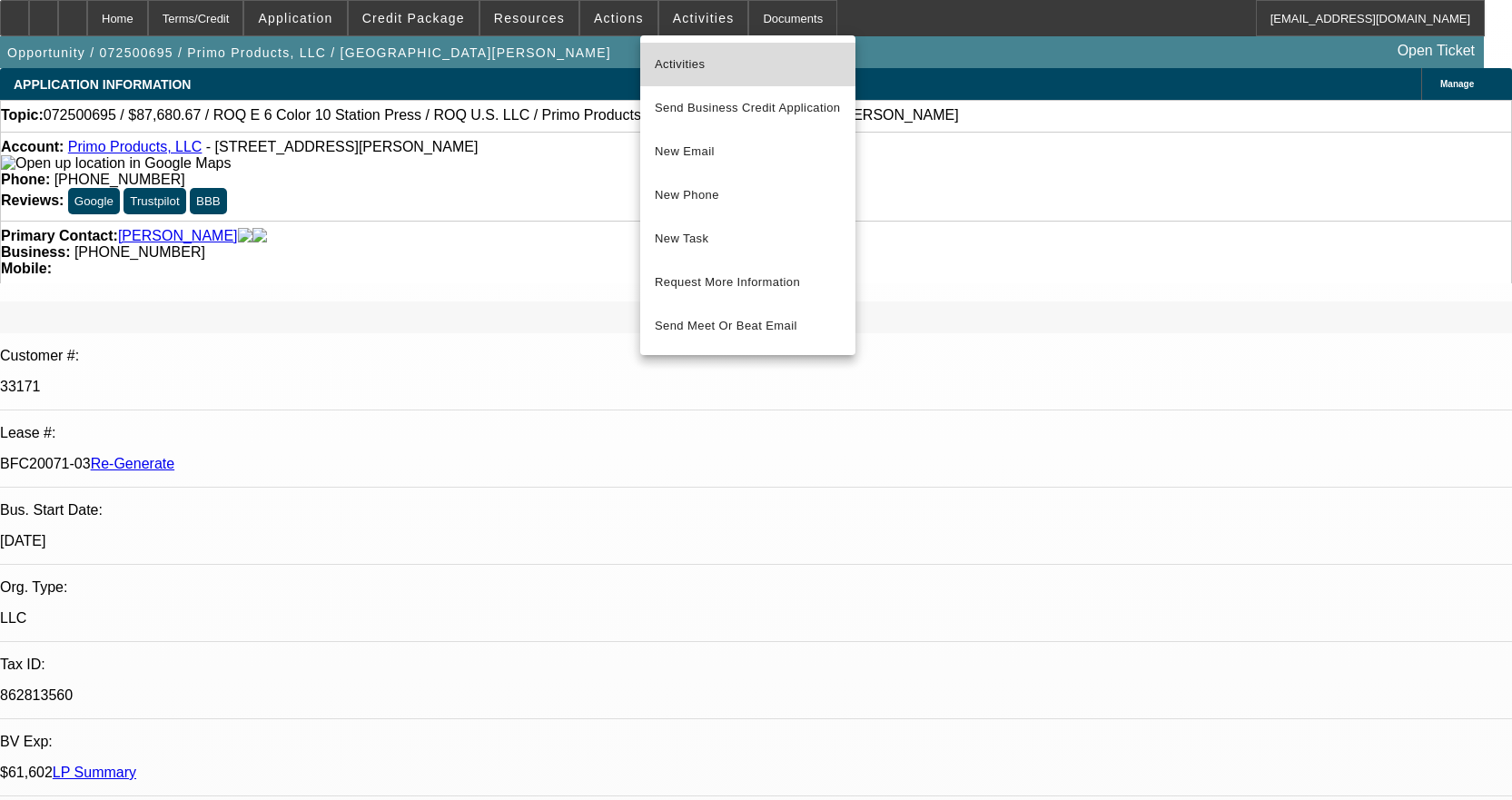
click at [691, 55] on span "Activities" at bounding box center [748, 64] width 187 height 22
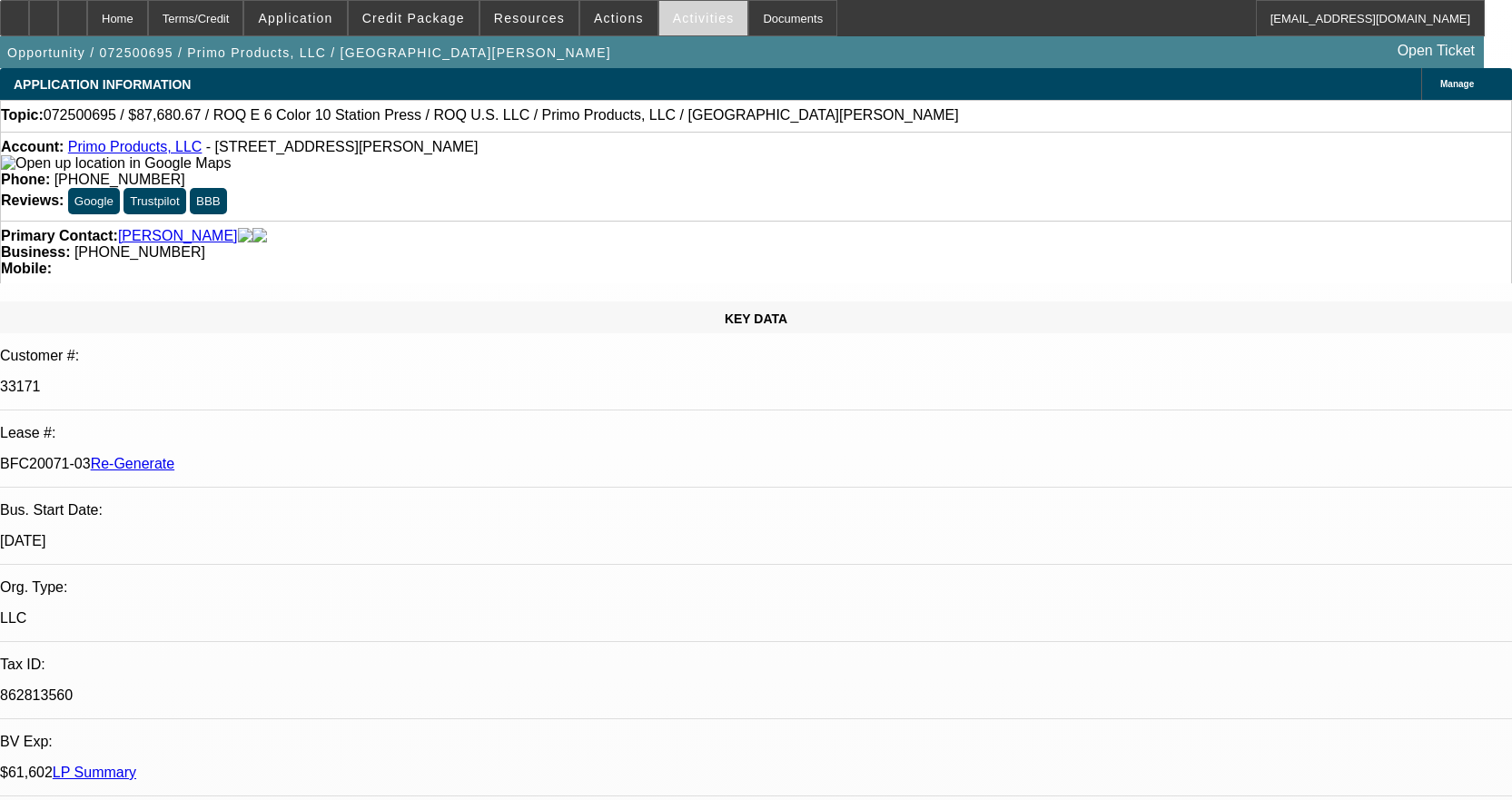
click at [707, 8] on span at bounding box center [704, 18] width 89 height 43
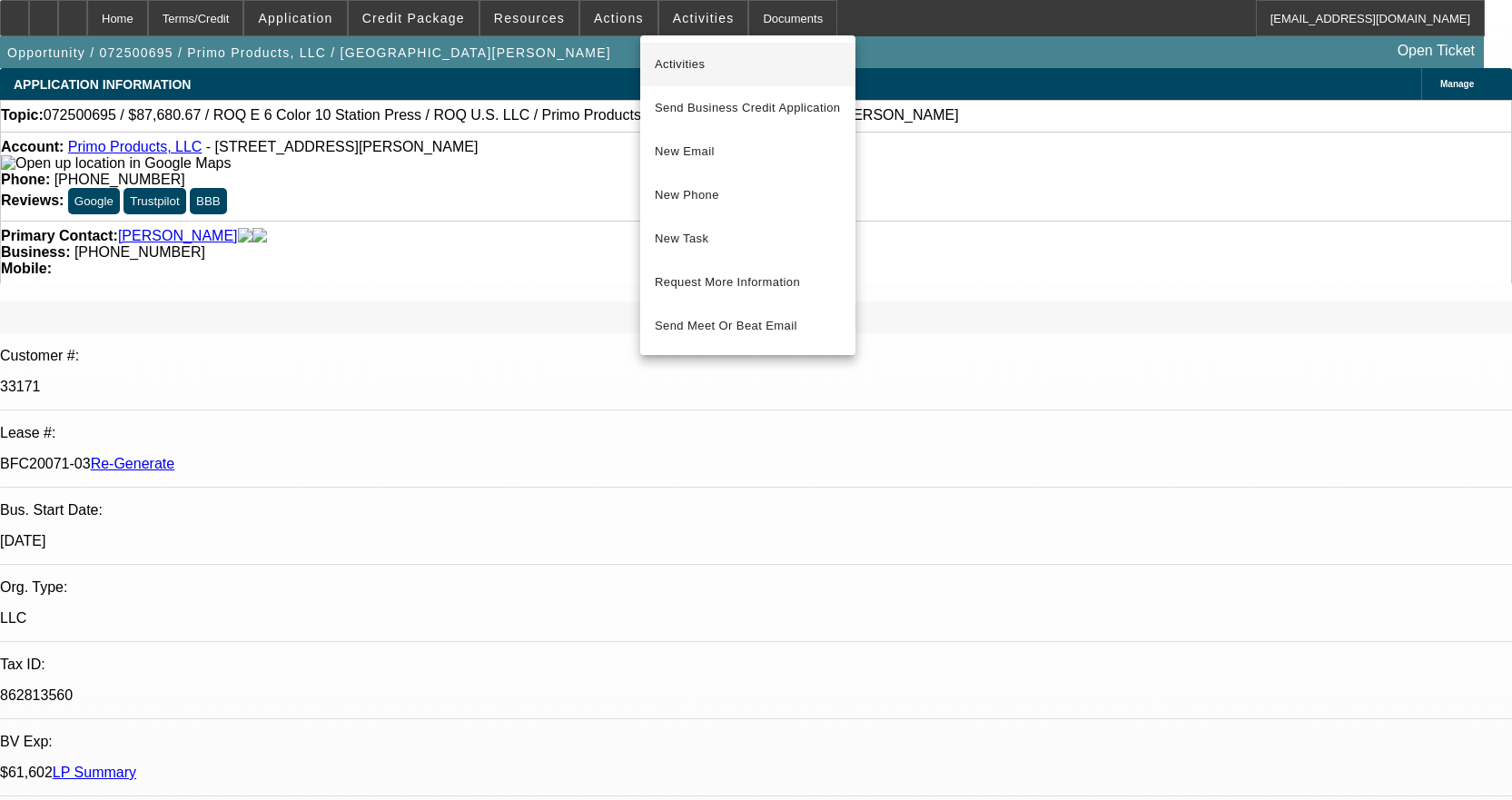
click at [701, 73] on span "Activities" at bounding box center [748, 64] width 187 height 22
